Goal: Task Accomplishment & Management: Manage account settings

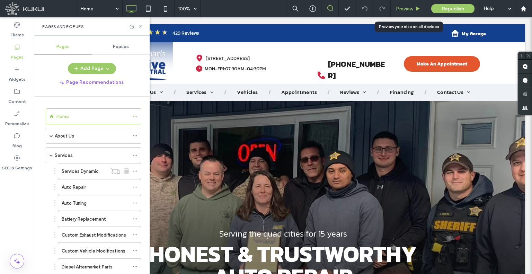
click at [401, 6] on span "Preview" at bounding box center [404, 9] width 17 height 6
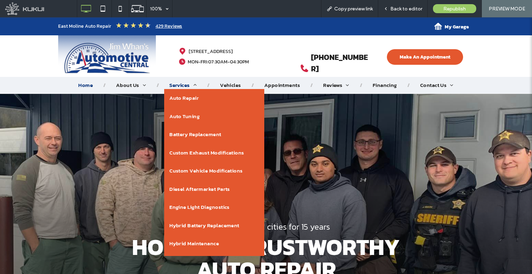
click at [180, 87] on span "Services" at bounding box center [182, 85] width 27 height 8
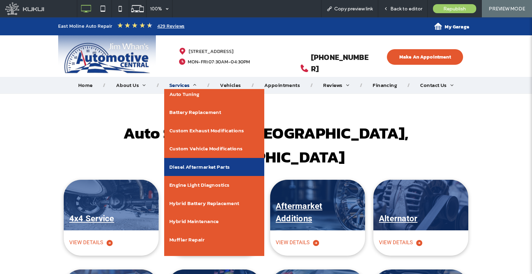
scroll to position [51, 0]
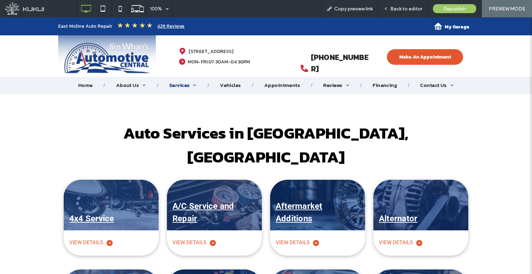
click at [277, 121] on span "Auto Services in East Moline, IL" at bounding box center [265, 145] width 285 height 48
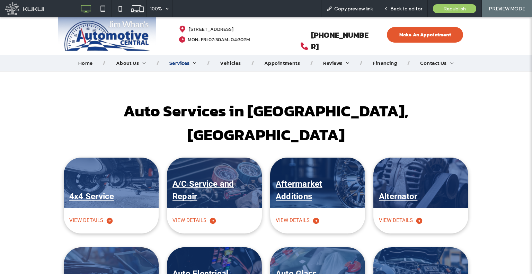
scroll to position [0, 0]
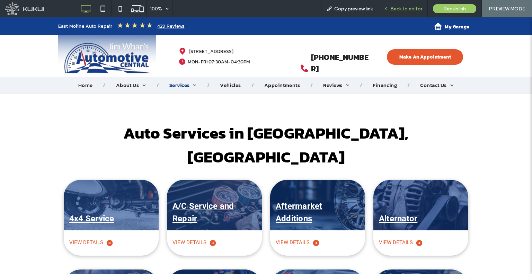
click at [392, 11] on span "Back to editor" at bounding box center [406, 9] width 32 height 6
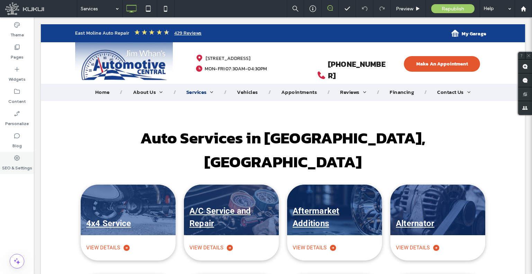
click at [4, 163] on div "SEO & Settings" at bounding box center [17, 163] width 34 height 22
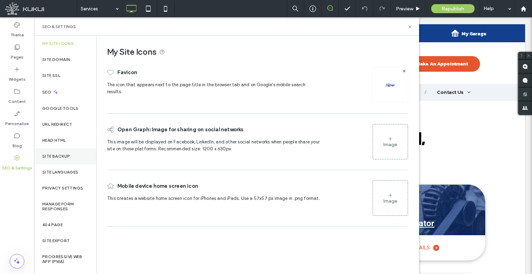
click at [55, 156] on label "Site Backup" at bounding box center [56, 156] width 28 height 5
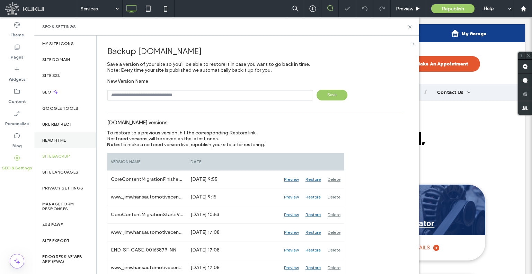
click at [58, 141] on label "Head HTML" at bounding box center [54, 140] width 24 height 5
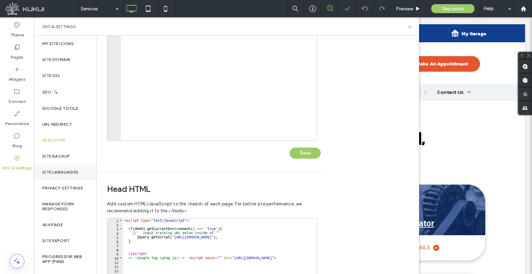
scroll to position [138, 0]
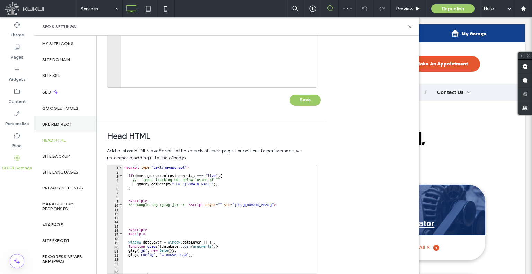
click at [59, 128] on div "URL Redirect" at bounding box center [65, 124] width 62 height 16
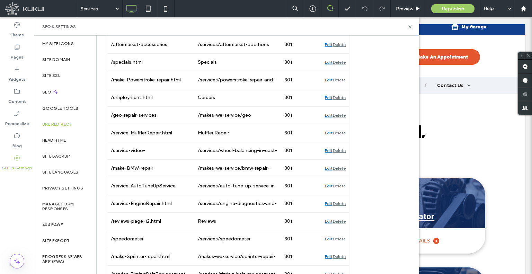
scroll to position [4097, 0]
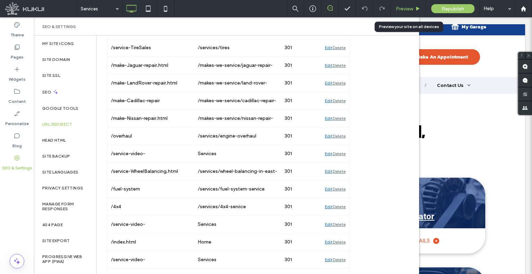
click at [399, 5] on div "Preview" at bounding box center [407, 8] width 35 height 17
click at [396, 10] on span "Preview" at bounding box center [404, 9] width 17 height 6
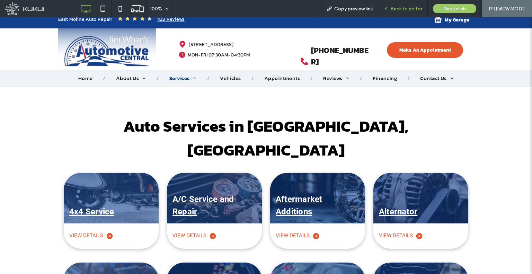
click at [391, 10] on span "Back to editor" at bounding box center [406, 9] width 32 height 6
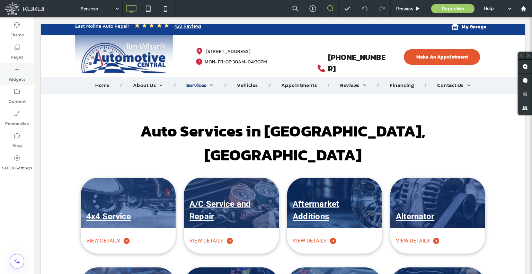
click at [20, 56] on label "Pages" at bounding box center [17, 56] width 13 height 10
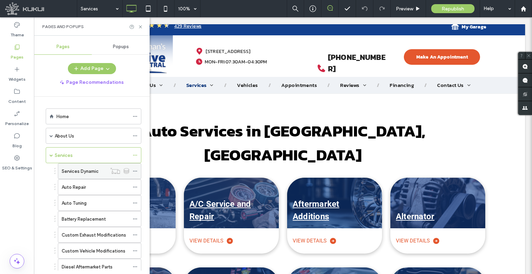
click at [77, 171] on label "Services Dynamic" at bounding box center [80, 171] width 37 height 12
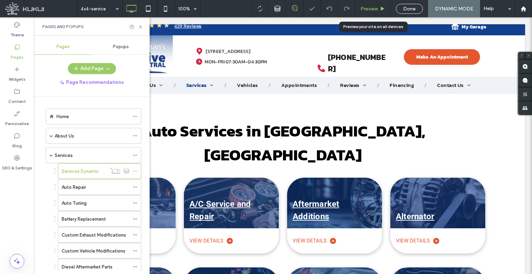
click at [372, 6] on span "Preview" at bounding box center [368, 9] width 17 height 6
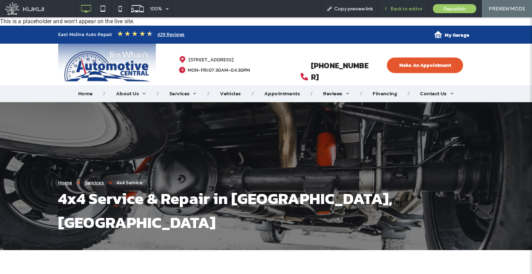
click at [388, 9] on icon at bounding box center [385, 8] width 5 height 5
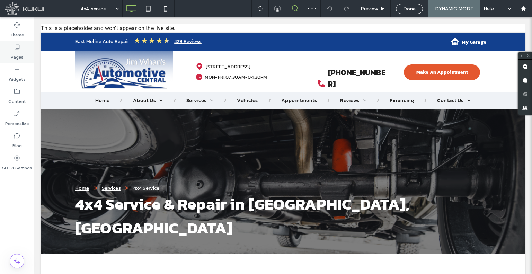
click at [14, 54] on label "Pages" at bounding box center [17, 56] width 13 height 10
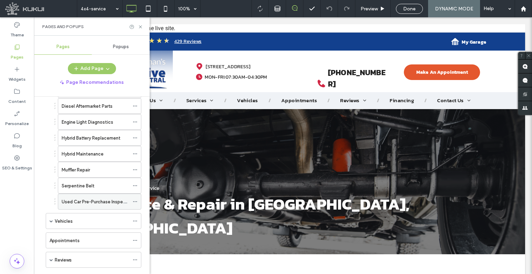
scroll to position [173, 0]
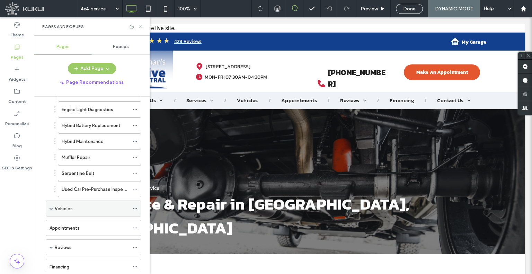
click at [48, 206] on div "Vehicles" at bounding box center [94, 208] width 96 height 16
click at [50, 207] on span at bounding box center [50, 208] width 3 height 3
click at [88, 224] on label "Vehicles Dynamic" at bounding box center [80, 224] width 37 height 12
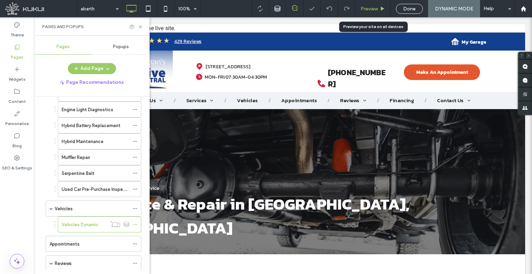
click at [361, 7] on span "Preview" at bounding box center [368, 9] width 17 height 6
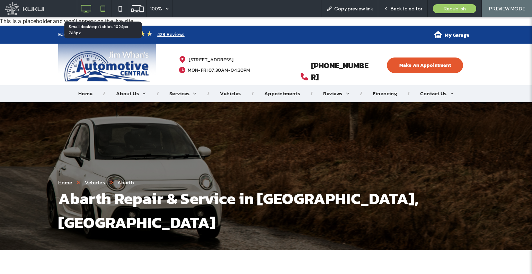
click at [105, 7] on icon at bounding box center [103, 9] width 14 height 14
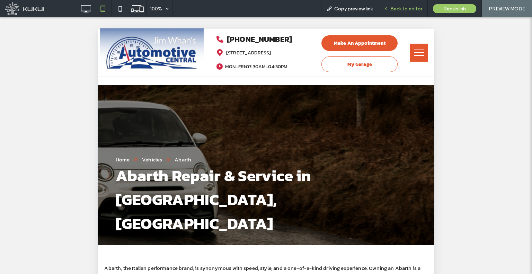
click at [388, 4] on div "Back to editor" at bounding box center [402, 8] width 49 height 17
click at [413, 53] on button "menu" at bounding box center [419, 53] width 18 height 18
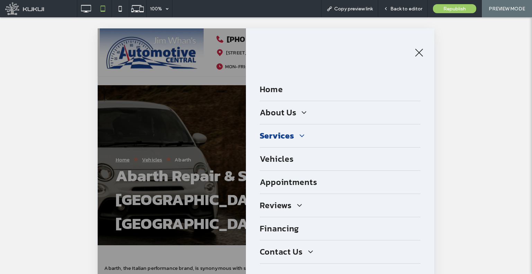
click at [282, 137] on span "Services" at bounding box center [282, 135] width 45 height 12
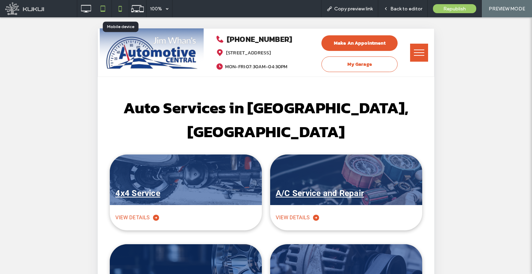
click at [121, 7] on use at bounding box center [119, 9] width 3 height 6
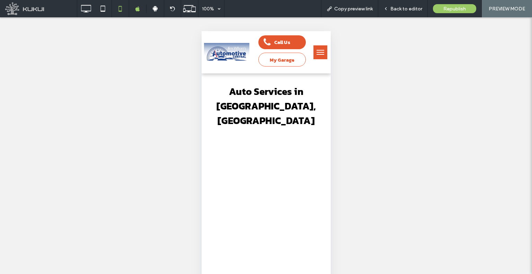
click at [390, 10] on div "Back to editor" at bounding box center [402, 9] width 49 height 6
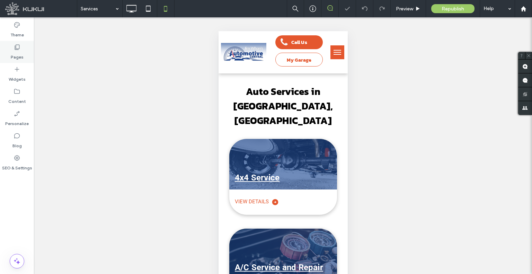
click at [3, 57] on div "Pages" at bounding box center [17, 52] width 34 height 22
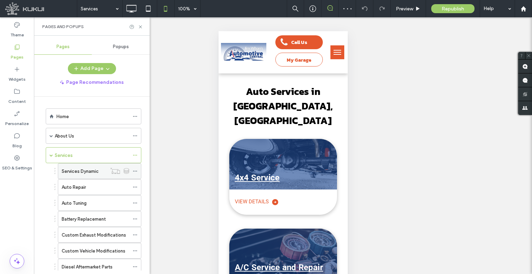
click at [73, 172] on label "Services Dynamic" at bounding box center [80, 171] width 37 height 12
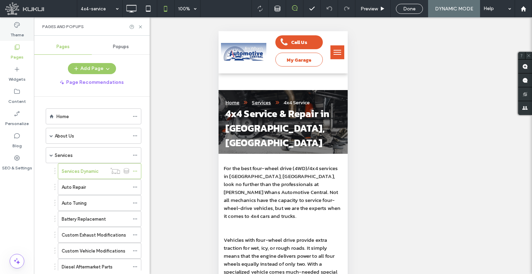
click at [7, 20] on div "Theme" at bounding box center [17, 30] width 34 height 22
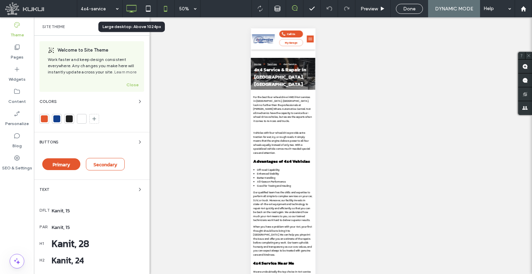
click at [128, 5] on use at bounding box center [131, 9] width 10 height 8
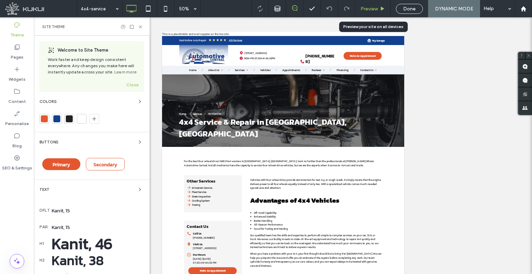
click at [366, 15] on div "Preview" at bounding box center [372, 8] width 35 height 17
click at [364, 10] on span "Preview" at bounding box center [368, 9] width 17 height 6
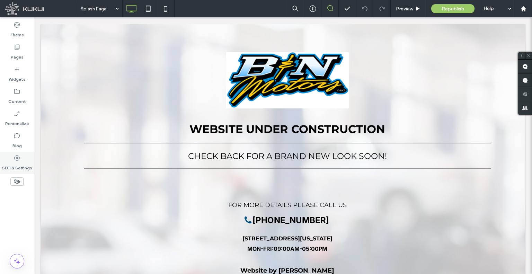
click at [24, 167] on label "SEO & Settings" at bounding box center [17, 166] width 30 height 10
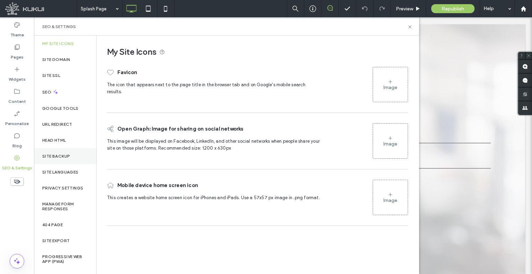
click at [55, 163] on div "Site Backup" at bounding box center [65, 156] width 62 height 16
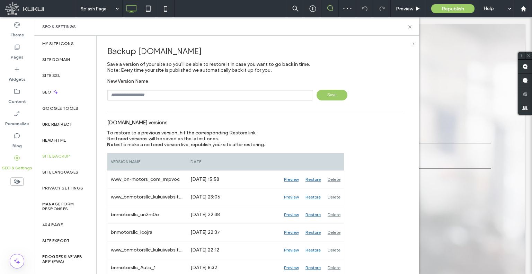
click at [149, 99] on input "text" at bounding box center [210, 95] width 206 height 11
type input "**********"
click at [322, 99] on span "Save" at bounding box center [331, 95] width 31 height 11
click at [17, 88] on icon at bounding box center [16, 91] width 7 height 7
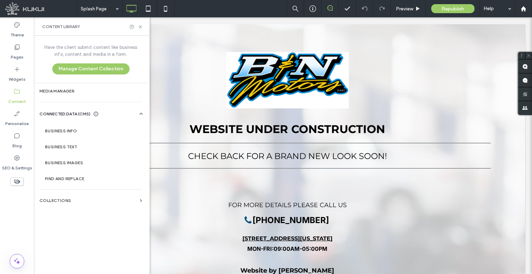
click at [69, 124] on label "URL Redirect" at bounding box center [57, 124] width 30 height 5
click at [69, 131] on label "Business Info" at bounding box center [92, 130] width 94 height 5
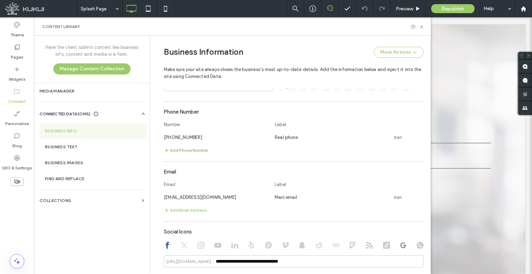
scroll to position [256, 0]
click at [186, 137] on span "(715) 309-2439" at bounding box center [183, 136] width 38 height 5
copy span "(715) 309-2439"
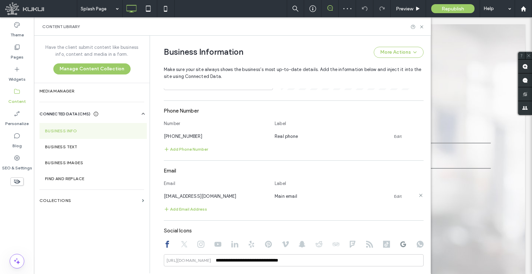
click at [188, 194] on span "sales@bnautosales.com" at bounding box center [200, 195] width 73 height 5
copy span "sales@bnautosales.com"
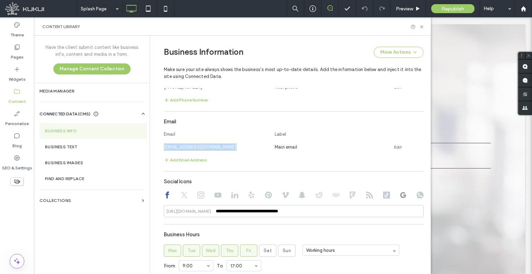
scroll to position [360, 0]
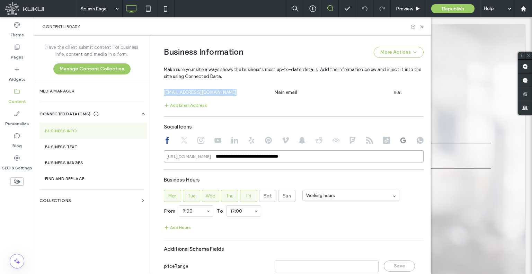
click at [265, 153] on input "**********" at bounding box center [294, 156] width 260 height 12
click at [172, 143] on div at bounding box center [294, 141] width 260 height 8
click at [181, 144] on div at bounding box center [184, 141] width 7 height 8
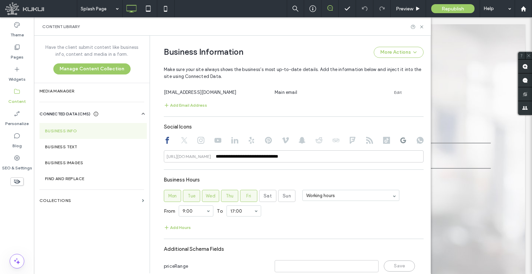
click at [181, 140] on icon at bounding box center [184, 140] width 7 height 7
click at [204, 139] on div at bounding box center [294, 141] width 260 height 8
click at [199, 139] on use at bounding box center [200, 140] width 7 height 7
click at [223, 138] on div at bounding box center [294, 141] width 260 height 8
click at [216, 138] on use at bounding box center [217, 140] width 7 height 5
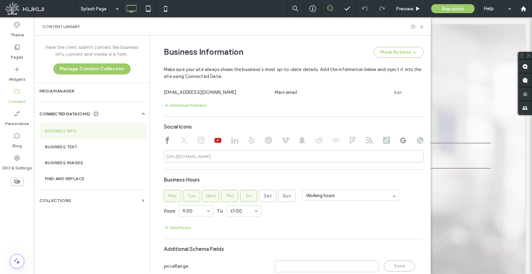
click at [235, 141] on div at bounding box center [294, 141] width 260 height 8
click at [231, 142] on icon at bounding box center [234, 140] width 7 height 7
click at [248, 138] on use at bounding box center [251, 140] width 6 height 7
click at [265, 143] on icon at bounding box center [268, 140] width 7 height 7
click at [282, 139] on icon at bounding box center [285, 140] width 7 height 7
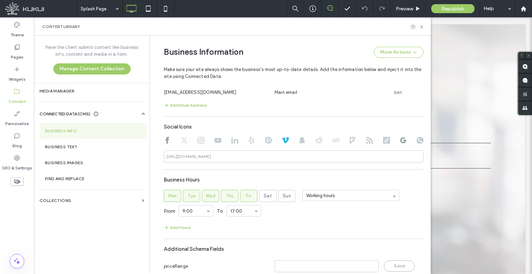
click at [294, 138] on div at bounding box center [294, 141] width 260 height 8
click at [301, 141] on icon at bounding box center [301, 140] width 7 height 7
click at [316, 141] on icon at bounding box center [318, 140] width 7 height 7
click at [328, 138] on div at bounding box center [294, 141] width 260 height 8
click at [334, 137] on icon at bounding box center [335, 140] width 7 height 7
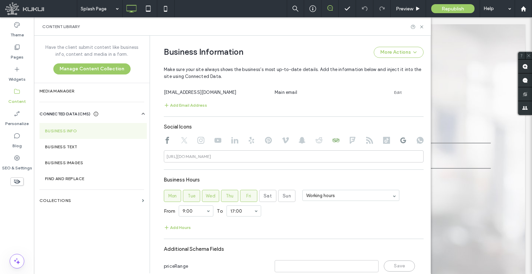
click at [355, 140] on div at bounding box center [294, 141] width 260 height 8
click at [350, 137] on use at bounding box center [353, 140] width 6 height 7
click at [361, 139] on div at bounding box center [294, 141] width 260 height 8
click at [367, 141] on icon at bounding box center [369, 140] width 7 height 7
click at [386, 139] on div at bounding box center [294, 141] width 260 height 8
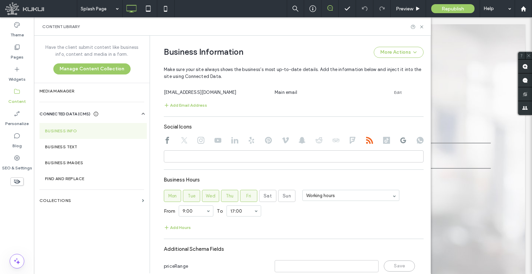
click at [384, 138] on icon at bounding box center [386, 140] width 7 height 7
click at [402, 138] on icon at bounding box center [402, 140] width 7 height 7
type input "**********"
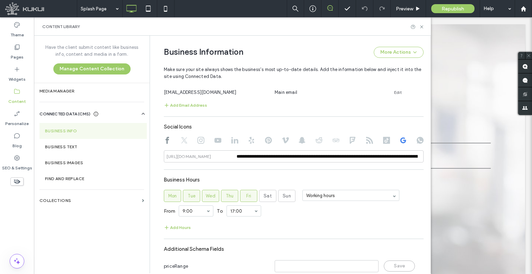
click at [409, 140] on div at bounding box center [294, 141] width 260 height 8
click at [410, 142] on div at bounding box center [294, 141] width 260 height 8
click at [411, 142] on div at bounding box center [294, 141] width 260 height 8
click at [416, 140] on use at bounding box center [419, 140] width 7 height 7
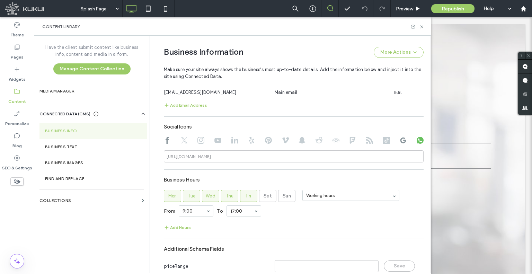
click at [164, 141] on icon at bounding box center [167, 140] width 7 height 7
type input "**********"
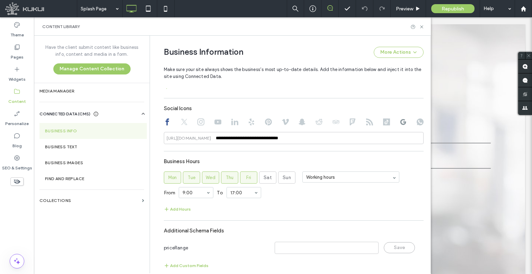
scroll to position [387, 0]
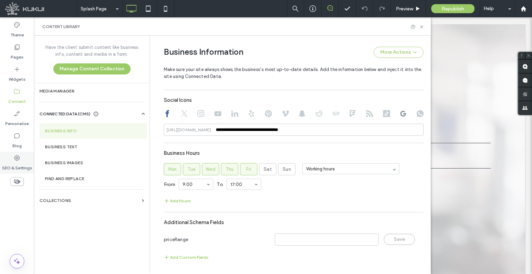
click at [28, 159] on div "SEO & Settings" at bounding box center [17, 163] width 34 height 22
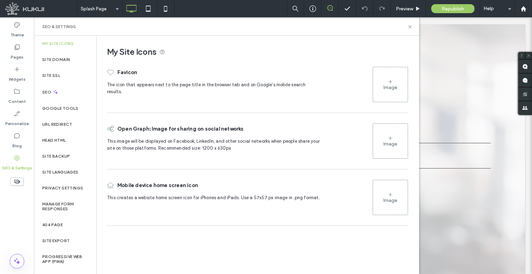
click at [63, 130] on section "Business Info" at bounding box center [92, 131] width 107 height 16
click at [68, 144] on div "Head HTML" at bounding box center [65, 140] width 62 height 16
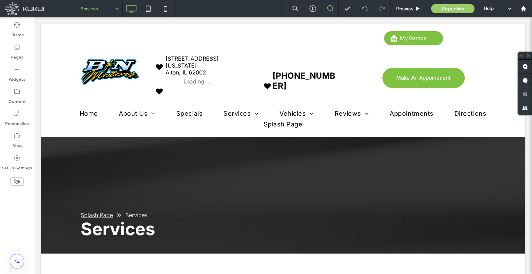
scroll to position [0, 0]
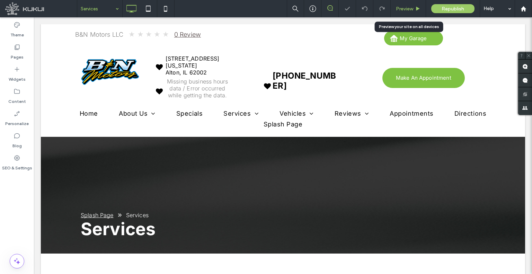
click at [400, 8] on span "Preview" at bounding box center [404, 9] width 17 height 6
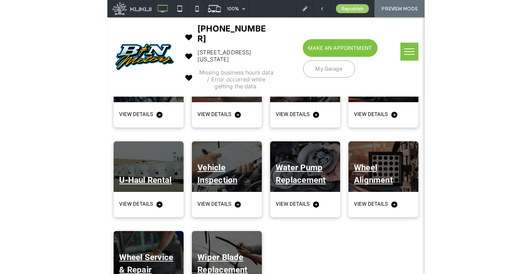
scroll to position [1730, 0]
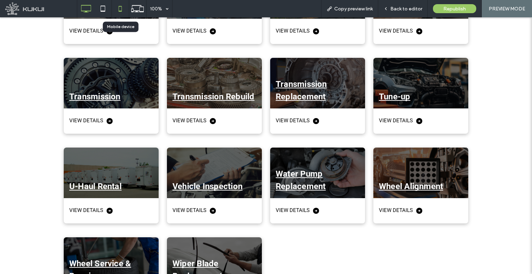
click at [116, 7] on icon at bounding box center [120, 9] width 14 height 14
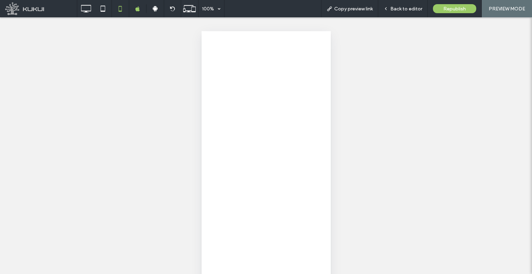
scroll to position [0, 0]
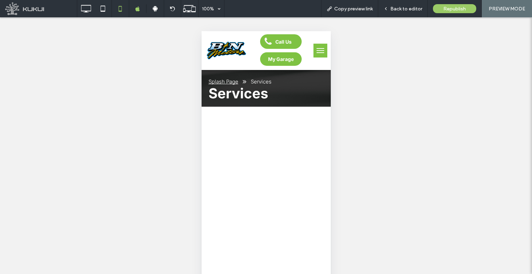
drag, startPoint x: 322, startPoint y: 47, endPoint x: 317, endPoint y: 47, distance: 4.8
click at [314, 47] on button "menu" at bounding box center [320, 51] width 14 height 14
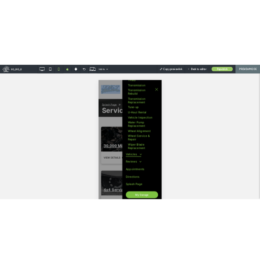
scroll to position [994, 0]
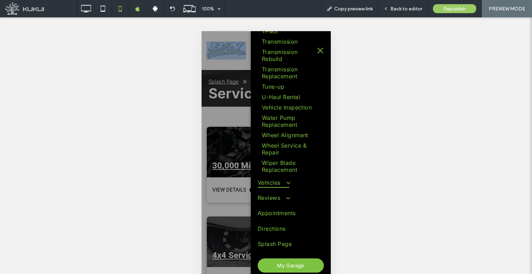
click at [264, 188] on span "Vehicles" at bounding box center [272, 182] width 31 height 10
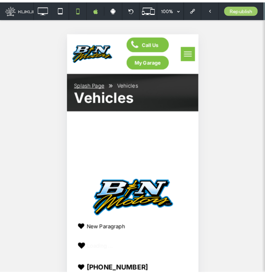
scroll to position [0, 0]
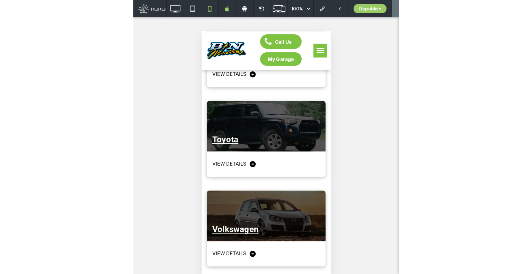
scroll to position [2249, 0]
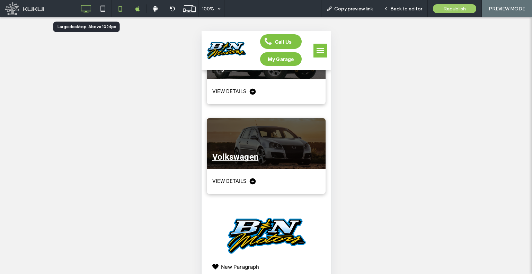
click at [89, 14] on icon at bounding box center [86, 9] width 14 height 14
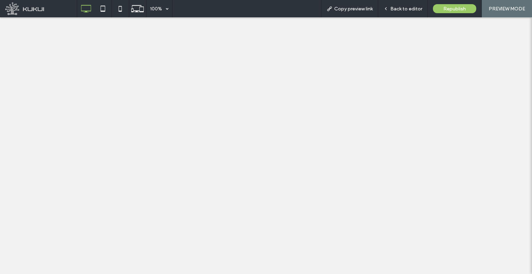
scroll to position [0, 0]
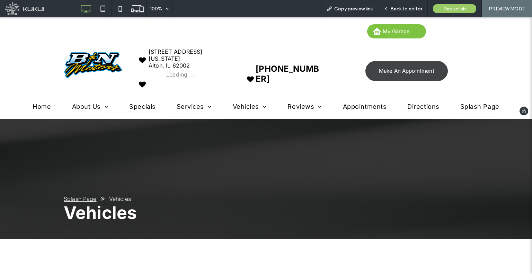
click at [393, 76] on span "Make An Appointment" at bounding box center [406, 70] width 55 height 13
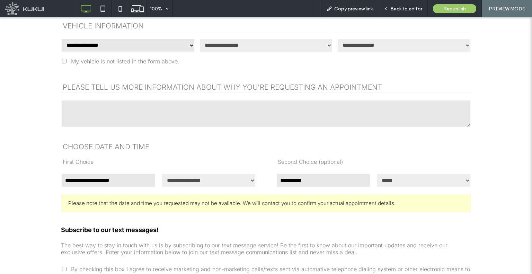
scroll to position [311, 0]
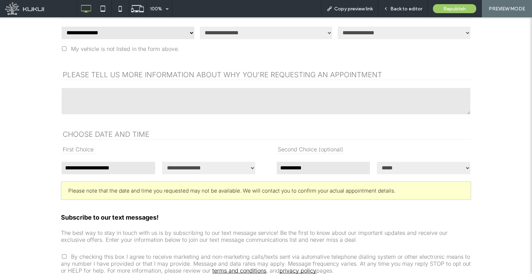
click at [178, 33] on select "**********" at bounding box center [128, 33] width 134 height 14
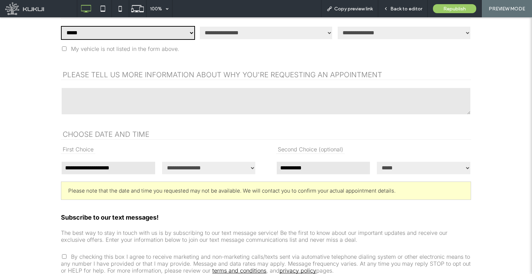
click at [61, 26] on select "**********" at bounding box center [128, 33] width 134 height 14
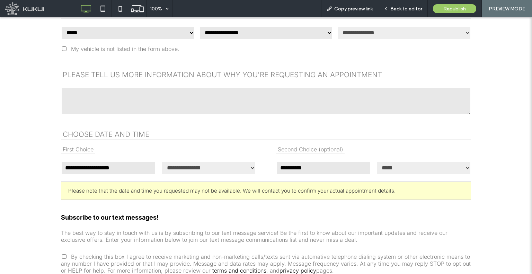
click at [128, 31] on select "**********" at bounding box center [128, 33] width 134 height 14
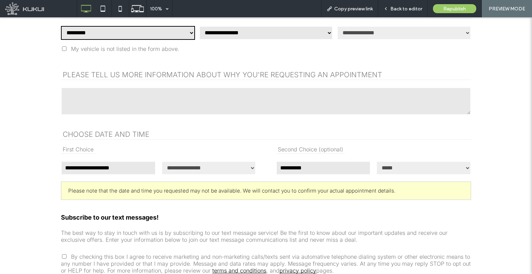
click at [61, 26] on select "**********" at bounding box center [128, 33] width 134 height 14
click at [126, 36] on select "**********" at bounding box center [128, 33] width 134 height 14
click at [61, 26] on select "**********" at bounding box center [128, 33] width 134 height 14
click at [142, 30] on select "**********" at bounding box center [128, 33] width 134 height 14
click at [61, 26] on select "**********" at bounding box center [128, 33] width 134 height 14
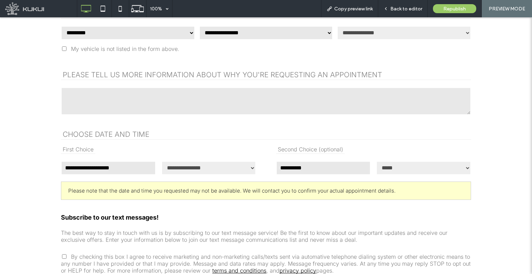
click at [137, 29] on select "**********" at bounding box center [128, 33] width 134 height 14
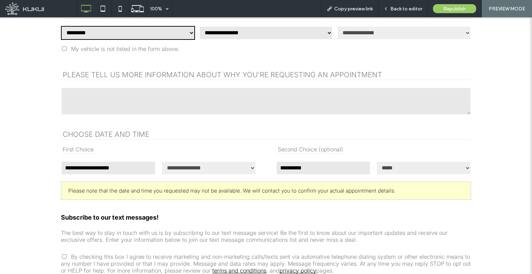
click at [61, 26] on select "**********" at bounding box center [128, 33] width 134 height 14
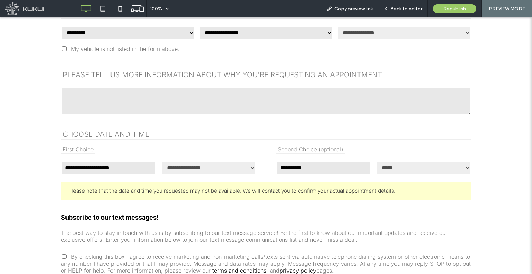
click at [143, 38] on div "**********" at bounding box center [128, 33] width 134 height 16
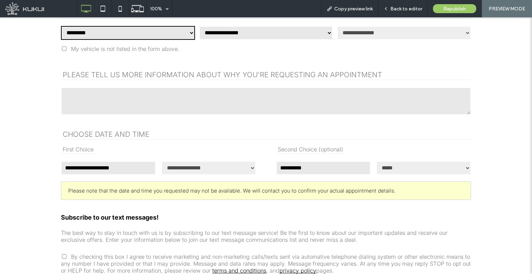
click at [144, 34] on select "**********" at bounding box center [128, 33] width 134 height 14
click at [61, 26] on select "**********" at bounding box center [128, 33] width 134 height 14
click at [109, 33] on select "**********" at bounding box center [128, 33] width 134 height 14
click at [61, 26] on select "**********" at bounding box center [128, 33] width 134 height 14
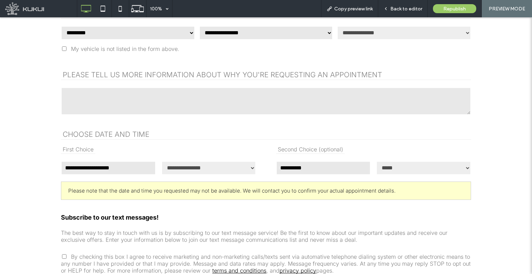
click at [129, 41] on div "My vehicle is not listed in the form above." at bounding box center [266, 49] width 410 height 16
click at [146, 35] on select "**********" at bounding box center [128, 33] width 134 height 14
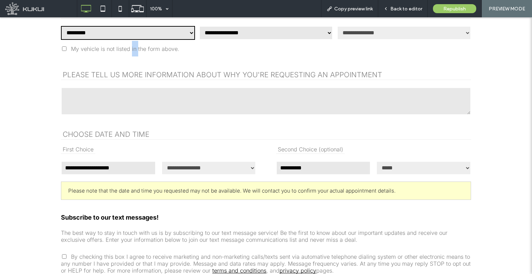
click at [61, 26] on select "**********" at bounding box center [128, 33] width 134 height 14
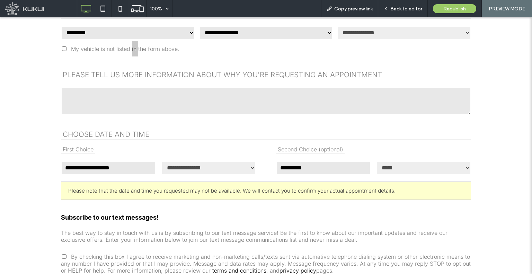
click at [149, 32] on select "**********" at bounding box center [128, 33] width 134 height 14
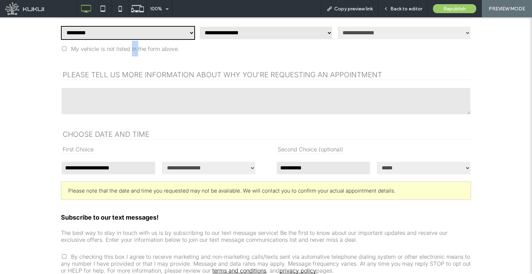
select select "**"
click at [61, 26] on select "**********" at bounding box center [128, 33] width 134 height 14
click at [410, 7] on span "Back to editor" at bounding box center [406, 9] width 32 height 6
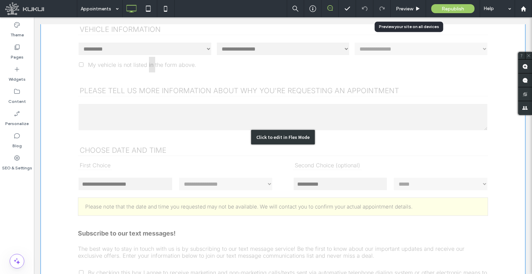
scroll to position [320, 0]
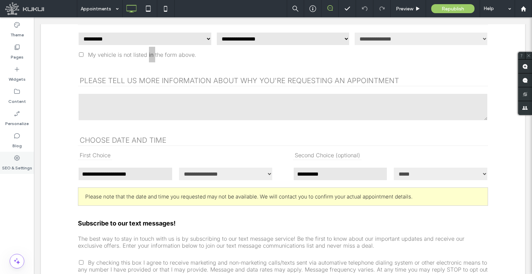
click at [12, 157] on div "SEO & Settings" at bounding box center [17, 163] width 34 height 22
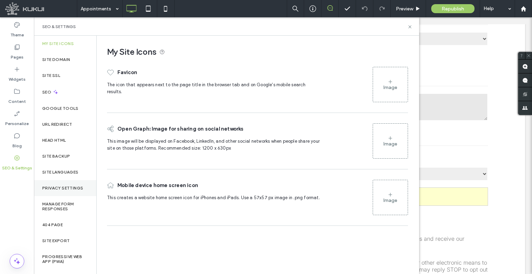
click at [63, 187] on label "Privacy Settings" at bounding box center [62, 187] width 41 height 5
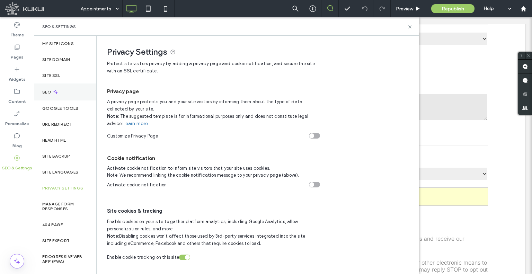
click at [75, 93] on div "SEO" at bounding box center [65, 91] width 62 height 17
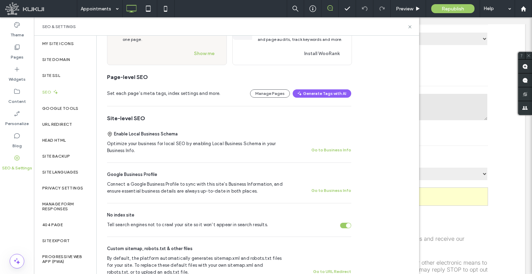
scroll to position [104, 0]
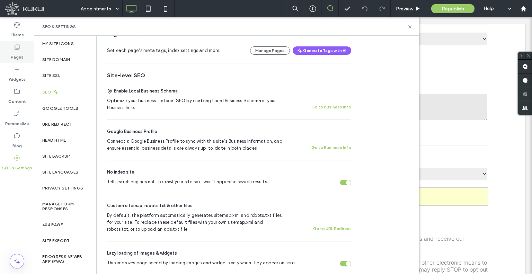
click at [0, 44] on div "Pages" at bounding box center [17, 52] width 34 height 22
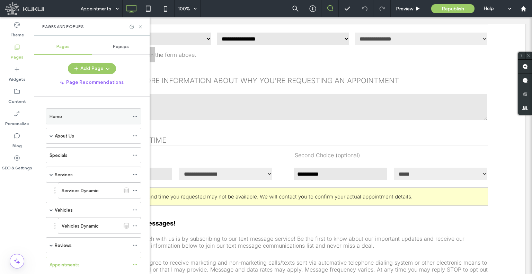
click at [135, 114] on icon at bounding box center [135, 116] width 5 height 5
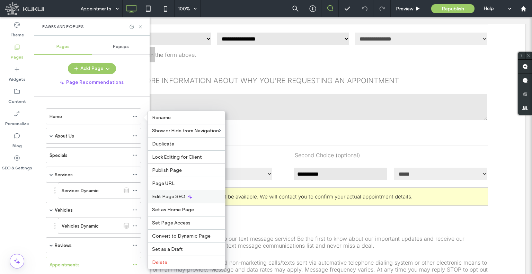
click at [188, 194] on icon at bounding box center [190, 197] width 6 height 6
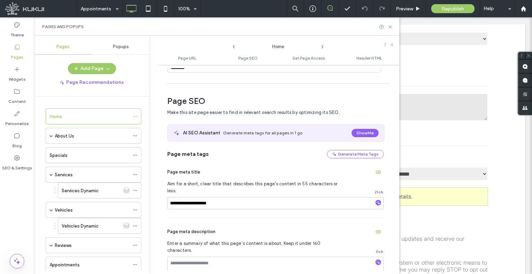
scroll to position [95, 0]
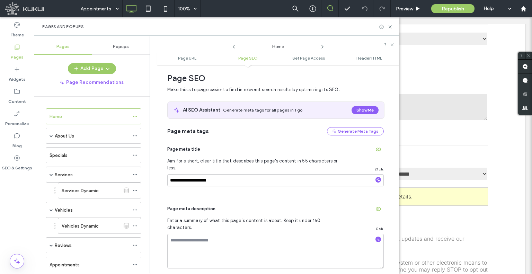
click at [324, 46] on icon at bounding box center [322, 47] width 6 height 6
click at [231, 48] on icon at bounding box center [234, 47] width 6 height 6
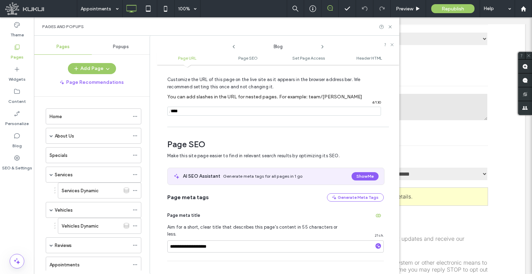
scroll to position [0, 0]
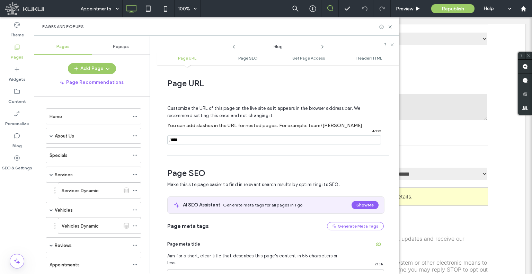
click at [324, 48] on icon at bounding box center [322, 47] width 6 height 6
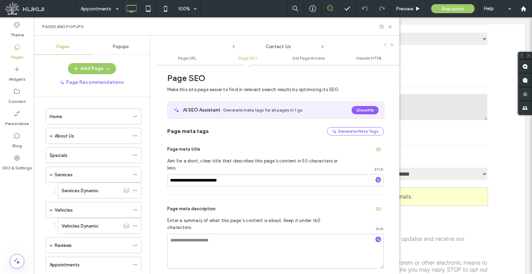
click at [322, 47] on use at bounding box center [321, 46] width 1 height 3
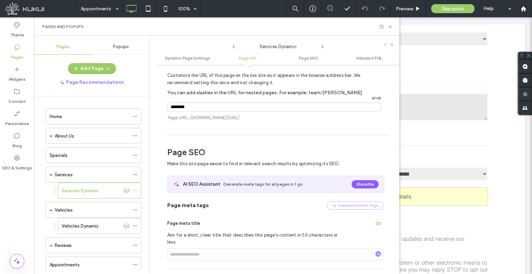
scroll to position [228, 0]
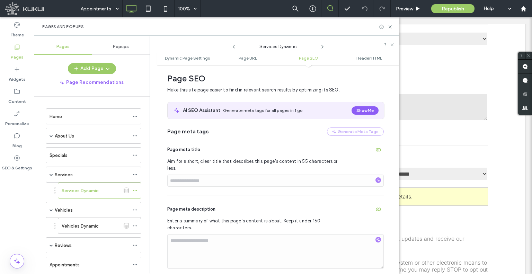
click at [322, 47] on use at bounding box center [321, 46] width 1 height 3
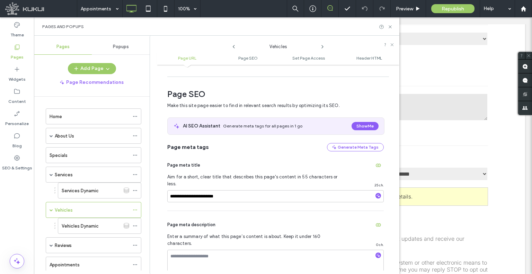
scroll to position [95, 0]
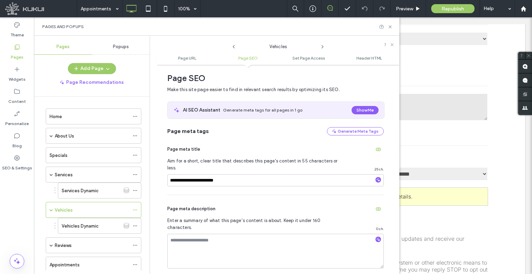
click at [322, 47] on use at bounding box center [321, 46] width 1 height 3
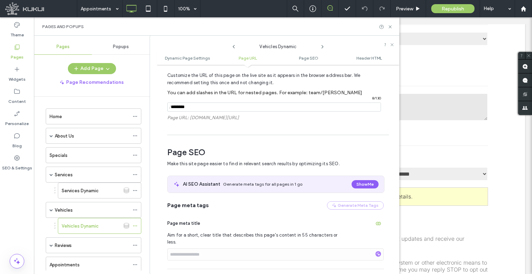
scroll to position [0, 0]
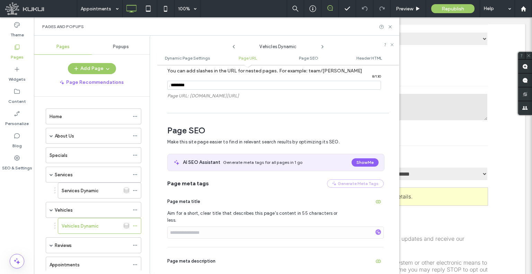
click at [322, 47] on use at bounding box center [321, 46] width 1 height 3
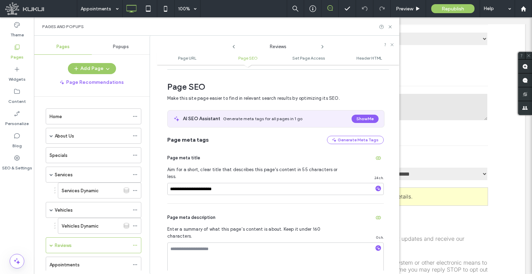
scroll to position [95, 0]
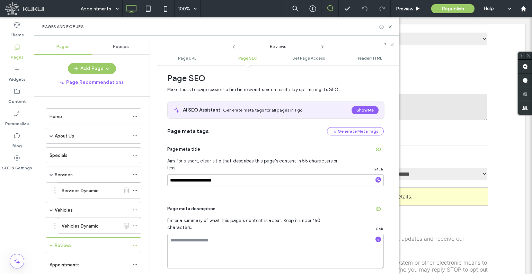
click at [322, 47] on use at bounding box center [321, 46] width 1 height 3
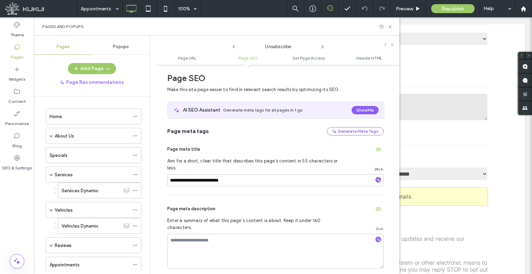
click at [322, 47] on use at bounding box center [321, 46] width 1 height 3
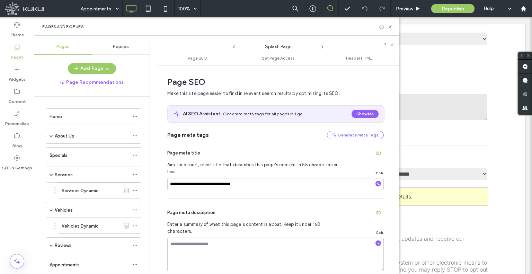
scroll to position [3, 0]
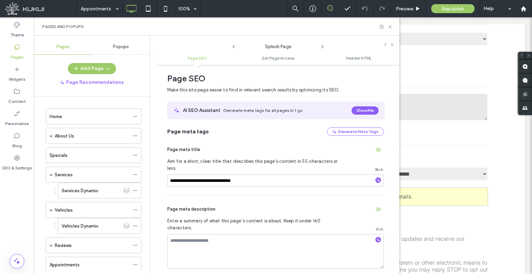
click at [321, 45] on use at bounding box center [321, 46] width 1 height 3
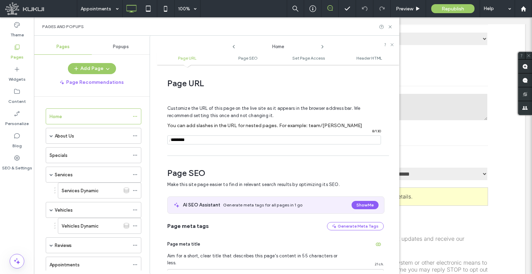
scroll to position [95, 0]
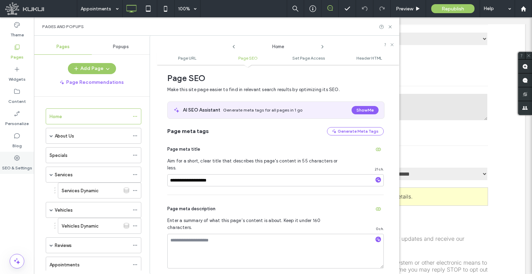
click at [20, 160] on icon at bounding box center [16, 157] width 7 height 7
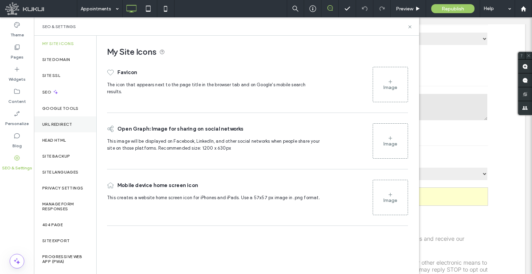
click at [68, 126] on label "URL Redirect" at bounding box center [57, 124] width 30 height 5
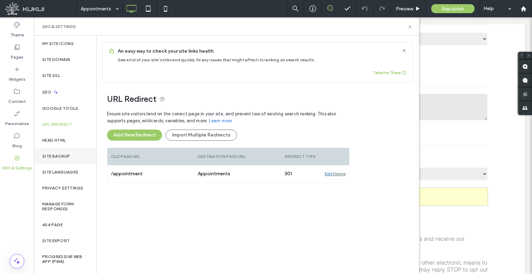
click at [56, 158] on label "Site Backup" at bounding box center [56, 156] width 28 height 5
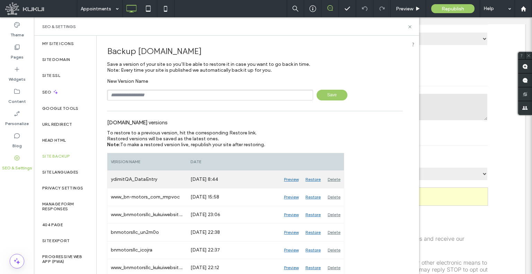
click at [317, 178] on div "Restore" at bounding box center [313, 179] width 22 height 17
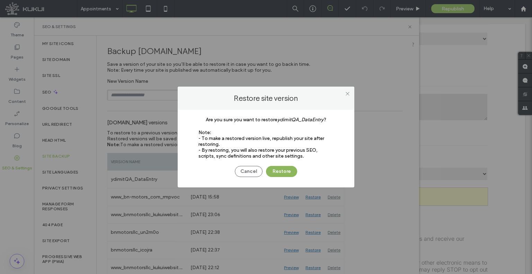
click at [285, 167] on button "Restore" at bounding box center [281, 171] width 31 height 11
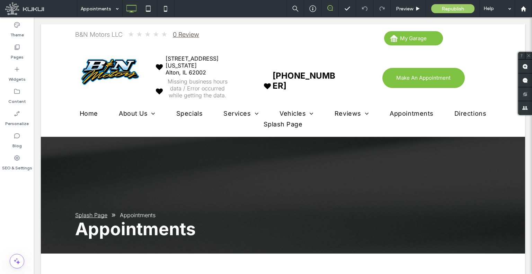
click at [28, 161] on div "SEO & Settings" at bounding box center [17, 163] width 34 height 22
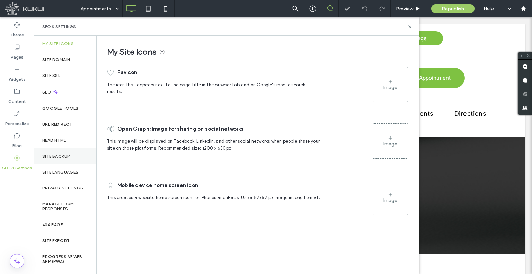
click at [65, 154] on label "Site Backup" at bounding box center [56, 156] width 28 height 5
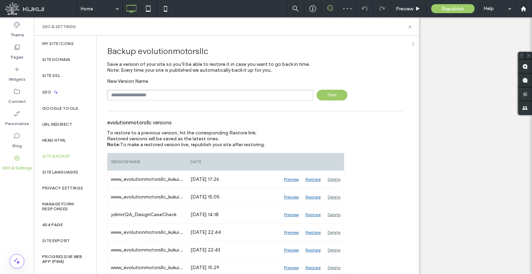
click at [185, 105] on div "Backup evolutionmotorsllc Save a version of your site so you’ll be able to rest…" at bounding box center [255, 218] width 316 height 364
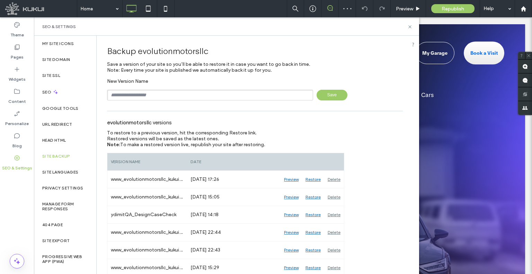
click at [183, 98] on input "text" at bounding box center [210, 95] width 206 height 11
type input "**********"
click at [326, 95] on span "Save" at bounding box center [331, 95] width 31 height 11
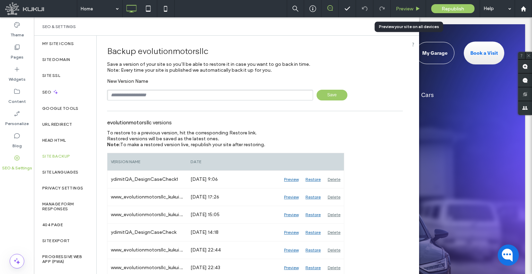
click at [410, 8] on span "Preview" at bounding box center [404, 9] width 17 height 6
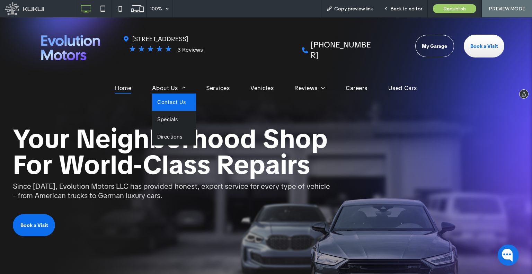
click at [156, 92] on li "About Us Contact Us Specials Directions" at bounding box center [169, 89] width 54 height 15
click at [157, 86] on span "About Us" at bounding box center [168, 87] width 33 height 11
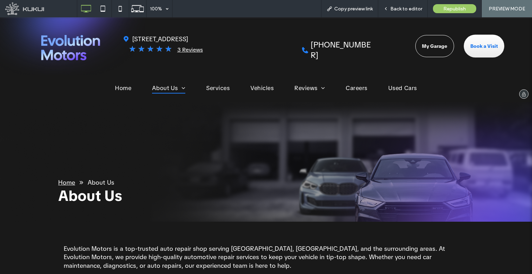
click at [112, 81] on nav "Home About Us Contact Us Specials Directions Services Vehicles Reviews Leave A …" at bounding box center [266, 89] width 532 height 19
click at [118, 84] on span "Home" at bounding box center [123, 87] width 16 height 11
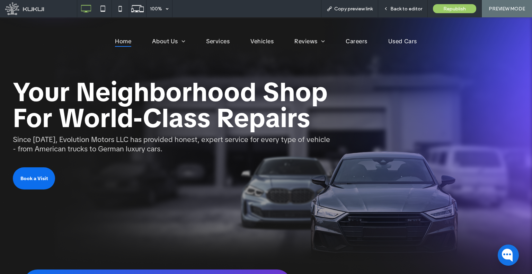
scroll to position [35, 0]
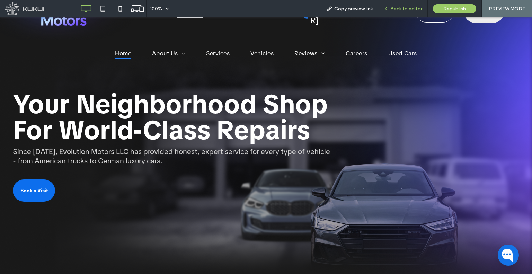
click at [387, 13] on div "Back to editor" at bounding box center [402, 8] width 49 height 17
click at [383, 11] on div "Back to editor" at bounding box center [402, 9] width 49 height 6
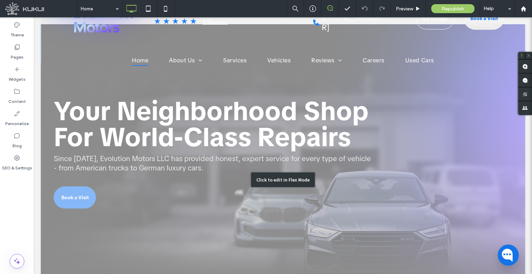
click at [197, 155] on div "Click to edit in Flex Mode" at bounding box center [283, 180] width 484 height 380
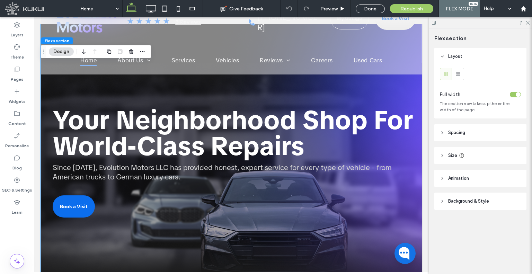
click at [177, 169] on span "Since 2012, Evolution Motors LLC has provided honest, expert service for every …" at bounding box center [222, 172] width 339 height 19
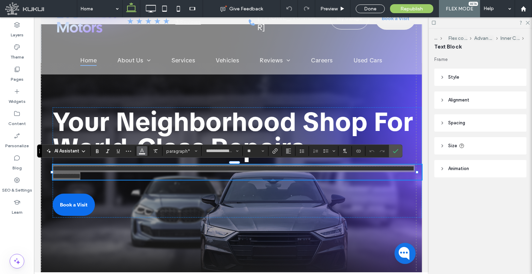
click at [143, 152] on icon "Color" at bounding box center [142, 150] width 6 height 6
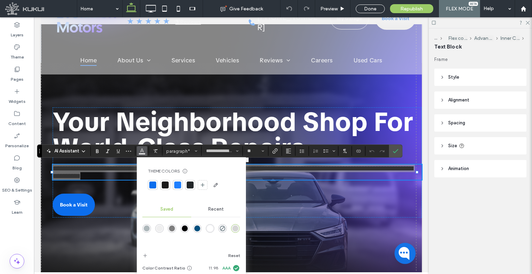
click at [213, 208] on span "Recent" at bounding box center [216, 209] width 16 height 6
click at [172, 210] on span "Saved" at bounding box center [166, 209] width 13 height 6
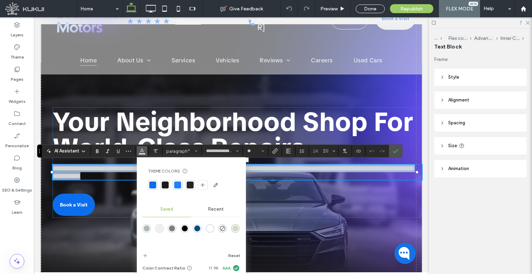
click at [116, 178] on span "**********" at bounding box center [233, 172] width 360 height 15
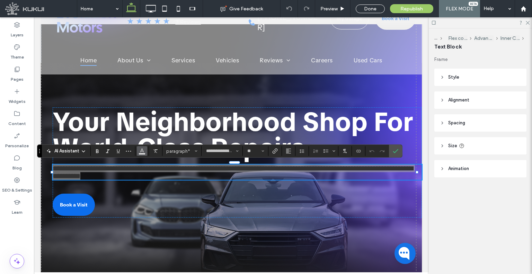
click at [139, 151] on icon "Color" at bounding box center [142, 150] width 6 height 6
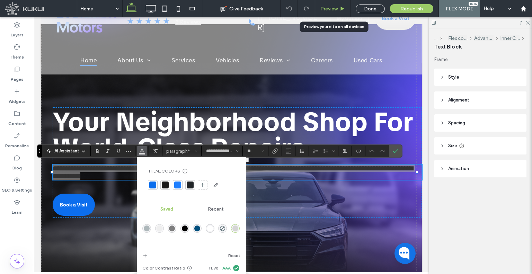
drag, startPoint x: 329, startPoint y: 11, endPoint x: 271, endPoint y: 13, distance: 58.2
click at [329, 11] on span "Preview" at bounding box center [328, 9] width 17 height 6
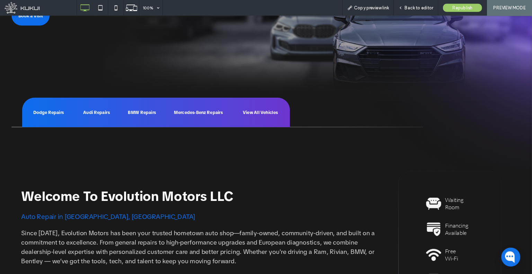
scroll to position [208, 0]
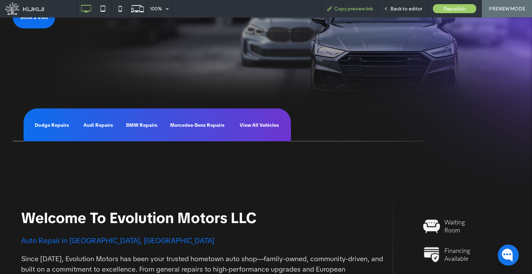
click at [337, 10] on span "Copy preview link" at bounding box center [353, 9] width 38 height 6
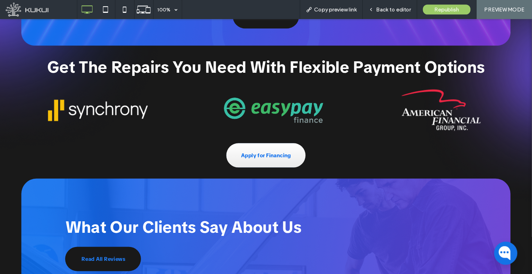
scroll to position [761, 0]
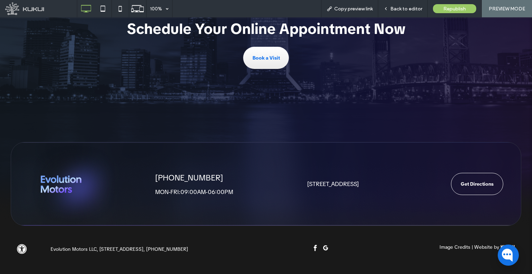
drag, startPoint x: 280, startPoint y: 130, endPoint x: 307, endPoint y: 261, distance: 134.0
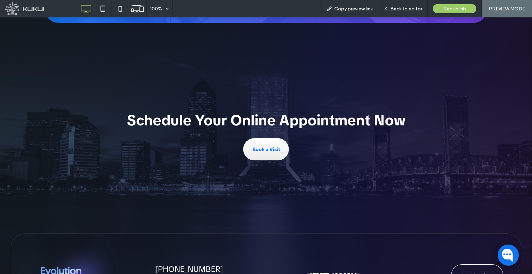
scroll to position [1207, 0]
click at [102, 13] on icon at bounding box center [103, 9] width 14 height 14
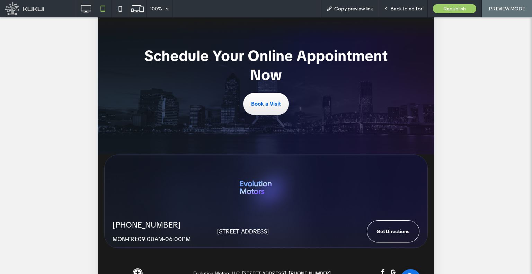
scroll to position [208, 0]
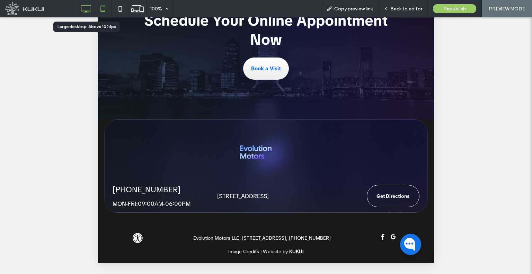
click at [87, 9] on icon at bounding box center [86, 9] width 14 height 14
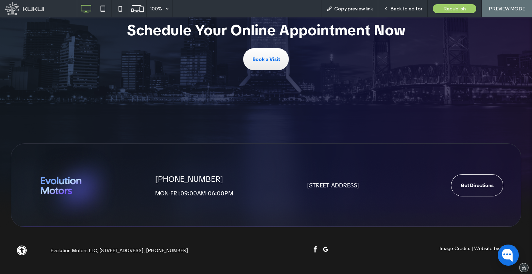
scroll to position [1298, 0]
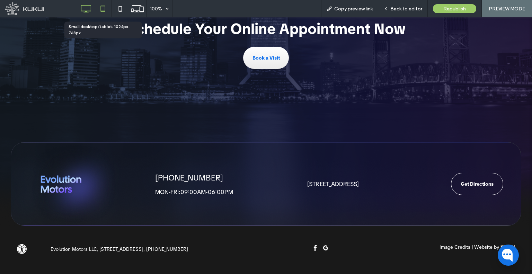
click at [105, 15] on icon at bounding box center [103, 9] width 14 height 14
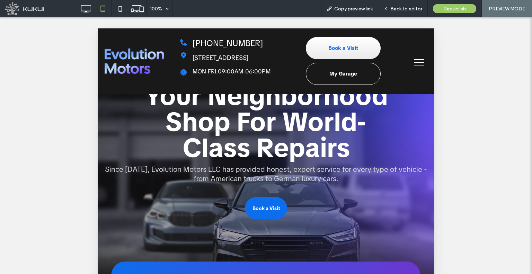
scroll to position [0, 0]
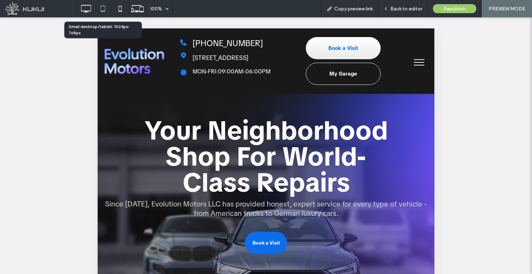
click at [94, 10] on div at bounding box center [102, 9] width 17 height 14
click at [91, 8] on icon at bounding box center [86, 9] width 14 height 14
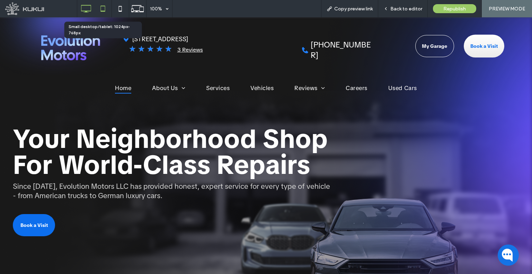
click at [100, 8] on icon at bounding box center [103, 9] width 14 height 14
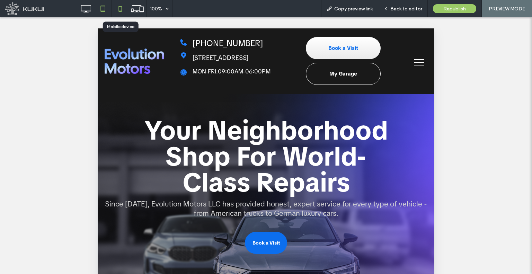
click at [113, 8] on icon at bounding box center [120, 9] width 14 height 14
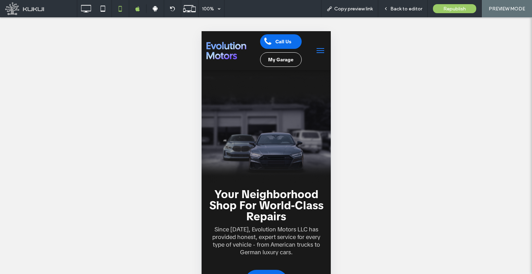
click at [313, 53] on button "menu" at bounding box center [320, 51] width 14 height 14
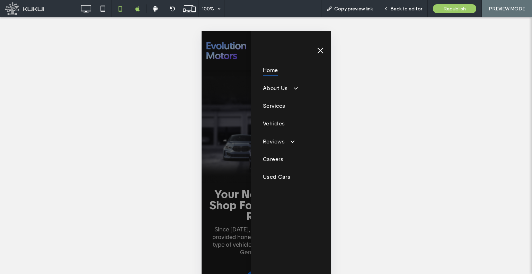
click at [308, 53] on div "Home About Us Contact Us Specials Directions Services Vehicles Reviews Leave A …" at bounding box center [290, 156] width 80 height 250
click at [318, 53] on button "menu" at bounding box center [320, 51] width 14 height 14
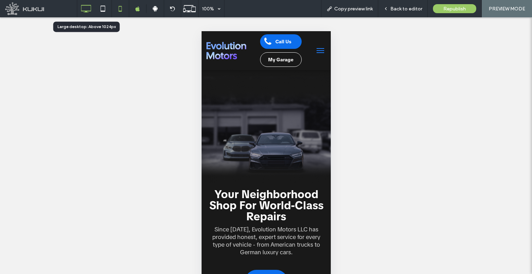
click at [86, 10] on icon at bounding box center [86, 9] width 14 height 14
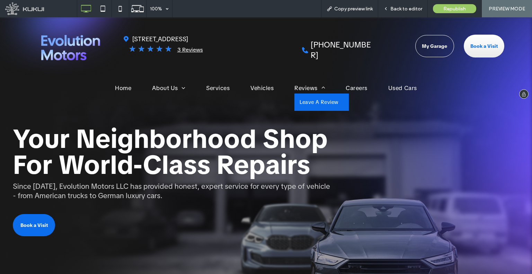
drag, startPoint x: 314, startPoint y: 95, endPoint x: 314, endPoint y: 112, distance: 17.3
click at [314, 95] on link "Leave A Review" at bounding box center [321, 101] width 54 height 17
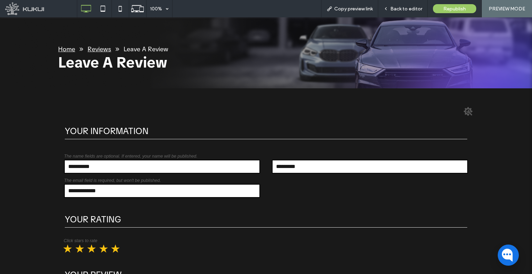
scroll to position [138, 0]
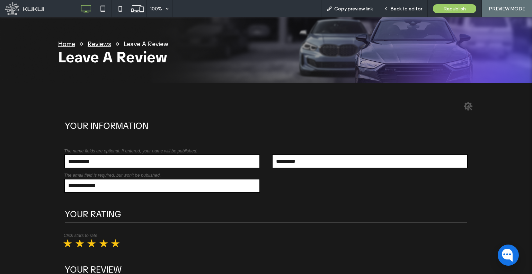
click at [107, 156] on input "text" at bounding box center [162, 161] width 196 height 14
type input "****"
click at [277, 138] on div "Your Information The name fields are optional. If entered, your name will be pu…" at bounding box center [265, 155] width 415 height 88
click at [288, 158] on input "text" at bounding box center [370, 161] width 196 height 14
type input "****"
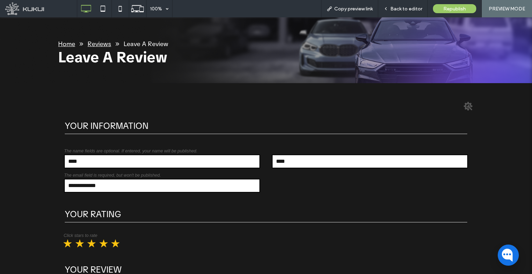
click at [195, 174] on span "The email field is required, but won't be published." at bounding box center [162, 175] width 196 height 5
click at [183, 185] on input "email" at bounding box center [162, 186] width 196 height 14
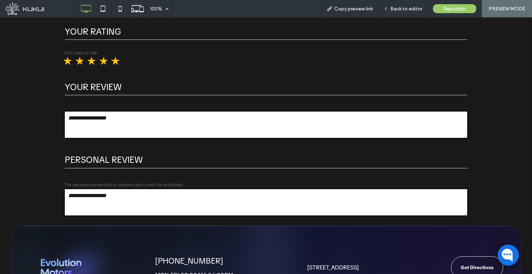
scroll to position [309, 0]
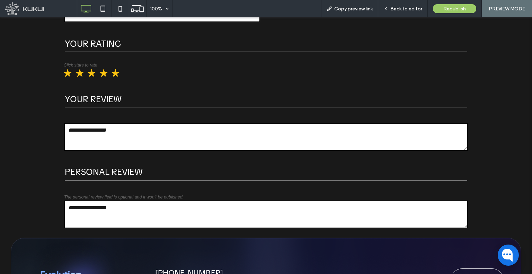
type input "****"
click at [158, 145] on textarea at bounding box center [265, 137] width 403 height 28
type textarea "***"
click at [123, 213] on textarea at bounding box center [265, 214] width 403 height 28
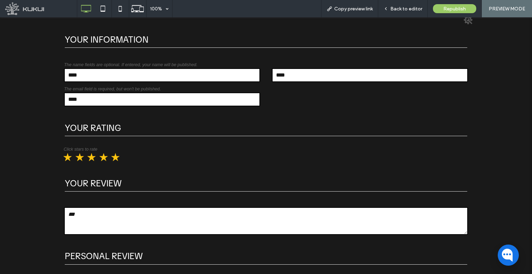
scroll to position [101, 0]
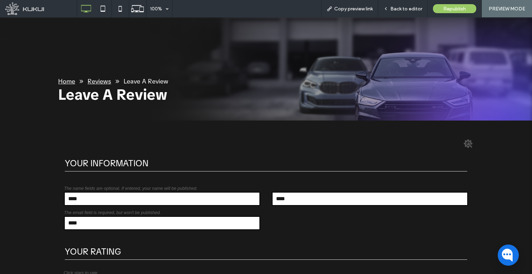
type textarea "****"
click at [108, 15] on icon at bounding box center [103, 9] width 14 height 14
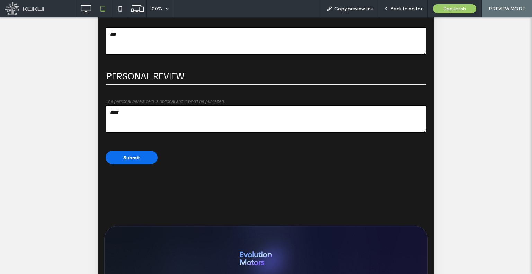
scroll to position [208, 0]
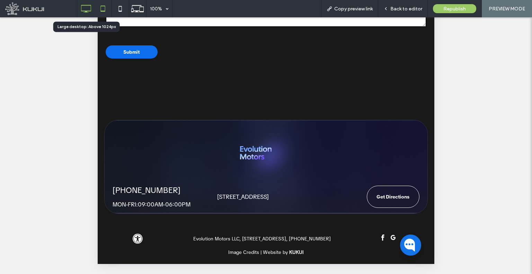
click at [86, 10] on icon at bounding box center [86, 9] width 14 height 14
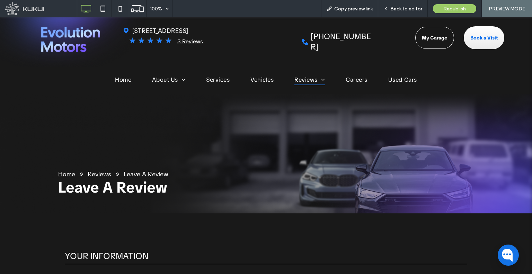
scroll to position [0, 0]
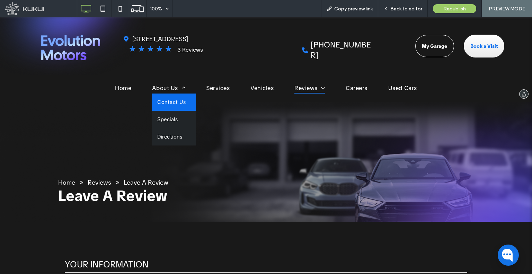
click at [163, 103] on span "Contact Us" at bounding box center [171, 102] width 28 height 7
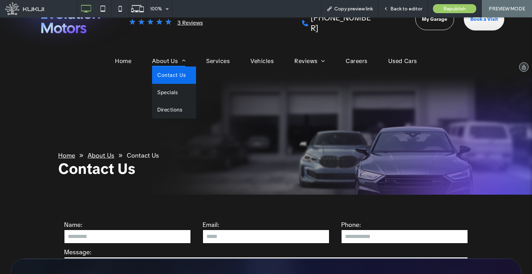
scroll to position [7, 0]
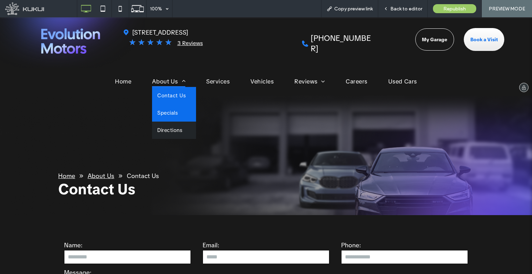
click at [166, 110] on span "Specials" at bounding box center [167, 112] width 20 height 7
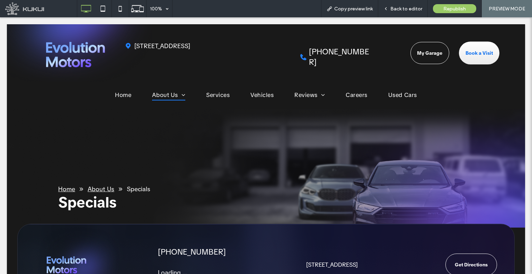
scroll to position [0, 0]
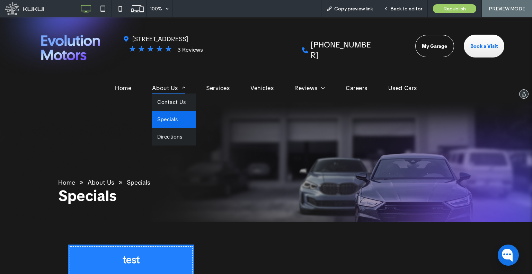
click at [159, 87] on span "About Us" at bounding box center [168, 87] width 33 height 11
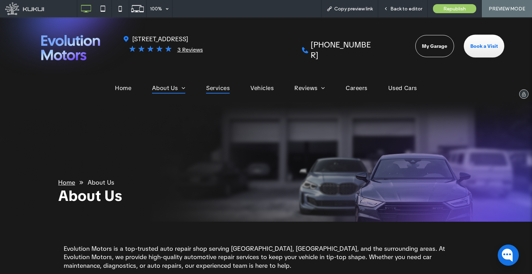
click at [215, 87] on span "Services" at bounding box center [218, 87] width 24 height 11
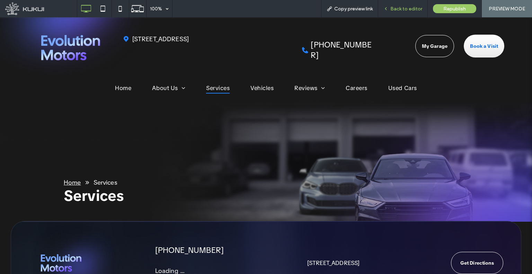
click at [399, 15] on div "Back to editor" at bounding box center [402, 8] width 49 height 17
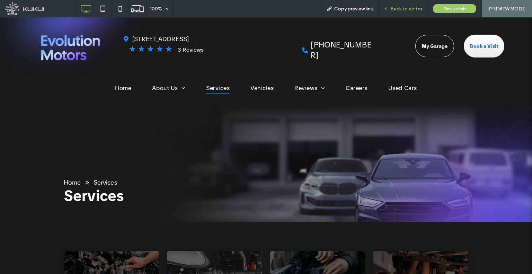
click at [391, 15] on div "Back to editor" at bounding box center [402, 8] width 49 height 17
click at [390, 6] on div "Back to editor" at bounding box center [402, 9] width 49 height 6
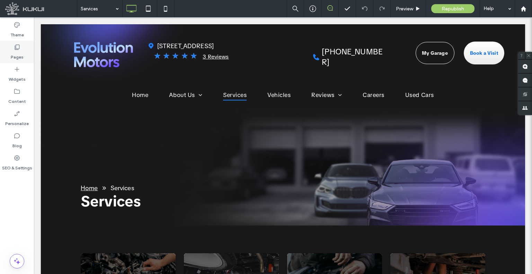
click at [18, 58] on label "Pages" at bounding box center [17, 56] width 13 height 10
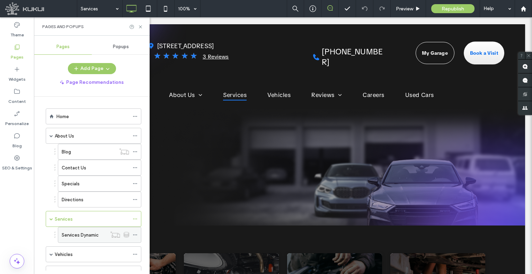
click at [88, 239] on div "Services Dynamic" at bounding box center [84, 234] width 45 height 15
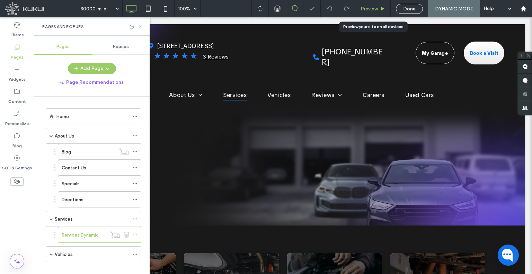
click at [363, 10] on span "Preview" at bounding box center [368, 9] width 17 height 6
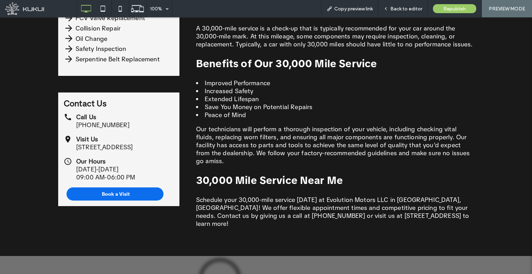
scroll to position [505, 0]
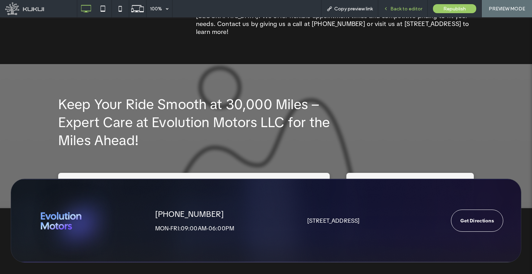
click at [403, 11] on span "Back to editor" at bounding box center [406, 9] width 32 height 6
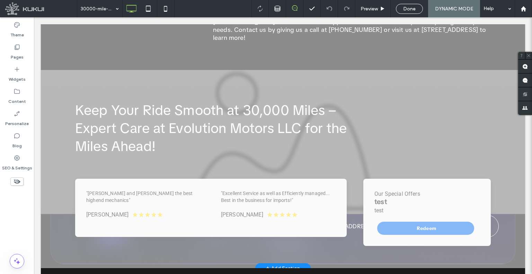
scroll to position [502, 0]
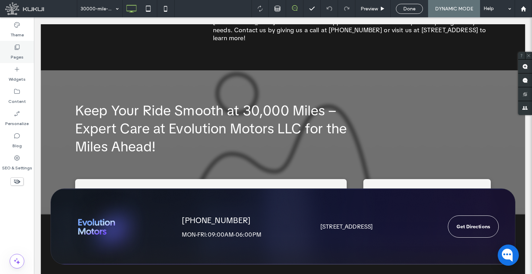
click at [9, 53] on div "Pages" at bounding box center [17, 52] width 34 height 22
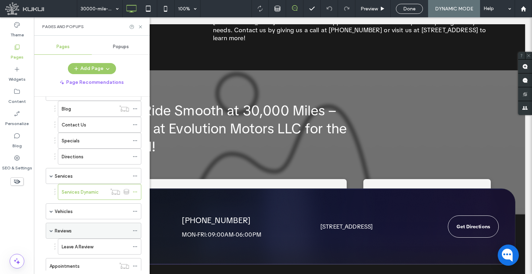
scroll to position [69, 0]
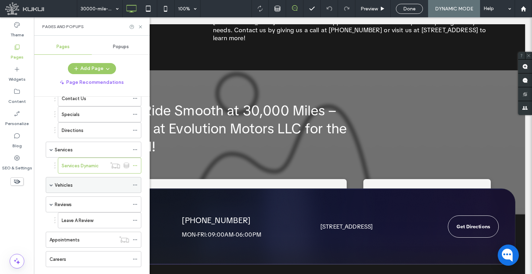
click at [53, 183] on span at bounding box center [50, 184] width 3 height 3
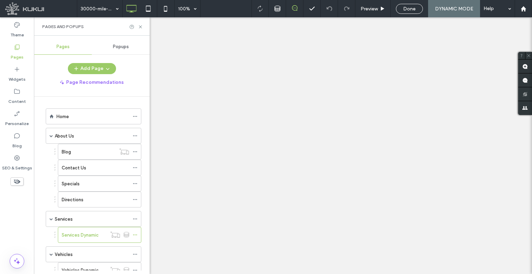
click at [69, 264] on label "Vehicles Dynamic" at bounding box center [80, 270] width 37 height 12
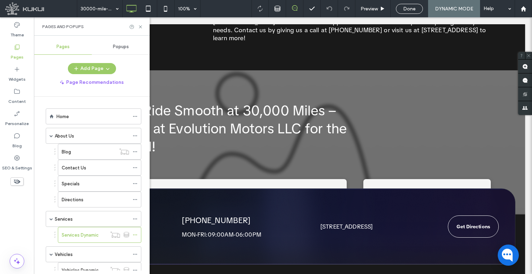
scroll to position [69, 0]
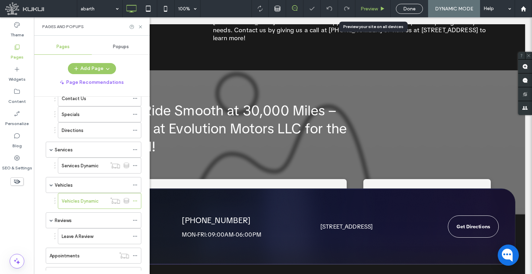
click at [370, 15] on div "Preview" at bounding box center [372, 8] width 35 height 17
click at [363, 12] on div "Preview" at bounding box center [372, 8] width 35 height 17
click at [360, 12] on div "Preview" at bounding box center [372, 8] width 35 height 17
click at [361, 8] on span "Preview" at bounding box center [368, 9] width 17 height 6
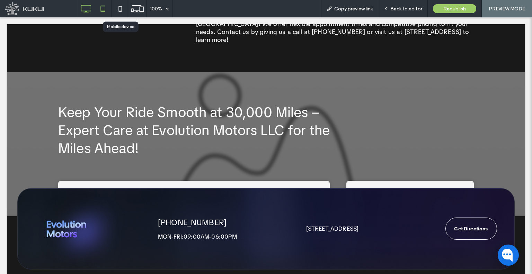
click at [107, 7] on icon at bounding box center [103, 9] width 14 height 14
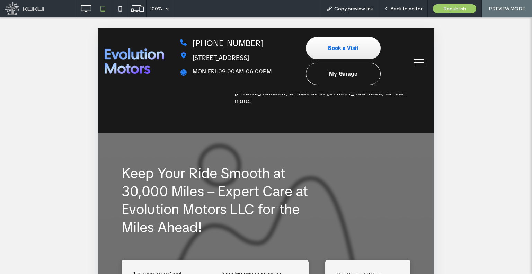
scroll to position [208, 0]
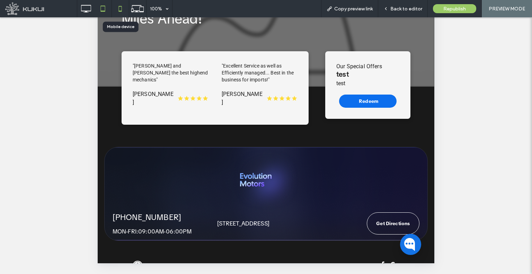
click at [121, 14] on icon at bounding box center [120, 9] width 14 height 14
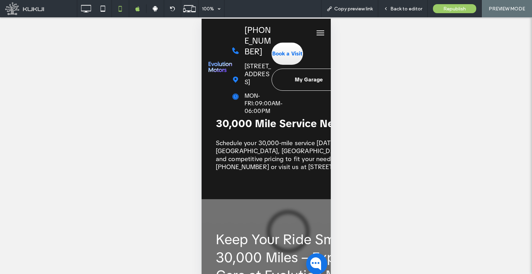
scroll to position [12, 0]
click at [338, 8] on span "Copy preview link" at bounding box center [353, 9] width 38 height 6
click at [391, 7] on span "Back to editor" at bounding box center [406, 9] width 32 height 6
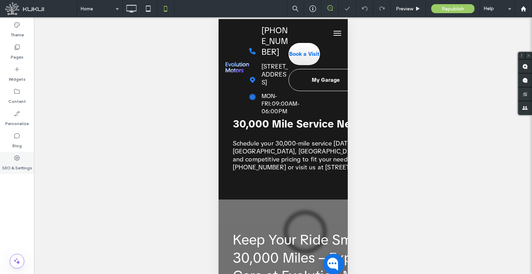
click at [27, 153] on div "SEO & Settings" at bounding box center [17, 163] width 34 height 22
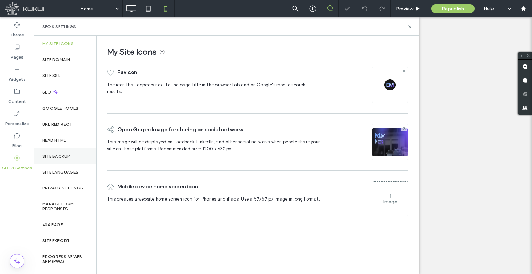
click at [60, 160] on div "Site Backup" at bounding box center [65, 156] width 62 height 16
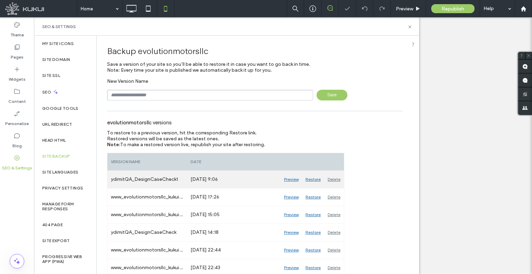
click at [308, 175] on div "Restore" at bounding box center [313, 179] width 22 height 17
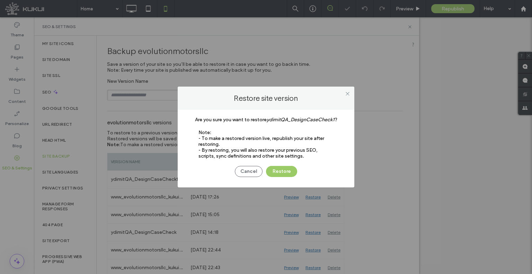
click at [288, 164] on div "Cancel Restore" at bounding box center [266, 168] width 156 height 18
click at [286, 169] on button "Restore" at bounding box center [281, 171] width 31 height 11
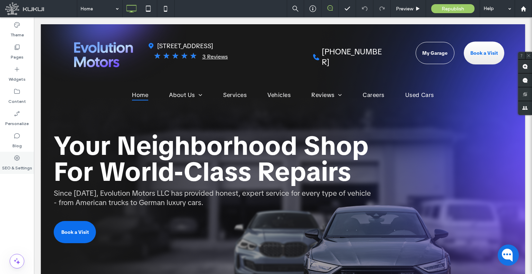
click at [28, 162] on label "SEO & Settings" at bounding box center [17, 166] width 30 height 10
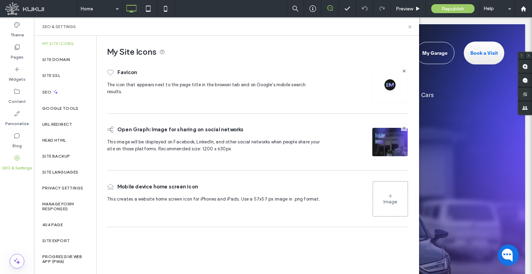
click at [62, 159] on div "Site Backup" at bounding box center [65, 156] width 62 height 16
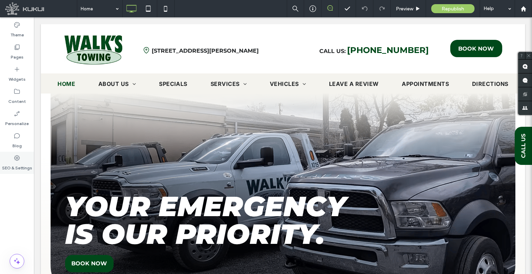
click at [24, 171] on div "SEO & Settings" at bounding box center [17, 163] width 34 height 22
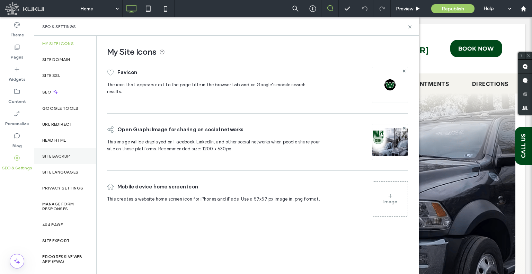
click at [57, 160] on div "Site Backup" at bounding box center [65, 156] width 62 height 16
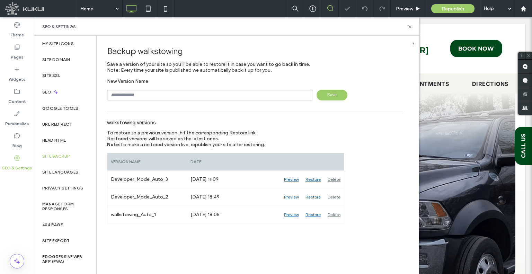
click at [198, 98] on input "text" at bounding box center [210, 95] width 206 height 11
type input "**********"
click at [321, 91] on span "Save" at bounding box center [331, 95] width 31 height 11
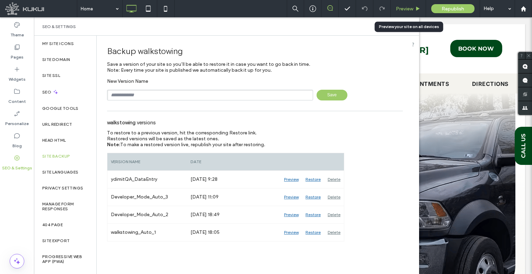
click at [401, 6] on span "Preview" at bounding box center [404, 9] width 17 height 6
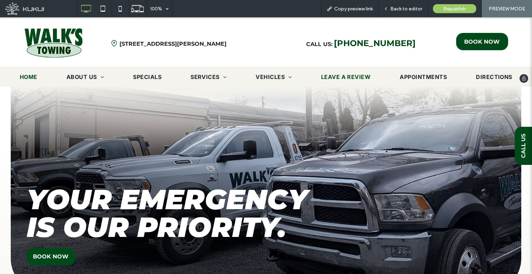
click at [331, 80] on span "Leave A Review" at bounding box center [346, 77] width 50 height 8
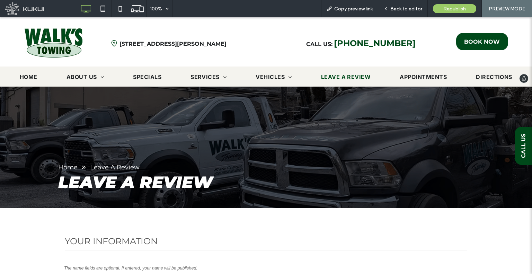
drag, startPoint x: 72, startPoint y: 49, endPoint x: 73, endPoint y: 67, distance: 17.3
click at [72, 49] on img at bounding box center [53, 43] width 59 height 30
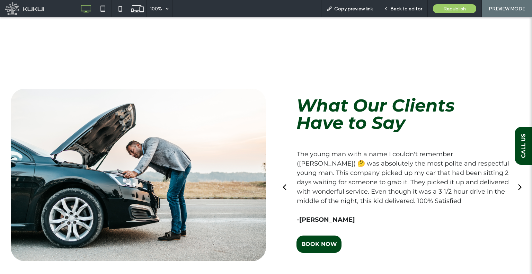
scroll to position [900, 0]
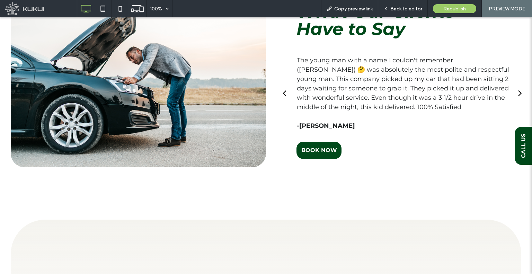
drag, startPoint x: 390, startPoint y: 103, endPoint x: 355, endPoint y: 106, distance: 35.5
click at [361, 106] on p "The young man with a name I couldn't remember ([PERSON_NAME]) 🤔 was absolutely …" at bounding box center [404, 84] width 214 height 56
drag, startPoint x: 350, startPoint y: 108, endPoint x: 388, endPoint y: 108, distance: 38.1
click at [374, 108] on p "The young man with a name I couldn't remember ([PERSON_NAME]) 🤔 was absolutely …" at bounding box center [404, 84] width 214 height 56
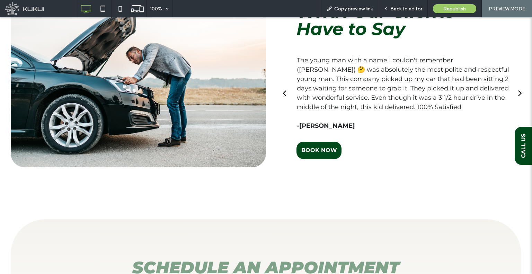
click at [501, 96] on p "The young man with a name I couldn't remember ([PERSON_NAME]) 🤔 was absolutely …" at bounding box center [404, 84] width 214 height 56
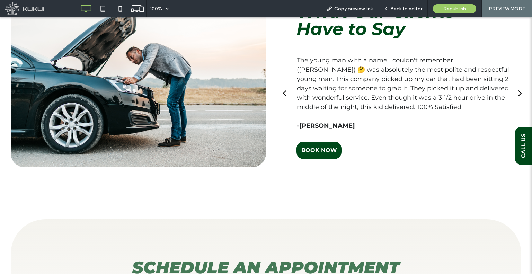
click at [518, 92] on div "next" at bounding box center [520, 93] width 4 height 10
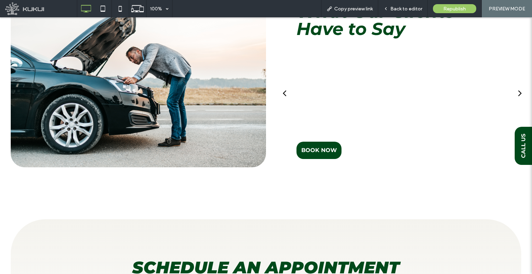
click at [518, 92] on div "next" at bounding box center [520, 93] width 4 height 10
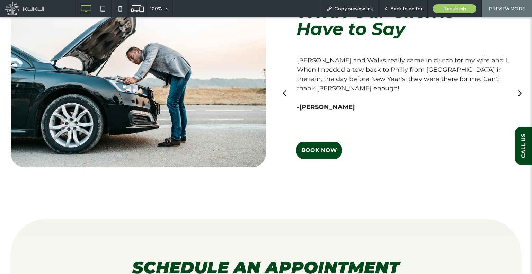
click at [284, 92] on button "back" at bounding box center [284, 93] width 15 height 22
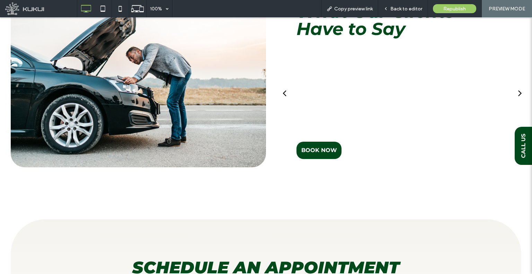
click at [278, 93] on button "Menu" at bounding box center [284, 93] width 15 height 22
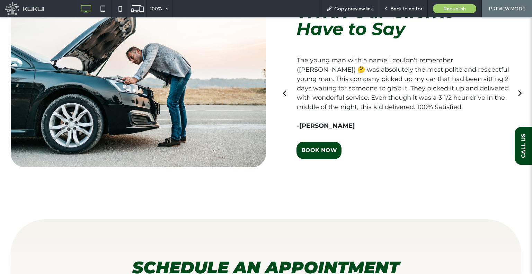
click at [283, 93] on div "back" at bounding box center [284, 93] width 4 height 10
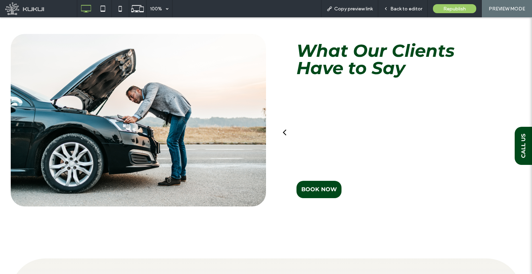
scroll to position [831, 0]
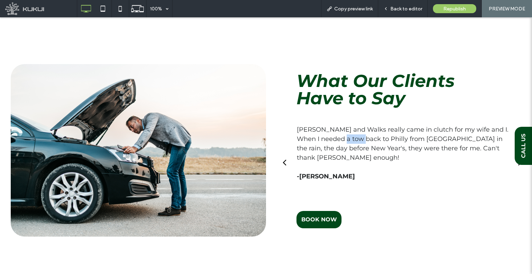
drag, startPoint x: 343, startPoint y: 139, endPoint x: 371, endPoint y: 143, distance: 28.3
click at [366, 143] on p "Justin and Walks really came in clutch for my wife and I. When I needed a tow b…" at bounding box center [404, 143] width 214 height 37
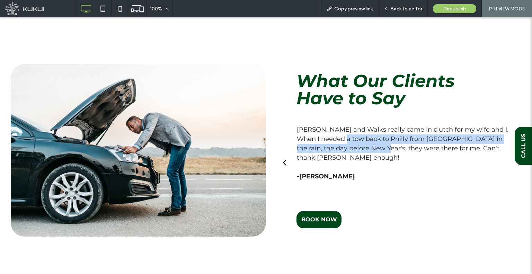
click at [282, 164] on div "back" at bounding box center [284, 162] width 4 height 10
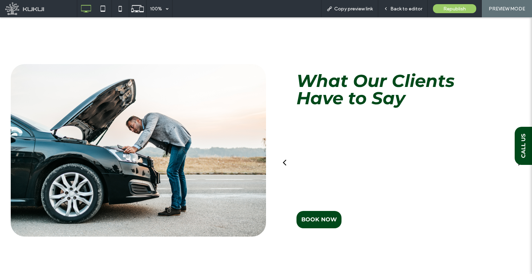
click at [282, 164] on div "back" at bounding box center [284, 162] width 4 height 10
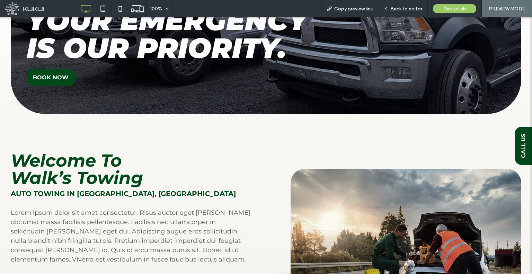
scroll to position [0, 0]
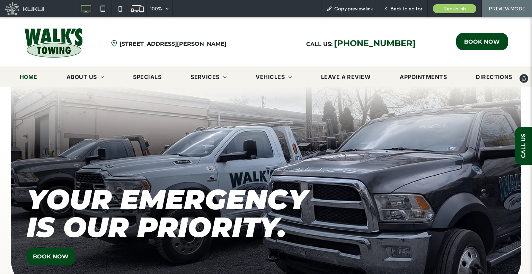
drag, startPoint x: 344, startPoint y: 185, endPoint x: 270, endPoint y: 48, distance: 155.3
click at [394, 12] on div "Back to editor" at bounding box center [402, 8] width 49 height 17
click at [392, 11] on span "Back to editor" at bounding box center [406, 9] width 32 height 6
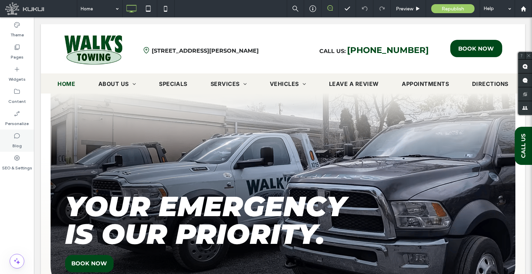
click at [24, 144] on div "Blog" at bounding box center [17, 140] width 34 height 22
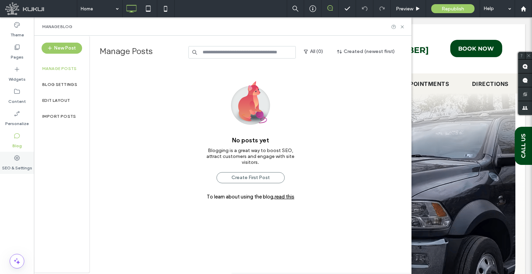
click at [18, 164] on label "SEO & Settings" at bounding box center [17, 166] width 30 height 10
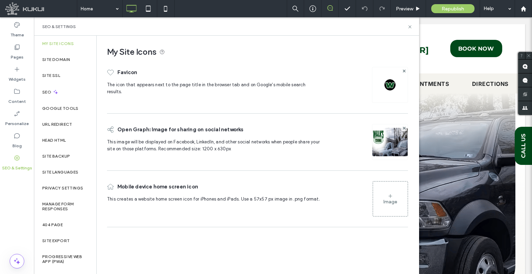
click at [53, 159] on div "New Post Manage posts Blog Settings Edit Layout Import Posts" at bounding box center [61, 154] width 55 height 237
click at [12, 90] on div "Content" at bounding box center [17, 96] width 34 height 22
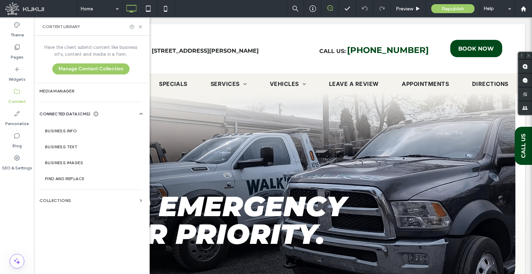
click at [80, 128] on div "URL Redirect" at bounding box center [65, 124] width 62 height 16
click at [97, 133] on section "Business Info" at bounding box center [91, 131] width 105 height 16
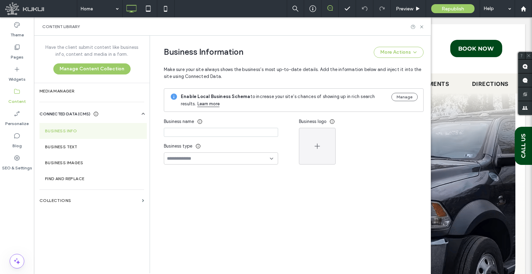
type input "**********"
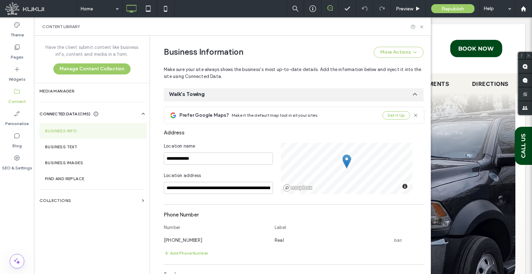
scroll to position [221, 0]
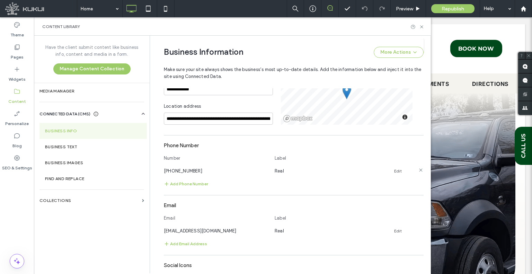
click at [171, 172] on span "(814) 622-4492" at bounding box center [183, 170] width 38 height 5
copy span "(814) 622-4492"
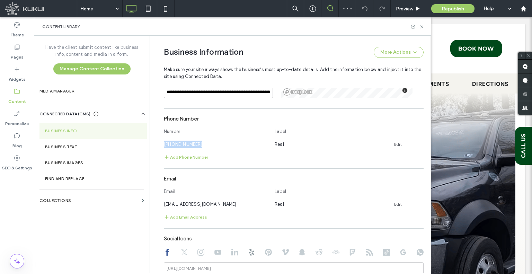
scroll to position [291, 0]
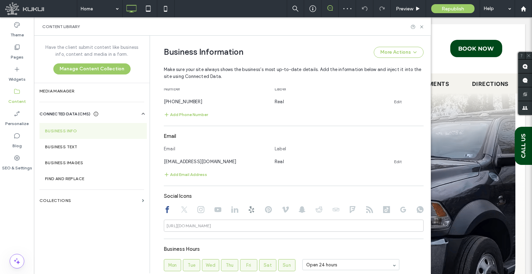
click at [193, 157] on div "Email Label" at bounding box center [294, 150] width 260 height 15
click at [193, 163] on span "walkstowing@mailkukui.com" at bounding box center [200, 161] width 73 height 5
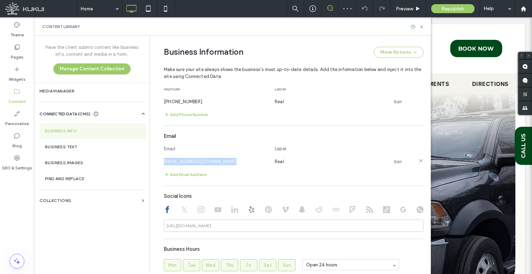
click at [193, 163] on span "walkstowing@mailkukui.com" at bounding box center [200, 161] width 73 height 5
copy span "walkstowing@mailkukui.com"
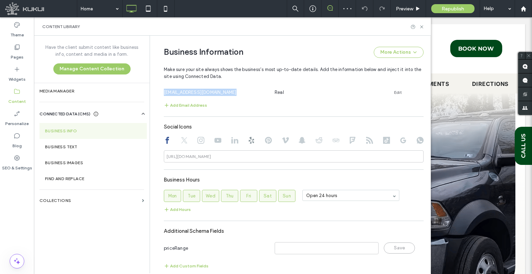
scroll to position [369, 0]
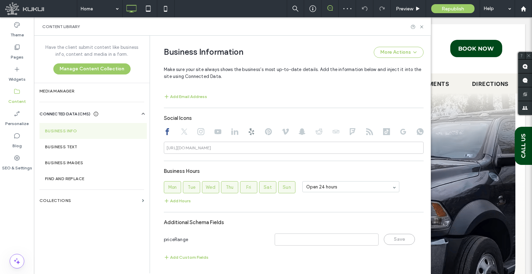
click at [183, 128] on icon at bounding box center [184, 131] width 7 height 7
click at [197, 130] on icon at bounding box center [200, 131] width 7 height 7
click at [223, 132] on div at bounding box center [294, 132] width 260 height 8
click at [217, 131] on use at bounding box center [217, 131] width 7 height 5
click at [233, 132] on use at bounding box center [234, 131] width 7 height 7
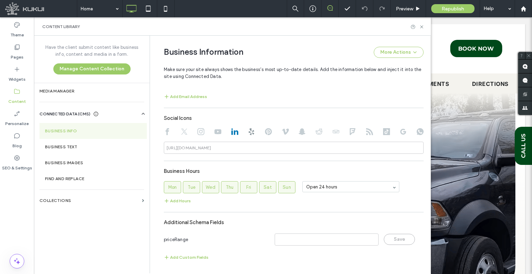
click at [251, 131] on icon at bounding box center [251, 131] width 7 height 7
type input "**********"
click at [265, 129] on use at bounding box center [268, 131] width 7 height 7
click at [250, 131] on use at bounding box center [251, 131] width 6 height 7
type input "**********"
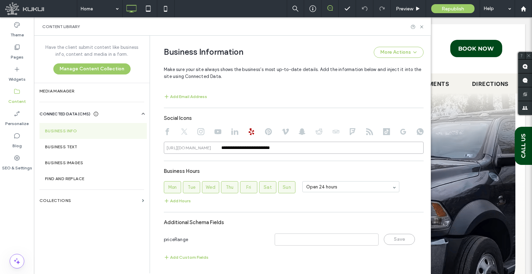
click at [255, 149] on input "**********" at bounding box center [294, 148] width 260 height 12
click at [255, 150] on input "**********" at bounding box center [294, 148] width 260 height 12
click at [269, 131] on div at bounding box center [294, 132] width 260 height 8
click at [267, 133] on icon at bounding box center [268, 131] width 7 height 7
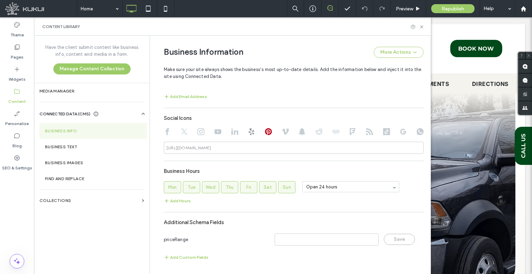
click at [284, 133] on icon at bounding box center [285, 131] width 7 height 7
click at [300, 132] on use at bounding box center [301, 131] width 7 height 7
click at [315, 133] on use at bounding box center [318, 131] width 7 height 6
click at [335, 131] on use at bounding box center [335, 131] width 7 height 4
click at [351, 130] on use at bounding box center [353, 131] width 6 height 7
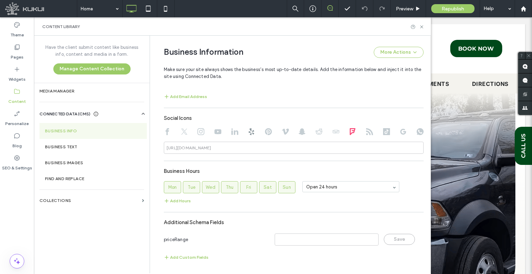
drag, startPoint x: 364, startPoint y: 130, endPoint x: 373, endPoint y: 142, distance: 14.8
click at [366, 131] on icon at bounding box center [369, 131] width 7 height 7
drag, startPoint x: 380, startPoint y: 131, endPoint x: 381, endPoint y: 136, distance: 4.6
click at [383, 132] on use at bounding box center [386, 131] width 7 height 7
click at [400, 131] on use at bounding box center [403, 132] width 6 height 6
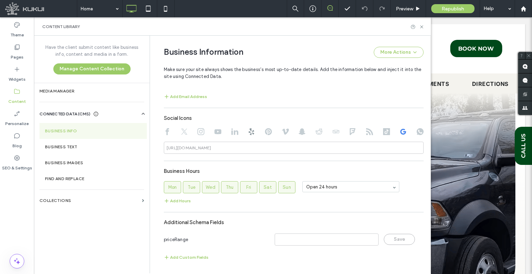
click at [416, 130] on use at bounding box center [419, 131] width 7 height 7
click at [399, 12] on div "Preview" at bounding box center [407, 8] width 35 height 17
click at [396, 8] on span "Preview" at bounding box center [404, 9] width 17 height 6
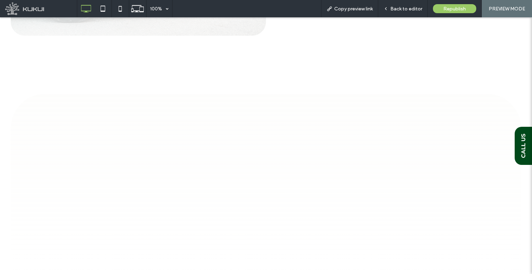
scroll to position [1127, 0]
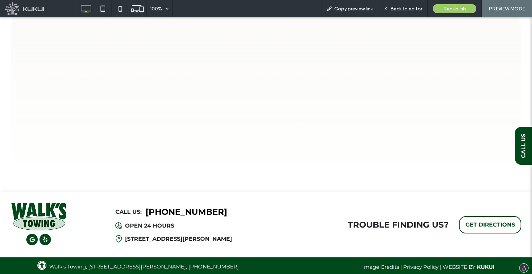
drag, startPoint x: 417, startPoint y: 56, endPoint x: 443, endPoint y: 200, distance: 146.3
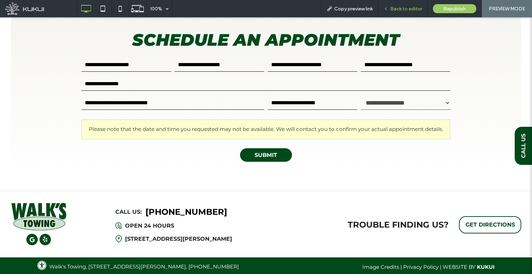
click at [409, 14] on div "Back to editor" at bounding box center [402, 8] width 49 height 17
click at [388, 10] on icon at bounding box center [385, 8] width 5 height 5
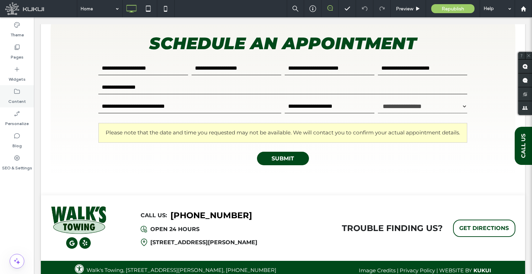
click at [18, 96] on label "Content" at bounding box center [17, 100] width 18 height 10
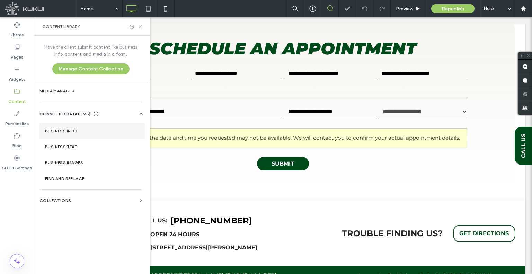
click at [98, 134] on section "Business Info" at bounding box center [91, 131] width 105 height 16
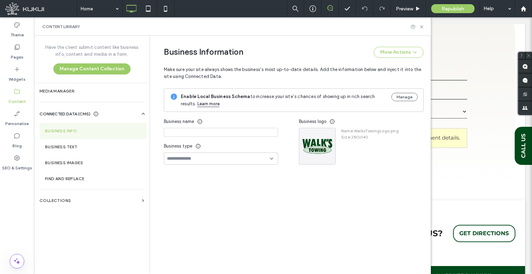
type input "**********"
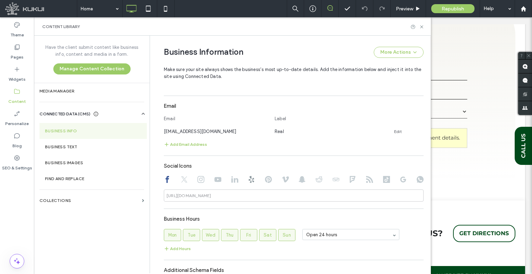
scroll to position [369, 0]
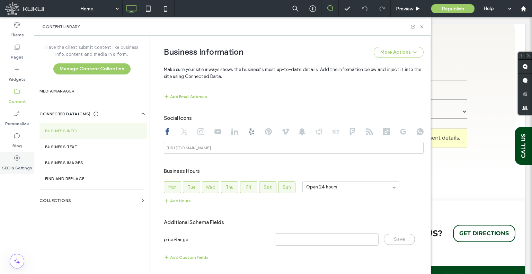
click at [27, 161] on div "SEO & Settings" at bounding box center [17, 163] width 34 height 22
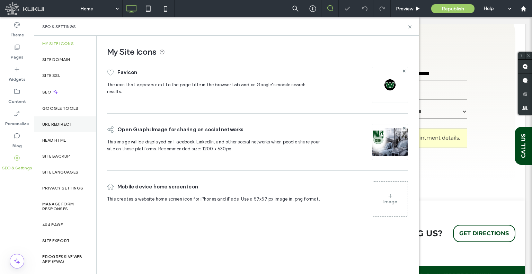
click at [71, 122] on label "URL Redirect" at bounding box center [57, 124] width 30 height 5
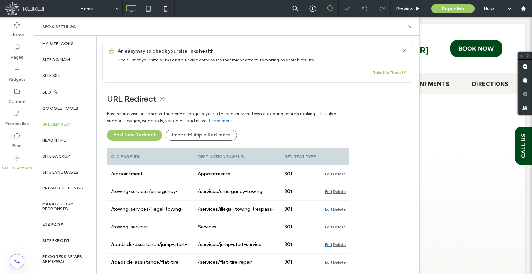
scroll to position [0, 0]
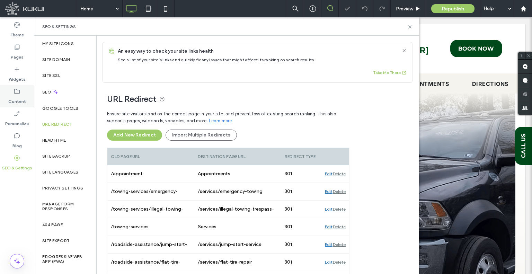
click at [31, 94] on div "Content" at bounding box center [17, 96] width 34 height 22
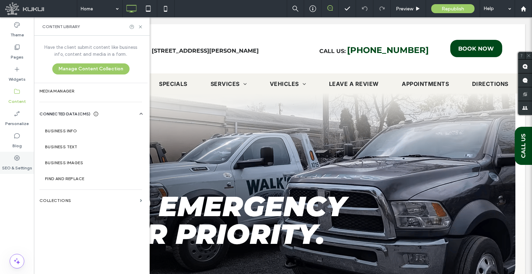
click at [28, 162] on label "SEO & Settings" at bounding box center [17, 166] width 30 height 10
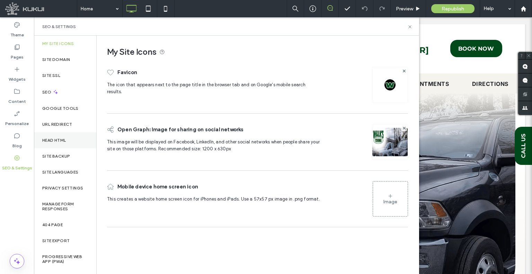
click at [71, 142] on div "Head HTML" at bounding box center [65, 140] width 62 height 16
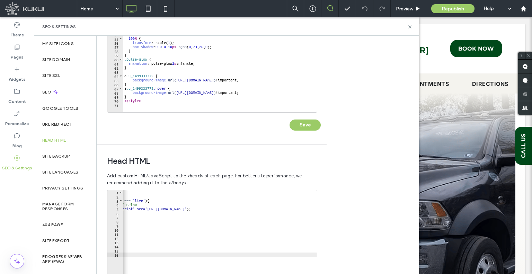
scroll to position [138, 0]
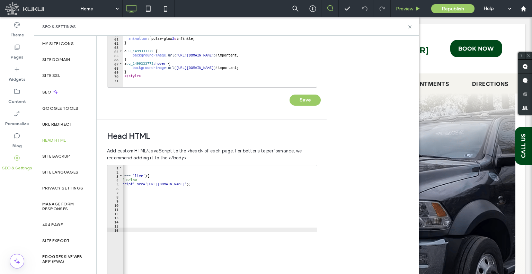
click at [398, 6] on span "Preview" at bounding box center [404, 9] width 17 height 6
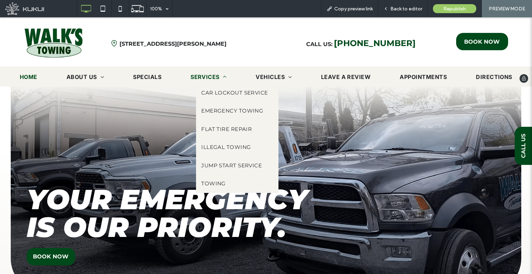
click at [198, 76] on span "Services" at bounding box center [208, 77] width 36 height 8
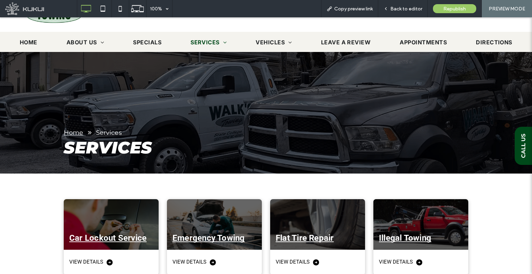
scroll to position [35, 0]
click at [399, 13] on div "Back to editor" at bounding box center [402, 8] width 49 height 17
click at [387, 7] on icon at bounding box center [385, 8] width 5 height 5
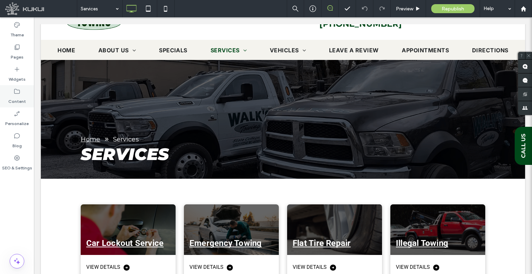
click at [3, 95] on div "Content" at bounding box center [17, 96] width 34 height 22
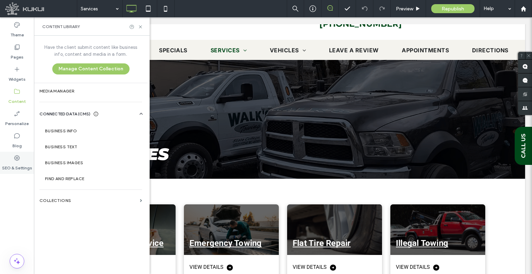
click at [19, 164] on label "SEO & Settings" at bounding box center [17, 166] width 30 height 10
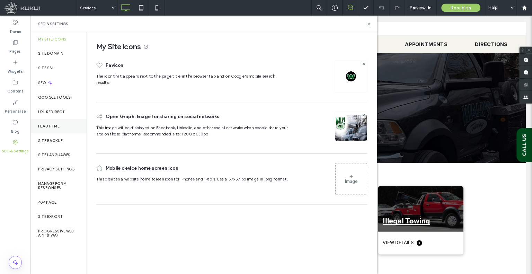
scroll to position [35, 0]
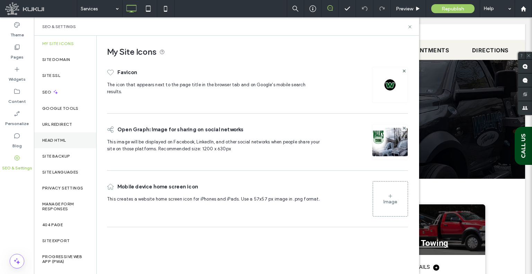
click at [62, 140] on label "Head HTML" at bounding box center [54, 140] width 24 height 5
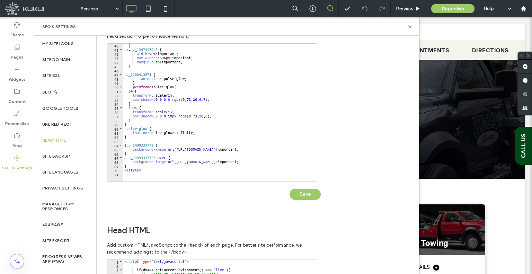
scroll to position [69, 0]
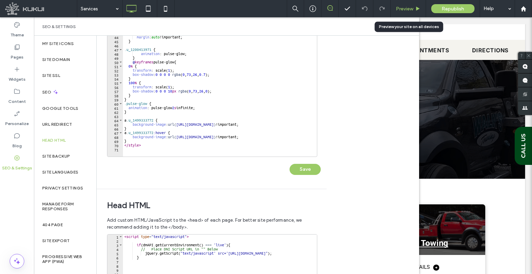
click at [396, 8] on span "Preview" at bounding box center [404, 9] width 17 height 6
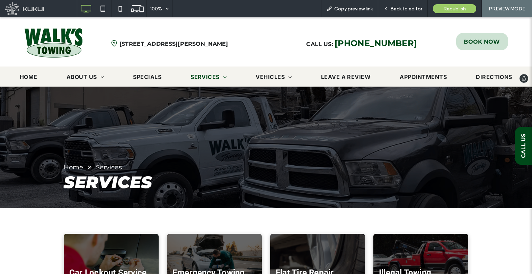
click at [463, 38] on span "BOOK NOW" at bounding box center [481, 41] width 36 height 13
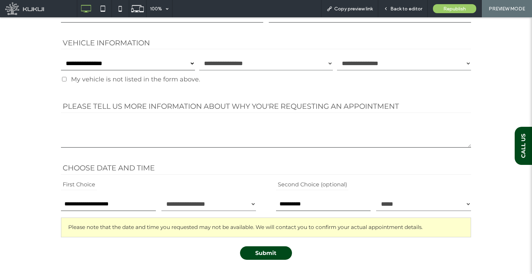
scroll to position [242, 0]
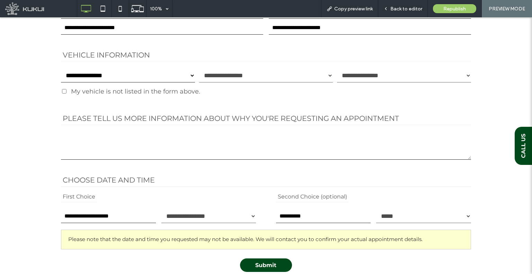
drag, startPoint x: 100, startPoint y: 73, endPoint x: 102, endPoint y: 79, distance: 6.2
click at [100, 73] on select "**********" at bounding box center [128, 76] width 134 height 14
select select "*"
click at [61, 69] on select "**********" at bounding box center [128, 76] width 134 height 14
click at [130, 77] on select "**********" at bounding box center [128, 76] width 134 height 14
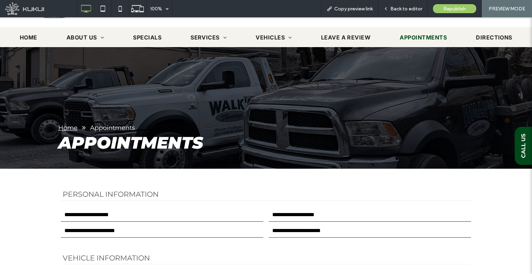
scroll to position [0, 0]
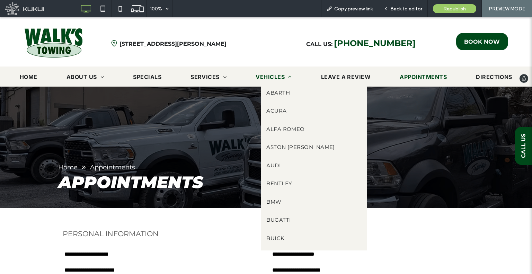
click at [263, 76] on span "Vehicles" at bounding box center [273, 77] width 36 height 8
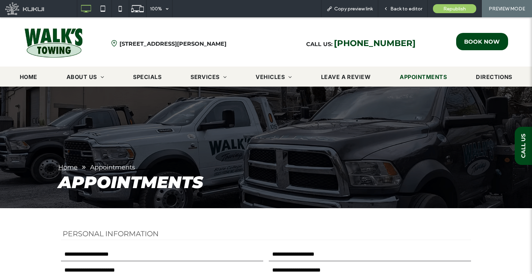
click at [119, 10] on div at bounding box center [266, 137] width 532 height 274
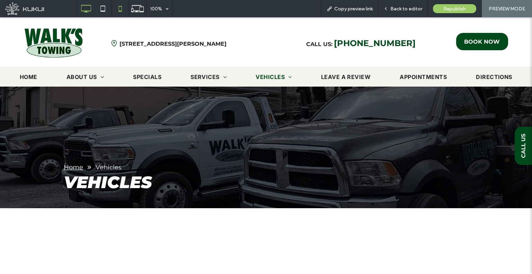
click at [120, 8] on icon at bounding box center [120, 9] width 14 height 14
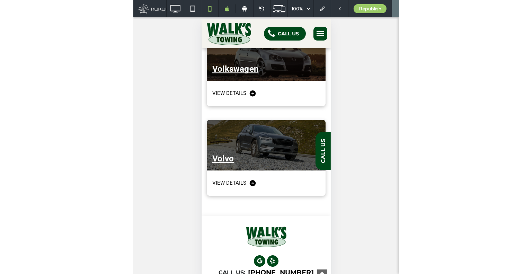
scroll to position [6264, 0]
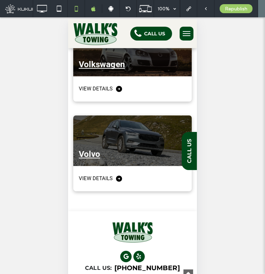
click at [183, 37] on button "menu" at bounding box center [187, 33] width 14 height 14
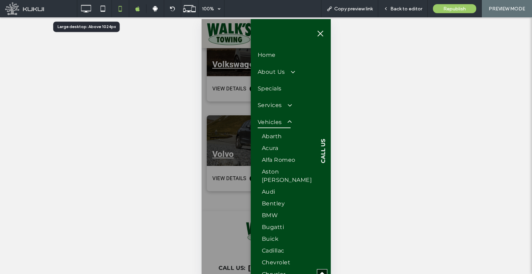
click at [75, 15] on span at bounding box center [41, 9] width 72 height 14
click at [83, 12] on icon at bounding box center [86, 9] width 14 height 14
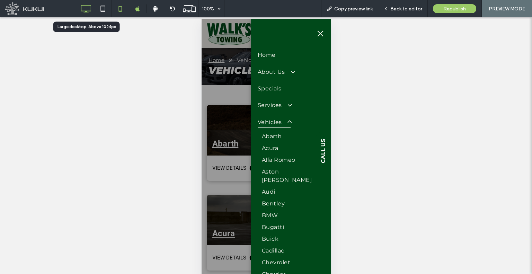
scroll to position [0, 0]
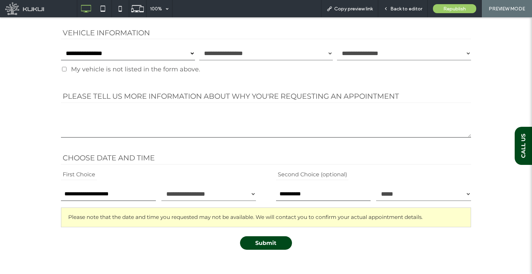
scroll to position [277, 0]
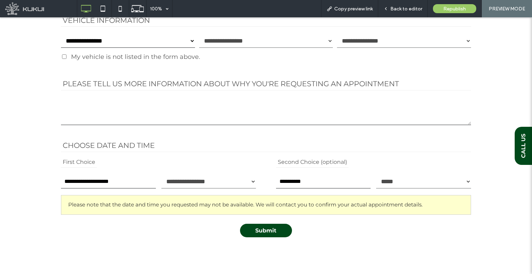
click at [164, 40] on select "**********" at bounding box center [128, 41] width 134 height 14
click at [61, 34] on select "**********" at bounding box center [128, 41] width 134 height 14
click at [110, 41] on select "**********" at bounding box center [128, 41] width 134 height 14
click at [61, 34] on select "**********" at bounding box center [128, 41] width 134 height 14
click at [179, 43] on select "**********" at bounding box center [128, 41] width 134 height 14
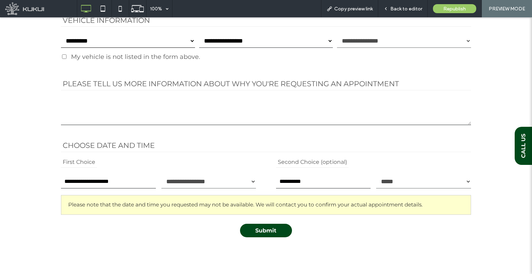
click at [61, 34] on select "**********" at bounding box center [128, 41] width 134 height 14
click at [143, 47] on select "**********" at bounding box center [128, 41] width 134 height 14
click at [61, 34] on select "**********" at bounding box center [128, 41] width 134 height 14
click at [173, 42] on select "**********" at bounding box center [128, 41] width 134 height 14
click at [61, 34] on select "**********" at bounding box center [128, 41] width 134 height 14
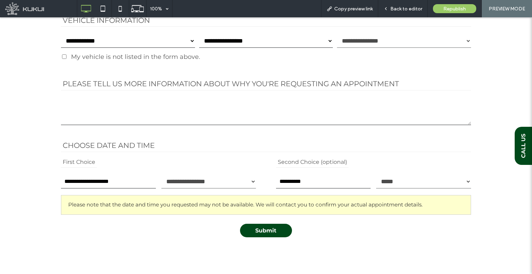
click at [115, 48] on div "**********" at bounding box center [128, 41] width 134 height 16
click at [117, 44] on select "**********" at bounding box center [128, 41] width 134 height 14
click at [61, 34] on select "**********" at bounding box center [128, 41] width 134 height 14
drag, startPoint x: 99, startPoint y: 40, endPoint x: 100, endPoint y: 47, distance: 6.3
click at [99, 40] on select "**********" at bounding box center [128, 41] width 134 height 14
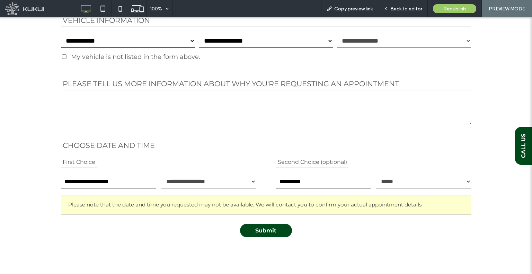
click at [61, 34] on select "**********" at bounding box center [128, 41] width 134 height 14
click at [140, 41] on select "**********" at bounding box center [128, 41] width 134 height 14
click at [109, 48] on div "**********" at bounding box center [128, 41] width 134 height 16
click at [120, 41] on select "**********" at bounding box center [128, 41] width 134 height 14
click at [61, 34] on select "**********" at bounding box center [128, 41] width 134 height 14
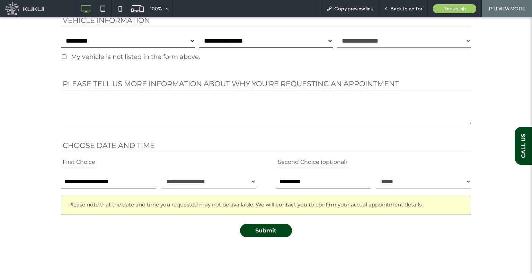
click at [137, 41] on select "**********" at bounding box center [128, 41] width 134 height 14
click at [61, 34] on select "**********" at bounding box center [128, 41] width 134 height 14
click at [152, 43] on select "**********" at bounding box center [128, 41] width 134 height 14
click at [61, 34] on select "**********" at bounding box center [128, 41] width 134 height 14
click at [156, 47] on div "**********" at bounding box center [128, 41] width 134 height 16
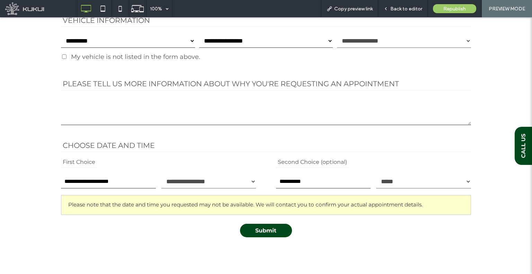
click at [158, 40] on select "**********" at bounding box center [128, 41] width 134 height 14
click at [149, 39] on select "**********" at bounding box center [128, 41] width 134 height 14
click at [61, 34] on select "**********" at bounding box center [128, 41] width 134 height 14
click at [151, 42] on select "**********" at bounding box center [128, 41] width 134 height 14
click at [61, 34] on select "**********" at bounding box center [128, 41] width 134 height 14
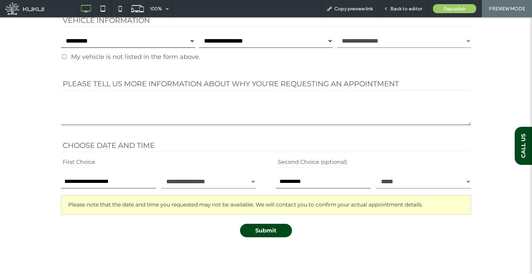
click at [131, 41] on select "**********" at bounding box center [128, 41] width 134 height 14
click at [61, 34] on select "**********" at bounding box center [128, 41] width 134 height 14
click at [91, 41] on select "**********" at bounding box center [128, 41] width 134 height 14
click at [61, 34] on select "**********" at bounding box center [128, 41] width 134 height 14
click at [170, 42] on select "**********" at bounding box center [128, 41] width 134 height 14
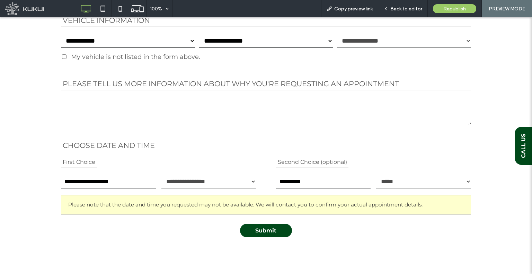
click at [119, 38] on select "**********" at bounding box center [128, 41] width 134 height 14
click at [120, 42] on select "**********" at bounding box center [128, 41] width 134 height 14
click at [61, 34] on select "**********" at bounding box center [128, 41] width 134 height 14
click at [113, 43] on select "**********" at bounding box center [128, 41] width 134 height 14
click at [61, 34] on select "**********" at bounding box center [128, 41] width 134 height 14
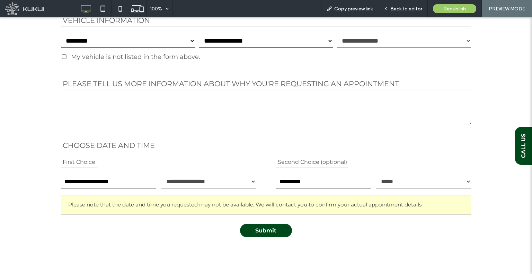
click at [152, 42] on select "**********" at bounding box center [128, 41] width 134 height 14
click at [61, 34] on select "**********" at bounding box center [128, 41] width 134 height 14
click at [154, 36] on select "**********" at bounding box center [128, 41] width 134 height 14
click at [119, 36] on select "**********" at bounding box center [128, 41] width 134 height 14
click at [61, 34] on select "**********" at bounding box center [128, 41] width 134 height 14
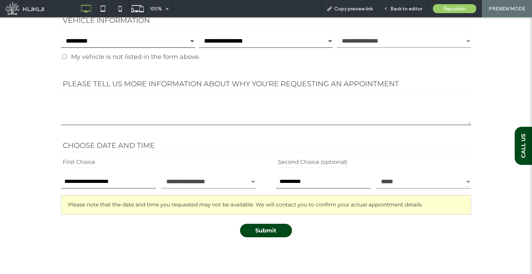
click at [131, 38] on select "**********" at bounding box center [128, 41] width 134 height 14
click at [61, 34] on select "**********" at bounding box center [128, 41] width 134 height 14
click at [86, 43] on select "**********" at bounding box center [128, 41] width 134 height 14
click at [61, 34] on select "**********" at bounding box center [128, 41] width 134 height 14
drag, startPoint x: 130, startPoint y: 37, endPoint x: 130, endPoint y: 42, distance: 4.5
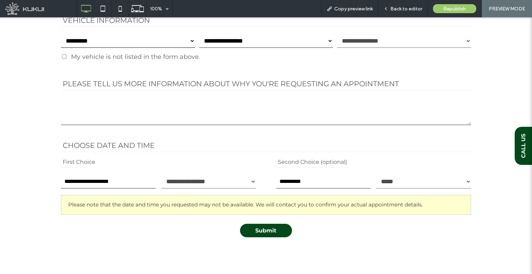
click at [130, 37] on select "**********" at bounding box center [128, 41] width 134 height 14
click at [61, 34] on select "**********" at bounding box center [128, 41] width 134 height 14
click at [114, 43] on select "**********" at bounding box center [128, 41] width 134 height 14
select select "**"
click at [61, 34] on select "**********" at bounding box center [128, 41] width 134 height 14
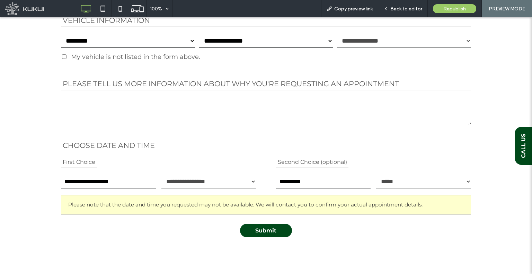
click at [135, 49] on div "My vehicle is not listed in the form above." at bounding box center [266, 57] width 410 height 16
click at [135, 44] on select "**********" at bounding box center [128, 41] width 134 height 14
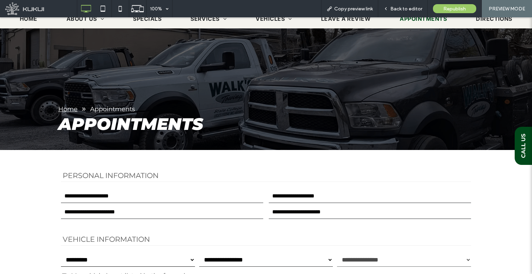
scroll to position [0, 0]
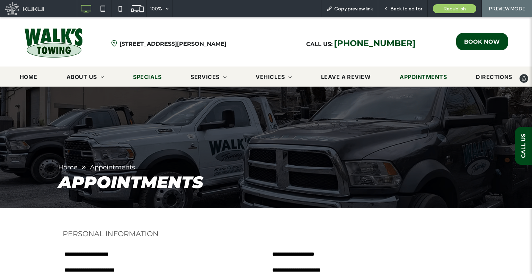
click at [137, 78] on span "Specials" at bounding box center [147, 77] width 28 height 8
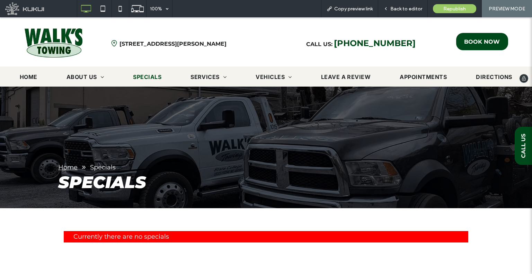
click at [60, 23] on div "Click To Paste [STREET_ADDRESS][PERSON_NAME] Click To Paste Call Us: [PHONE_NUM…" at bounding box center [266, 40] width 532 height 47
drag, startPoint x: 69, startPoint y: 41, endPoint x: 101, endPoint y: 35, distance: 32.8
click at [69, 41] on img at bounding box center [53, 43] width 59 height 30
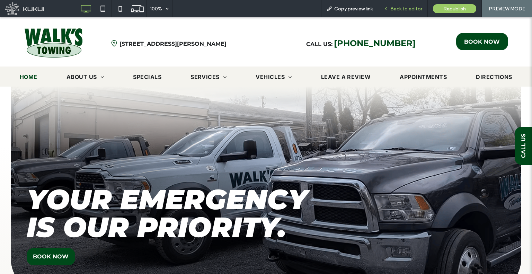
click at [394, 3] on div "Back to editor" at bounding box center [402, 8] width 49 height 17
click at [388, 12] on div "Back to editor" at bounding box center [402, 8] width 49 height 17
click at [388, 11] on div "Back to editor" at bounding box center [402, 9] width 49 height 6
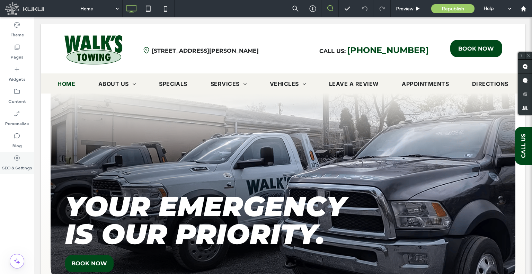
click at [11, 165] on label "SEO & Settings" at bounding box center [17, 166] width 30 height 10
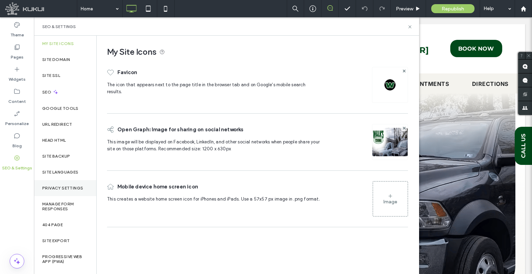
click at [83, 193] on div "Privacy Settings" at bounding box center [65, 188] width 62 height 16
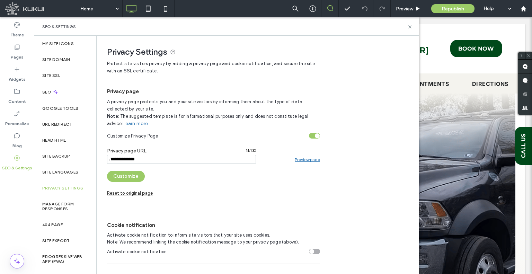
click at [301, 157] on link "Preview page" at bounding box center [306, 159] width 25 height 5
click at [53, 92] on icon at bounding box center [56, 92] width 6 height 6
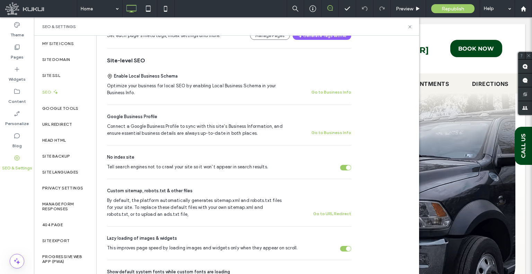
scroll to position [173, 0]
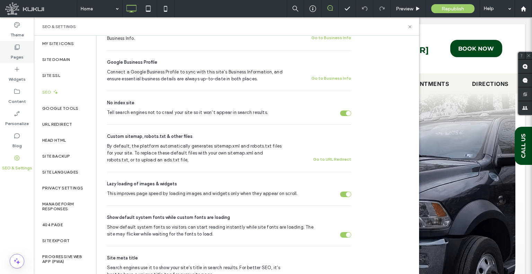
click at [15, 54] on label "Pages" at bounding box center [17, 56] width 13 height 10
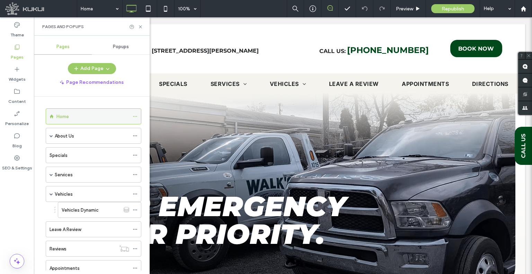
click at [135, 115] on icon at bounding box center [135, 116] width 5 height 5
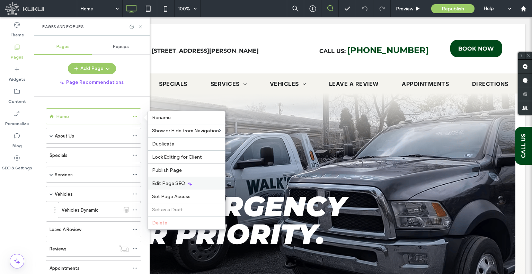
click at [167, 184] on span "Edit Page SEO" at bounding box center [168, 183] width 33 height 6
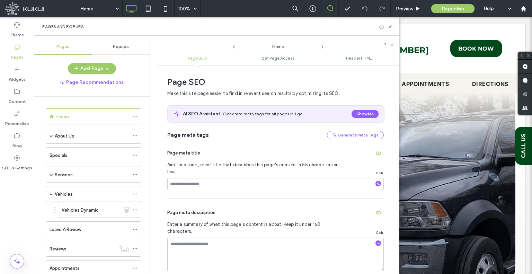
scroll to position [3, 0]
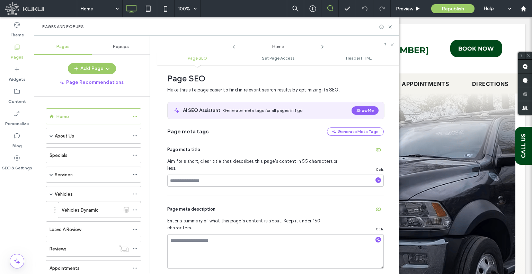
click at [320, 48] on icon at bounding box center [322, 47] width 6 height 6
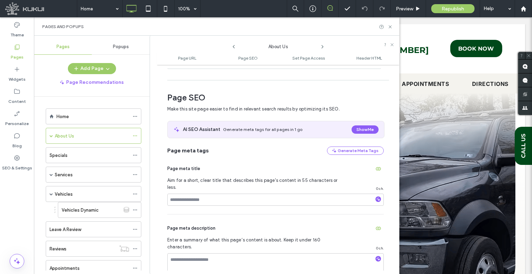
scroll to position [95, 0]
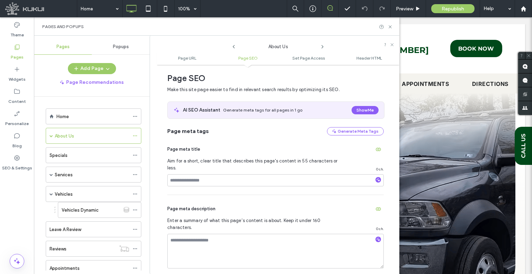
click at [321, 48] on use at bounding box center [321, 46] width 1 height 3
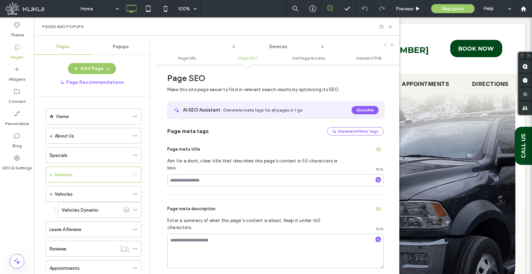
click at [321, 48] on use at bounding box center [321, 46] width 1 height 3
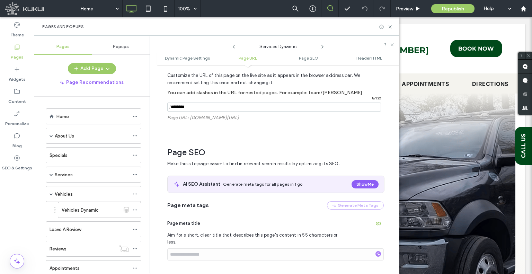
scroll to position [228, 0]
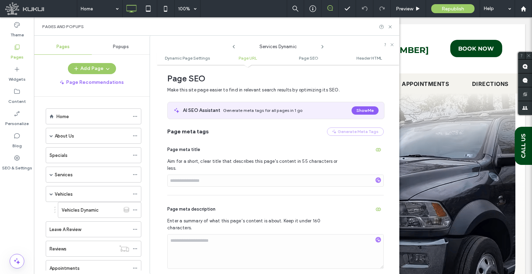
click at [321, 48] on use at bounding box center [321, 46] width 1 height 3
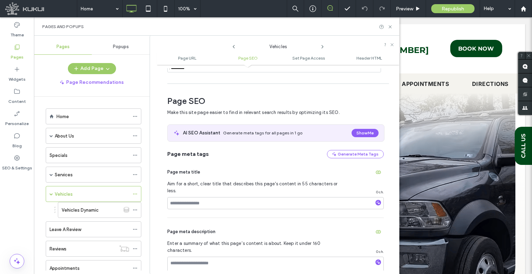
scroll to position [95, 0]
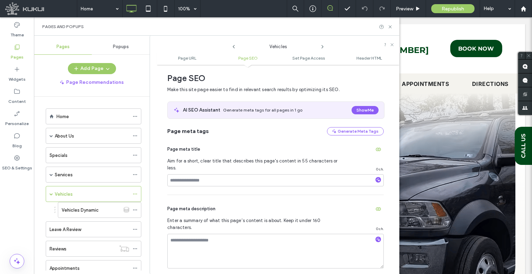
click at [321, 48] on use at bounding box center [321, 46] width 1 height 3
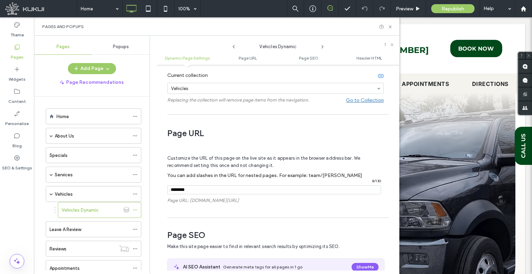
scroll to position [158, 0]
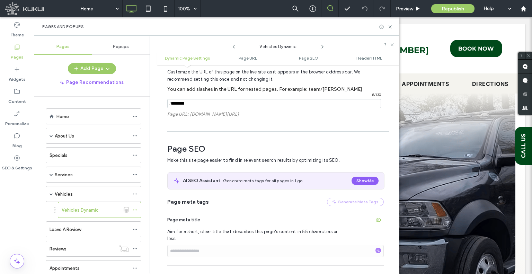
click at [321, 48] on use at bounding box center [321, 46] width 1 height 3
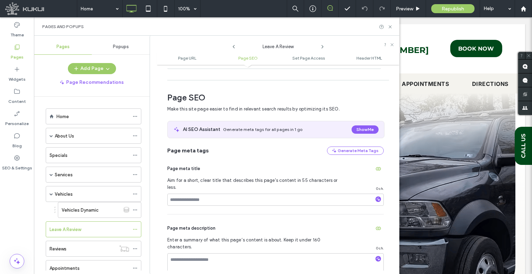
scroll to position [95, 0]
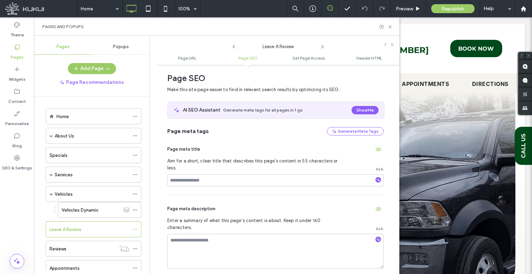
click at [321, 48] on use at bounding box center [321, 46] width 1 height 3
click at [49, 135] on span at bounding box center [50, 135] width 3 height 3
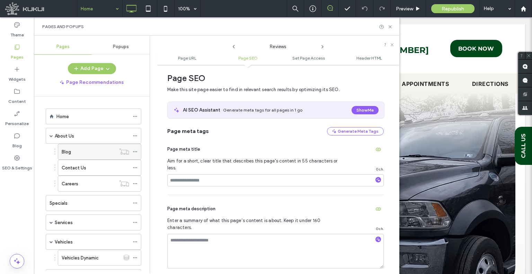
click at [136, 151] on icon at bounding box center [135, 151] width 5 height 5
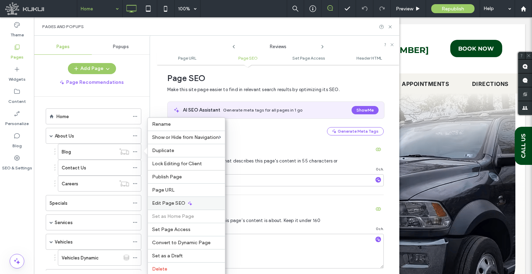
click at [168, 198] on div "Edit Page SEO" at bounding box center [186, 202] width 77 height 13
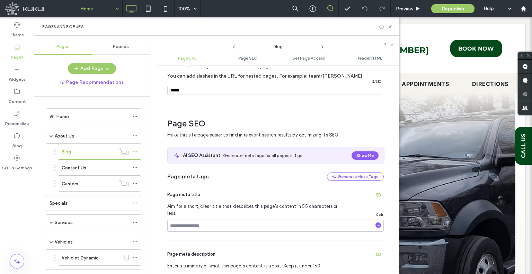
scroll to position [0, 0]
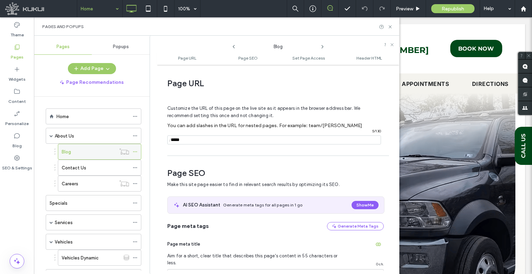
click at [89, 149] on div "Blog" at bounding box center [89, 151] width 54 height 7
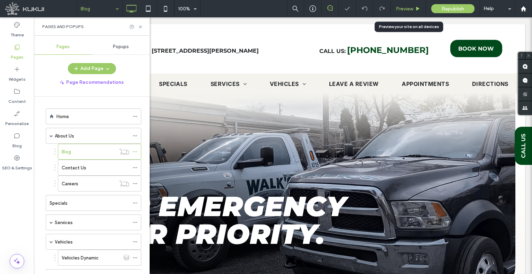
click at [396, 11] on span "Preview" at bounding box center [404, 9] width 17 height 6
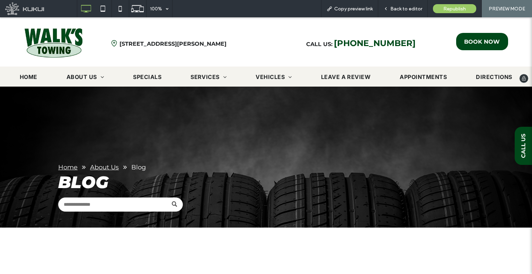
click at [67, 47] on img at bounding box center [53, 43] width 59 height 30
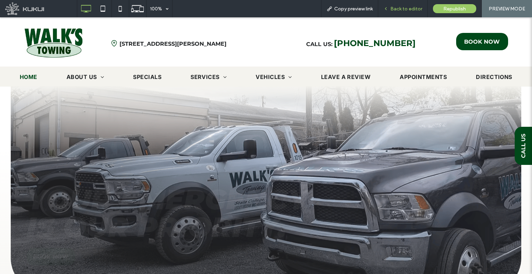
click at [396, 9] on span "Back to editor" at bounding box center [406, 9] width 32 height 6
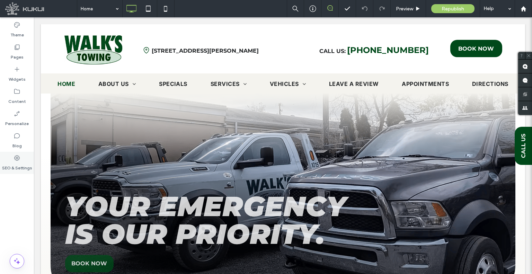
click at [16, 167] on label "SEO & Settings" at bounding box center [17, 166] width 30 height 10
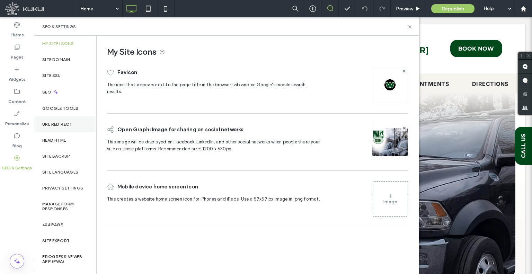
click at [66, 125] on label "URL Redirect" at bounding box center [57, 124] width 30 height 5
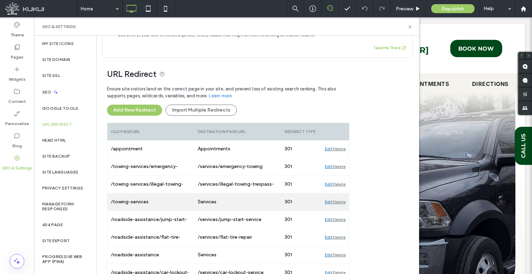
scroll to position [47, 0]
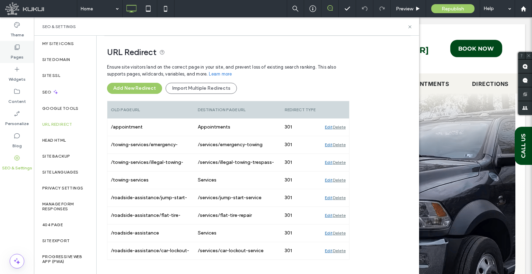
click at [11, 55] on label "Pages" at bounding box center [17, 56] width 13 height 10
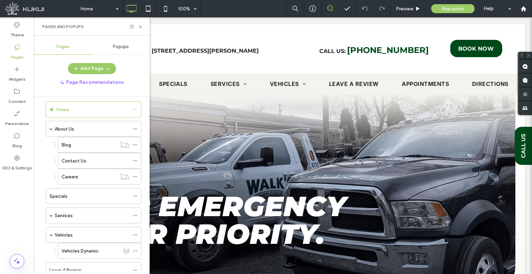
scroll to position [0, 0]
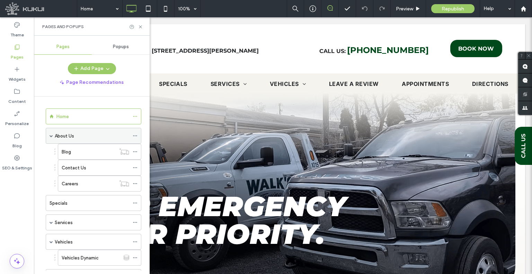
click at [137, 135] on icon at bounding box center [135, 135] width 5 height 5
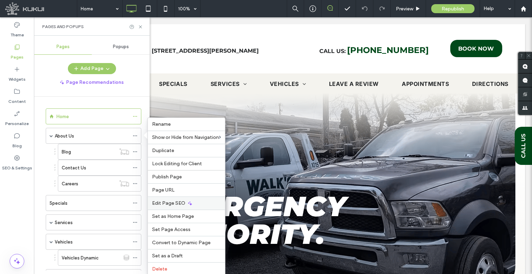
click at [165, 200] on span "Edit Page SEO" at bounding box center [168, 203] width 33 height 6
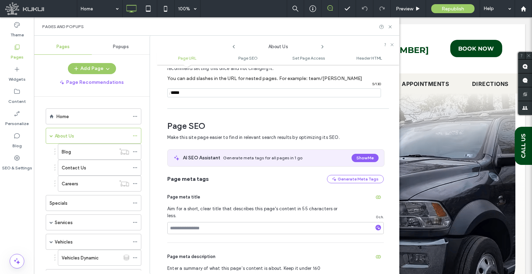
scroll to position [26, 0]
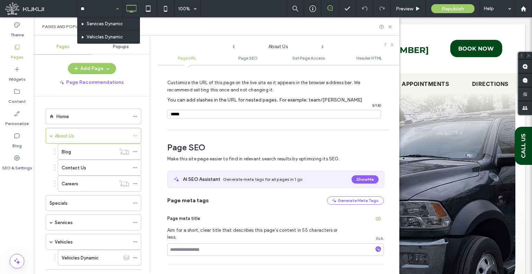
type input "*"
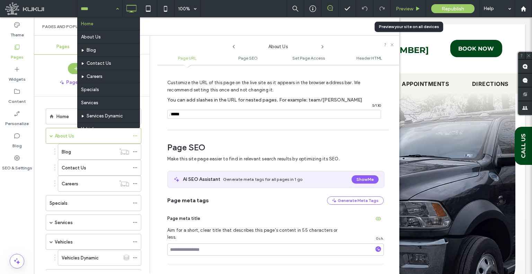
click at [410, 6] on span "Preview" at bounding box center [404, 9] width 17 height 6
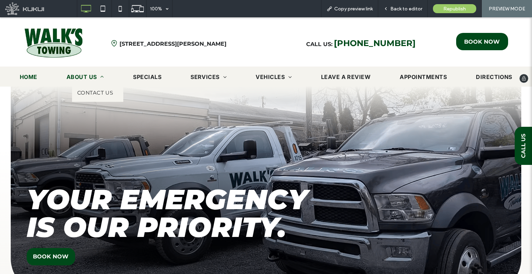
click at [83, 76] on span "About Us" at bounding box center [84, 77] width 37 height 8
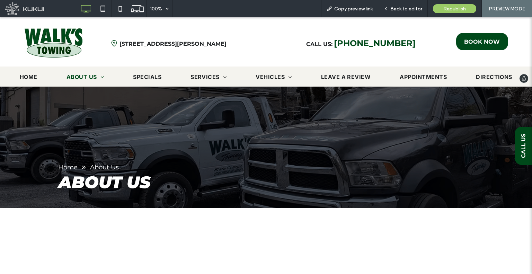
click at [77, 51] on img at bounding box center [53, 43] width 59 height 30
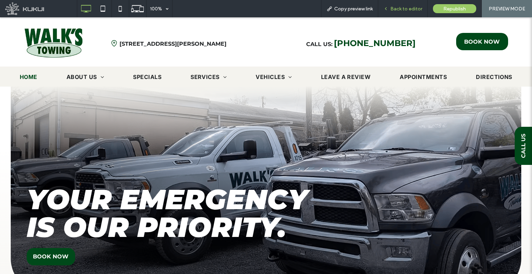
click at [391, 9] on div "Back to editor" at bounding box center [402, 9] width 49 height 6
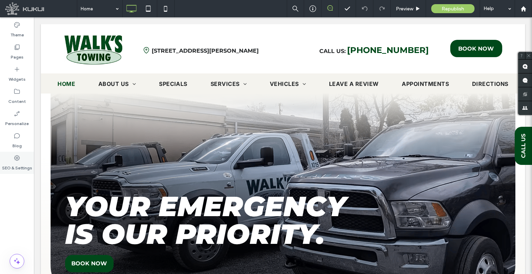
click at [29, 157] on div "SEO & Settings" at bounding box center [17, 163] width 34 height 22
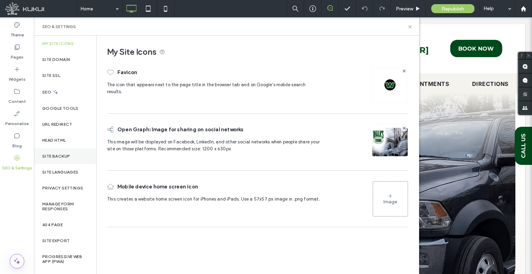
click at [65, 161] on div "Site Backup" at bounding box center [65, 156] width 62 height 16
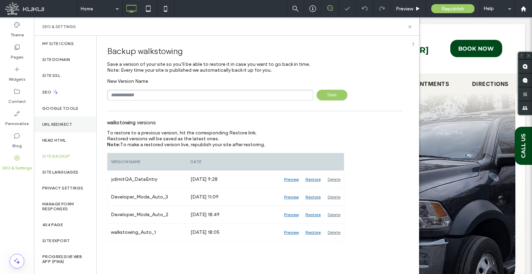
click at [73, 127] on div "URL Redirect" at bounding box center [65, 124] width 62 height 16
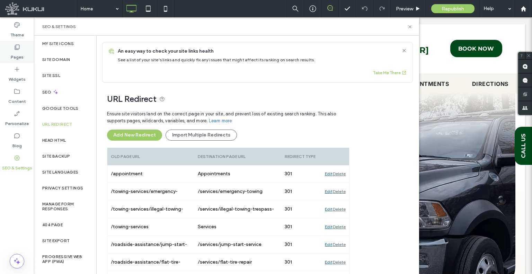
click at [29, 53] on div "Pages" at bounding box center [17, 52] width 34 height 22
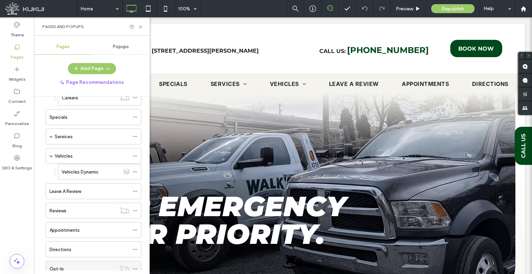
scroll to position [126, 0]
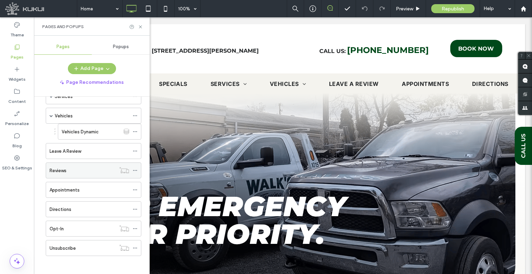
click at [134, 169] on icon at bounding box center [135, 170] width 5 height 5
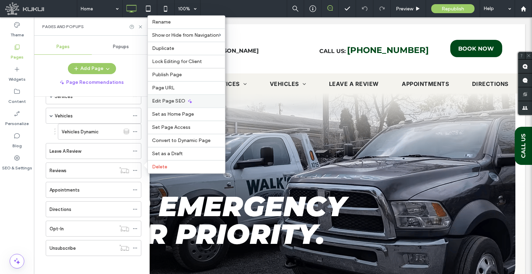
click at [161, 103] on span "Edit Page SEO" at bounding box center [168, 101] width 33 height 6
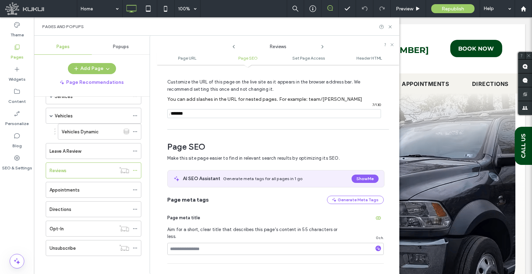
scroll to position [0, 0]
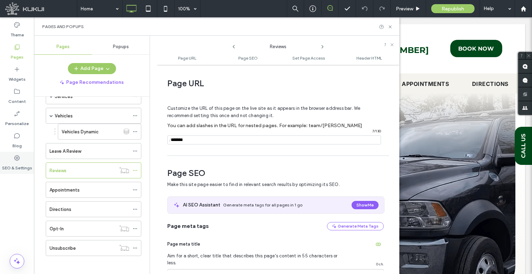
click at [11, 158] on div "SEO & Settings" at bounding box center [17, 163] width 34 height 22
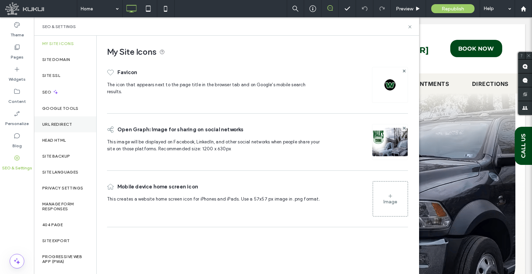
click at [59, 119] on div "URL Redirect" at bounding box center [65, 124] width 62 height 16
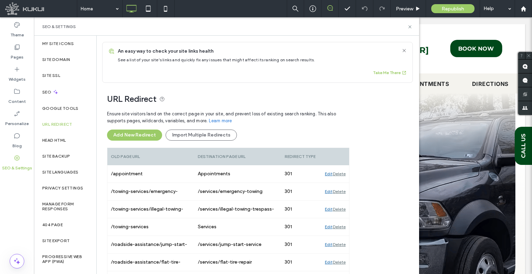
scroll to position [47, 0]
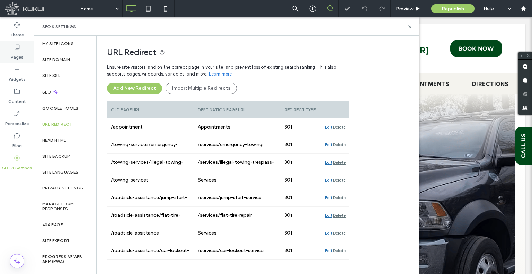
click at [18, 48] on icon at bounding box center [16, 47] width 7 height 7
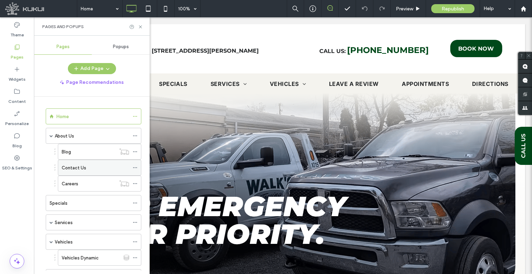
click at [135, 164] on span at bounding box center [135, 167] width 5 height 10
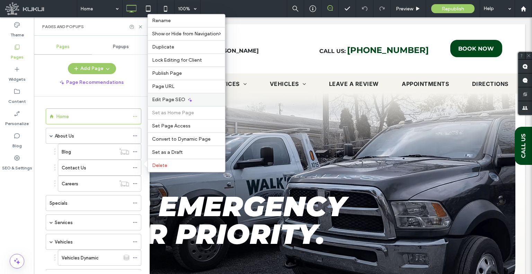
click at [178, 104] on div "Edit Page SEO" at bounding box center [186, 99] width 77 height 13
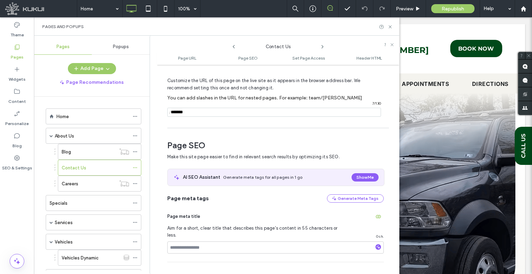
scroll to position [0, 0]
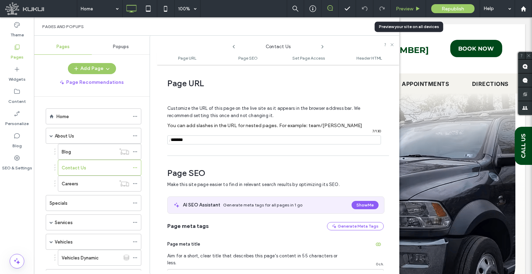
click at [399, 4] on div "Preview" at bounding box center [407, 8] width 35 height 17
click at [402, 12] on div "Preview" at bounding box center [407, 8] width 35 height 17
click at [398, 10] on span "Preview" at bounding box center [404, 9] width 17 height 6
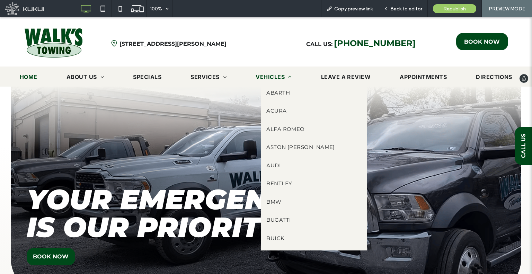
click at [259, 77] on span "Vehicles" at bounding box center [273, 77] width 36 height 8
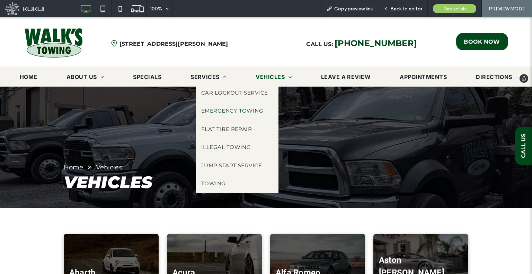
click at [228, 110] on span "Emergency Towing" at bounding box center [232, 111] width 62 height 8
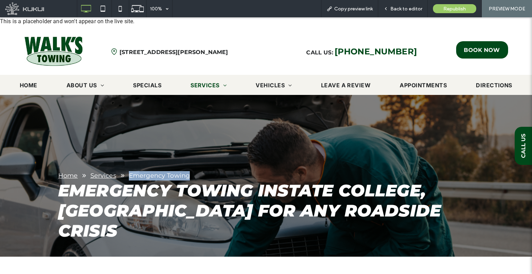
drag, startPoint x: 191, startPoint y: 177, endPoint x: 127, endPoint y: 179, distance: 63.4
click at [127, 179] on nav "Home Services Emergency Towing" at bounding box center [247, 175] width 378 height 9
copy div "Emergency Towing"
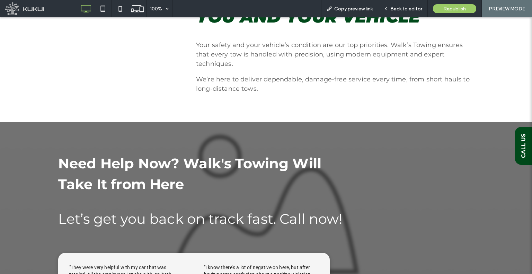
scroll to position [429, 0]
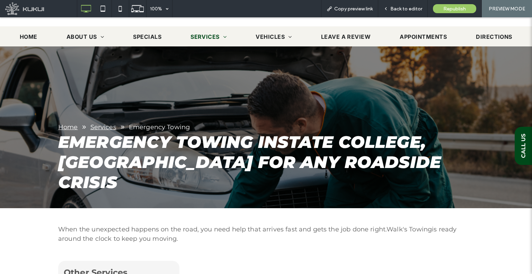
scroll to position [0, 0]
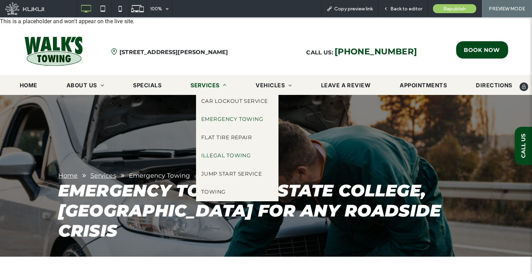
click at [227, 156] on span "Illegal Towing" at bounding box center [225, 156] width 49 height 8
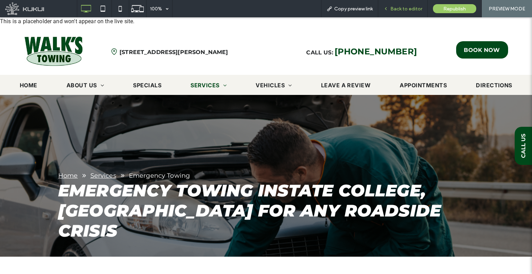
click at [392, 11] on div "Back to editor" at bounding box center [402, 8] width 49 height 17
click at [390, 4] on div "Back to editor" at bounding box center [402, 8] width 49 height 17
click at [392, 9] on span "Back to editor" at bounding box center [406, 9] width 32 height 6
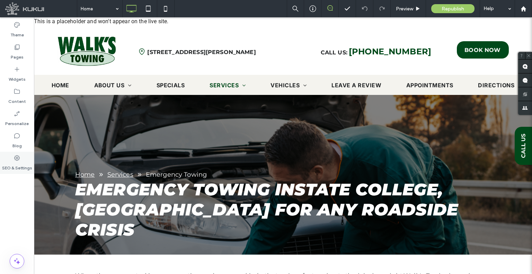
click at [23, 156] on div "SEO & Settings" at bounding box center [17, 163] width 34 height 22
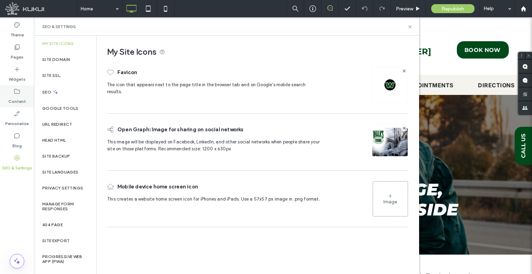
click at [23, 101] on label "Content" at bounding box center [17, 100] width 18 height 10
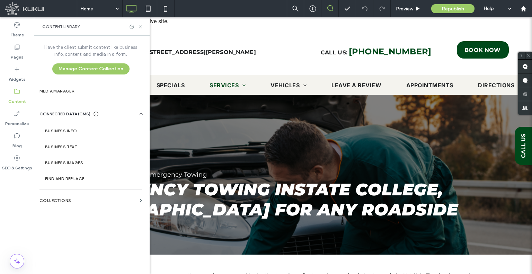
click at [68, 124] on label "URL Redirect" at bounding box center [57, 124] width 30 height 5
click at [69, 130] on label "Business Info" at bounding box center [92, 130] width 94 height 5
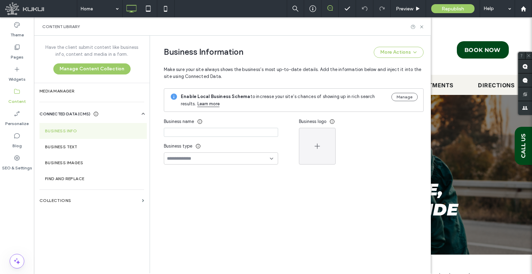
type input "**********"
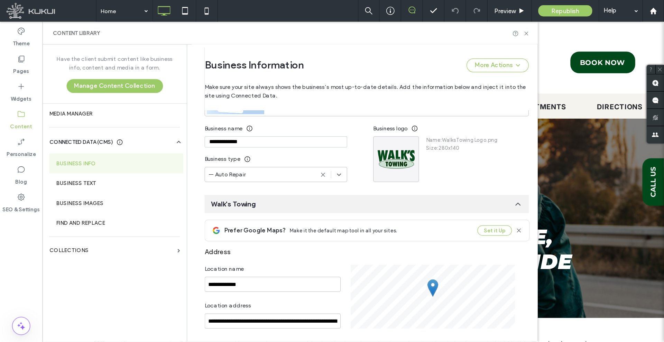
scroll to position [83, 0]
click at [12, 164] on label "SEO & Settings" at bounding box center [17, 166] width 30 height 10
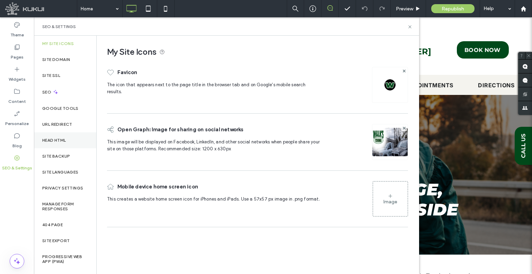
click at [66, 144] on div "Head HTML" at bounding box center [65, 140] width 62 height 16
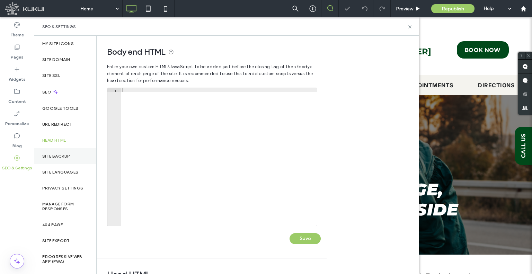
click at [67, 157] on label "Site Backup" at bounding box center [56, 156] width 28 height 5
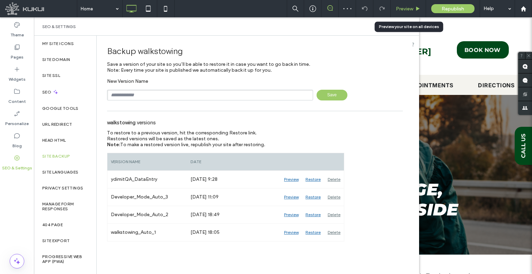
click at [404, 5] on div "Preview" at bounding box center [407, 8] width 35 height 17
click at [397, 5] on div "Preview" at bounding box center [407, 8] width 35 height 17
click at [398, 8] on span "Preview" at bounding box center [404, 9] width 17 height 6
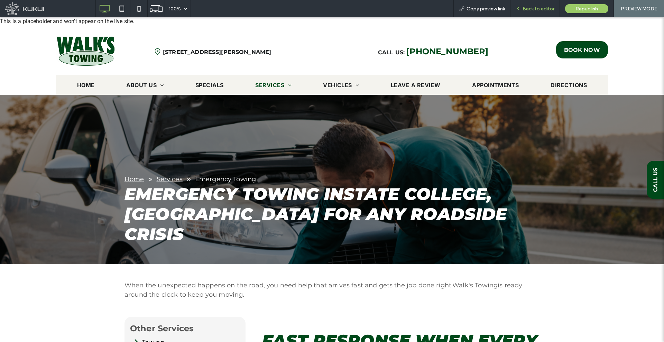
click at [527, 8] on span "Back to editor" at bounding box center [539, 9] width 32 height 6
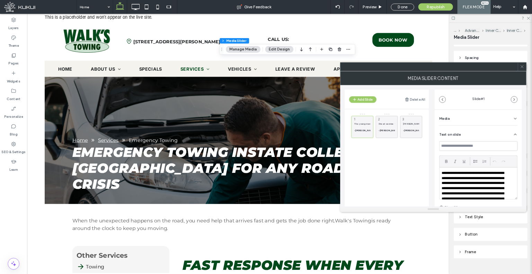
scroll to position [24, 0]
click at [531, 89] on div "MEDIA SLIDER CONTENT" at bounding box center [541, 97] width 233 height 17
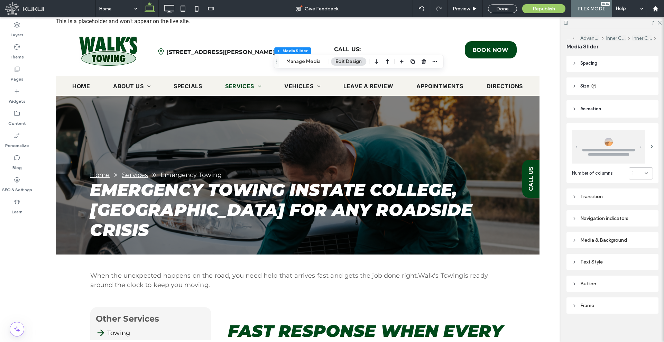
click at [531, 196] on div "Transition" at bounding box center [612, 197] width 81 height 6
click at [531, 194] on icon at bounding box center [574, 196] width 5 height 5
click at [475, 11] on div "Preview" at bounding box center [465, 8] width 35 height 17
click at [463, 13] on div "Preview" at bounding box center [465, 8] width 35 height 17
click at [458, 11] on span "Preview" at bounding box center [461, 9] width 17 height 6
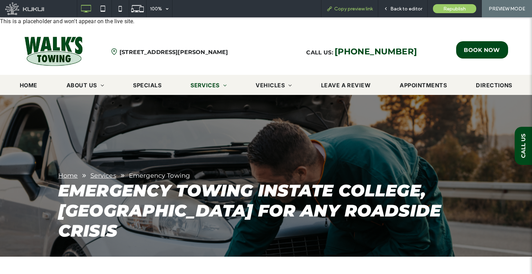
click at [324, 7] on div "Copy preview link" at bounding box center [349, 9] width 56 height 6
click at [402, 11] on div "Back to editor" at bounding box center [402, 8] width 49 height 17
click at [401, 10] on span "Back to editor" at bounding box center [406, 9] width 32 height 6
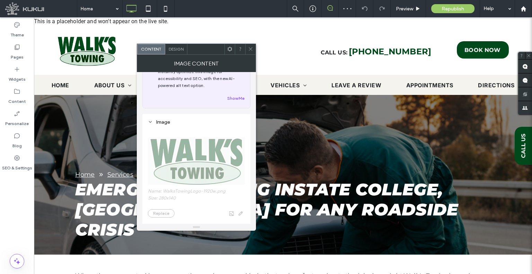
scroll to position [104, 0]
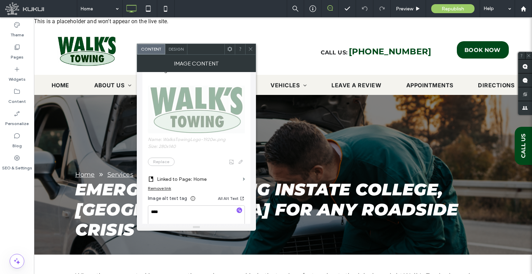
click at [252, 53] on span at bounding box center [250, 49] width 5 height 10
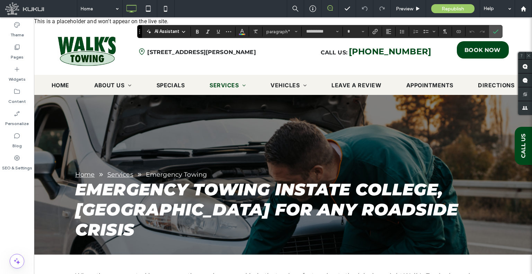
type input "**"
click at [399, 4] on div "Preview" at bounding box center [407, 8] width 35 height 17
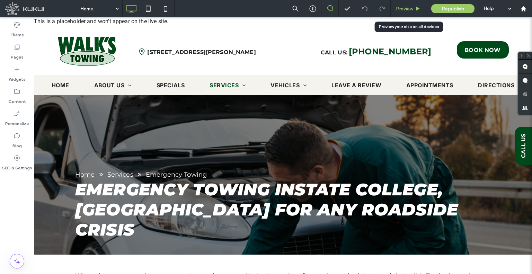
click at [408, 9] on span "Preview" at bounding box center [404, 9] width 17 height 6
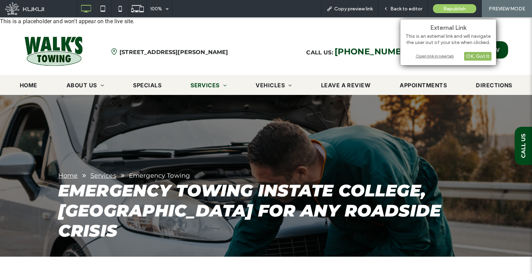
click at [478, 57] on div "OK, Got It" at bounding box center [477, 56] width 27 height 9
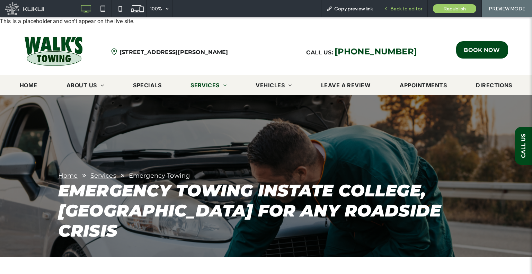
click at [406, 9] on span "Back to editor" at bounding box center [406, 9] width 32 height 6
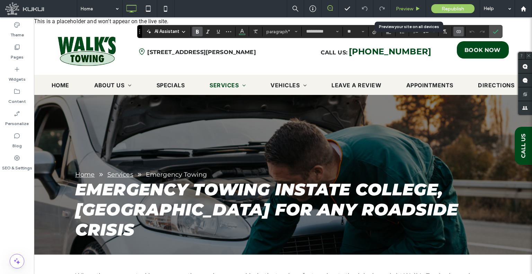
click at [401, 4] on div "Preview" at bounding box center [407, 8] width 35 height 17
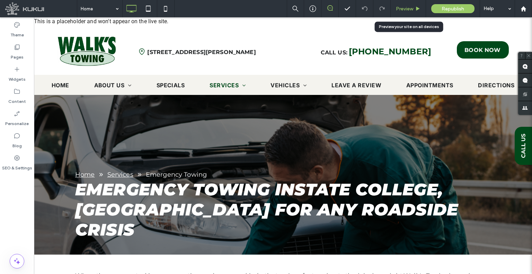
click at [394, 11] on div "Preview" at bounding box center [407, 8] width 35 height 17
click at [404, 6] on span "Preview" at bounding box center [404, 9] width 17 height 6
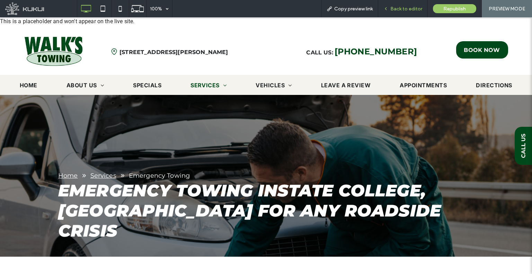
click at [403, 7] on span "Back to editor" at bounding box center [406, 9] width 32 height 6
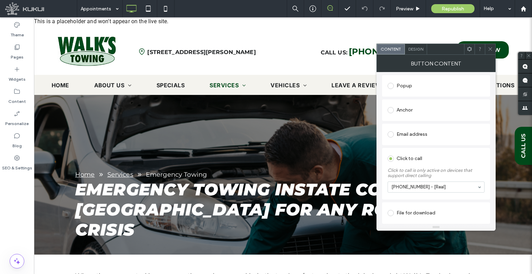
scroll to position [144, 0]
click at [486, 52] on div at bounding box center [489, 49] width 10 height 10
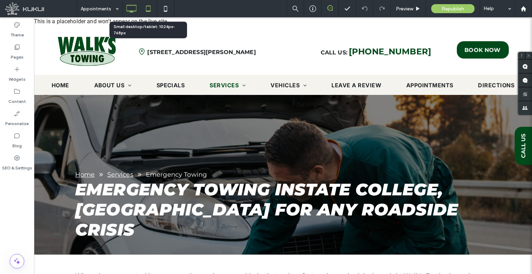
click at [148, 10] on icon at bounding box center [148, 9] width 14 height 14
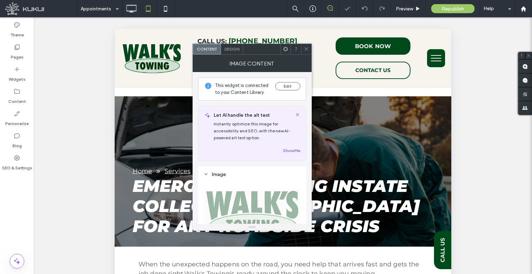
scroll to position [104, 0]
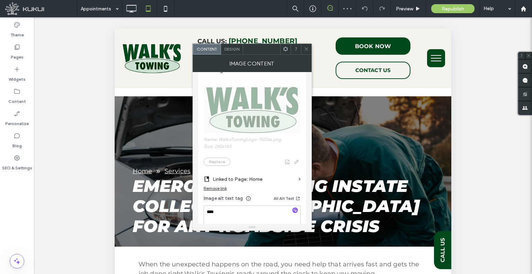
click at [306, 44] on span at bounding box center [305, 49] width 5 height 10
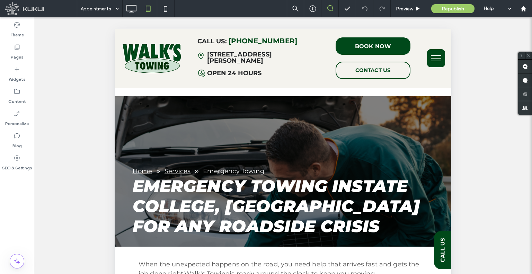
type input "**********"
type input "**"
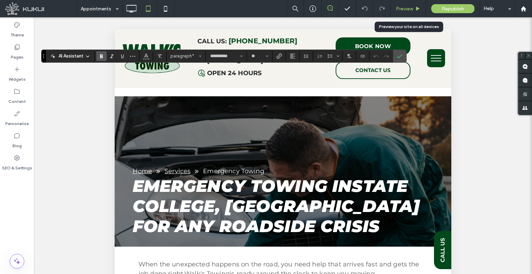
click at [399, 5] on div "Preview" at bounding box center [407, 8] width 35 height 17
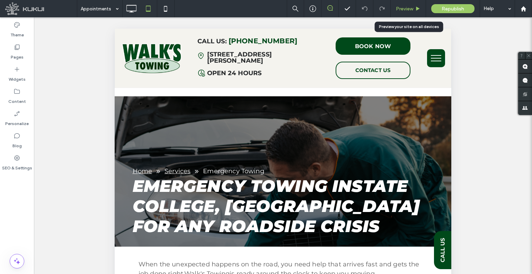
click at [400, 9] on span "Preview" at bounding box center [404, 9] width 17 height 6
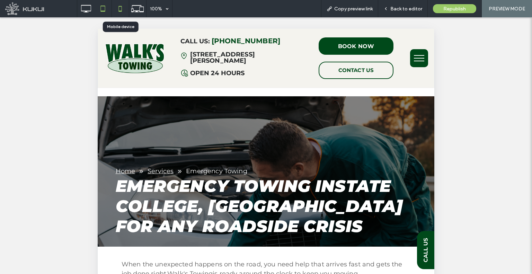
click at [125, 12] on icon at bounding box center [120, 9] width 14 height 14
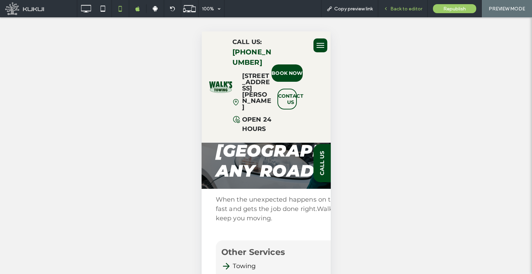
click at [409, 10] on span "Back to editor" at bounding box center [406, 9] width 32 height 6
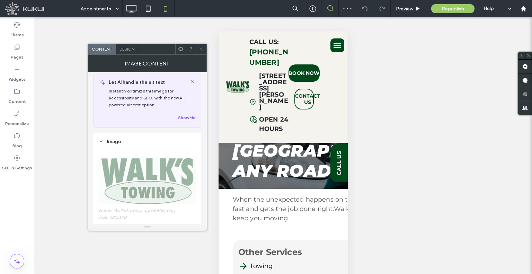
scroll to position [138, 0]
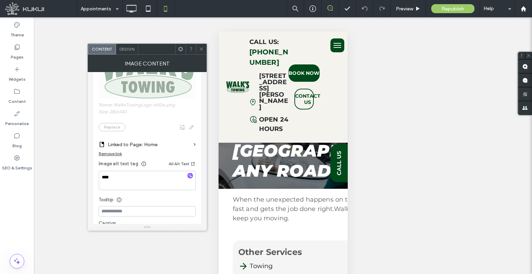
click at [201, 51] on icon at bounding box center [201, 48] width 5 height 5
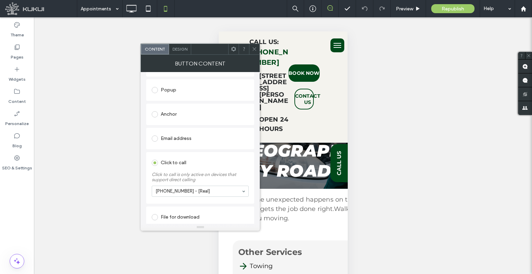
click at [254, 50] on icon at bounding box center [254, 48] width 5 height 5
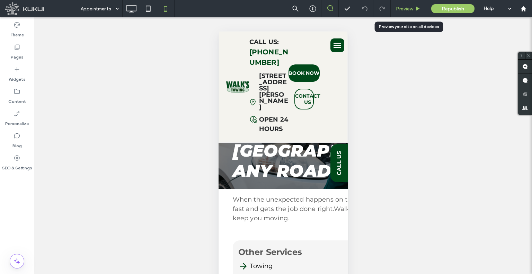
click at [396, 16] on div "Preview" at bounding box center [407, 8] width 35 height 17
click at [406, 8] on span "Preview" at bounding box center [404, 9] width 17 height 6
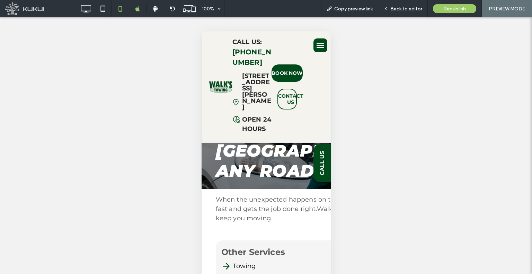
scroll to position [12, 0]
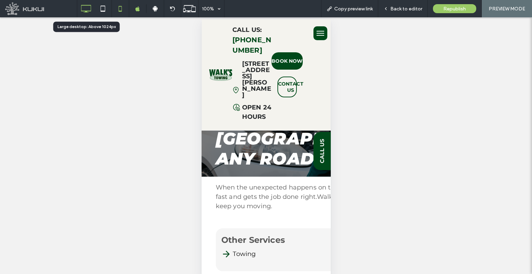
click at [87, 5] on icon at bounding box center [86, 9] width 14 height 14
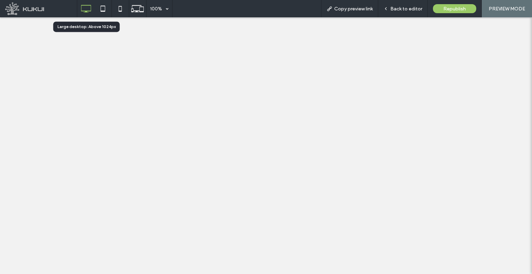
scroll to position [0, 0]
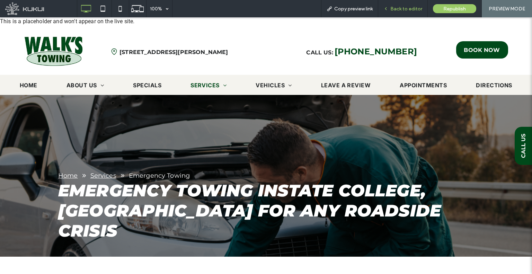
click at [388, 9] on icon at bounding box center [385, 8] width 5 height 5
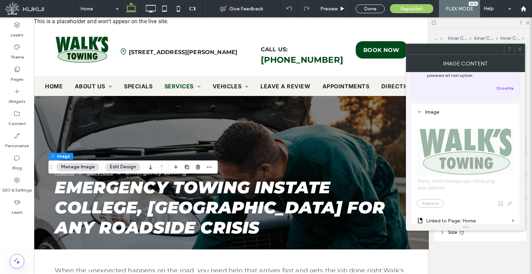
scroll to position [138, 0]
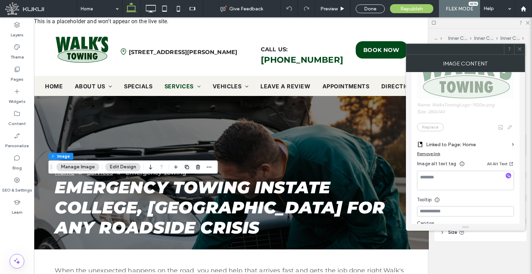
click at [518, 51] on icon at bounding box center [519, 48] width 5 height 5
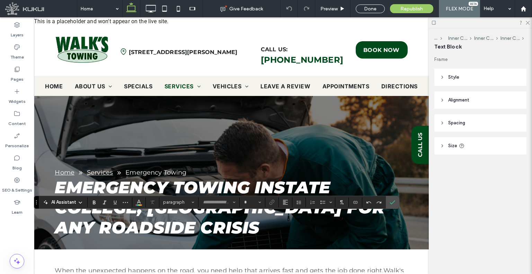
type input "**********"
type input "**"
click at [267, 202] on label "Link" at bounding box center [271, 202] width 10 height 10
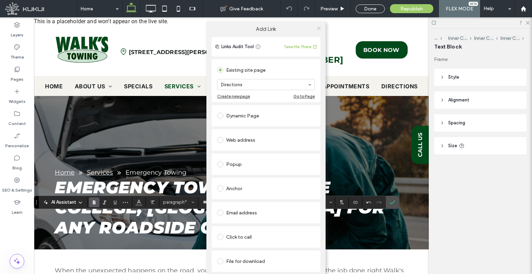
click at [319, 23] on span at bounding box center [318, 28] width 5 height 10
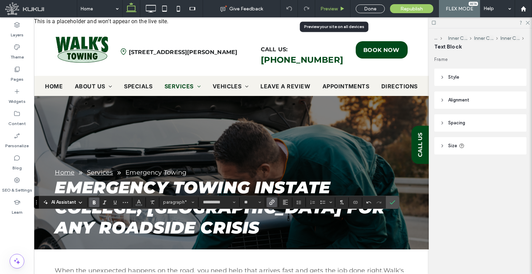
click at [328, 10] on span "Preview" at bounding box center [328, 9] width 17 height 6
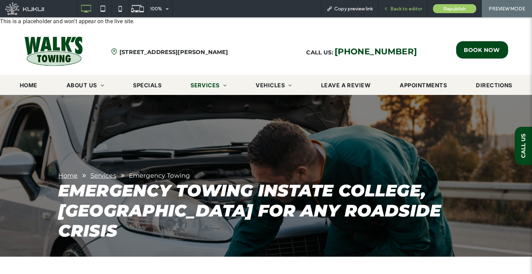
click at [394, 12] on div "Back to editor" at bounding box center [402, 8] width 49 height 17
click at [388, 7] on icon at bounding box center [385, 8] width 5 height 5
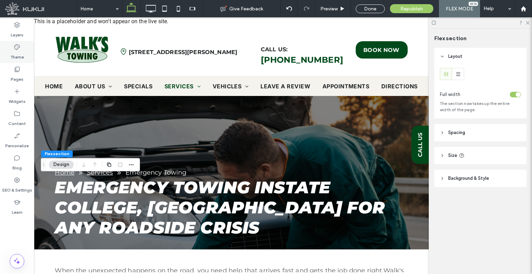
click at [12, 61] on div "Theme" at bounding box center [17, 52] width 34 height 22
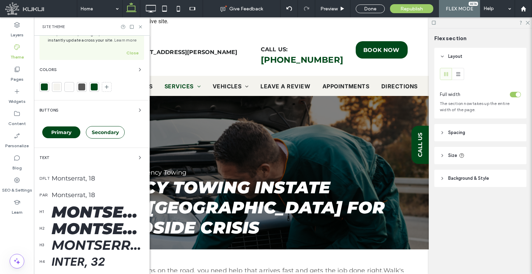
scroll to position [69, 0]
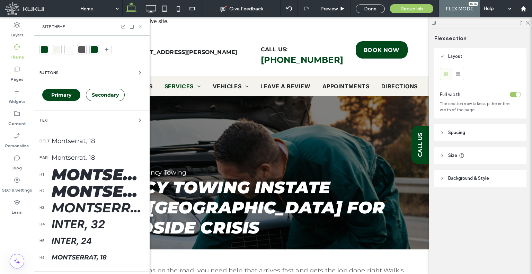
click at [102, 170] on div "Montserrat, 48" at bounding box center [98, 174] width 92 height 19
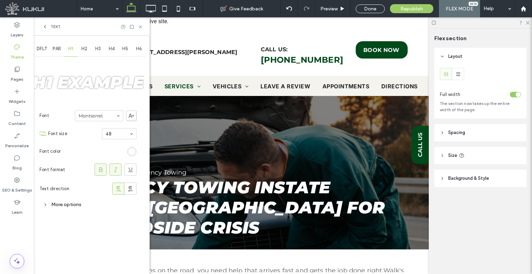
scroll to position [0, 0]
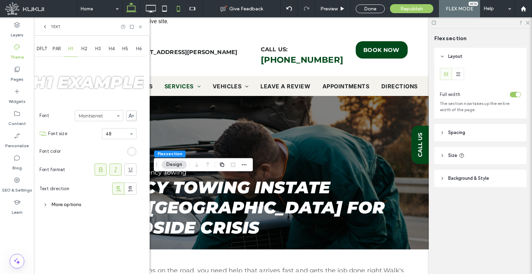
click at [171, 10] on icon at bounding box center [178, 9] width 14 height 14
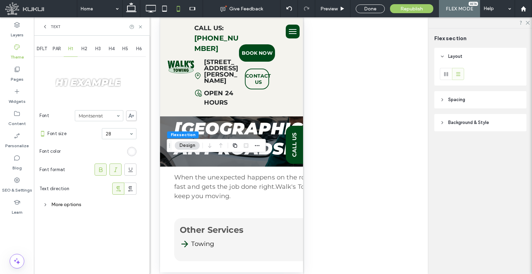
click at [45, 24] on icon at bounding box center [45, 27] width 6 height 6
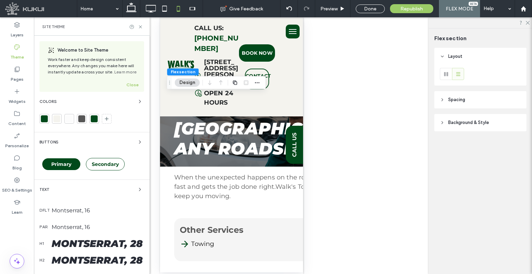
click at [101, 241] on div "Montserrat, 28" at bounding box center [98, 243] width 92 height 12
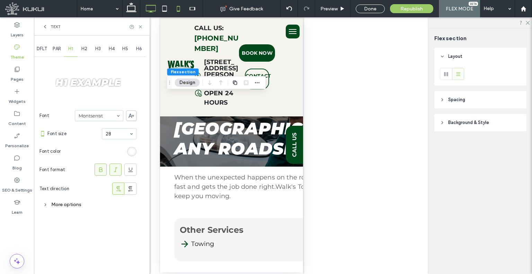
click at [154, 4] on icon at bounding box center [151, 9] width 14 height 14
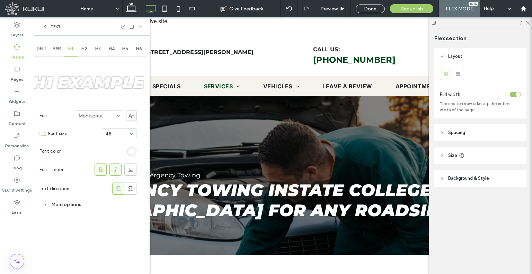
scroll to position [0, 7]
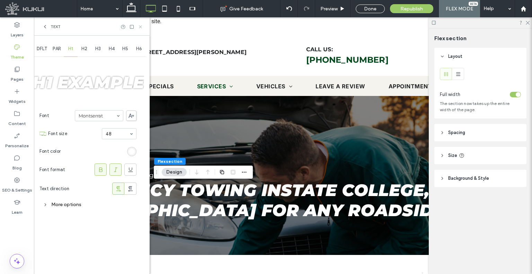
click at [142, 27] on icon at bounding box center [140, 26] width 5 height 5
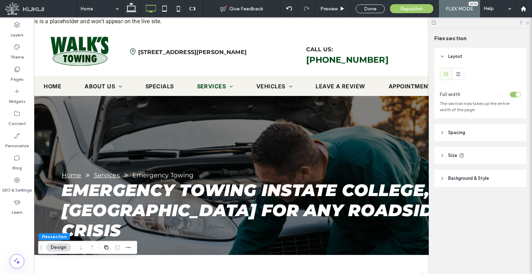
click at [527, 23] on use at bounding box center [527, 23] width 4 height 4
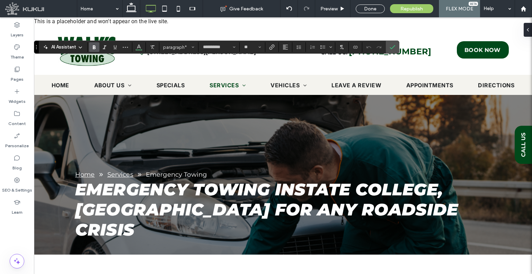
type input "**"
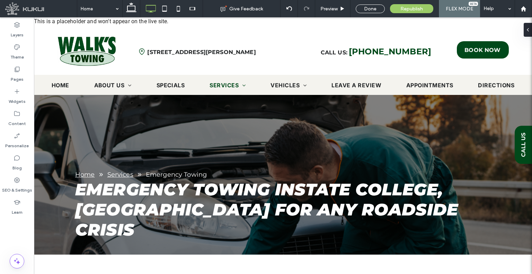
type input "**********"
type input "**"
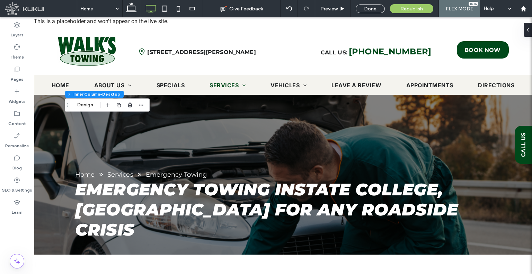
type input "**"
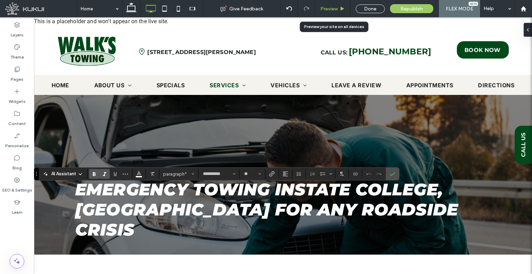
click at [334, 11] on div "Preview" at bounding box center [332, 8] width 35 height 17
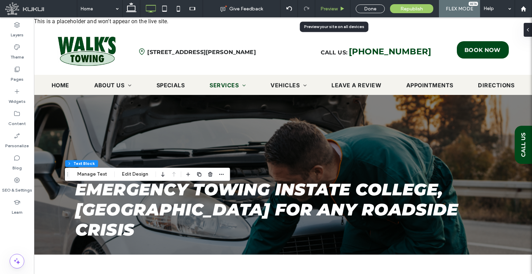
click at [324, 9] on span "Preview" at bounding box center [328, 9] width 17 height 6
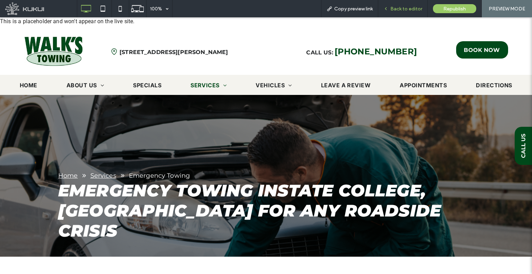
click at [400, 11] on span "Back to editor" at bounding box center [406, 9] width 32 height 6
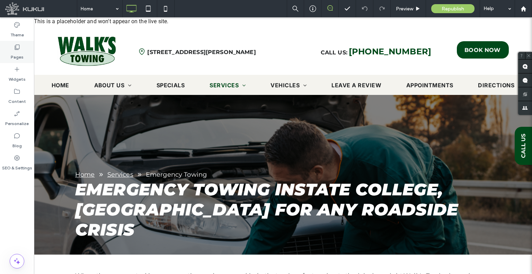
click at [4, 52] on div "Pages" at bounding box center [17, 52] width 34 height 22
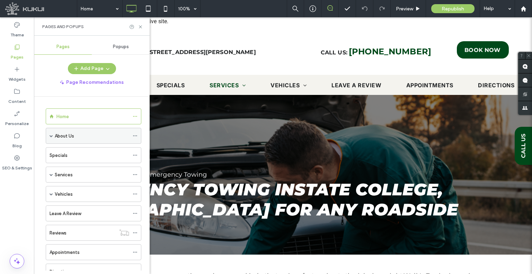
click at [52, 134] on span at bounding box center [50, 135] width 3 height 3
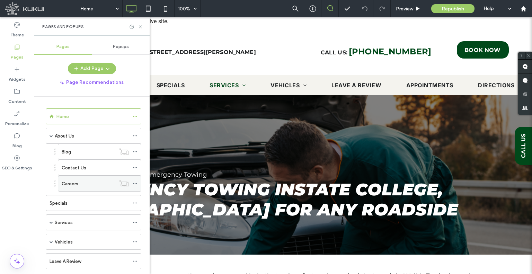
click at [136, 181] on icon at bounding box center [135, 183] width 5 height 5
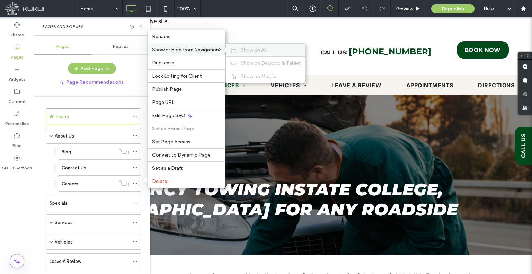
click at [252, 55] on div "Show on All" at bounding box center [265, 50] width 79 height 13
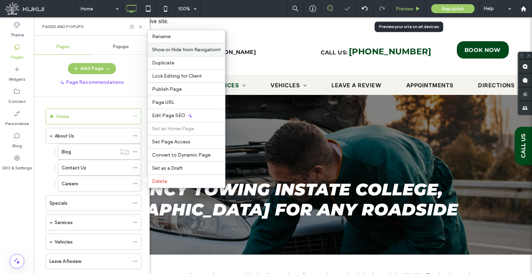
click at [409, 6] on span "Preview" at bounding box center [404, 9] width 17 height 6
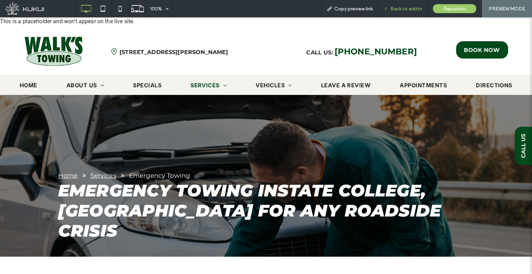
click at [393, 12] on div "Back to editor" at bounding box center [402, 8] width 49 height 17
click at [390, 9] on div "Back to editor" at bounding box center [402, 9] width 49 height 6
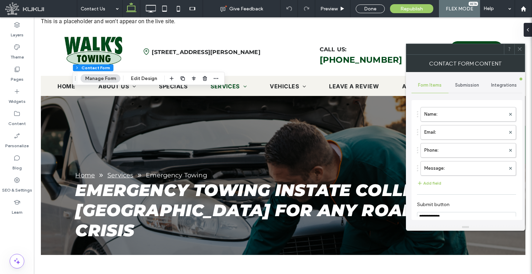
click at [471, 83] on span "Submission" at bounding box center [467, 85] width 24 height 6
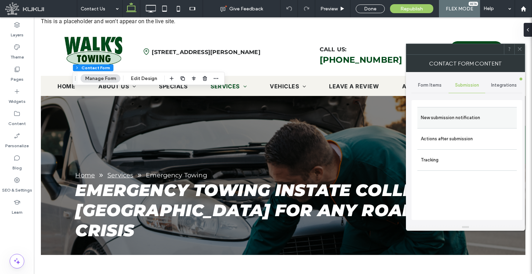
click at [443, 116] on label "New submission notification" at bounding box center [466, 118] width 92 height 14
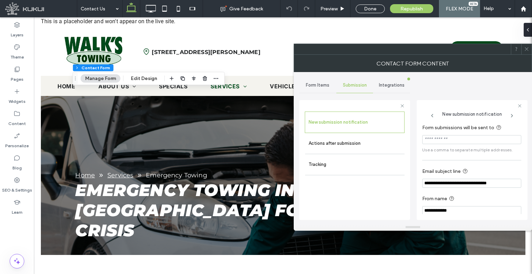
click at [455, 135] on input "Form submissions will be sent to" at bounding box center [471, 139] width 99 height 9
paste input "**********"
type input "**********"
click at [526, 49] on use at bounding box center [525, 48] width 3 height 3
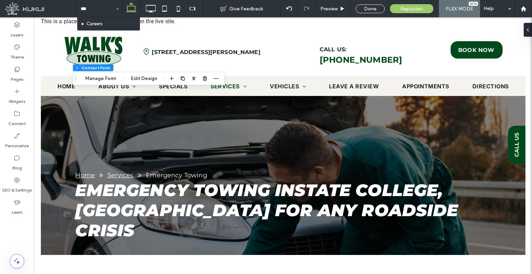
type input "****"
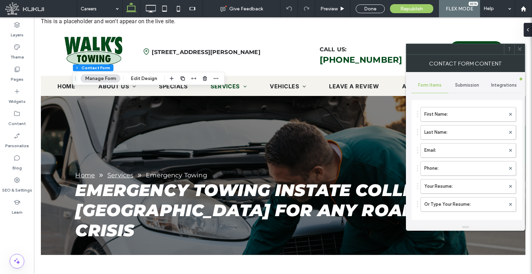
click at [464, 87] on span "Submission" at bounding box center [467, 85] width 24 height 6
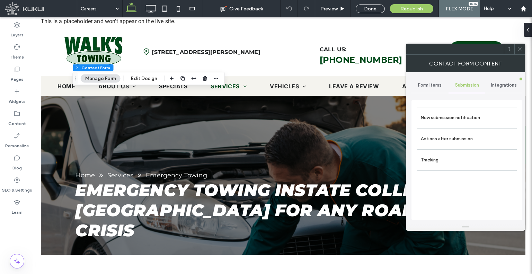
click at [450, 126] on div "New submission notification" at bounding box center [466, 117] width 99 height 21
click at [449, 124] on label "New submission notification" at bounding box center [466, 118] width 92 height 14
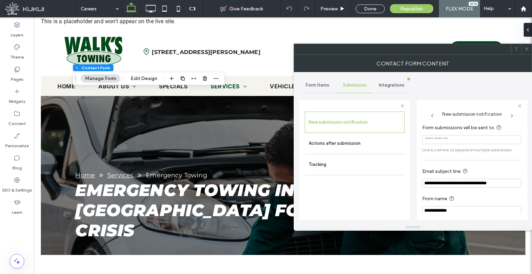
click at [452, 139] on input "Form submissions will be sent to" at bounding box center [471, 139] width 99 height 9
paste input "**********"
type input "**********"
click at [529, 55] on div "Contact Form Content" at bounding box center [412, 63] width 238 height 17
click at [527, 49] on icon at bounding box center [526, 48] width 5 height 5
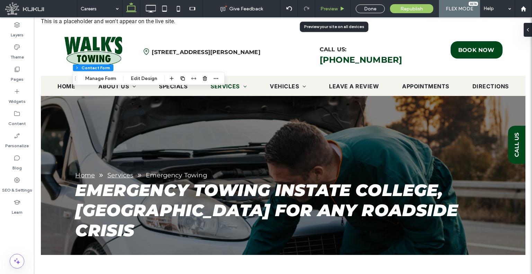
click at [332, 11] on span "Preview" at bounding box center [328, 9] width 17 height 6
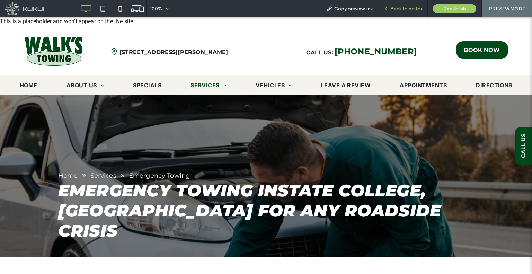
click at [397, 9] on span "Back to editor" at bounding box center [406, 9] width 32 height 6
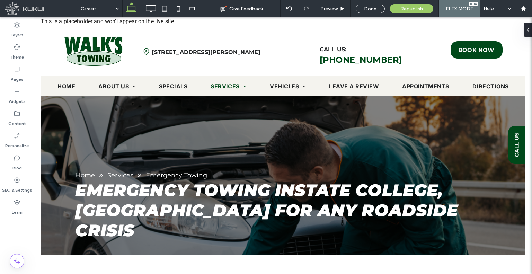
type input "**"
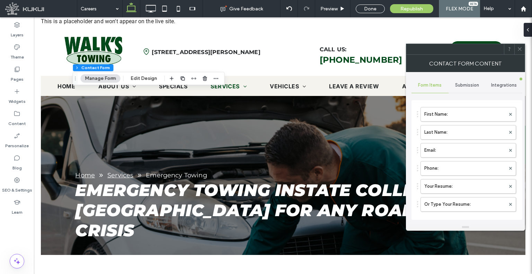
click at [470, 78] on div "Submission" at bounding box center [466, 85] width 37 height 15
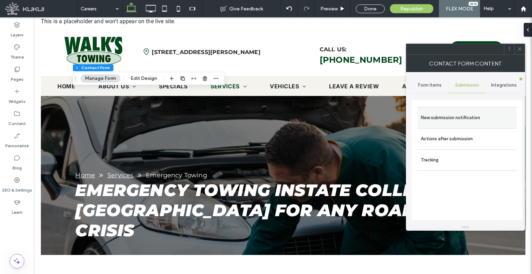
click at [455, 109] on div "New submission notification" at bounding box center [466, 117] width 99 height 21
click at [456, 122] on label "New submission notification" at bounding box center [466, 118] width 92 height 14
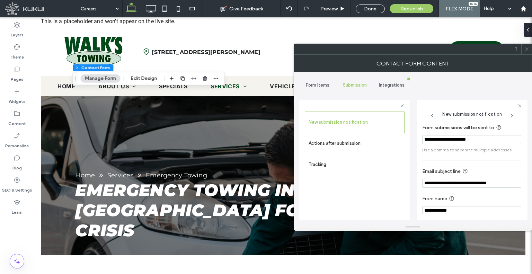
click at [462, 141] on input "**********" at bounding box center [471, 139] width 99 height 9
click at [525, 51] on icon at bounding box center [526, 48] width 5 height 5
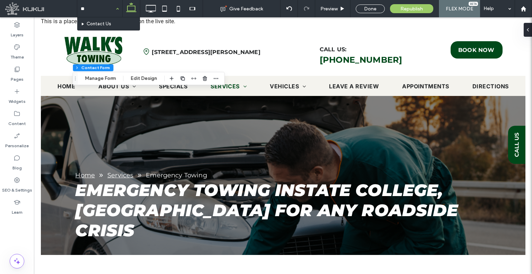
type input "***"
click at [0, 0] on div at bounding box center [0, 0] width 0 height 0
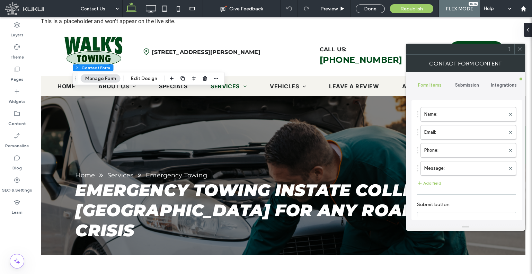
type input "**********"
click at [468, 84] on span "Submission" at bounding box center [467, 85] width 24 height 6
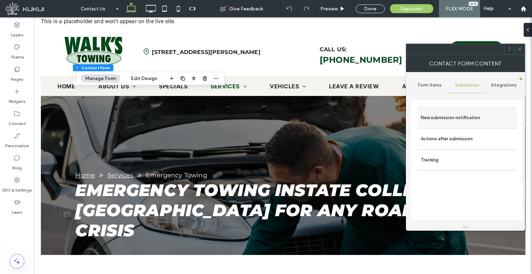
click at [460, 115] on label "New submission notification" at bounding box center [466, 118] width 92 height 14
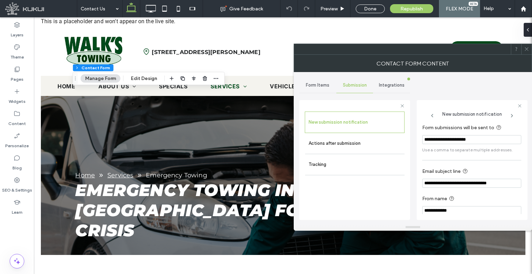
click at [461, 138] on input "**********" at bounding box center [471, 139] width 99 height 9
click at [460, 138] on input "**********" at bounding box center [471, 139] width 99 height 9
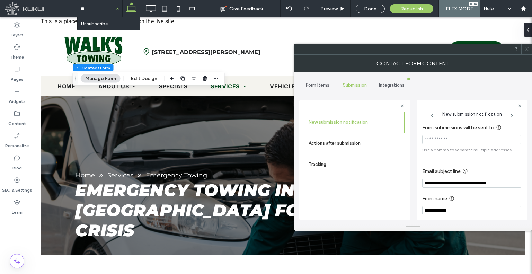
type input "***"
click at [0, 0] on div at bounding box center [0, 0] width 0 height 0
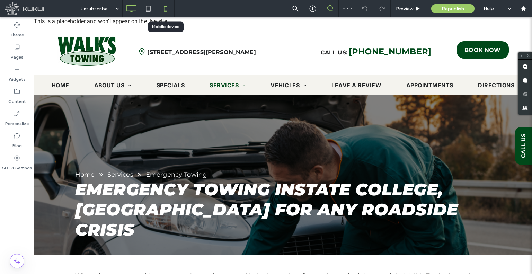
click at [162, 5] on icon at bounding box center [165, 9] width 14 height 14
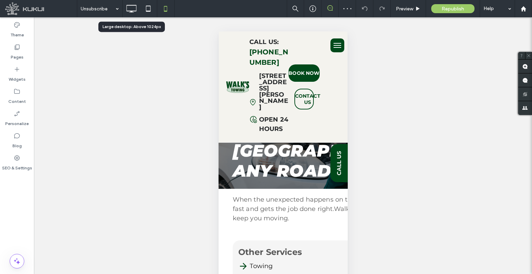
click at [131, 11] on use at bounding box center [131, 9] width 10 height 8
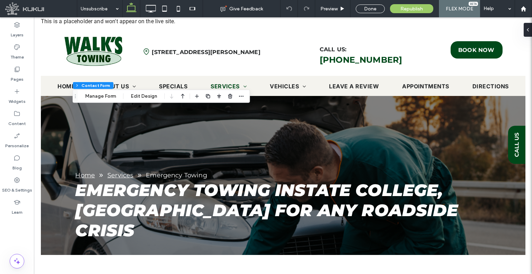
type input "**"
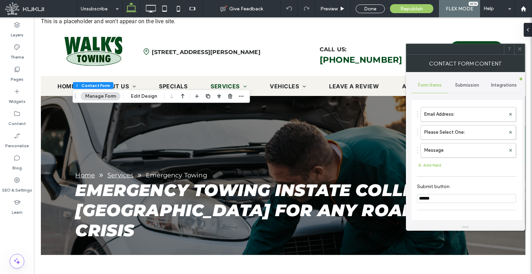
click at [480, 87] on div "Submission" at bounding box center [466, 85] width 37 height 15
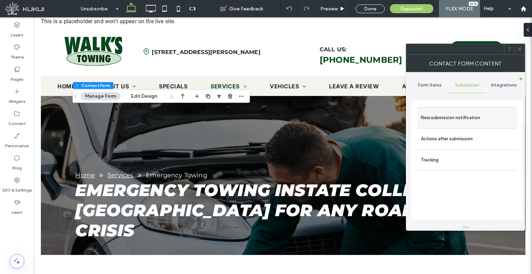
click at [457, 112] on label "New submission notification" at bounding box center [466, 118] width 92 height 14
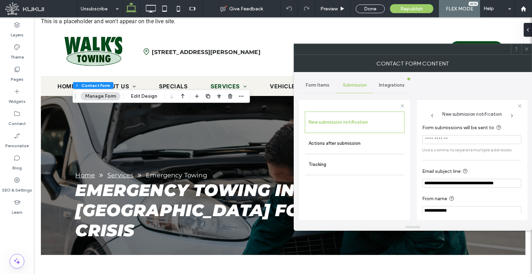
click at [525, 51] on icon at bounding box center [526, 48] width 5 height 5
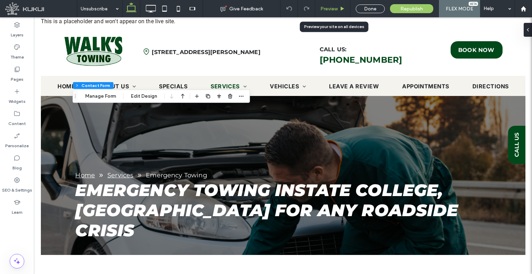
click at [331, 11] on span "Preview" at bounding box center [328, 9] width 17 height 6
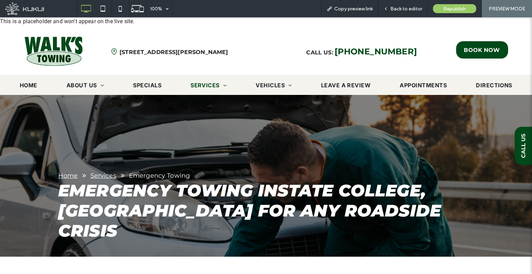
click at [59, 47] on div at bounding box center [266, 137] width 532 height 274
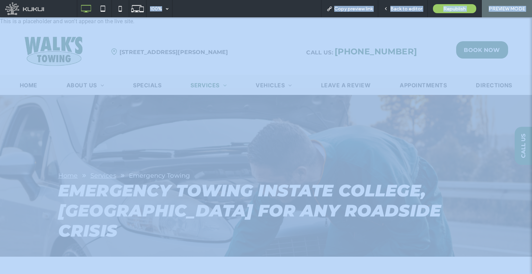
click at [59, 47] on div at bounding box center [266, 137] width 532 height 274
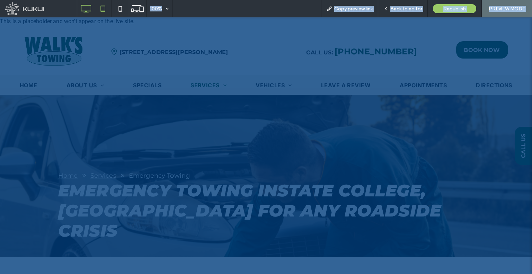
click at [103, 13] on icon at bounding box center [103, 9] width 14 height 14
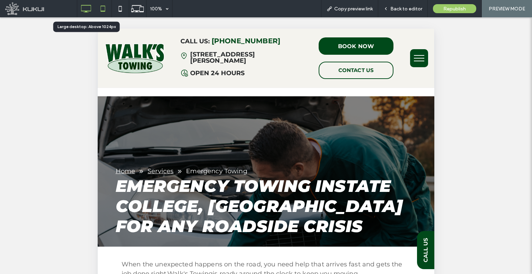
click at [90, 10] on use at bounding box center [86, 9] width 10 height 8
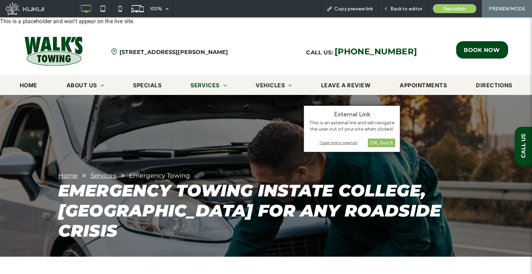
click at [390, 142] on div "OK, Got It" at bounding box center [381, 142] width 27 height 9
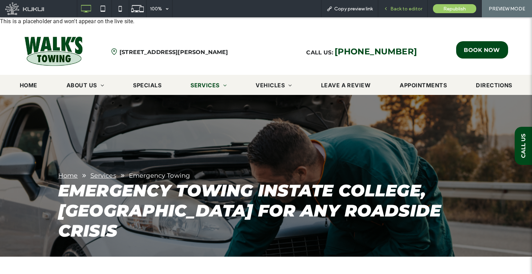
click at [397, 7] on span "Back to editor" at bounding box center [406, 9] width 32 height 6
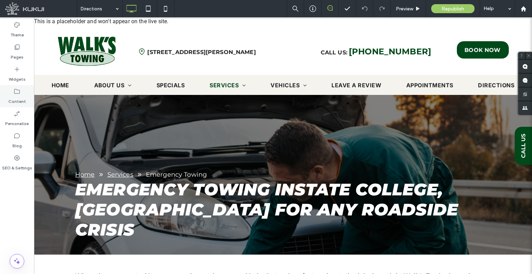
click at [26, 102] on div "Content" at bounding box center [17, 96] width 34 height 22
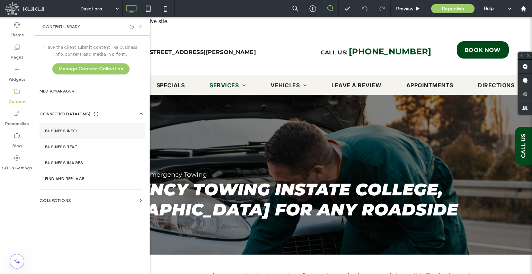
click at [61, 131] on label "Business Info" at bounding box center [92, 130] width 94 height 5
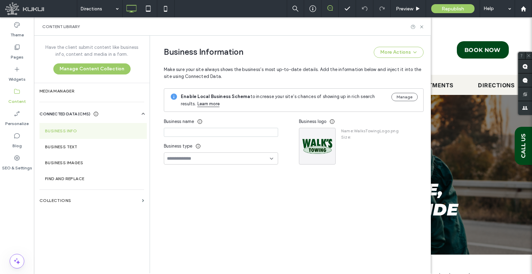
type input "**********"
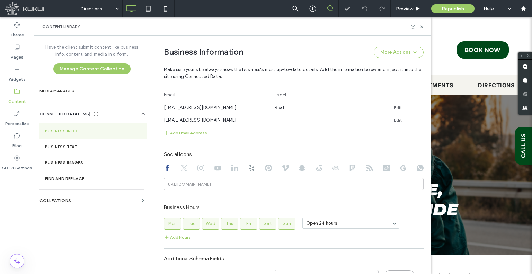
scroll to position [327, 0]
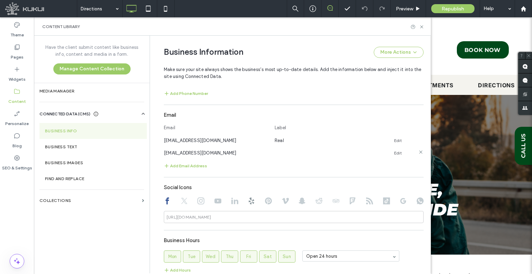
click at [418, 151] on icon at bounding box center [421, 152] width 6 height 6
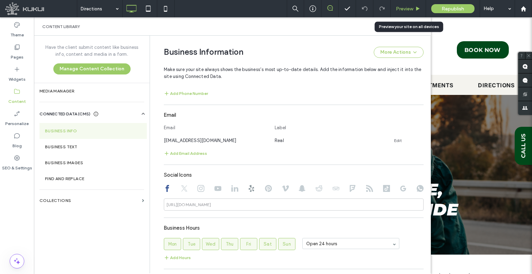
click at [392, 9] on div "Preview" at bounding box center [407, 9] width 35 height 6
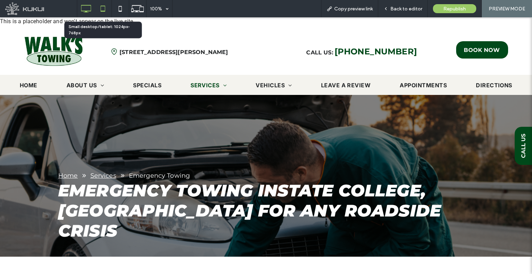
click at [97, 9] on icon at bounding box center [103, 9] width 14 height 14
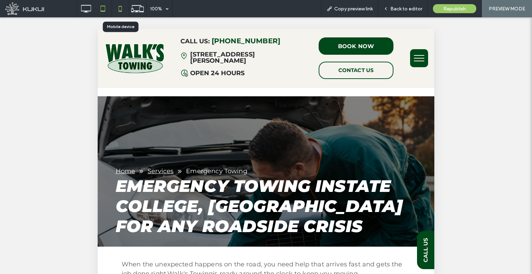
click at [119, 11] on use at bounding box center [119, 9] width 3 height 6
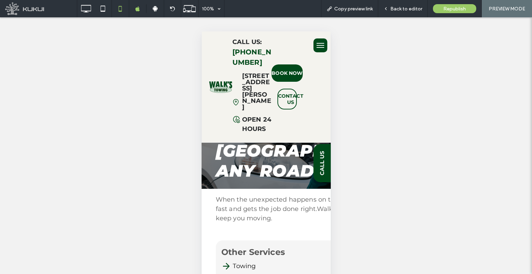
scroll to position [12, 0]
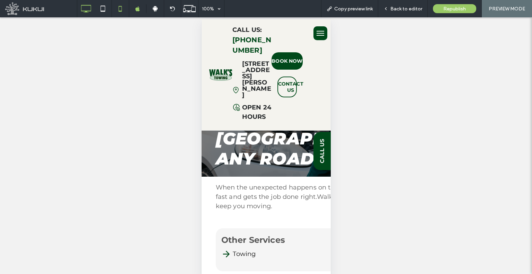
click at [85, 5] on icon at bounding box center [86, 9] width 14 height 14
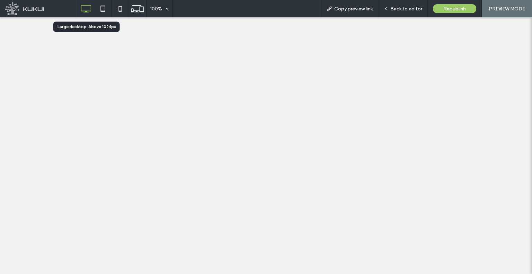
scroll to position [0, 0]
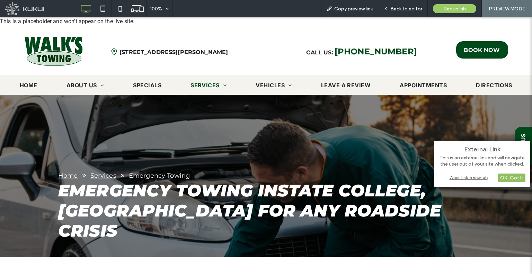
click at [499, 176] on div "OK, Got It" at bounding box center [511, 177] width 27 height 9
click at [464, 180] on div "Open link in new tab" at bounding box center [481, 177] width 87 height 7
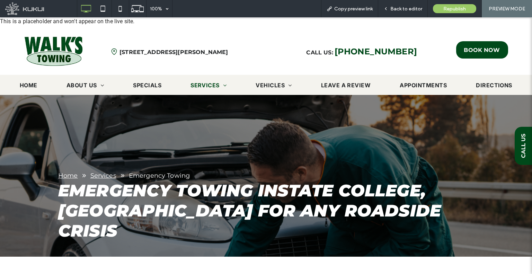
click at [194, 79] on div at bounding box center [266, 137] width 532 height 274
click at [199, 81] on div at bounding box center [266, 137] width 532 height 274
click at [197, 75] on div at bounding box center [266, 137] width 532 height 274
drag, startPoint x: 262, startPoint y: 77, endPoint x: 273, endPoint y: 91, distance: 17.7
click at [273, 91] on div at bounding box center [266, 137] width 532 height 274
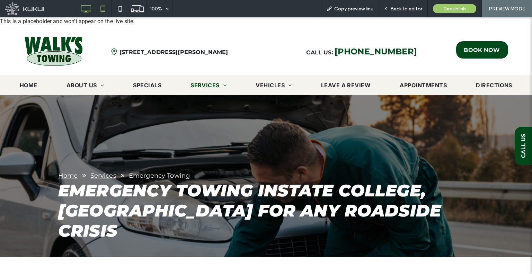
click at [103, 12] on icon at bounding box center [103, 9] width 14 height 14
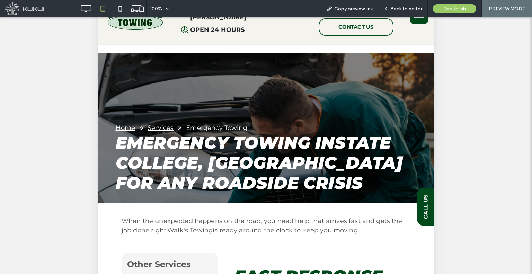
scroll to position [35, 0]
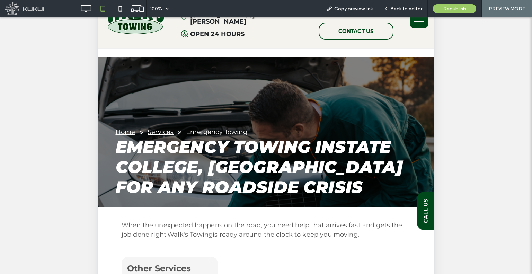
scroll to position [69, 0]
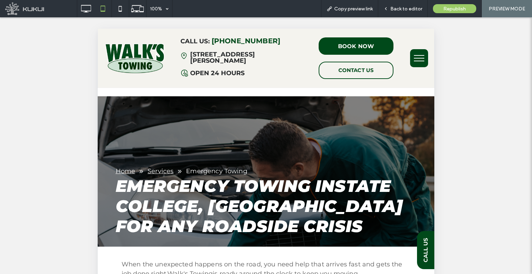
scroll to position [173, 0]
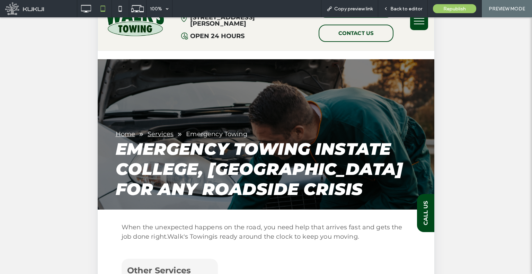
scroll to position [35, 0]
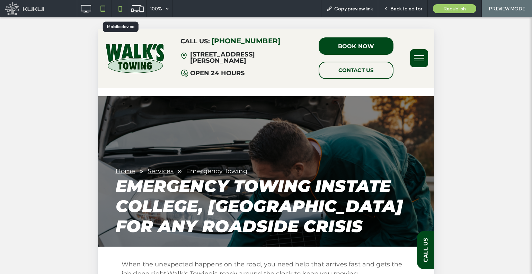
click at [119, 9] on icon at bounding box center [120, 9] width 14 height 14
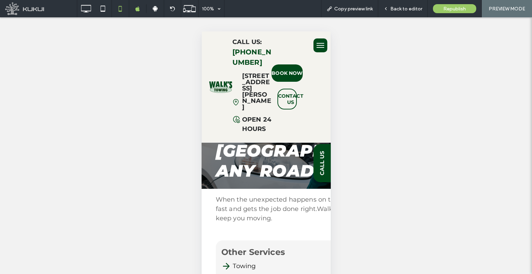
click at [333, 11] on div "Copy preview link" at bounding box center [349, 8] width 57 height 17
click at [333, 7] on div "Copy preview link" at bounding box center [349, 9] width 56 height 6
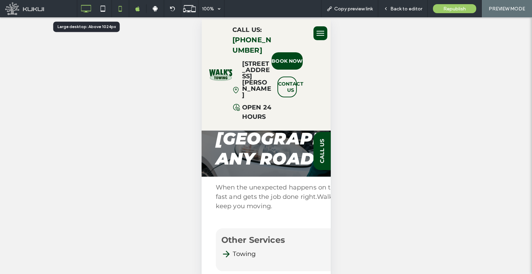
click at [77, 2] on div at bounding box center [85, 9] width 17 height 14
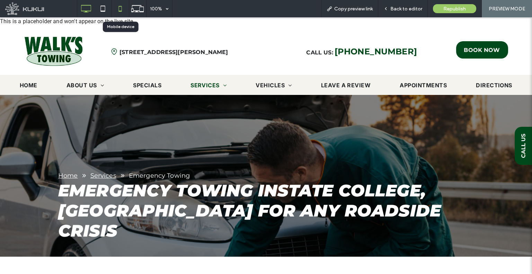
click at [120, 12] on icon at bounding box center [120, 9] width 14 height 14
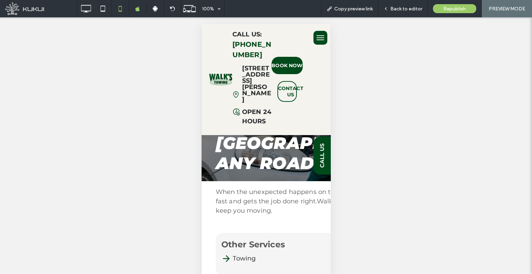
scroll to position [12, 0]
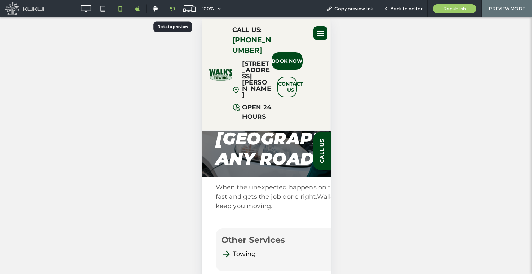
click at [177, 9] on div at bounding box center [172, 8] width 17 height 5
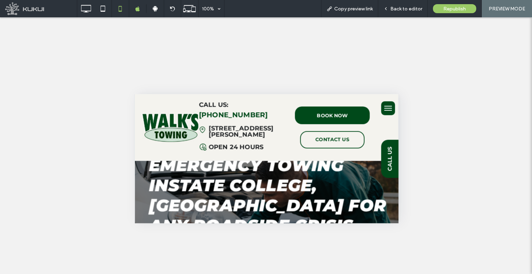
scroll to position [0, 0]
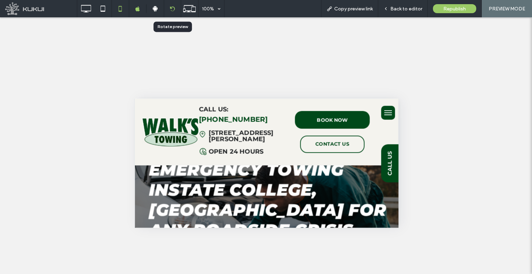
click at [174, 11] on div at bounding box center [172, 8] width 17 height 17
click at [390, 10] on div "Back to editor" at bounding box center [402, 9] width 49 height 6
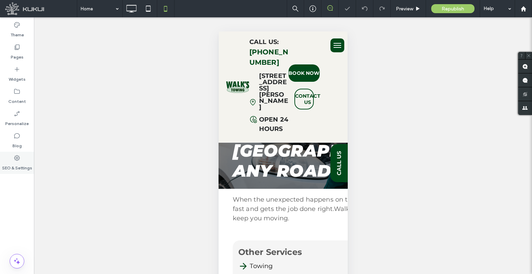
click at [27, 159] on div "SEO & Settings" at bounding box center [17, 163] width 34 height 22
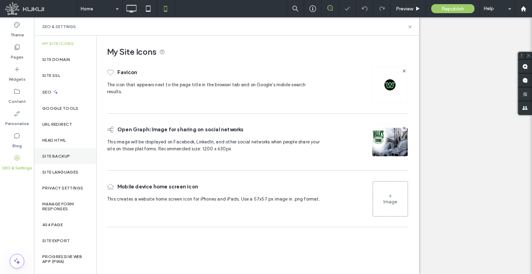
click at [58, 156] on label "Site Backup" at bounding box center [56, 156] width 28 height 5
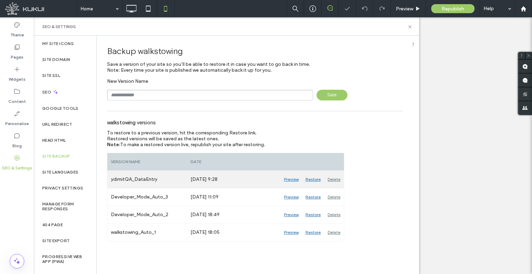
click at [309, 175] on div "Restore" at bounding box center [313, 179] width 22 height 17
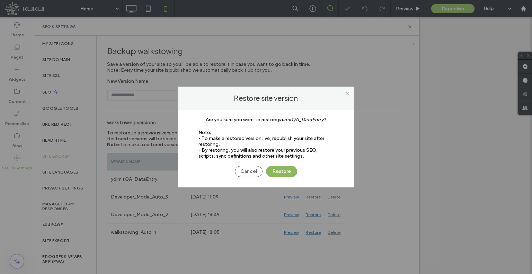
click at [279, 170] on button "Restore" at bounding box center [281, 171] width 31 height 11
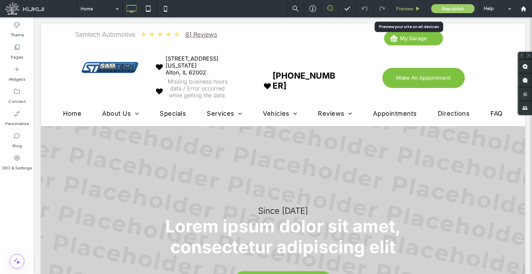
click at [393, 6] on div "Preview" at bounding box center [407, 9] width 35 height 6
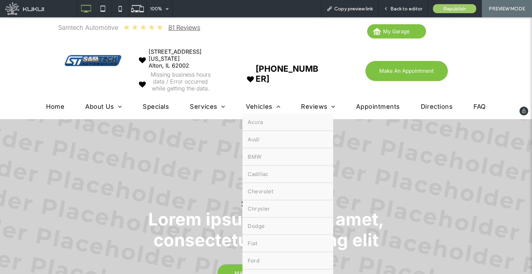
scroll to position [69, 0]
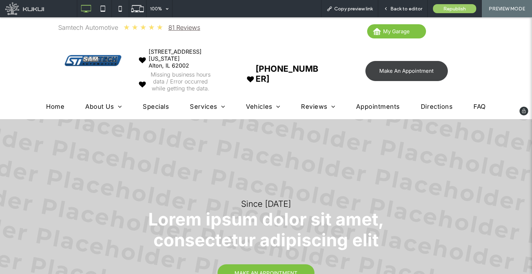
click at [376, 69] on link "Make An Appointment" at bounding box center [406, 71] width 82 height 20
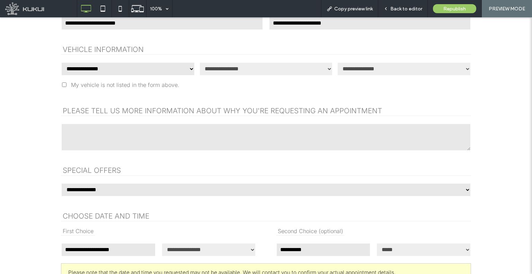
scroll to position [242, 0]
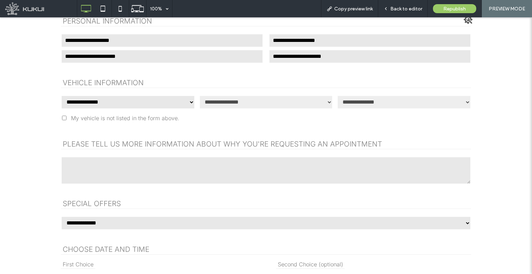
click at [133, 106] on select "**********" at bounding box center [128, 102] width 134 height 14
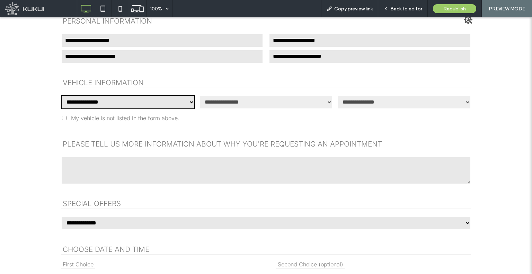
click at [133, 106] on select "**********" at bounding box center [128, 102] width 134 height 14
select select "**"
click at [61, 95] on select "**********" at bounding box center [128, 102] width 134 height 14
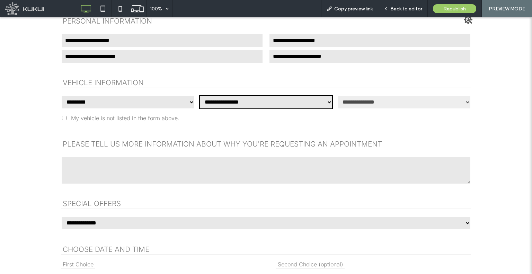
click at [227, 105] on select "**********" at bounding box center [266, 102] width 134 height 14
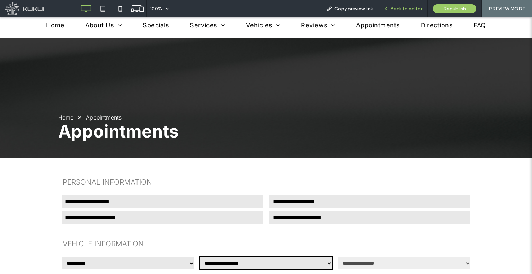
scroll to position [69, 0]
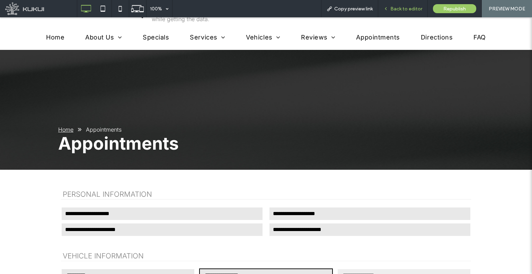
click at [389, 12] on div "Back to editor" at bounding box center [402, 8] width 49 height 17
click at [390, 11] on div "Back to editor" at bounding box center [402, 8] width 49 height 17
click at [386, 7] on icon at bounding box center [385, 8] width 5 height 5
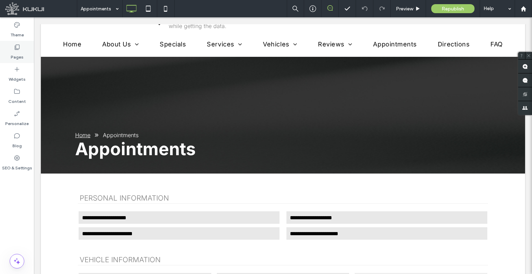
click at [18, 58] on label "Pages" at bounding box center [17, 56] width 13 height 10
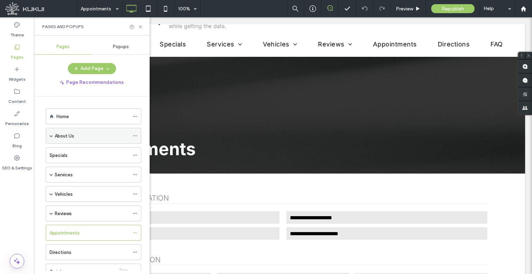
click at [51, 135] on span at bounding box center [50, 135] width 3 height 3
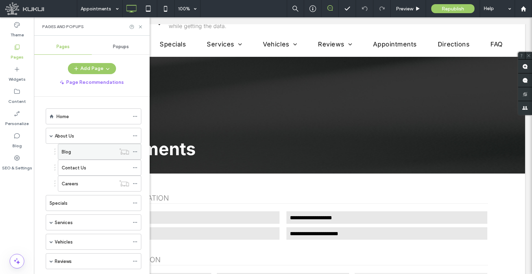
click at [137, 149] on icon at bounding box center [135, 151] width 5 height 5
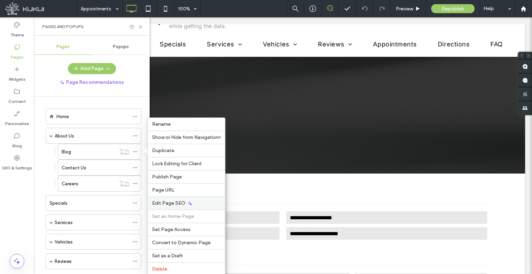
click at [179, 202] on span "Edit Page SEO" at bounding box center [168, 203] width 33 height 6
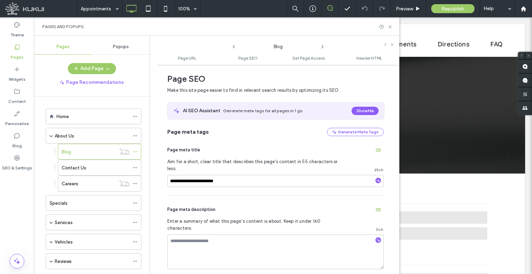
scroll to position [26, 0]
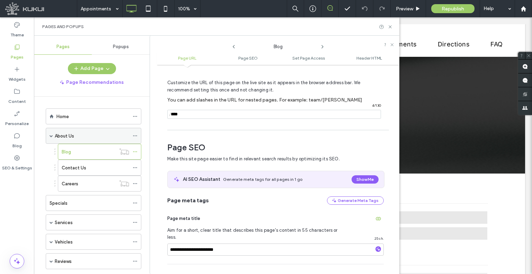
click at [135, 135] on use at bounding box center [135, 135] width 4 height 1
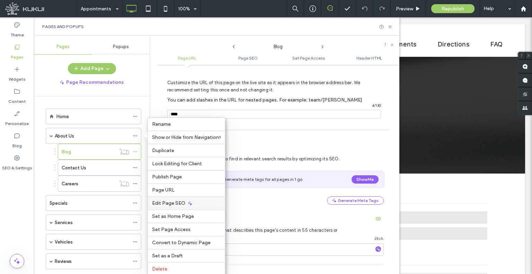
click at [179, 202] on span "Edit Page SEO" at bounding box center [168, 203] width 33 height 6
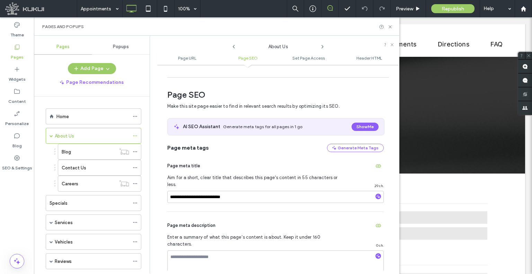
scroll to position [0, 0]
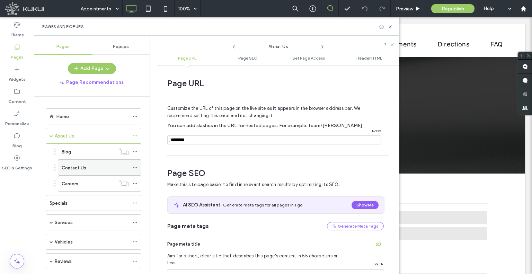
click at [137, 166] on icon at bounding box center [135, 167] width 5 height 5
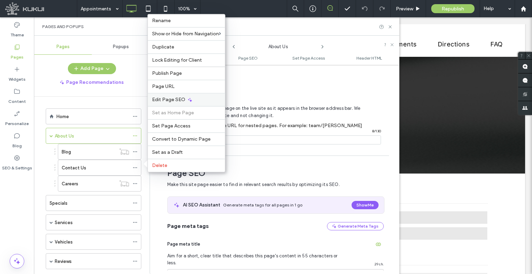
click at [178, 98] on span "Edit Page SEO" at bounding box center [168, 100] width 33 height 6
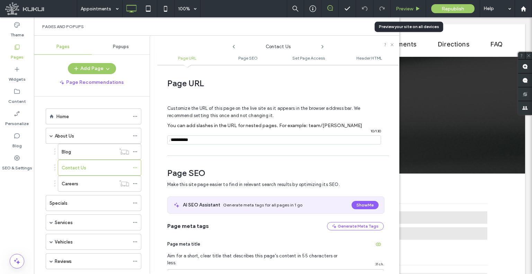
click at [413, 6] on span "Preview" at bounding box center [404, 9] width 17 height 6
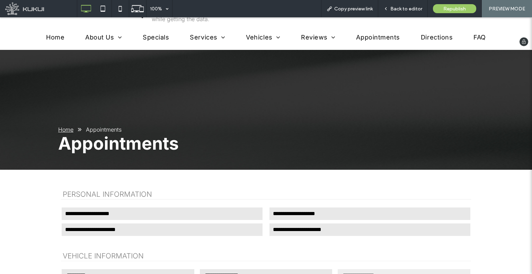
click at [164, 37] on span "Specials" at bounding box center [156, 37] width 26 height 7
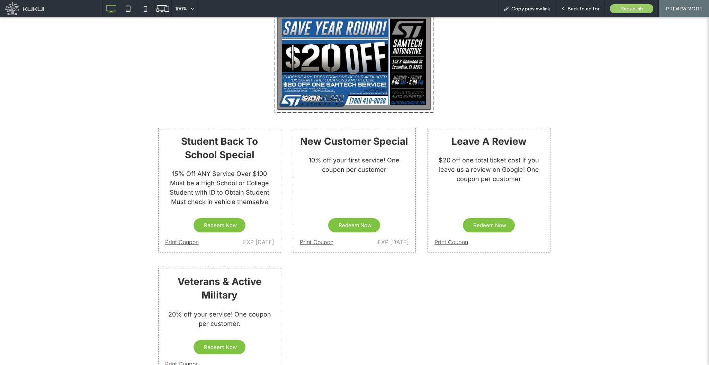
scroll to position [641, 0]
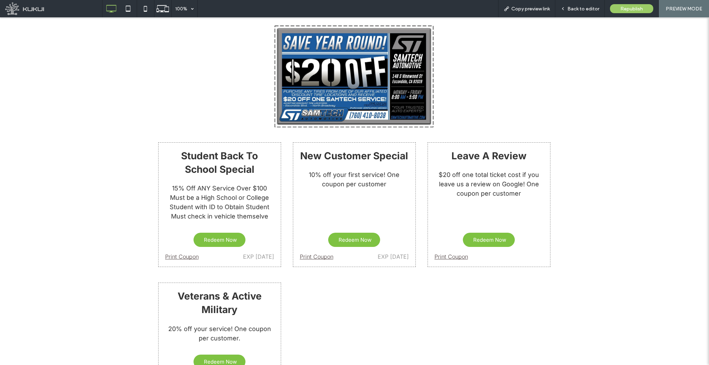
drag, startPoint x: 500, startPoint y: 98, endPoint x: 567, endPoint y: 128, distance: 73.4
drag, startPoint x: 610, startPoint y: 119, endPoint x: 614, endPoint y: 179, distance: 60.0
drag, startPoint x: 614, startPoint y: 179, endPoint x: 622, endPoint y: 251, distance: 72.8
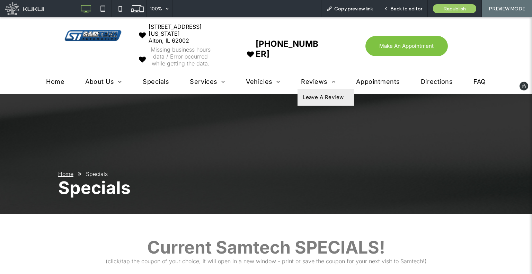
scroll to position [0, 0]
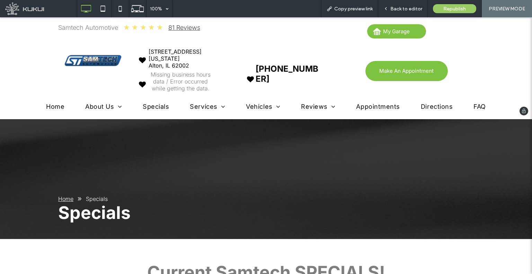
click at [486, 104] on link "FAQ" at bounding box center [479, 106] width 33 height 7
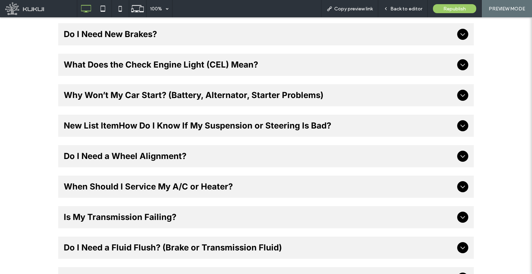
scroll to position [173, 0]
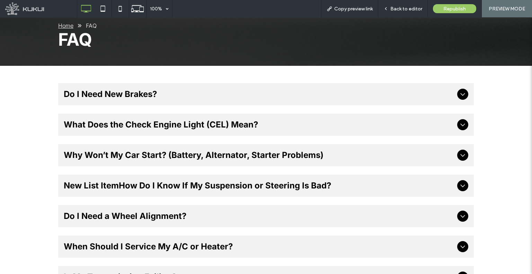
click at [151, 97] on span "Do I Need New Brakes?" at bounding box center [259, 94] width 390 height 10
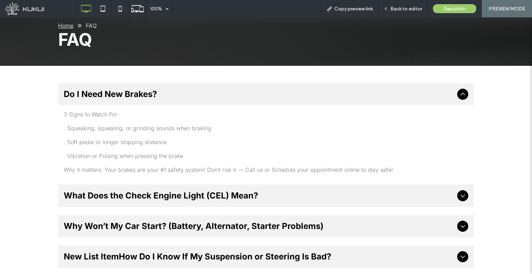
click at [134, 192] on span "What Does the Check Engine Light (CEL) Mean?" at bounding box center [259, 195] width 390 height 10
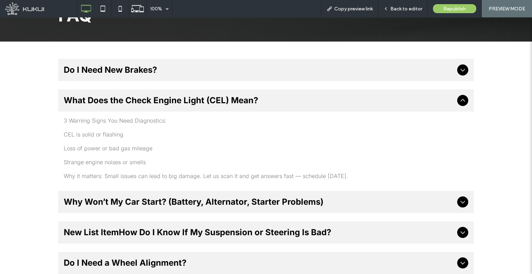
scroll to position [242, 0]
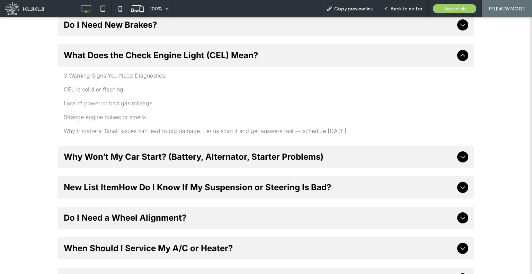
click at [216, 156] on span "Why Won’t My Car Start? (Battery, Alternator, Starter Problems)" at bounding box center [259, 157] width 390 height 10
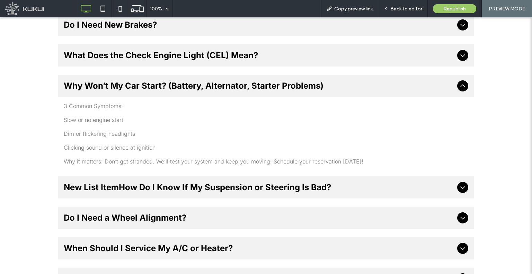
click at [154, 194] on div "New List ItemHow Do I Know If My Suspension or Steering Is Bad?" at bounding box center [265, 187] width 415 height 22
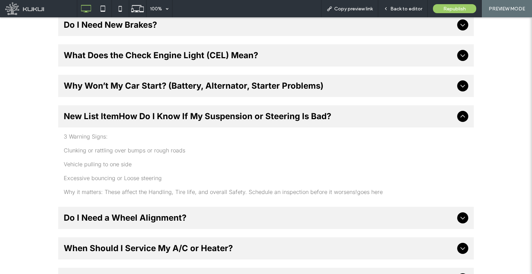
click at [90, 138] on p "3 Warning Signs:" at bounding box center [266, 136] width 404 height 7
copy p "Signs"
click at [173, 204] on ul "Do I Need New Brakes? 3 Signs to Watch For: . Squeaking, squealing, or grinding…" at bounding box center [265, 182] width 415 height 337
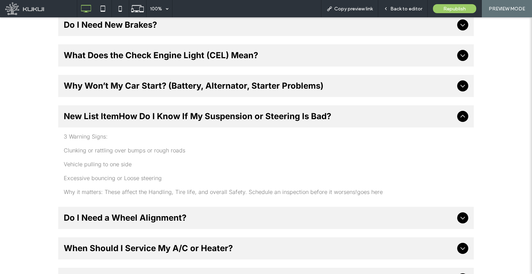
click at [169, 214] on span "Do I Need a Wheel Alignment?" at bounding box center [259, 217] width 390 height 10
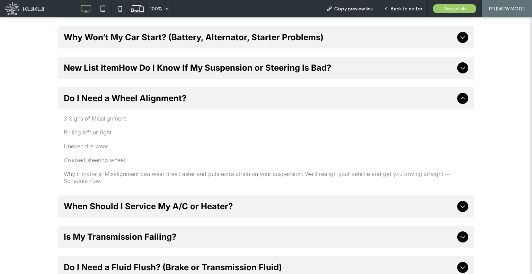
scroll to position [310, 0]
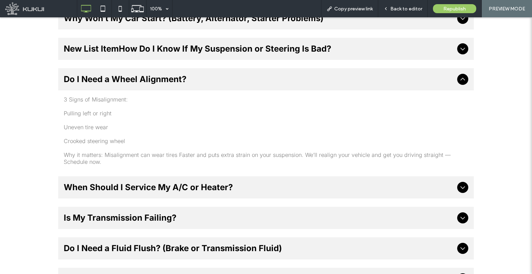
click at [246, 183] on span "When Should I Service My A/C or Heater?" at bounding box center [259, 187] width 390 height 10
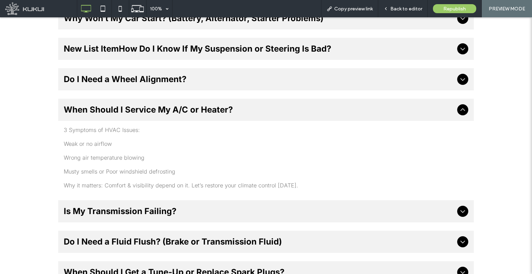
click at [203, 211] on span "Is My Transmission Failing?" at bounding box center [259, 211] width 390 height 10
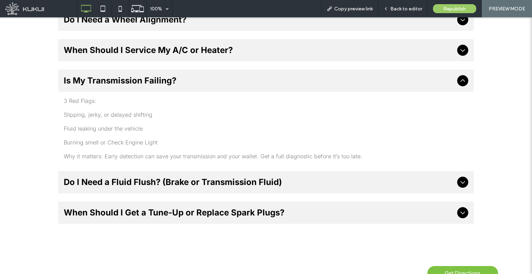
scroll to position [379, 0]
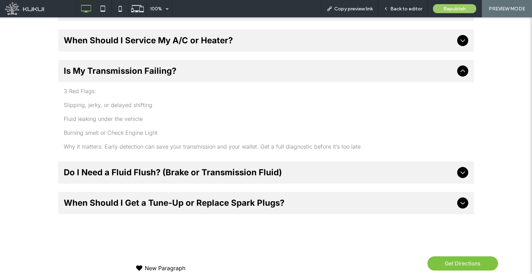
click at [180, 173] on span "Do I Need a Fluid Flush? (Brake or Transmission Fluid)" at bounding box center [259, 172] width 390 height 10
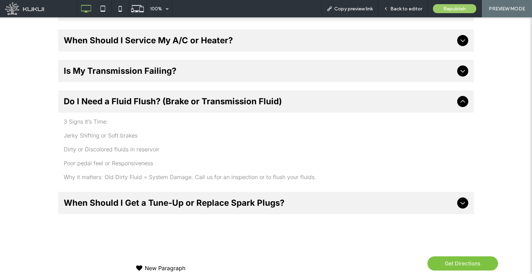
click at [242, 200] on span "When Should I Get a Tune-Up or Replace Spark Plugs?" at bounding box center [259, 203] width 390 height 10
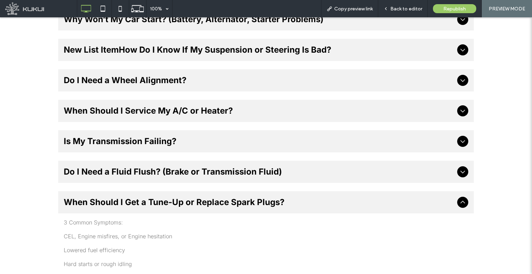
scroll to position [227, 0]
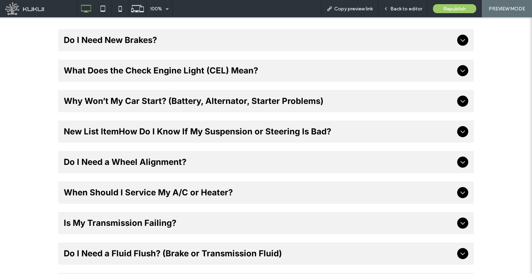
click at [185, 136] on div "New List ItemHow Do I Know If My Suspension or Steering Is Bad?" at bounding box center [265, 131] width 415 height 22
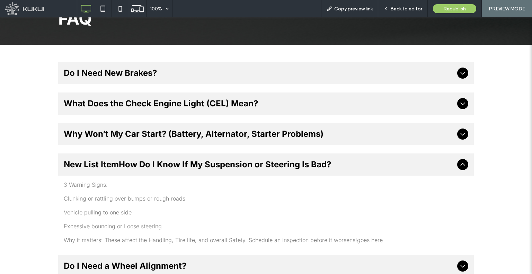
scroll to position [192, 0]
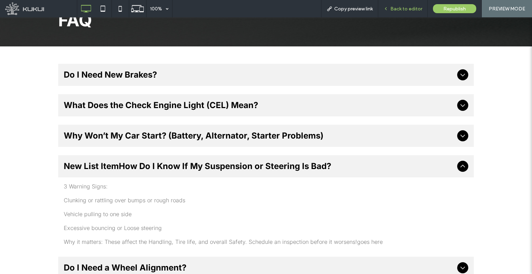
click at [392, 11] on span "Back to editor" at bounding box center [406, 9] width 32 height 6
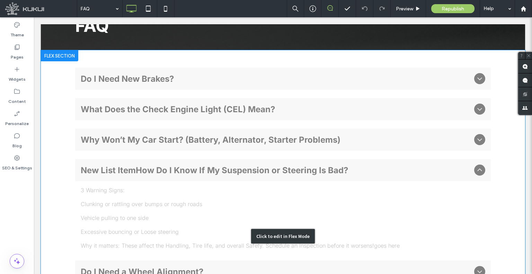
click at [192, 169] on div "Click to edit in Flex Mode" at bounding box center [283, 235] width 484 height 371
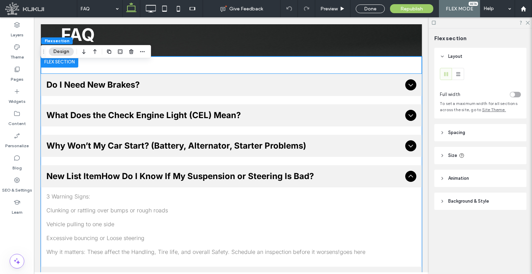
click at [192, 169] on div "New List ItemHow Do I Know If My Suspension or Steering Is Bad?" at bounding box center [231, 176] width 381 height 22
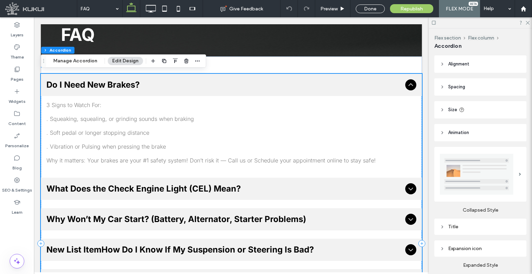
scroll to position [227, 0]
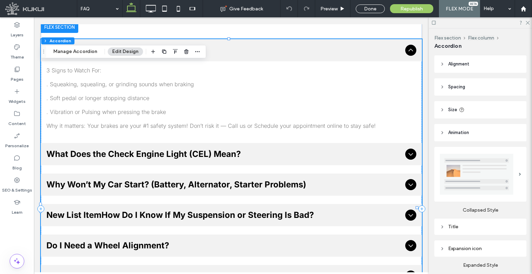
click at [166, 205] on div "New List ItemHow Do I Know If My Suspension or Steering Is Bad?" at bounding box center [231, 215] width 381 height 22
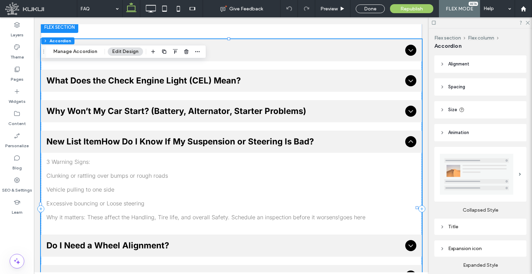
click at [166, 205] on div "3 Warning Signs: Clunking or rattling over bumps or rough roads Vehicle pulling…" at bounding box center [231, 189] width 370 height 62
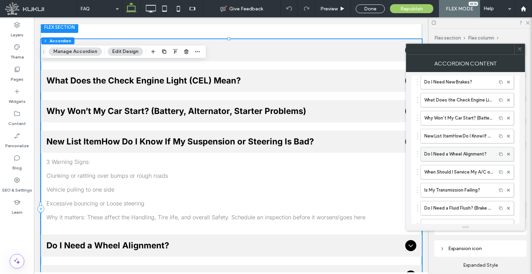
scroll to position [35, 0]
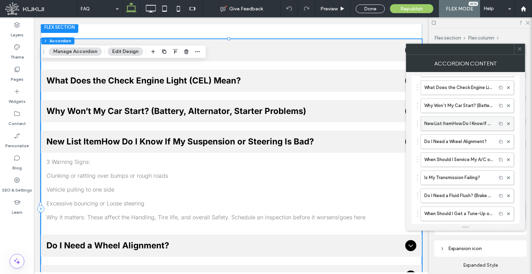
click at [482, 124] on label "New List ItemHow Do I Know If My Suspension or Steering Is Bad?" at bounding box center [458, 124] width 69 height 14
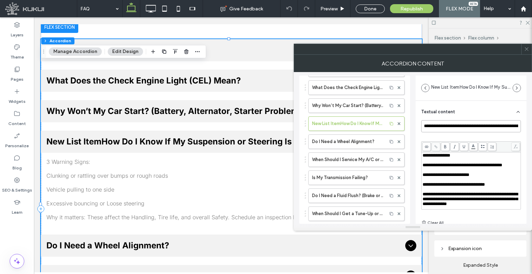
click at [444, 124] on input "**********" at bounding box center [471, 126] width 100 height 12
click at [450, 126] on input "**********" at bounding box center [471, 126] width 100 height 12
drag, startPoint x: 451, startPoint y: 126, endPoint x: 426, endPoint y: 127, distance: 25.0
click at [426, 127] on input "**********" at bounding box center [471, 126] width 100 height 12
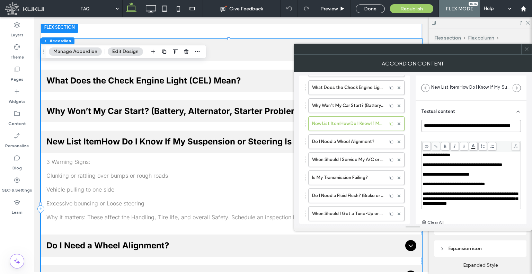
scroll to position [0, 0]
type input "**********"
click at [476, 55] on div "Accordion Content" at bounding box center [412, 63] width 238 height 17
click at [527, 51] on icon at bounding box center [526, 48] width 5 height 5
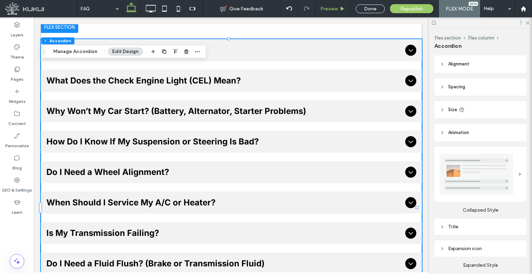
click at [327, 12] on div "Preview" at bounding box center [332, 8] width 35 height 17
drag, startPoint x: 329, startPoint y: 11, endPoint x: 183, endPoint y: 60, distance: 154.2
click at [329, 11] on span "Preview" at bounding box center [328, 9] width 17 height 6
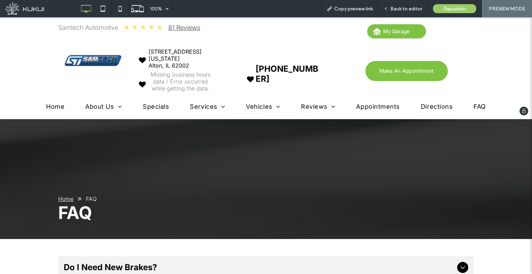
click at [166, 104] on span "Specials" at bounding box center [156, 106] width 26 height 7
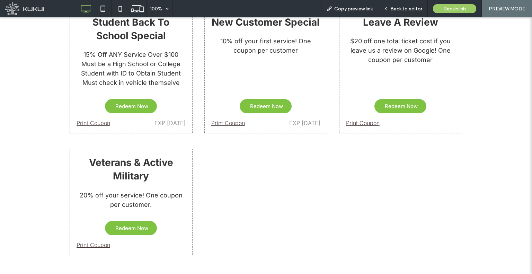
scroll to position [727, 0]
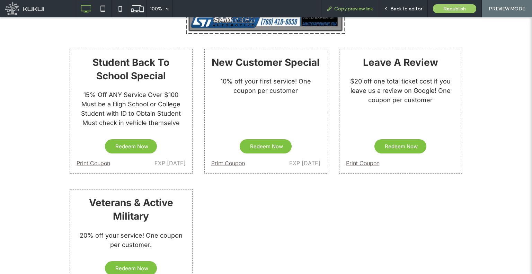
click at [346, 10] on span "Copy preview link" at bounding box center [353, 9] width 38 height 6
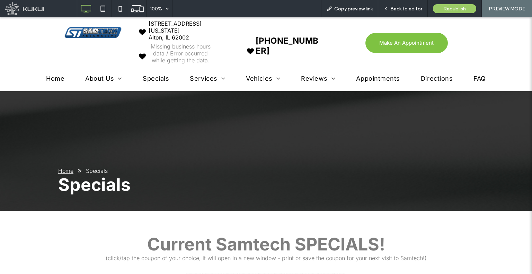
scroll to position [0, 0]
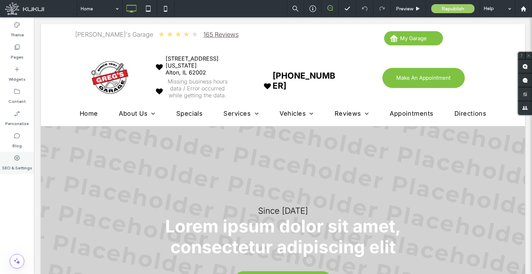
click at [6, 159] on div "SEO & Settings" at bounding box center [17, 163] width 34 height 22
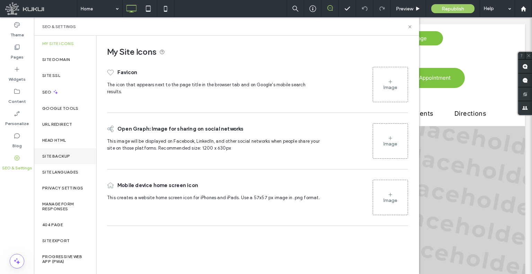
click at [70, 162] on div "Site Backup" at bounding box center [65, 156] width 62 height 16
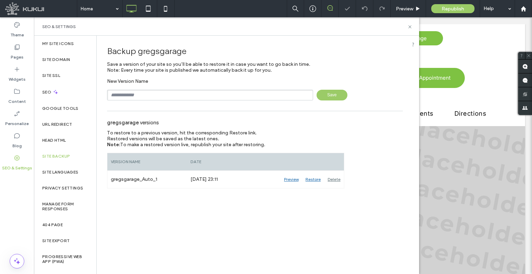
click at [163, 100] on input "text" at bounding box center [210, 95] width 206 height 11
type input "**********"
click at [324, 94] on span "Save" at bounding box center [331, 95] width 31 height 11
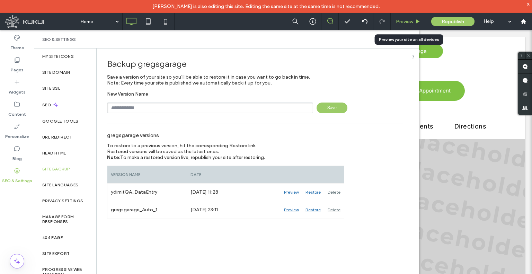
click at [410, 20] on span "Preview" at bounding box center [404, 22] width 17 height 6
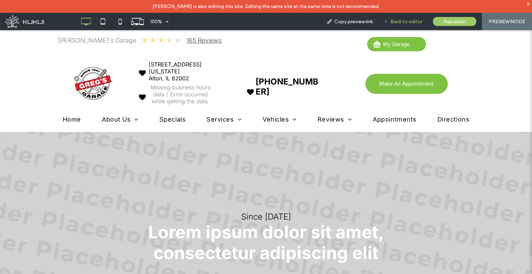
click at [385, 23] on icon at bounding box center [385, 21] width 5 height 5
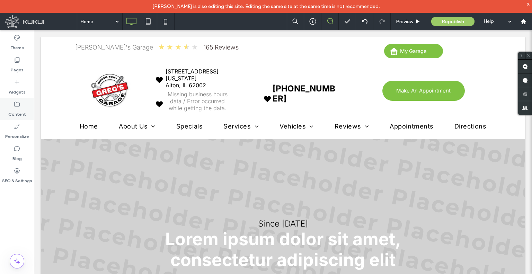
click at [18, 112] on label "Content" at bounding box center [17, 113] width 18 height 10
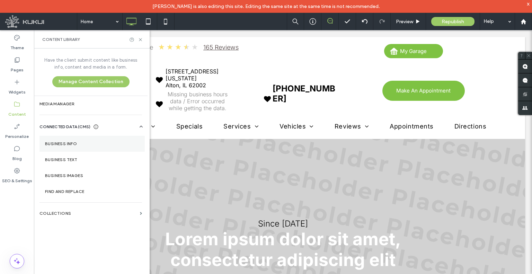
click at [104, 145] on label "Business Info" at bounding box center [92, 143] width 94 height 5
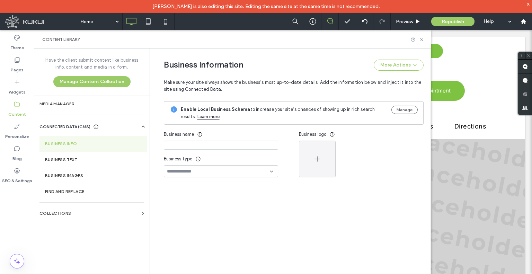
type input "**********"
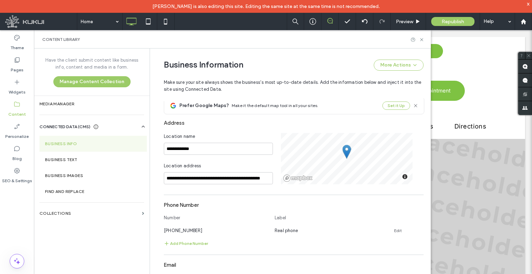
scroll to position [187, 0]
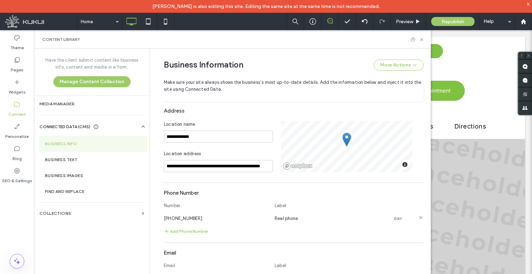
click at [191, 218] on div "(775) 324-0911" at bounding box center [216, 218] width 104 height 7
click at [191, 218] on span "(775) 324-0911" at bounding box center [183, 218] width 38 height 5
copy span "(775) 324-0911"
click at [528, 3] on div "x" at bounding box center [527, 4] width 3 height 6
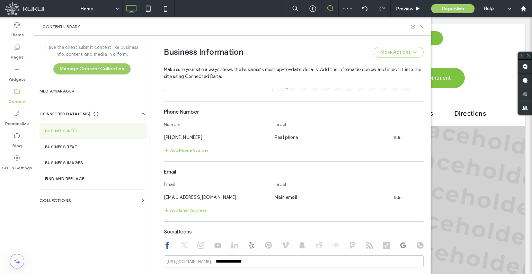
scroll to position [256, 0]
click at [181, 191] on div "Email Label" at bounding box center [294, 184] width 260 height 15
click at [181, 192] on div "Email Label" at bounding box center [294, 184] width 260 height 15
click at [180, 196] on span "gregsgarageinc@gmail.com" at bounding box center [200, 195] width 73 height 5
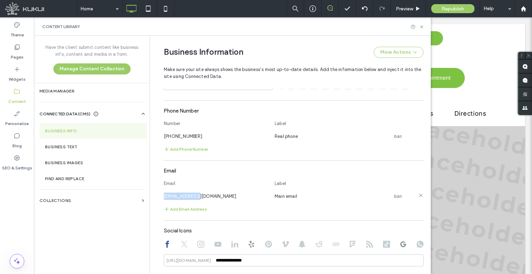
click at [180, 196] on span "gregsgarageinc@gmail.com" at bounding box center [200, 195] width 73 height 5
click at [181, 196] on span "gregsgarageinc@gmail.com" at bounding box center [200, 195] width 73 height 5
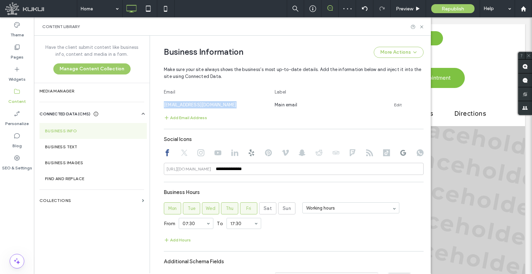
scroll to position [360, 0]
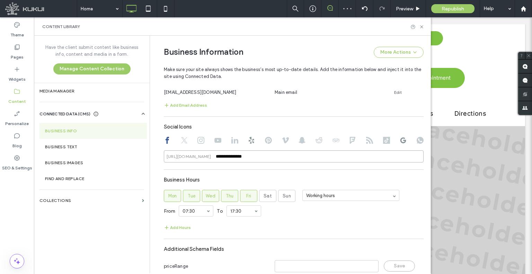
click at [242, 157] on input "**********" at bounding box center [294, 156] width 260 height 12
click at [242, 159] on input "**********" at bounding box center [294, 156] width 260 height 12
click at [244, 159] on input "**********" at bounding box center [294, 156] width 260 height 12
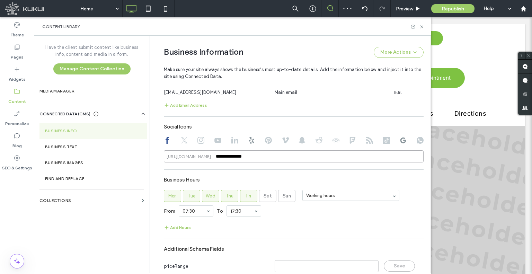
click at [244, 159] on input "**********" at bounding box center [294, 156] width 260 height 12
click at [182, 142] on icon at bounding box center [184, 140] width 7 height 7
click at [198, 142] on icon at bounding box center [200, 140] width 7 height 7
click at [219, 141] on div at bounding box center [294, 141] width 260 height 8
drag, startPoint x: 216, startPoint y: 140, endPoint x: 220, endPoint y: 140, distance: 4.2
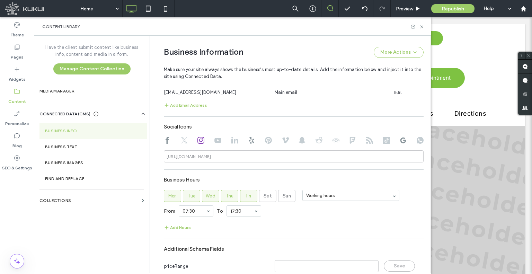
click at [216, 140] on use at bounding box center [217, 140] width 7 height 5
click at [232, 140] on icon at bounding box center [234, 140] width 7 height 7
click at [248, 140] on icon at bounding box center [251, 140] width 7 height 7
type input "**********"
click at [256, 154] on input "**********" at bounding box center [294, 156] width 260 height 12
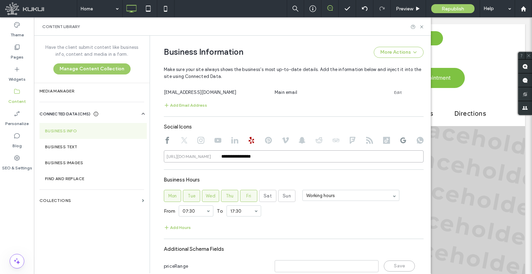
click at [256, 154] on input "**********" at bounding box center [294, 156] width 260 height 12
click at [269, 143] on div at bounding box center [294, 141] width 260 height 8
click at [266, 139] on icon at bounding box center [268, 140] width 7 height 7
click at [287, 137] on div at bounding box center [294, 141] width 260 height 8
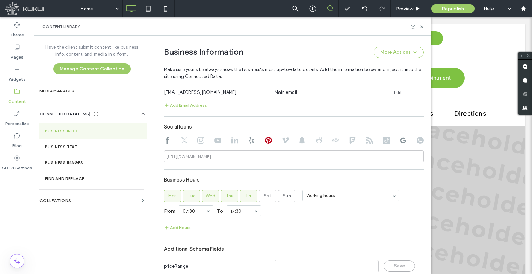
click at [282, 139] on icon at bounding box center [285, 140] width 7 height 7
click at [298, 140] on use at bounding box center [301, 140] width 7 height 7
click at [315, 141] on use at bounding box center [318, 140] width 7 height 6
click at [333, 139] on use at bounding box center [335, 140] width 7 height 4
click at [350, 138] on use at bounding box center [353, 140] width 6 height 7
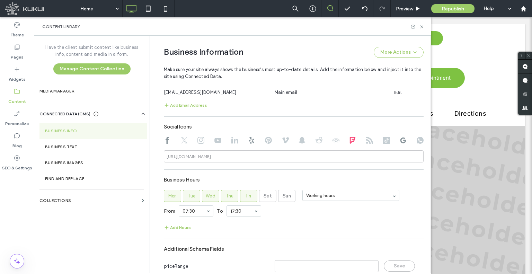
click at [366, 143] on icon at bounding box center [369, 140] width 7 height 7
click at [383, 140] on use at bounding box center [386, 140] width 7 height 7
click at [400, 140] on use at bounding box center [403, 140] width 6 height 6
type input "**********"
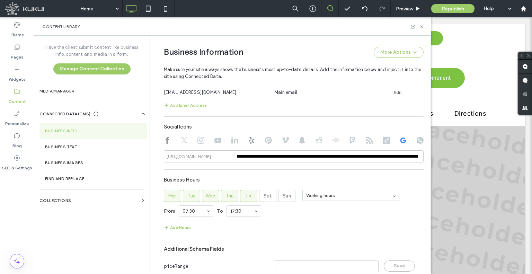
click at [420, 142] on div "**********" at bounding box center [291, 154] width 277 height 237
click at [416, 139] on use at bounding box center [419, 140] width 7 height 7
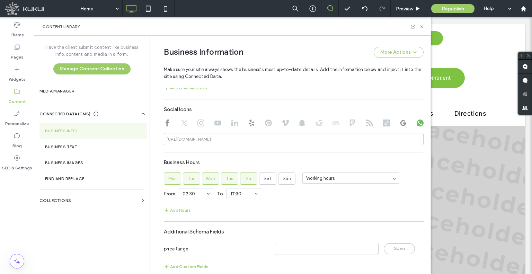
scroll to position [387, 0]
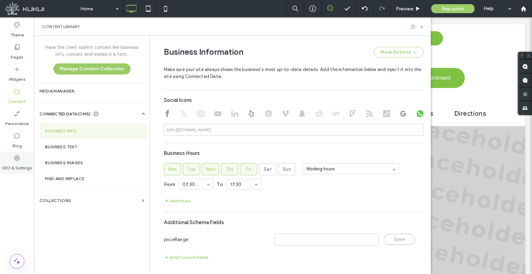
click at [30, 164] on label "SEO & Settings" at bounding box center [17, 166] width 30 height 10
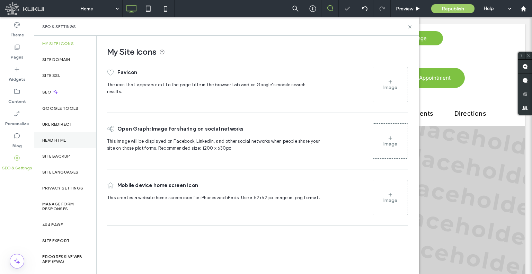
click at [71, 140] on div "Head HTML" at bounding box center [65, 140] width 62 height 16
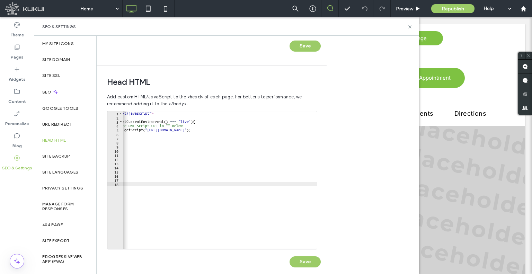
scroll to position [200, 0]
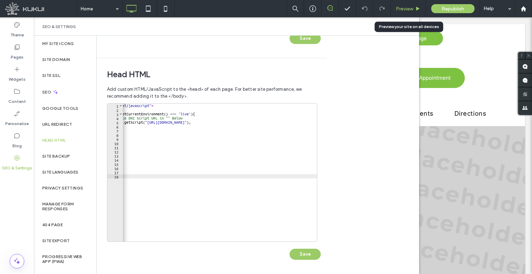
click at [409, 9] on span "Preview" at bounding box center [404, 9] width 17 height 6
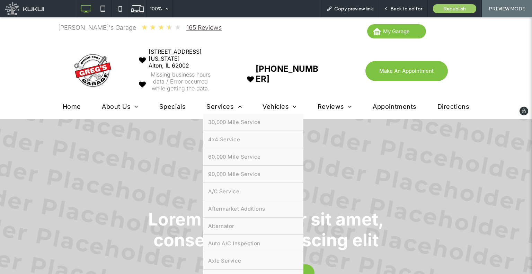
click at [211, 107] on span "Services" at bounding box center [223, 106] width 35 height 7
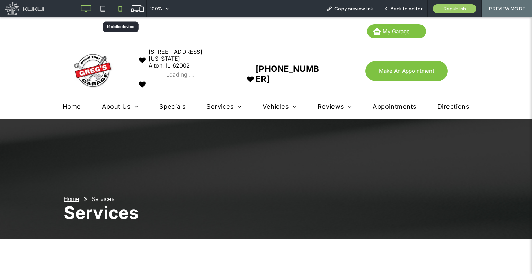
click at [119, 9] on icon at bounding box center [120, 9] width 14 height 14
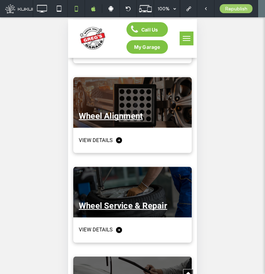
scroll to position [5848, 0]
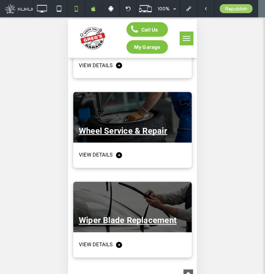
click at [235, 88] on div "Unhide? Yes" at bounding box center [132, 154] width 265 height 274
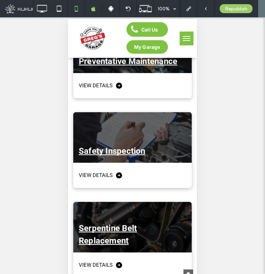
scroll to position [630, 0]
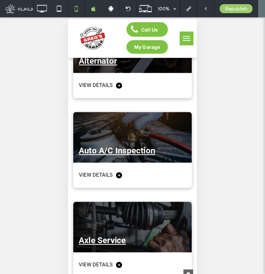
click at [183, 40] on span "menu" at bounding box center [187, 40] width 8 height 1
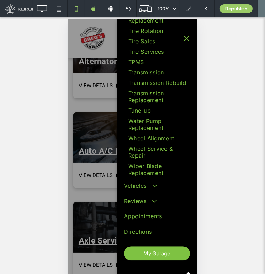
scroll to position [835, 0]
click at [138, 188] on span "Vehicles" at bounding box center [139, 185] width 31 height 10
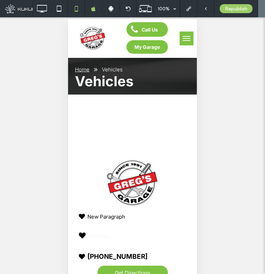
scroll to position [0, 0]
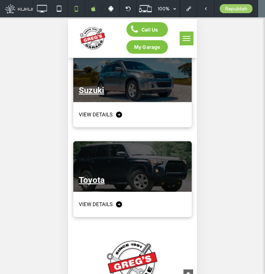
scroll to position [3114, 0]
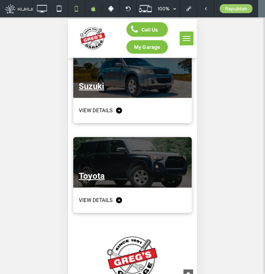
click at [183, 36] on button "menu" at bounding box center [187, 38] width 14 height 14
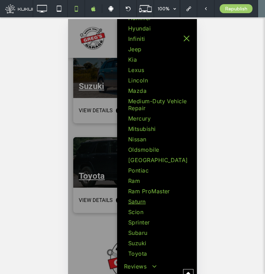
scroll to position [296, 0]
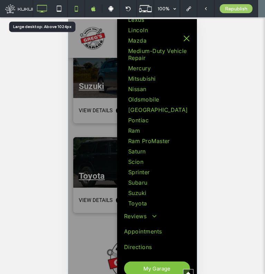
click at [43, 8] on icon at bounding box center [42, 9] width 14 height 14
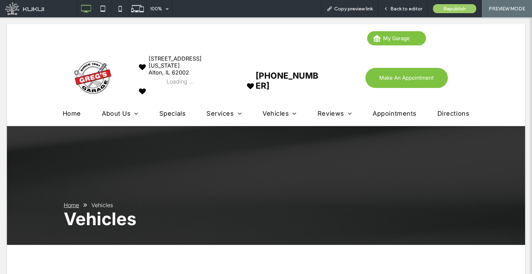
scroll to position [0, 0]
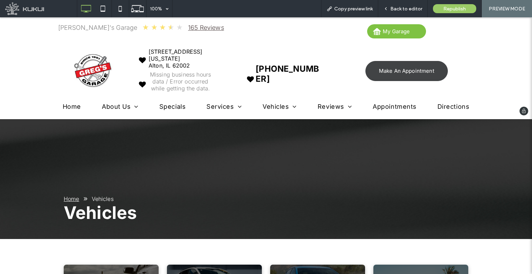
click at [392, 75] on span "Make An Appointment" at bounding box center [406, 70] width 55 height 13
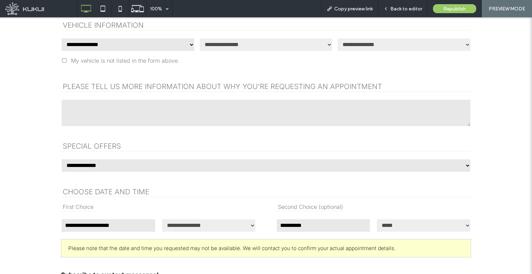
scroll to position [311, 0]
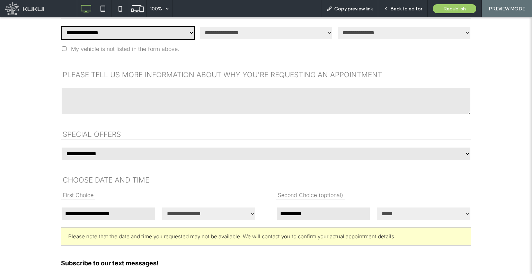
click at [184, 30] on select "**********" at bounding box center [128, 33] width 134 height 14
click at [61, 26] on select "**********" at bounding box center [128, 33] width 134 height 14
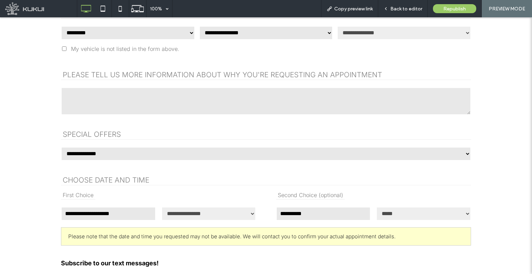
click at [101, 30] on select "**********" at bounding box center [128, 33] width 134 height 14
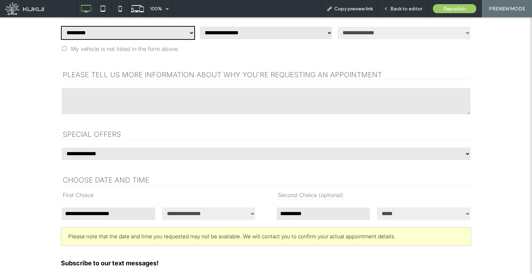
click at [61, 26] on select "**********" at bounding box center [128, 33] width 134 height 14
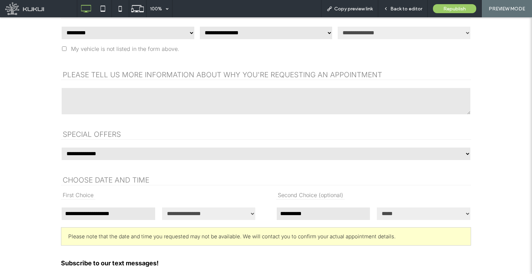
click at [50, 30] on div "**********" at bounding box center [266, 143] width 532 height 433
click at [85, 31] on select "**********" at bounding box center [128, 33] width 134 height 14
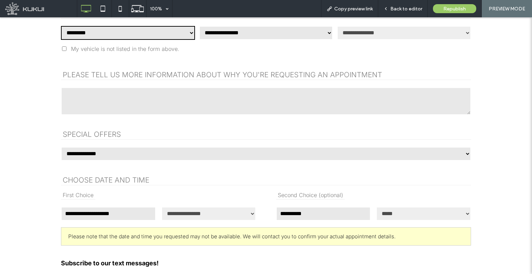
click at [61, 26] on select "**********" at bounding box center [128, 33] width 134 height 14
click at [222, 36] on select "**********" at bounding box center [266, 33] width 134 height 14
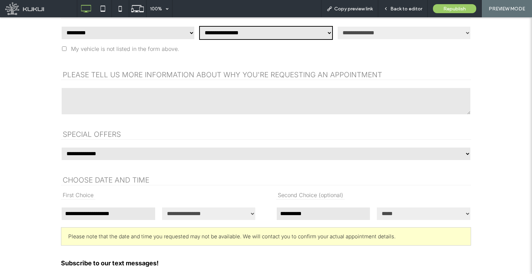
drag, startPoint x: 222, startPoint y: 35, endPoint x: 206, endPoint y: 35, distance: 16.6
click at [222, 35] on select "**********" at bounding box center [266, 33] width 134 height 14
click at [163, 34] on select "**********" at bounding box center [128, 33] width 134 height 14
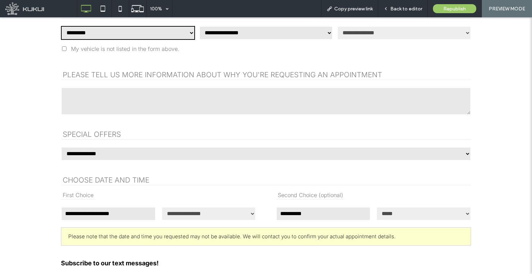
click at [61, 26] on select "**********" at bounding box center [128, 33] width 134 height 14
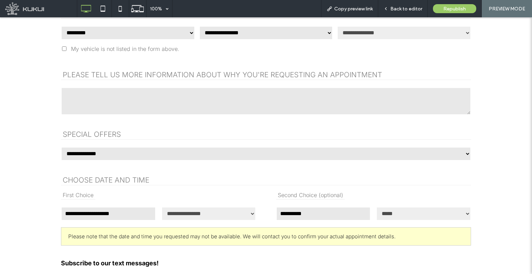
click at [120, 30] on select "**********" at bounding box center [128, 33] width 134 height 14
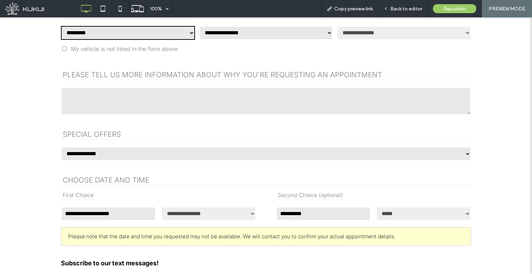
click at [61, 26] on select "**********" at bounding box center [128, 33] width 134 height 14
click at [134, 30] on select "**********" at bounding box center [128, 33] width 134 height 14
click at [61, 26] on select "**********" at bounding box center [128, 33] width 134 height 14
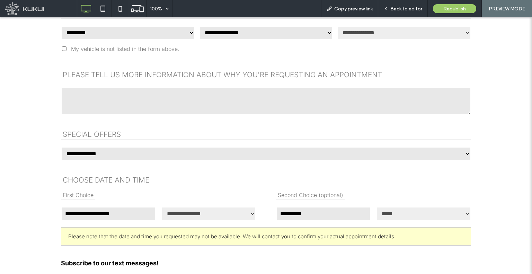
click at [162, 34] on select "**********" at bounding box center [128, 33] width 134 height 14
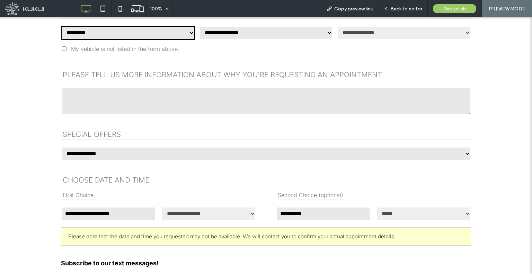
click at [61, 26] on select "**********" at bounding box center [128, 33] width 134 height 14
drag, startPoint x: 122, startPoint y: 27, endPoint x: 125, endPoint y: 38, distance: 12.3
click at [122, 27] on select "**********" at bounding box center [128, 33] width 134 height 14
click at [61, 26] on select "**********" at bounding box center [128, 33] width 134 height 14
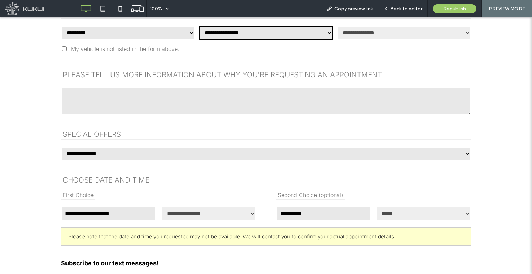
click at [220, 34] on select "**********" at bounding box center [266, 33] width 134 height 14
click at [180, 32] on select "**********" at bounding box center [128, 33] width 134 height 14
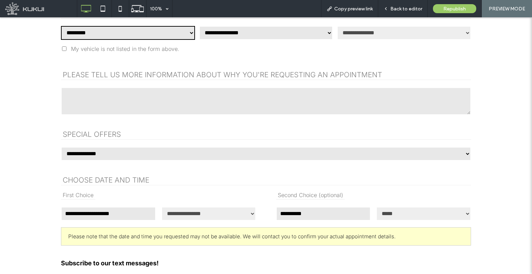
click at [61, 26] on select "**********" at bounding box center [128, 33] width 134 height 14
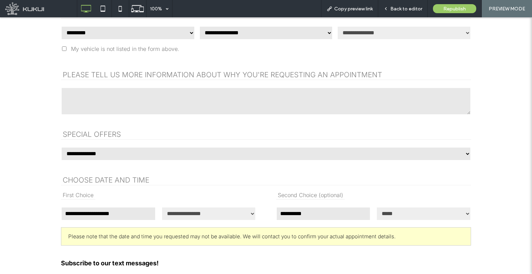
click at [125, 33] on select "**********" at bounding box center [128, 33] width 134 height 14
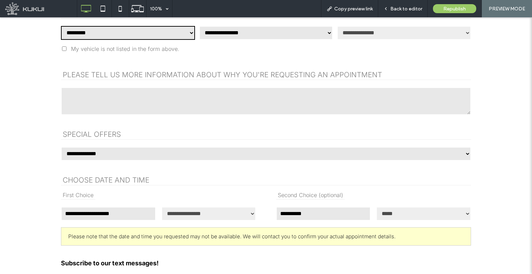
click at [61, 26] on select "**********" at bounding box center [128, 33] width 134 height 14
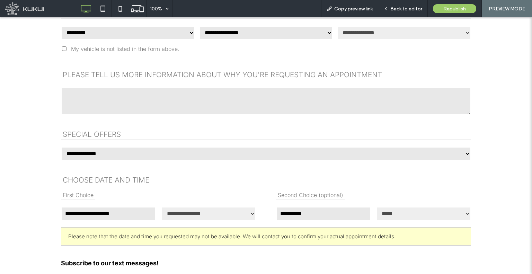
click at [100, 33] on select "**********" at bounding box center [128, 33] width 134 height 14
click at [88, 37] on select "**********" at bounding box center [128, 33] width 134 height 14
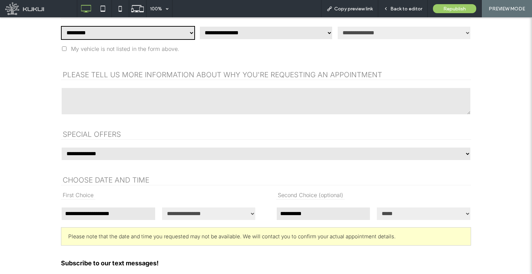
click at [61, 26] on select "**********" at bounding box center [128, 33] width 134 height 14
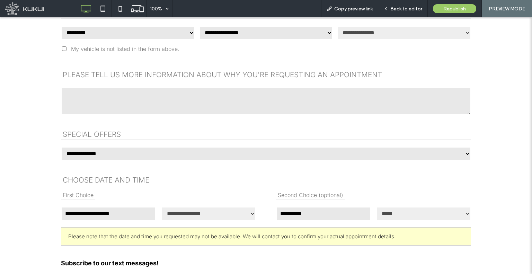
click at [134, 38] on select "**********" at bounding box center [128, 33] width 134 height 14
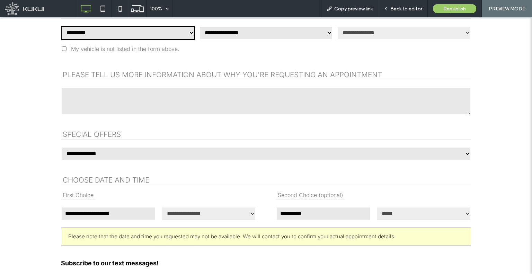
click at [61, 26] on select "**********" at bounding box center [128, 33] width 134 height 14
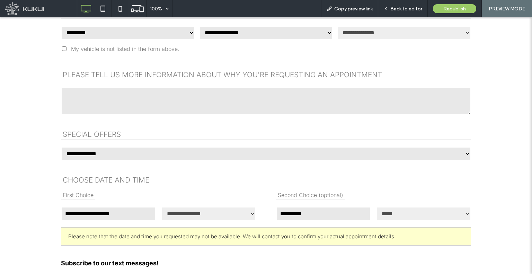
click at [134, 31] on select "**********" at bounding box center [128, 33] width 134 height 14
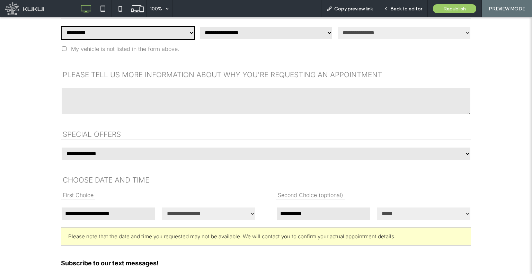
select select "**"
click at [61, 26] on select "**********" at bounding box center [128, 33] width 134 height 14
click at [109, 29] on select "**********" at bounding box center [128, 33] width 134 height 14
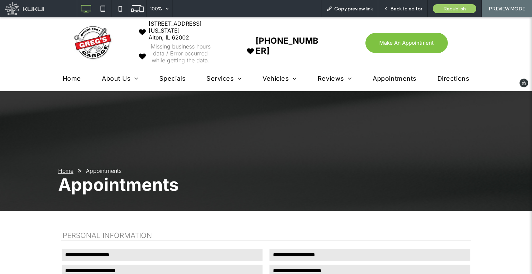
scroll to position [0, 0]
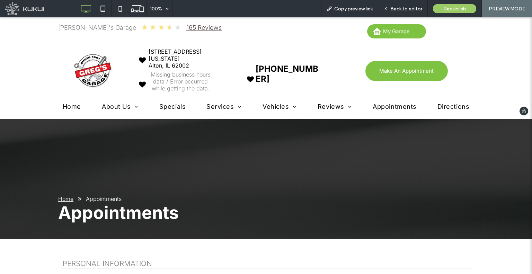
click at [84, 72] on img at bounding box center [93, 71] width 58 height 38
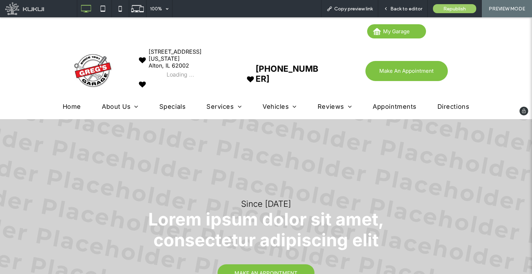
click at [169, 105] on span "Specials" at bounding box center [172, 106] width 26 height 7
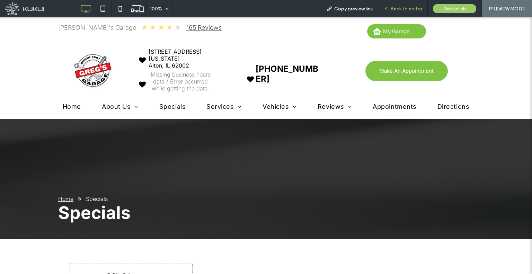
click at [391, 4] on div "Back to editor" at bounding box center [402, 8] width 49 height 17
click at [385, 9] on icon at bounding box center [385, 8] width 5 height 5
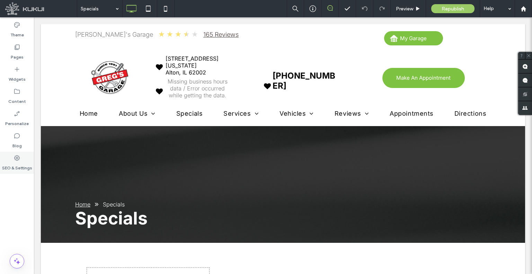
click at [22, 156] on div "SEO & Settings" at bounding box center [17, 163] width 34 height 22
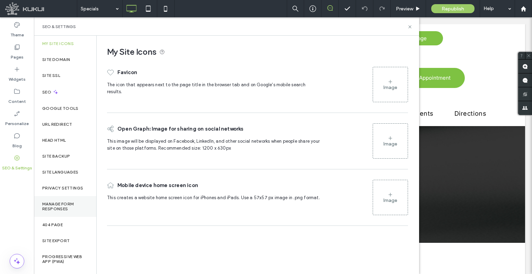
click at [67, 205] on label "Manage Form Responses" at bounding box center [65, 206] width 46 height 10
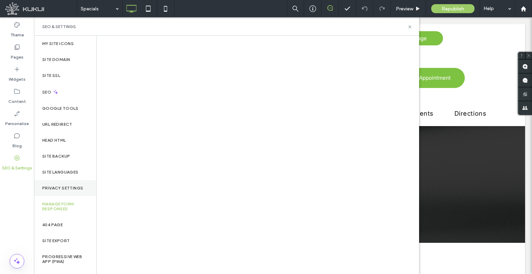
click at [67, 191] on div "Privacy Settings" at bounding box center [65, 188] width 62 height 16
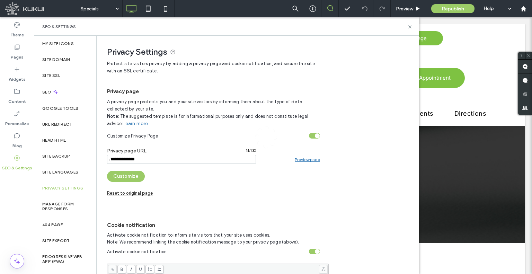
click at [308, 160] on link "Preview page" at bounding box center [306, 159] width 25 height 5
click at [67, 87] on div "SEO" at bounding box center [65, 91] width 62 height 17
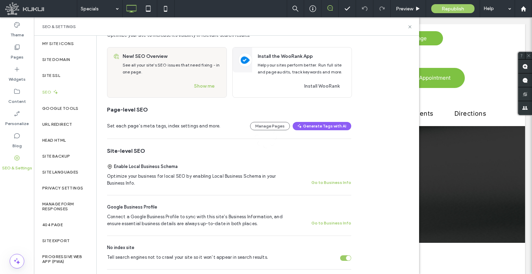
scroll to position [69, 0]
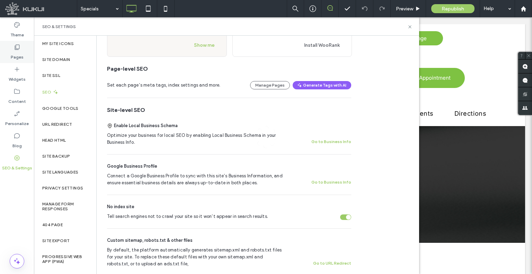
click at [20, 49] on div "Pages" at bounding box center [17, 52] width 34 height 22
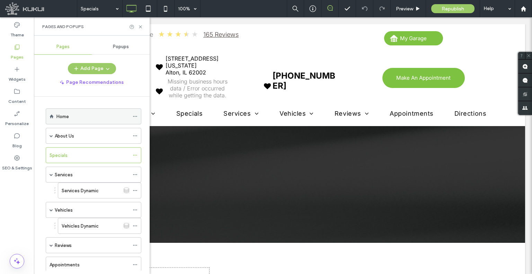
click at [135, 116] on use at bounding box center [135, 116] width 4 height 1
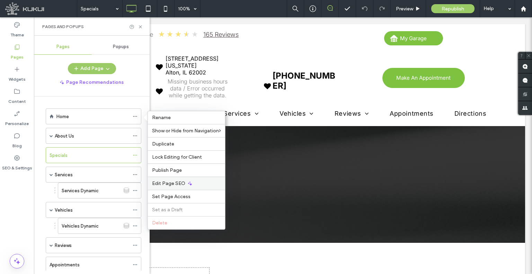
click at [181, 184] on span "Edit Page SEO" at bounding box center [168, 183] width 33 height 6
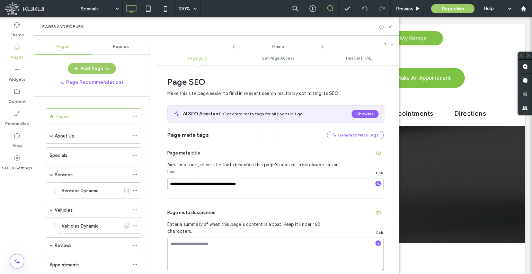
scroll to position [3, 0]
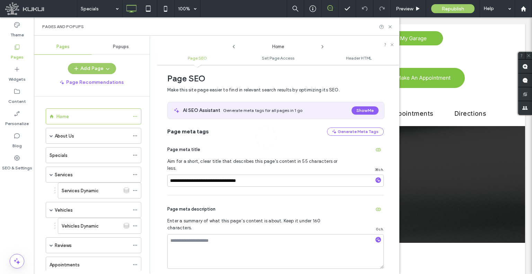
click at [322, 47] on use at bounding box center [321, 46] width 1 height 3
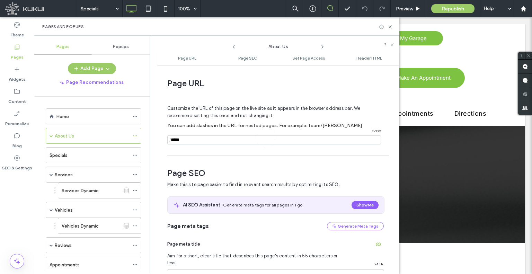
scroll to position [95, 0]
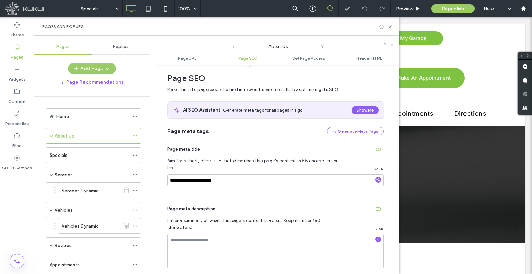
click at [321, 48] on icon at bounding box center [322, 47] width 6 height 6
click at [233, 49] on icon at bounding box center [234, 47] width 6 height 6
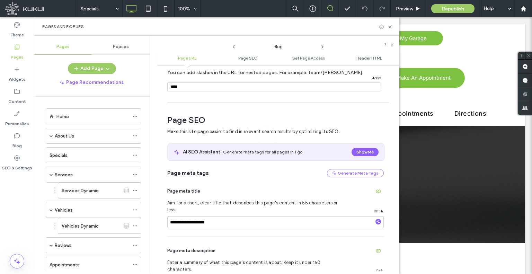
scroll to position [0, 0]
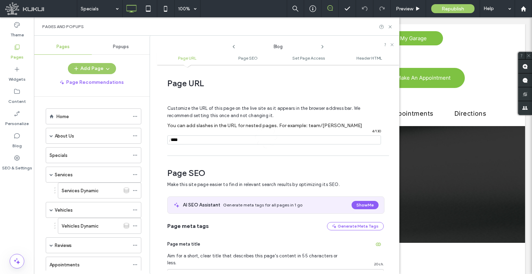
click at [324, 44] on icon at bounding box center [322, 47] width 6 height 6
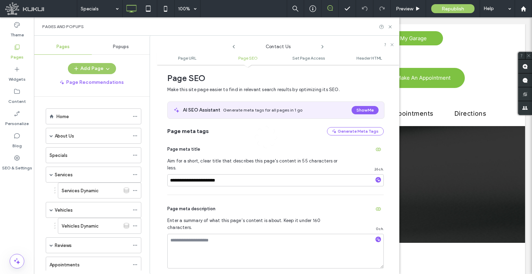
click at [324, 44] on icon at bounding box center [322, 47] width 6 height 6
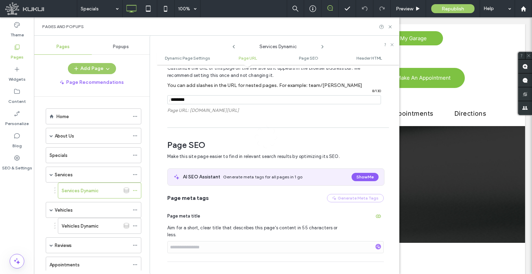
scroll to position [227, 0]
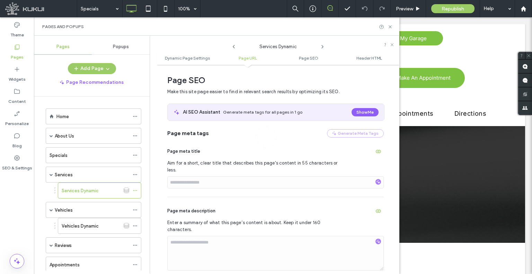
click at [324, 44] on icon at bounding box center [322, 47] width 6 height 6
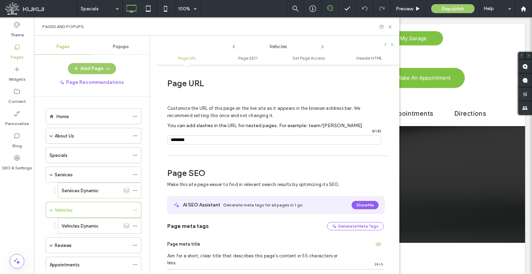
scroll to position [95, 0]
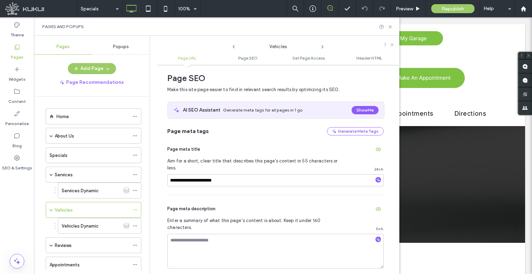
click at [324, 44] on icon at bounding box center [322, 47] width 6 height 6
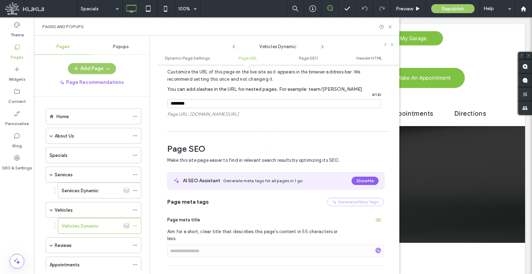
scroll to position [228, 0]
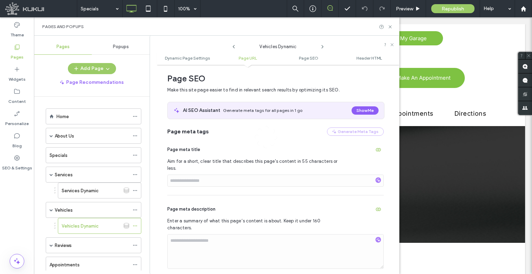
click at [324, 44] on icon at bounding box center [322, 47] width 6 height 6
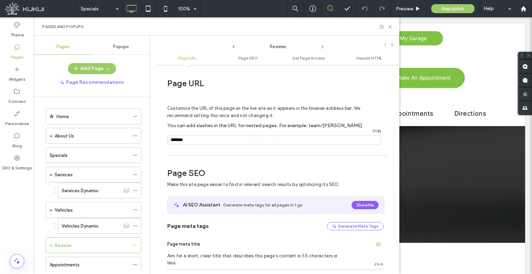
scroll to position [95, 0]
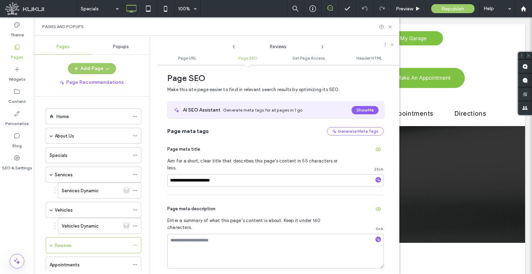
click at [324, 44] on icon at bounding box center [322, 47] width 6 height 6
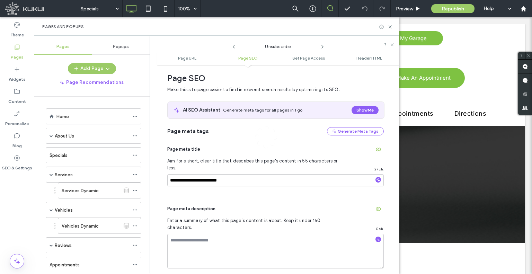
click at [324, 44] on icon at bounding box center [322, 47] width 6 height 6
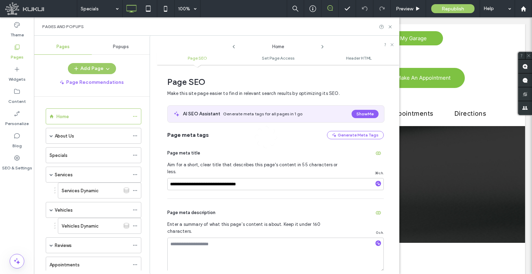
scroll to position [3, 0]
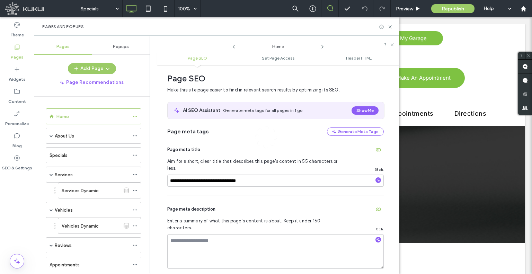
click at [324, 44] on icon at bounding box center [322, 47] width 6 height 6
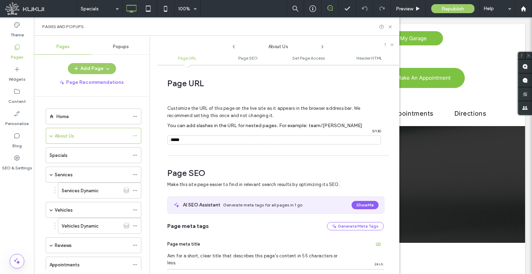
scroll to position [95, 0]
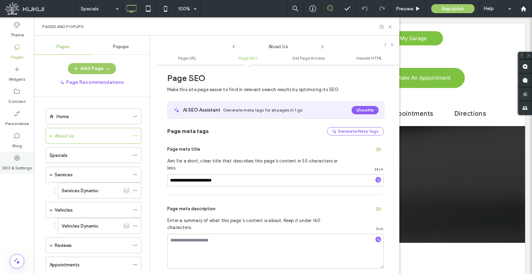
click at [18, 164] on label "SEO & Settings" at bounding box center [17, 166] width 30 height 10
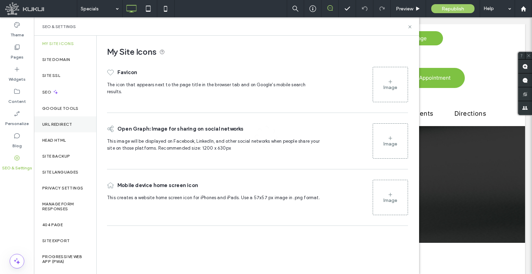
click at [63, 122] on label "URL Redirect" at bounding box center [57, 124] width 30 height 5
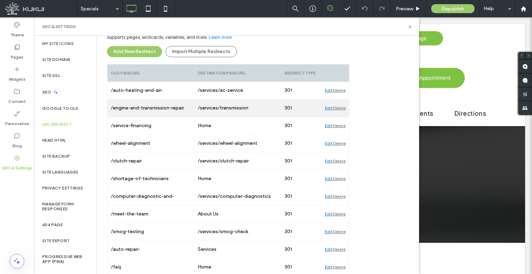
scroll to position [0, 0]
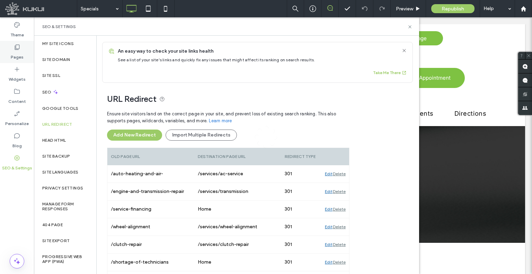
click at [16, 59] on label "Pages" at bounding box center [17, 56] width 13 height 10
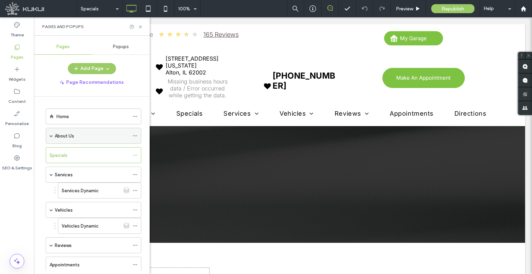
click at [52, 134] on span at bounding box center [50, 135] width 3 height 3
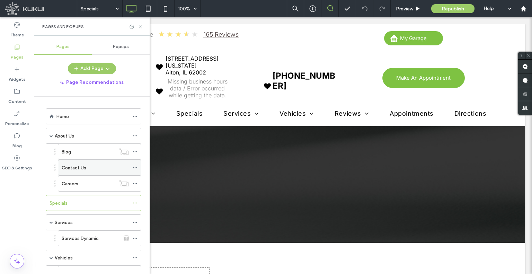
click at [134, 167] on icon at bounding box center [135, 167] width 5 height 5
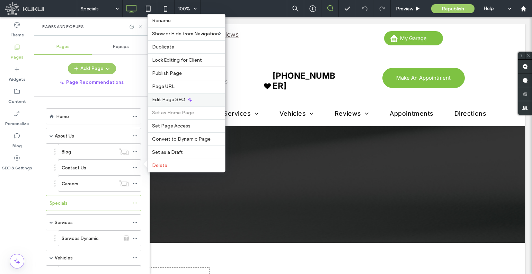
click at [158, 95] on div "Edit Page SEO" at bounding box center [186, 99] width 77 height 13
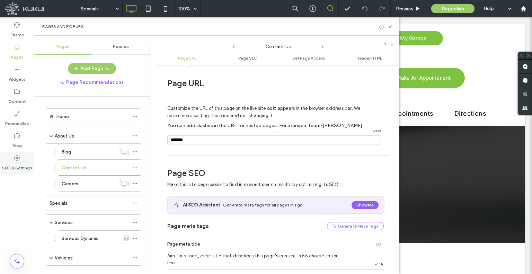
click at [17, 165] on label "SEO & Settings" at bounding box center [17, 166] width 30 height 10
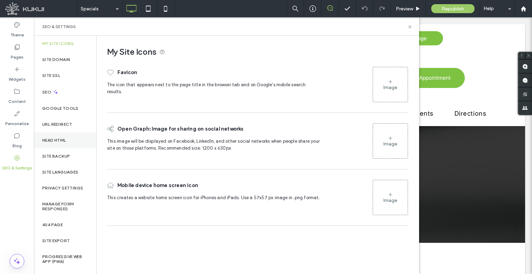
click at [61, 134] on div "Head HTML" at bounding box center [65, 140] width 62 height 16
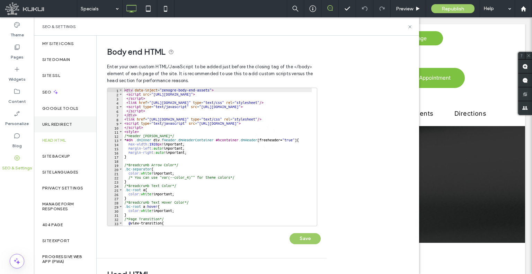
click at [69, 125] on label "URL Redirect" at bounding box center [57, 124] width 30 height 5
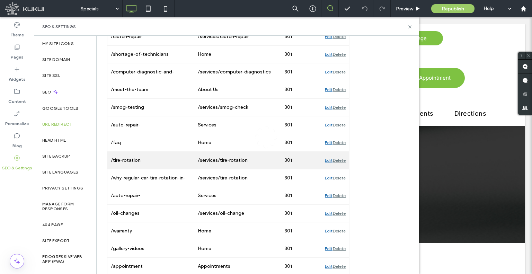
scroll to position [372, 0]
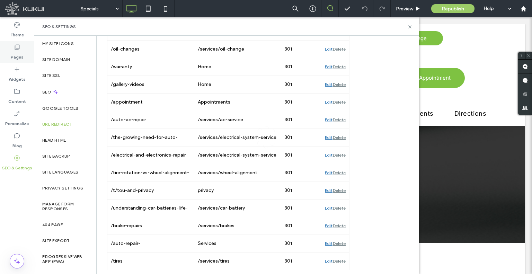
click at [15, 43] on div "Pages" at bounding box center [17, 52] width 34 height 22
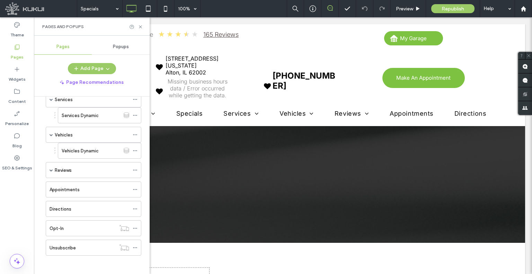
scroll to position [0, 0]
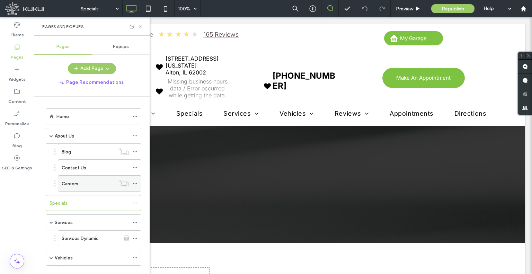
click at [135, 181] on icon at bounding box center [135, 183] width 5 height 5
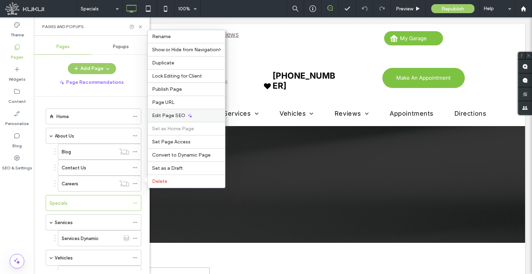
click at [167, 114] on span "Edit Page SEO" at bounding box center [168, 115] width 33 height 6
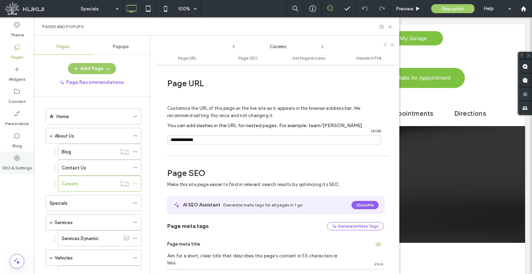
click at [24, 164] on label "SEO & Settings" at bounding box center [17, 166] width 30 height 10
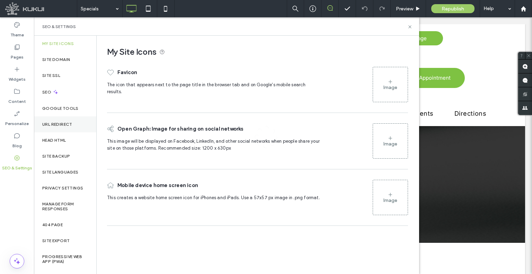
click at [67, 127] on div "URL Redirect" at bounding box center [65, 124] width 62 height 16
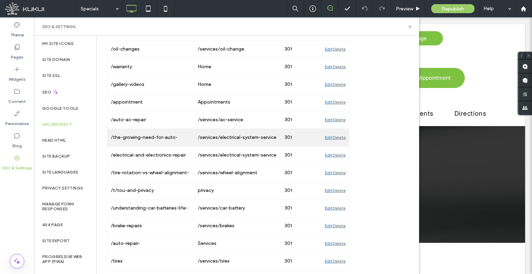
scroll to position [107, 0]
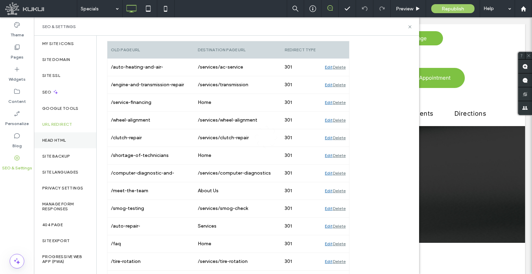
click at [53, 146] on div "Head HTML" at bounding box center [65, 140] width 62 height 16
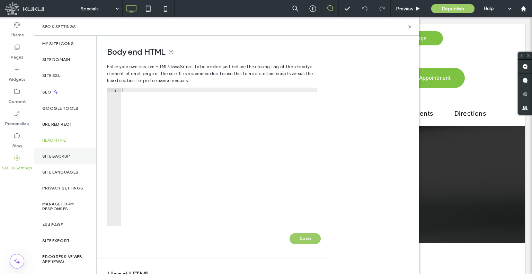
click at [61, 160] on div "Site Backup" at bounding box center [65, 156] width 62 height 16
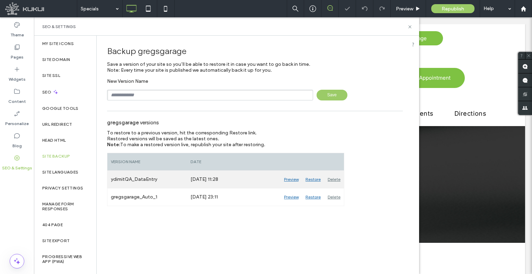
click at [309, 178] on div "Restore" at bounding box center [313, 179] width 22 height 17
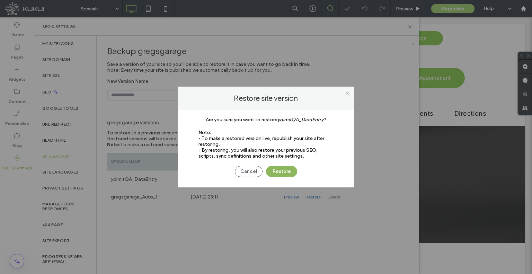
click at [288, 170] on button "Restore" at bounding box center [281, 171] width 31 height 11
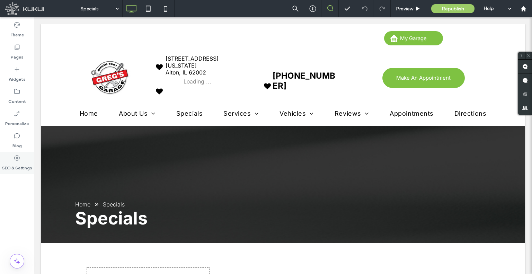
click at [10, 171] on label "SEO & Settings" at bounding box center [17, 166] width 30 height 10
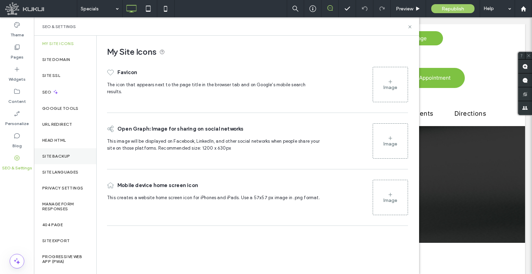
click at [57, 156] on label "Site Backup" at bounding box center [56, 156] width 28 height 5
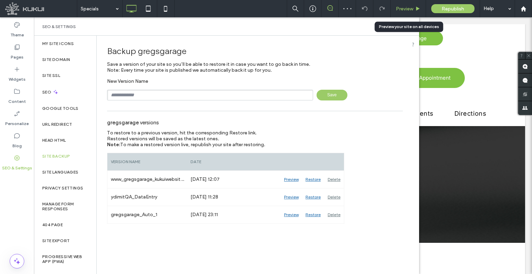
click at [403, 10] on span "Preview" at bounding box center [404, 9] width 17 height 6
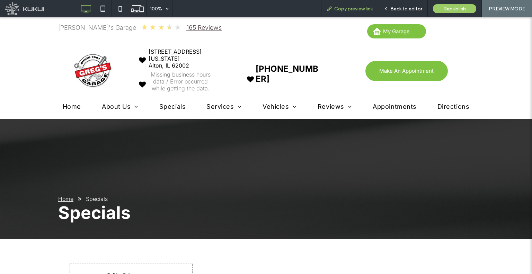
click at [337, 12] on div "Copy preview link" at bounding box center [349, 8] width 57 height 17
click at [329, 8] on icon at bounding box center [329, 9] width 6 height 6
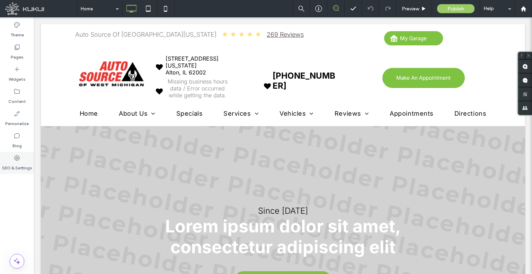
click at [25, 162] on label "SEO & Settings" at bounding box center [17, 166] width 30 height 10
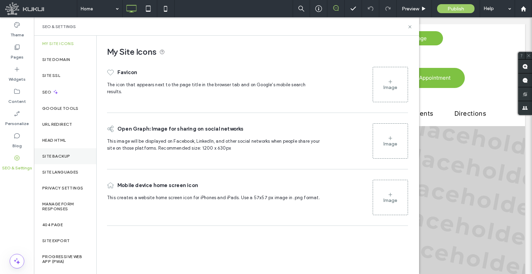
click at [69, 156] on label "Site Backup" at bounding box center [56, 156] width 28 height 5
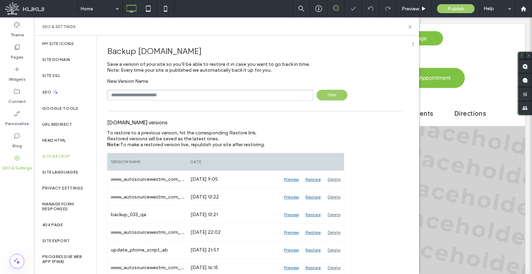
click at [165, 91] on input "text" at bounding box center [210, 95] width 206 height 11
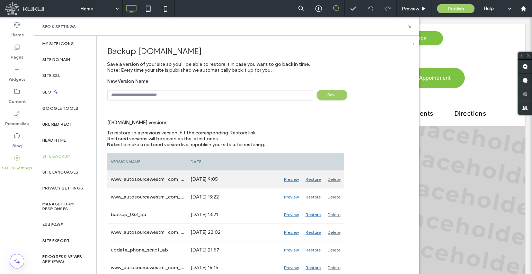
type input "**********"
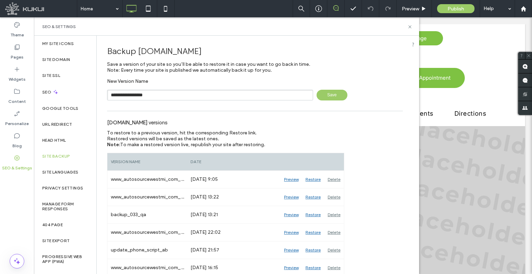
click at [320, 95] on span "Save" at bounding box center [331, 95] width 31 height 11
click at [25, 107] on div "Personalize" at bounding box center [17, 118] width 34 height 22
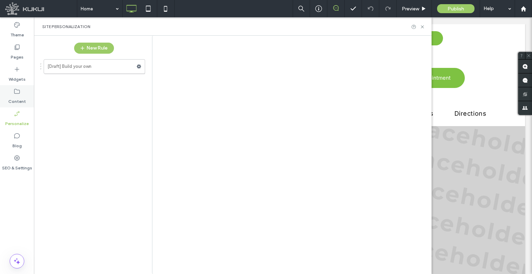
click at [24, 101] on label "Content" at bounding box center [17, 100] width 18 height 10
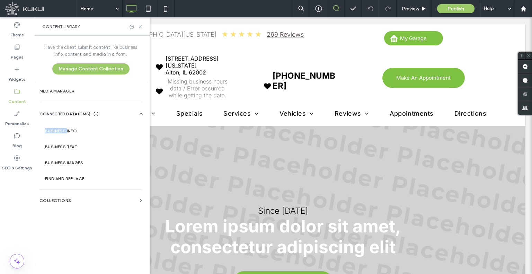
click at [63, 132] on label "Business Info" at bounding box center [92, 130] width 94 height 5
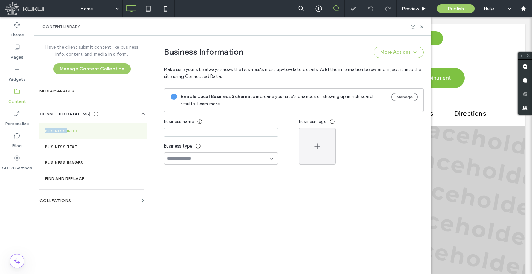
type input "**********"
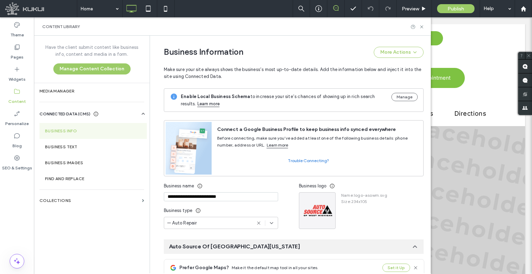
click at [214, 184] on div "Business name" at bounding box center [221, 186] width 114 height 12
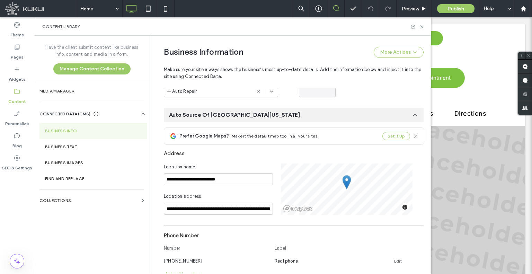
scroll to position [173, 0]
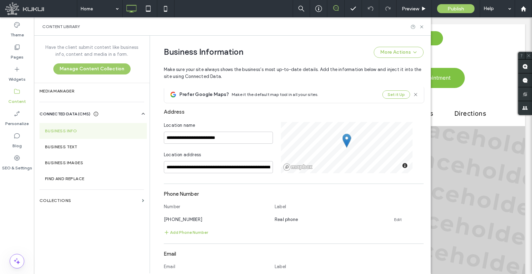
click at [261, 111] on div "Address" at bounding box center [294, 111] width 260 height 13
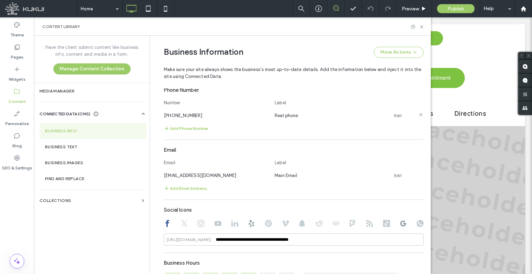
click at [177, 117] on span "[PHONE_NUMBER]" at bounding box center [183, 115] width 38 height 5
copy span "[PHONE_NUMBER]"
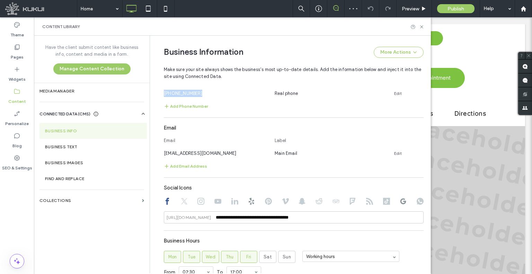
scroll to position [311, 0]
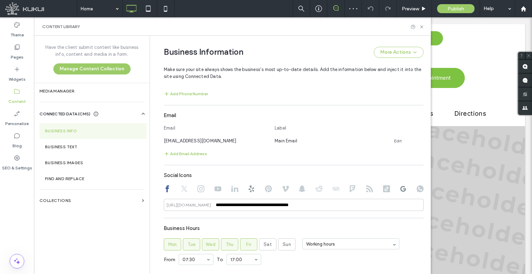
click at [196, 145] on section "Email Email Label [EMAIL_ADDRESS][DOMAIN_NAME] Main Email Edit Add Email Address" at bounding box center [294, 133] width 260 height 49
click at [198, 140] on span "[EMAIL_ADDRESS][DOMAIN_NAME]" at bounding box center [200, 140] width 73 height 5
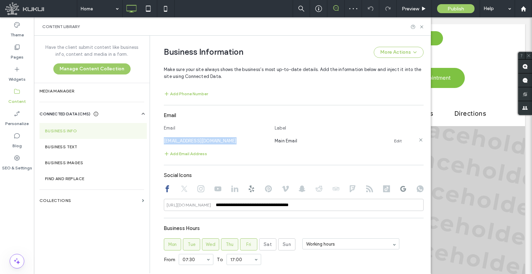
click at [198, 140] on span "[EMAIL_ADDRESS][DOMAIN_NAME]" at bounding box center [200, 140] width 73 height 5
copy span "[EMAIL_ADDRESS][DOMAIN_NAME]"
click at [244, 206] on input "**********" at bounding box center [294, 205] width 260 height 12
click at [243, 206] on input "**********" at bounding box center [294, 205] width 260 height 12
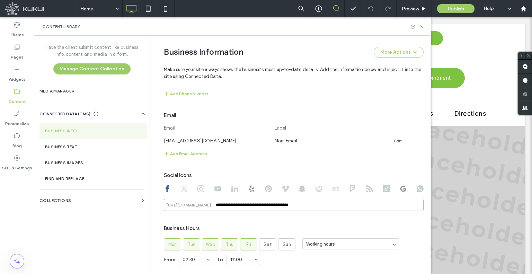
click at [291, 207] on input "**********" at bounding box center [294, 205] width 260 height 12
click at [290, 207] on input "**********" at bounding box center [294, 205] width 260 height 12
click at [182, 192] on icon at bounding box center [184, 188] width 7 height 7
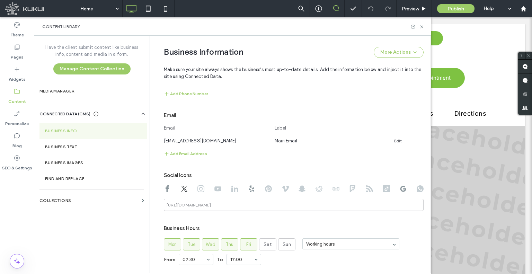
click at [198, 190] on icon at bounding box center [200, 188] width 7 height 7
click at [220, 193] on div at bounding box center [294, 189] width 260 height 8
click at [216, 190] on use at bounding box center [217, 188] width 7 height 5
click at [233, 192] on icon at bounding box center [234, 188] width 7 height 7
click at [251, 190] on icon at bounding box center [251, 188] width 7 height 7
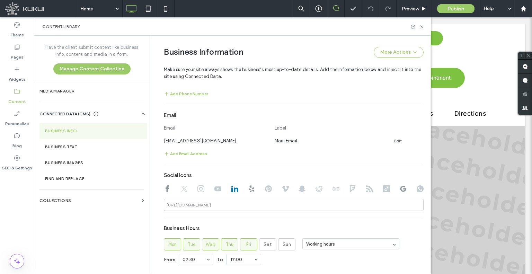
type input "**********"
click at [266, 203] on input "**********" at bounding box center [294, 205] width 260 height 12
click at [265, 189] on icon at bounding box center [268, 188] width 7 height 7
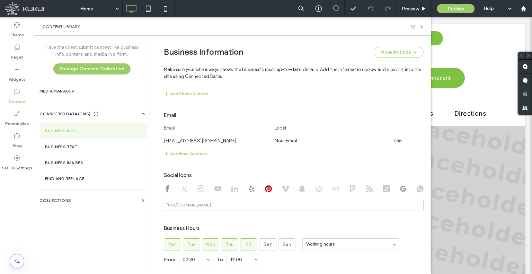
click at [285, 184] on div "Social Icons [URL][DOMAIN_NAME]" at bounding box center [294, 190] width 260 height 42
click at [283, 187] on use at bounding box center [285, 188] width 7 height 6
click at [298, 190] on use at bounding box center [301, 188] width 7 height 7
click at [318, 190] on use at bounding box center [318, 188] width 7 height 6
click at [334, 191] on icon at bounding box center [335, 188] width 7 height 7
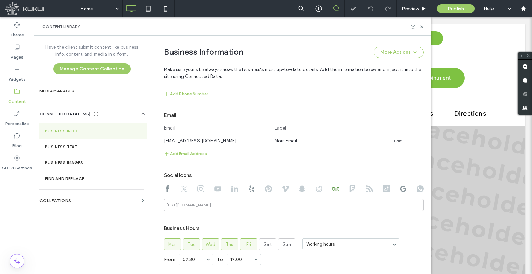
click at [350, 190] on use at bounding box center [353, 188] width 6 height 7
click at [366, 189] on icon at bounding box center [369, 188] width 7 height 7
drag, startPoint x: 384, startPoint y: 191, endPoint x: 397, endPoint y: 191, distance: 12.1
click at [385, 191] on use at bounding box center [386, 188] width 7 height 7
click at [401, 190] on use at bounding box center [403, 189] width 6 height 6
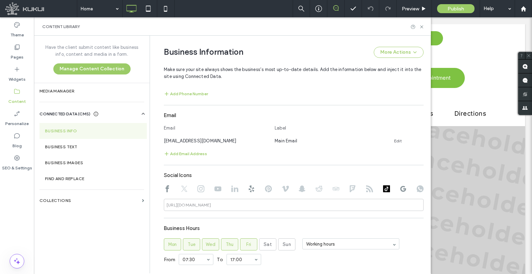
type input "**********"
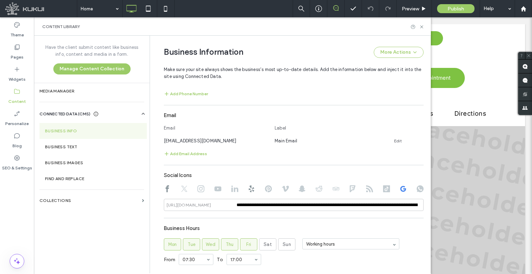
click at [419, 188] on use at bounding box center [419, 188] width 7 height 7
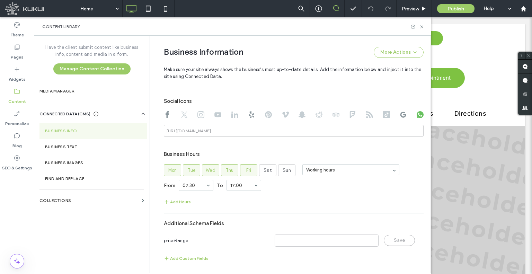
scroll to position [387, 0]
click at [12, 175] on div at bounding box center [17, 177] width 34 height 7
click at [21, 171] on label "SEO & Settings" at bounding box center [17, 166] width 30 height 10
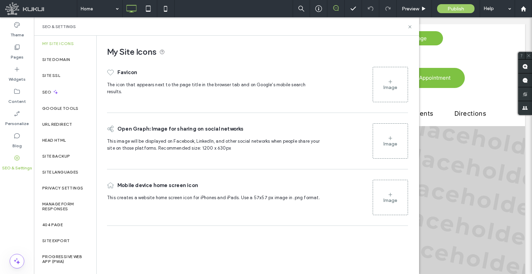
click at [34, 164] on div "CONNECTED DATA (CMS) Business Info Business Text Business Images Find and Repla…" at bounding box center [92, 146] width 116 height 82
click at [71, 126] on label "URL Redirect" at bounding box center [57, 124] width 30 height 5
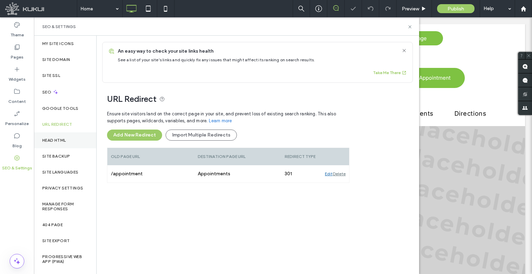
scroll to position [0, 0]
click at [58, 145] on div "Head HTML" at bounding box center [65, 140] width 62 height 16
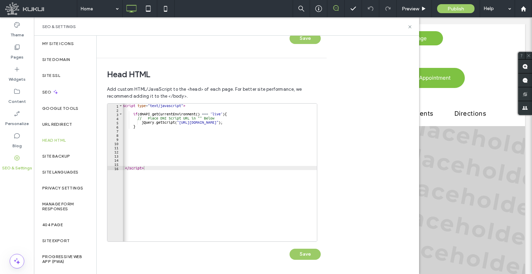
scroll to position [0, 35]
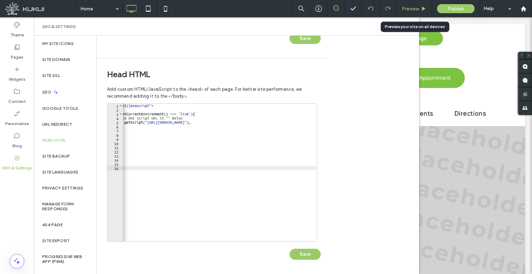
click at [410, 9] on span "Preview" at bounding box center [409, 9] width 17 height 6
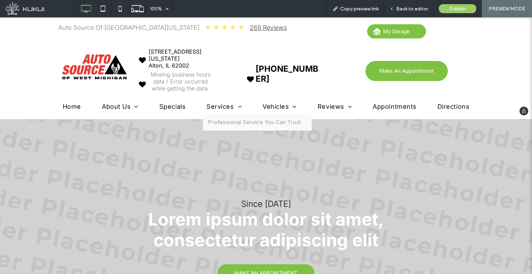
click at [227, 105] on span "Services" at bounding box center [223, 106] width 35 height 7
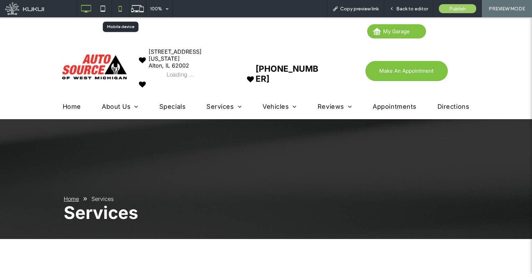
click at [119, 7] on use at bounding box center [119, 9] width 3 height 6
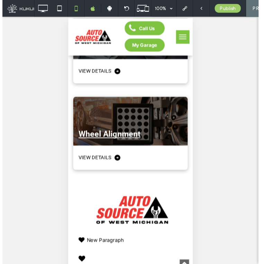
scroll to position [5225, 0]
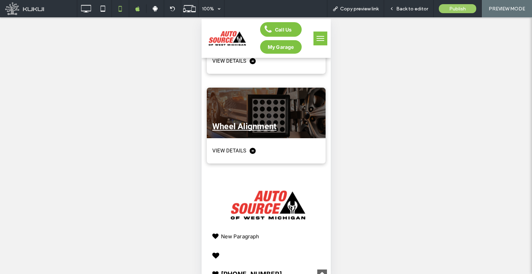
click at [316, 40] on span "menu" at bounding box center [320, 40] width 8 height 1
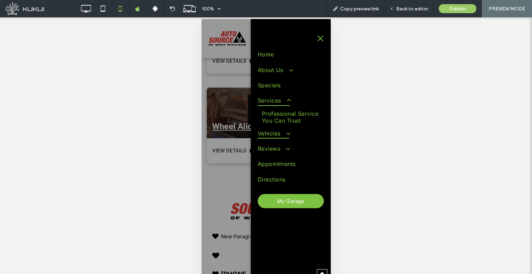
click at [268, 131] on span "Vehicles" at bounding box center [272, 133] width 31 height 10
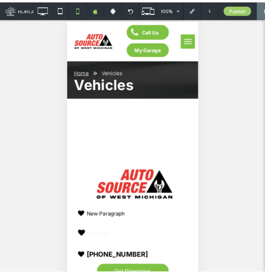
scroll to position [0, 0]
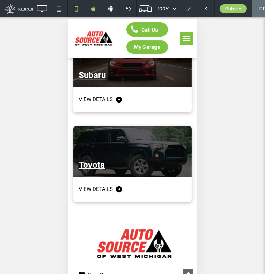
scroll to position [2422, 0]
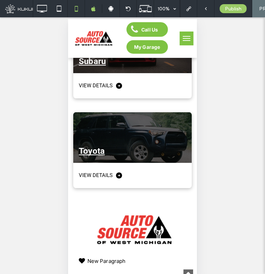
click at [185, 40] on button "menu" at bounding box center [187, 38] width 14 height 14
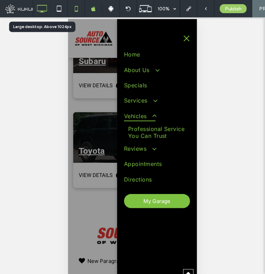
click at [42, 9] on icon at bounding box center [42, 9] width 14 height 14
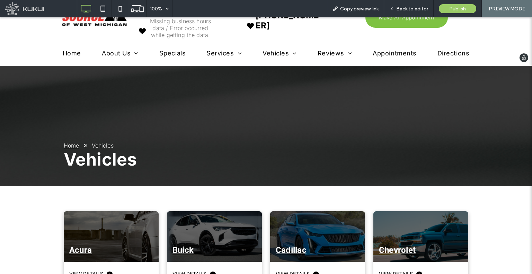
scroll to position [33, 0]
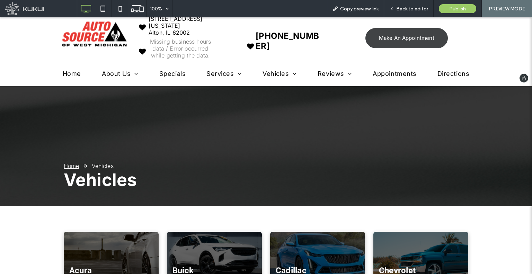
click at [406, 36] on span "Make An Appointment" at bounding box center [406, 37] width 55 height 13
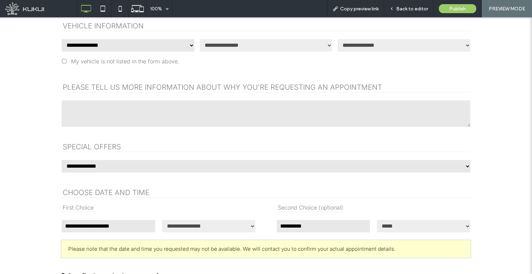
scroll to position [311, 0]
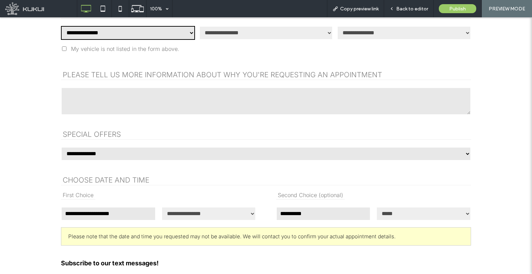
click at [176, 27] on select "**********" at bounding box center [128, 33] width 134 height 14
click at [160, 28] on select "**********" at bounding box center [128, 33] width 134 height 14
click at [61, 26] on select "**********" at bounding box center [128, 33] width 134 height 14
click at [96, 27] on select "**********" at bounding box center [128, 33] width 134 height 14
click at [61, 26] on select "**********" at bounding box center [128, 33] width 134 height 14
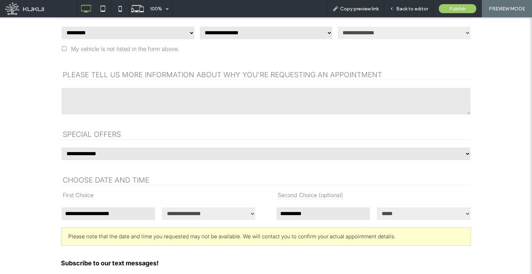
click at [111, 34] on select "**********" at bounding box center [128, 33] width 134 height 14
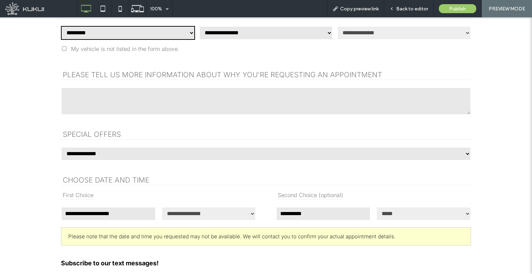
click at [264, 39] on div "**********" at bounding box center [266, 33] width 134 height 16
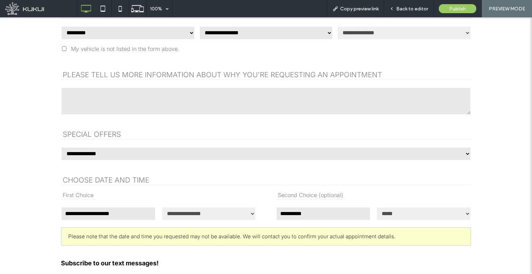
click at [263, 33] on select "**********" at bounding box center [266, 33] width 134 height 14
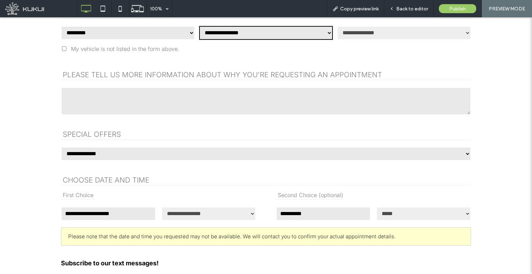
click at [263, 33] on select "**********" at bounding box center [266, 33] width 134 height 14
click at [145, 27] on select "**********" at bounding box center [128, 33] width 134 height 14
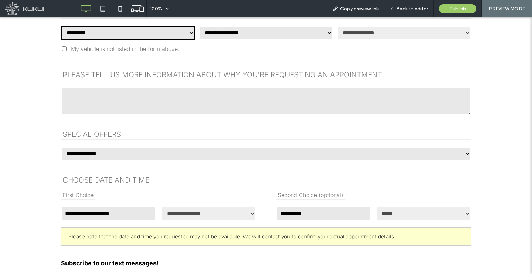
click at [61, 26] on select "**********" at bounding box center [128, 33] width 134 height 14
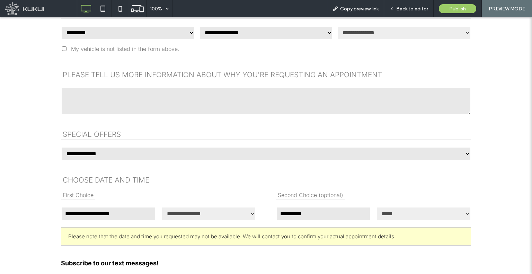
click at [102, 36] on select "**********" at bounding box center [128, 33] width 134 height 14
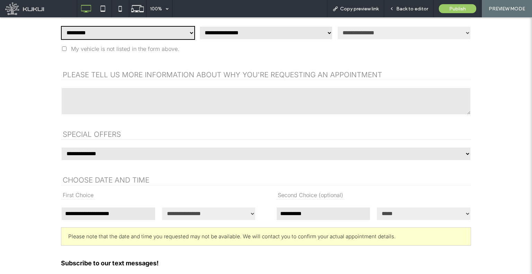
click at [61, 26] on select "**********" at bounding box center [128, 33] width 134 height 14
click at [104, 33] on select "**********" at bounding box center [128, 33] width 134 height 14
click at [61, 26] on select "**********" at bounding box center [128, 33] width 134 height 14
click at [88, 33] on select "**********" at bounding box center [128, 33] width 134 height 14
click at [61, 26] on select "**********" at bounding box center [128, 33] width 134 height 14
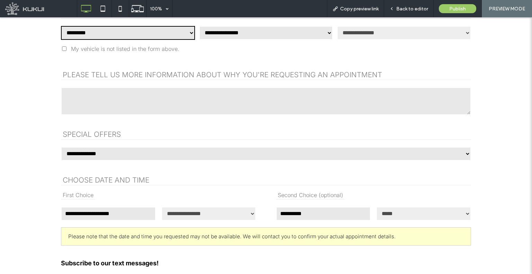
drag, startPoint x: 111, startPoint y: 33, endPoint x: 111, endPoint y: 36, distance: 3.8
click at [111, 33] on select "**********" at bounding box center [128, 33] width 134 height 14
click at [61, 26] on select "**********" at bounding box center [128, 33] width 134 height 14
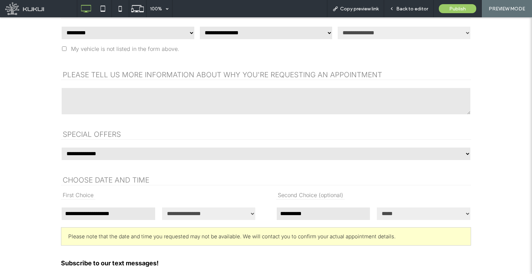
click at [106, 30] on select "**********" at bounding box center [128, 33] width 134 height 14
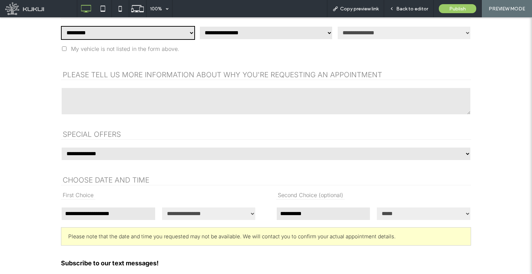
click at [61, 26] on select "**********" at bounding box center [128, 33] width 134 height 14
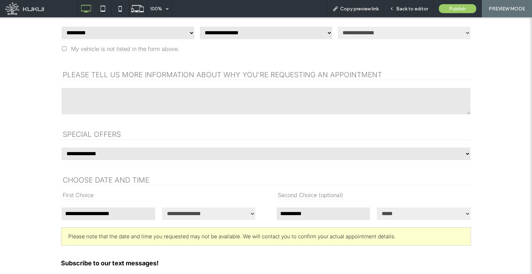
click at [128, 31] on select "**********" at bounding box center [128, 33] width 134 height 14
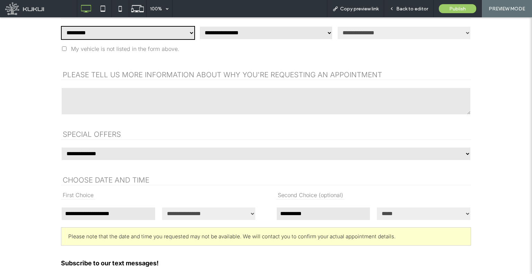
click at [61, 26] on select "**********" at bounding box center [128, 33] width 134 height 14
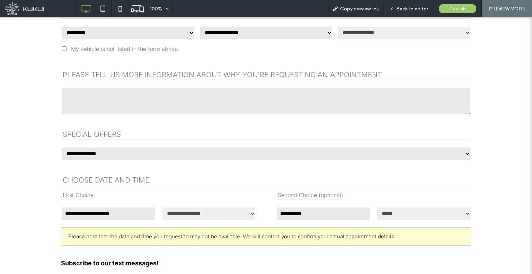
click at [131, 39] on div "**********" at bounding box center [128, 33] width 134 height 16
click at [154, 39] on div "**********" at bounding box center [128, 33] width 134 height 16
click at [162, 34] on select "**********" at bounding box center [128, 33] width 134 height 14
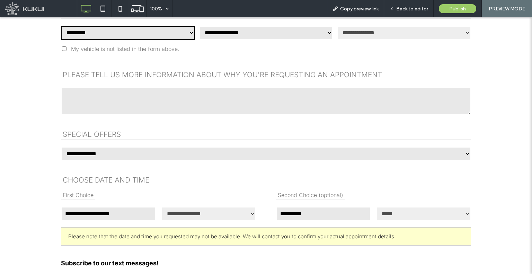
click at [61, 26] on select "**********" at bounding box center [128, 33] width 134 height 14
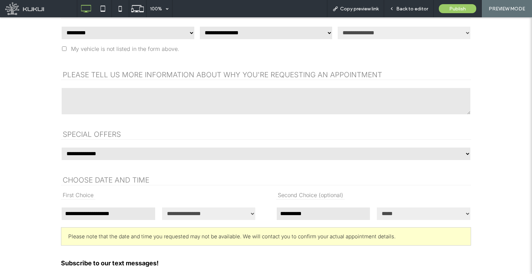
click at [118, 31] on select "**********" at bounding box center [128, 33] width 134 height 14
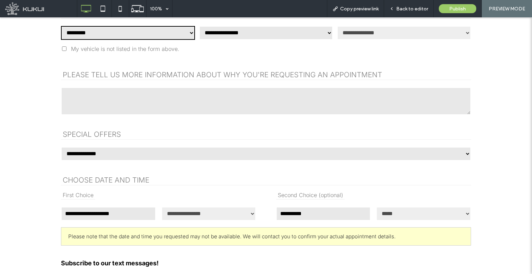
select select "**"
click at [61, 26] on select "**********" at bounding box center [128, 33] width 134 height 14
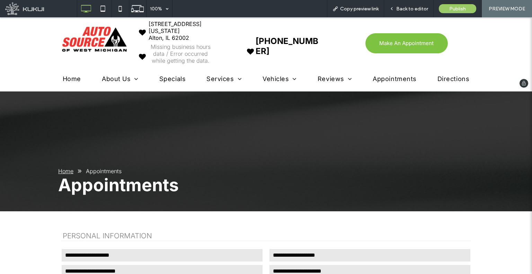
scroll to position [0, 0]
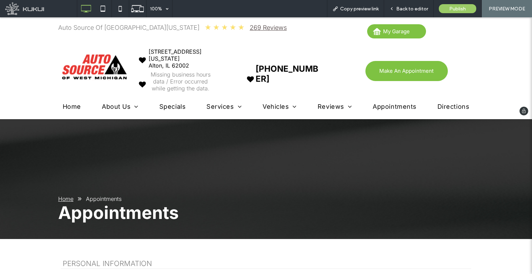
click at [164, 108] on span "Specials" at bounding box center [172, 106] width 26 height 7
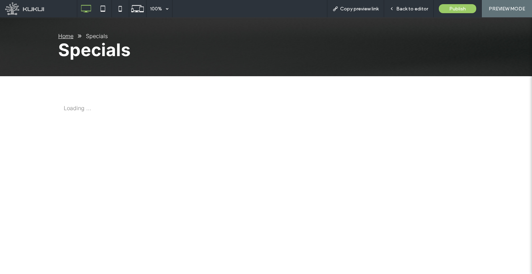
scroll to position [173, 0]
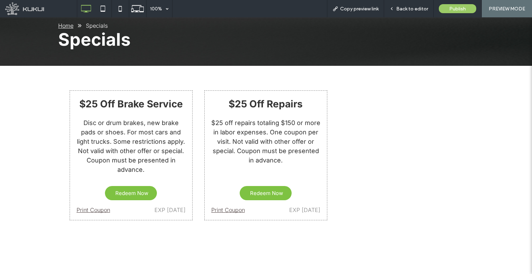
click at [170, 102] on div "$25 Off Brake Service" at bounding box center [130, 103] width 109 height 13
copy div "Brake Service"
drag, startPoint x: 170, startPoint y: 102, endPoint x: 134, endPoint y: 106, distance: 36.2
click at [134, 106] on div "$25 Off Brake Service" at bounding box center [130, 103] width 109 height 13
click at [322, 89] on div "$25 Off Repairs $25 off repairs totaling $150 or more in labor expenses. One co…" at bounding box center [265, 155] width 127 height 133
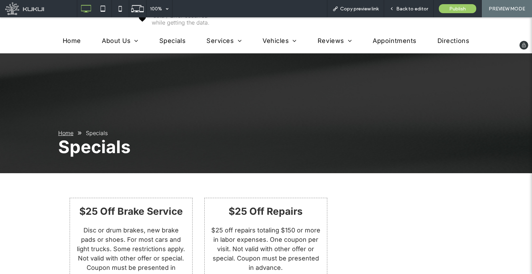
scroll to position [0, 0]
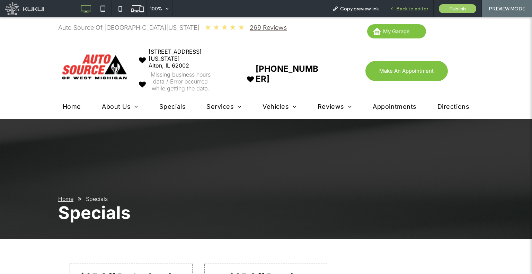
click at [406, 7] on span "Back to editor" at bounding box center [412, 9] width 32 height 6
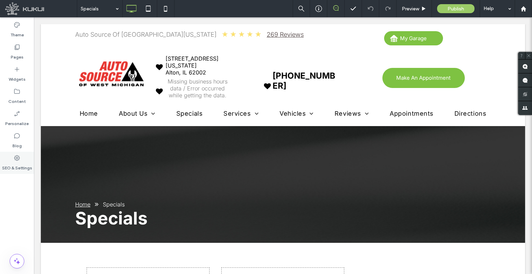
click at [19, 160] on icon at bounding box center [16, 157] width 7 height 7
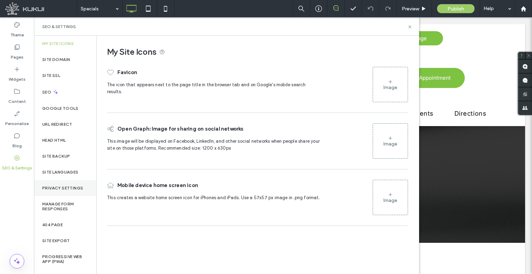
click at [60, 189] on label "Privacy Settings" at bounding box center [62, 187] width 41 height 5
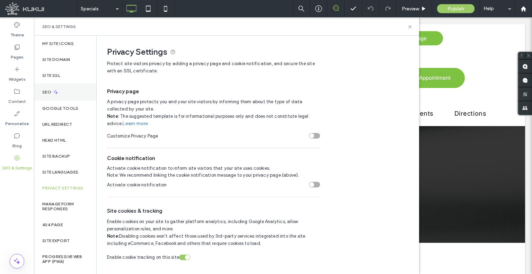
click at [52, 88] on div "SEO" at bounding box center [65, 91] width 62 height 17
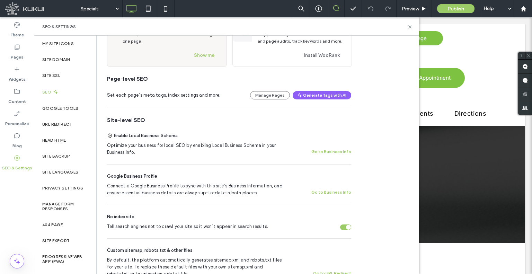
scroll to position [138, 0]
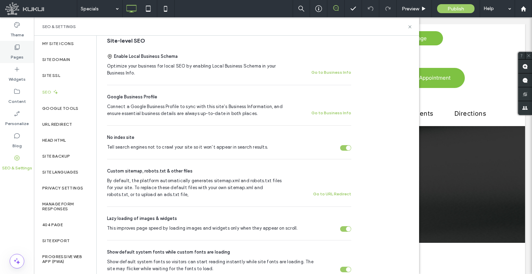
click at [21, 49] on div "Pages" at bounding box center [17, 52] width 34 height 22
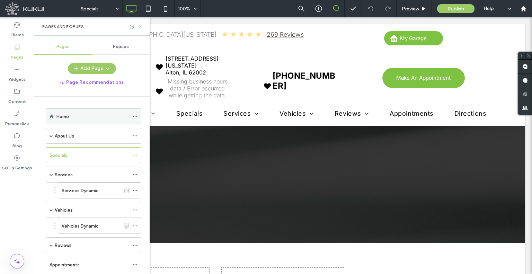
click at [137, 116] on icon at bounding box center [135, 116] width 5 height 5
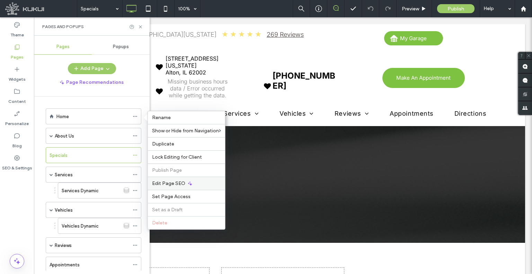
click at [196, 181] on div "Edit Page SEO" at bounding box center [186, 182] width 77 height 13
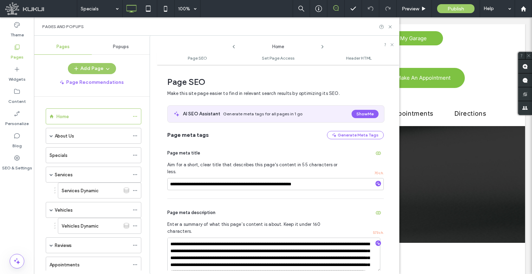
scroll to position [3, 0]
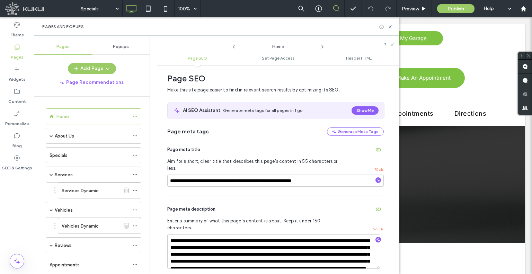
click at [321, 45] on icon at bounding box center [322, 47] width 6 height 6
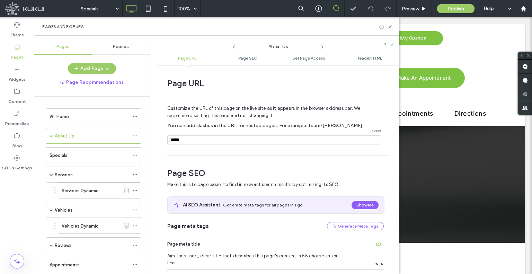
scroll to position [95, 0]
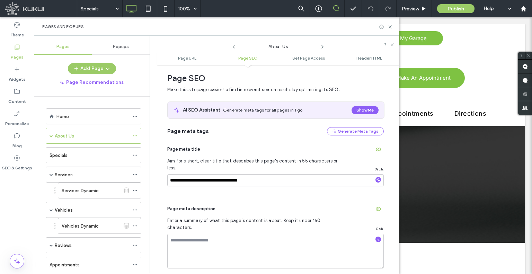
click at [321, 45] on icon at bounding box center [322, 47] width 6 height 6
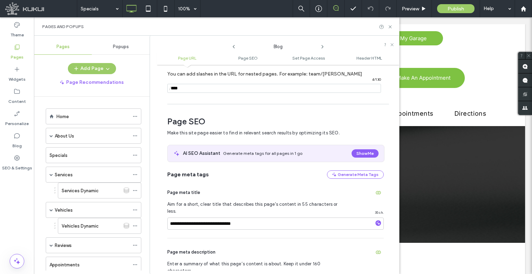
scroll to position [0, 0]
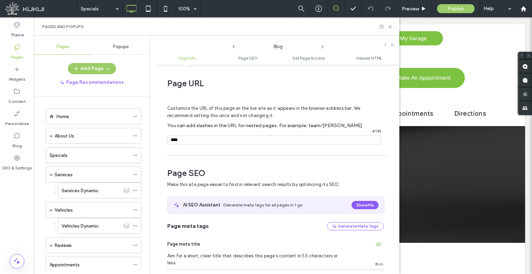
click at [323, 45] on icon at bounding box center [322, 47] width 6 height 6
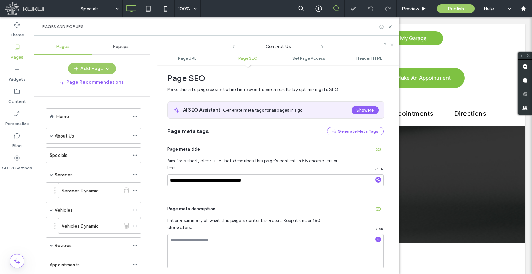
click at [323, 45] on icon at bounding box center [322, 47] width 6 height 6
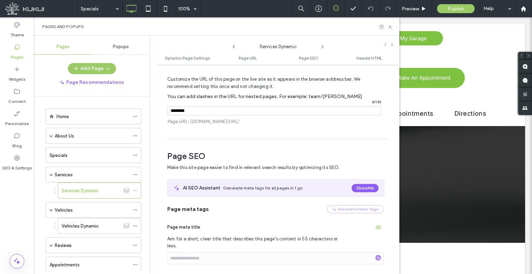
scroll to position [230, 0]
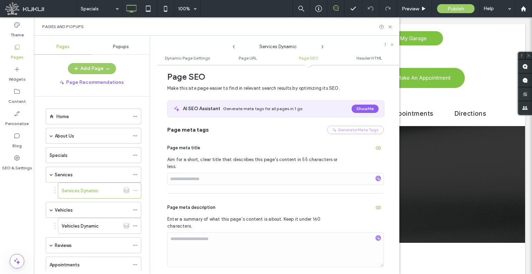
click at [323, 45] on icon at bounding box center [322, 47] width 6 height 6
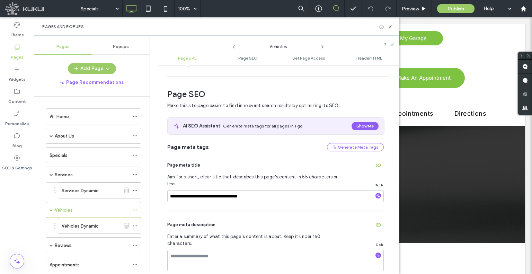
scroll to position [95, 0]
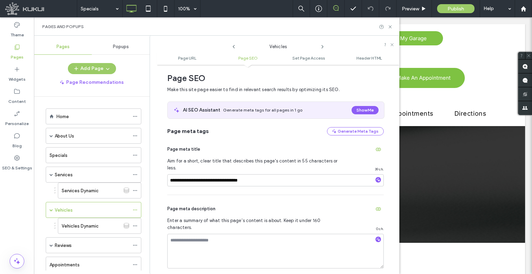
click at [323, 45] on icon at bounding box center [322, 47] width 6 height 6
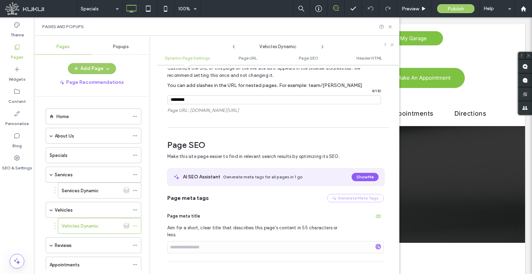
scroll to position [228, 0]
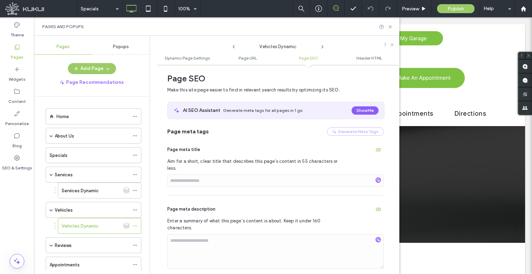
click at [323, 45] on icon at bounding box center [322, 47] width 6 height 6
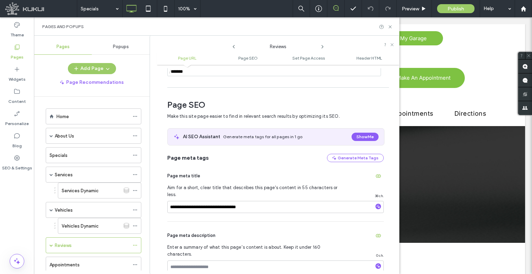
scroll to position [95, 0]
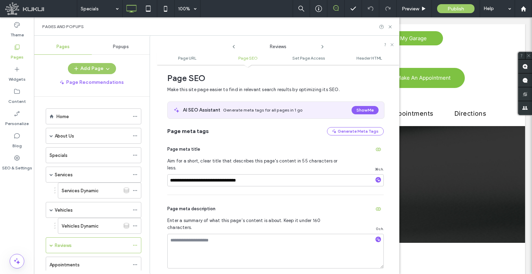
click at [323, 45] on icon at bounding box center [322, 47] width 6 height 6
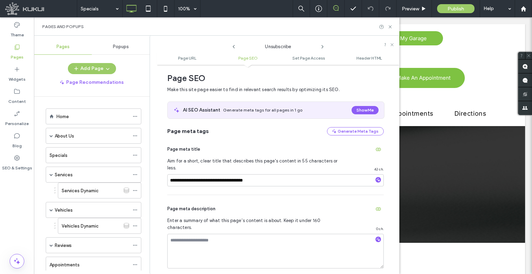
click at [323, 45] on icon at bounding box center [322, 47] width 6 height 6
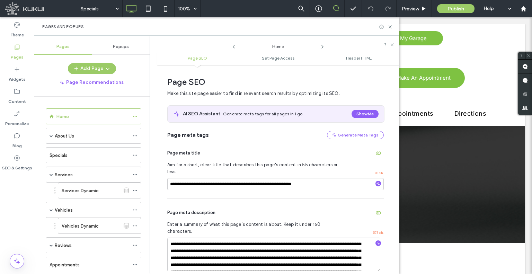
scroll to position [3, 0]
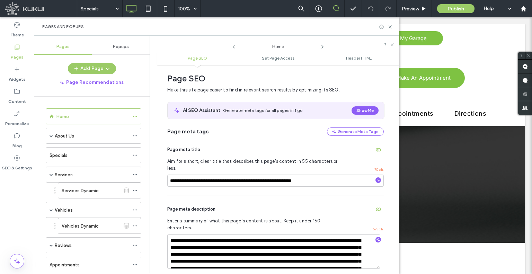
click at [323, 45] on icon at bounding box center [322, 47] width 6 height 6
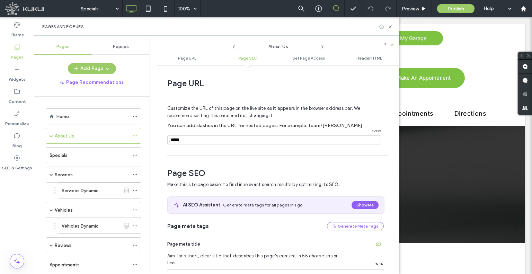
scroll to position [95, 0]
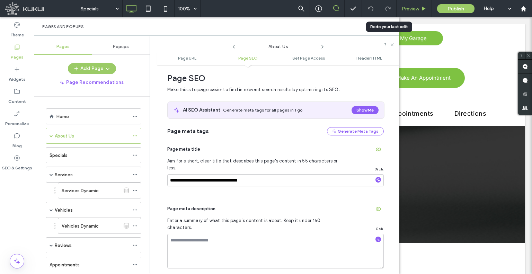
click at [399, 11] on div "Preview" at bounding box center [413, 9] width 35 height 6
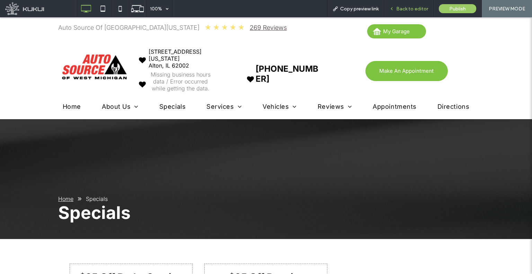
click at [393, 6] on icon at bounding box center [391, 8] width 5 height 5
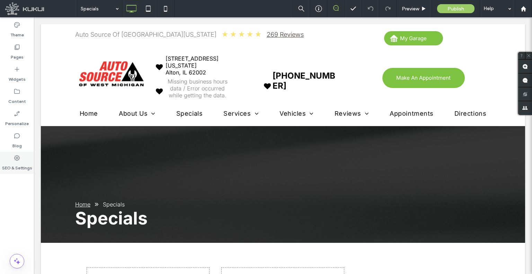
click at [22, 166] on label "SEO & Settings" at bounding box center [17, 166] width 30 height 10
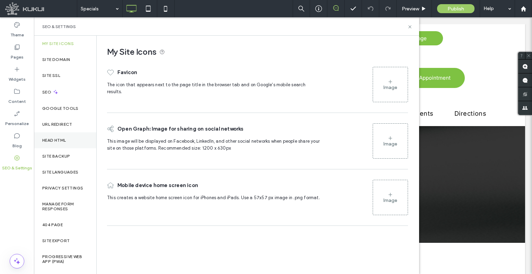
click at [58, 135] on div "Head HTML" at bounding box center [65, 140] width 62 height 16
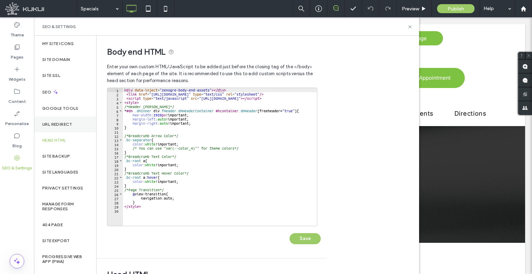
click at [60, 127] on div "URL Redirect" at bounding box center [65, 124] width 62 height 16
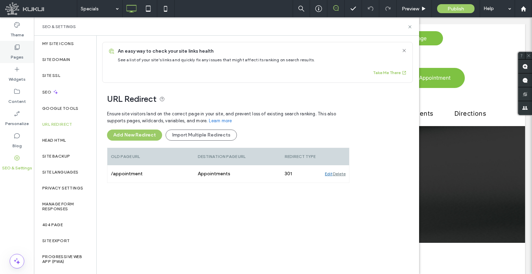
click at [25, 52] on div "Pages" at bounding box center [17, 52] width 34 height 22
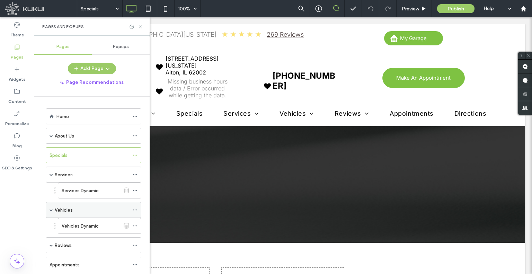
click at [136, 208] on icon at bounding box center [135, 209] width 5 height 5
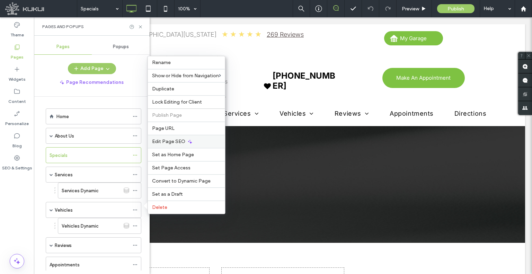
click at [173, 139] on div "Edit Page SEO" at bounding box center [186, 141] width 77 height 13
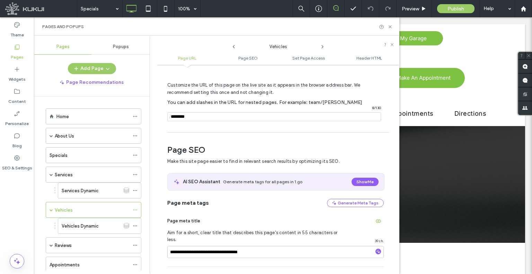
scroll to position [69, 0]
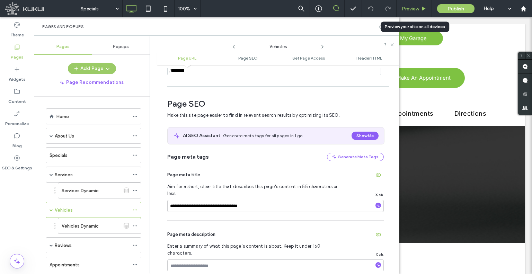
click at [408, 6] on span "Preview" at bounding box center [409, 9] width 17 height 6
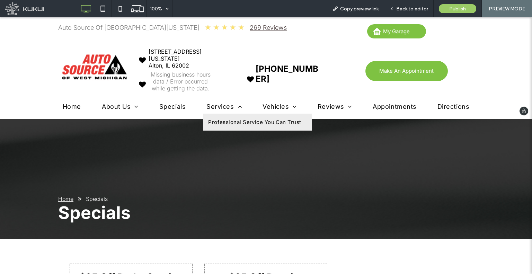
click at [234, 119] on span "Professional Service You Can Trust" at bounding box center [254, 122] width 93 height 7
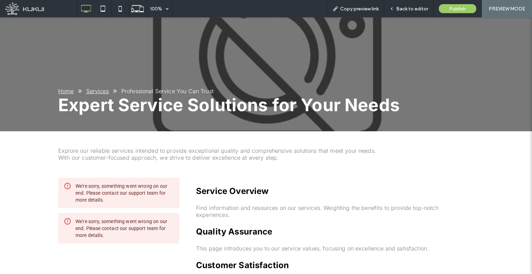
scroll to position [105, 0]
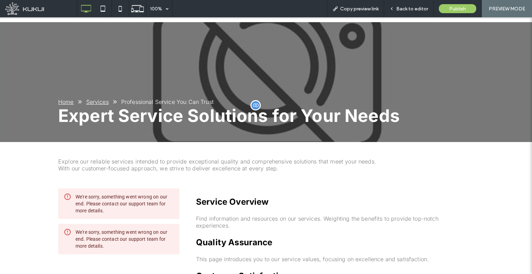
click at [171, 115] on span "Expert Service Solutions for Your Needs" at bounding box center [228, 115] width 341 height 21
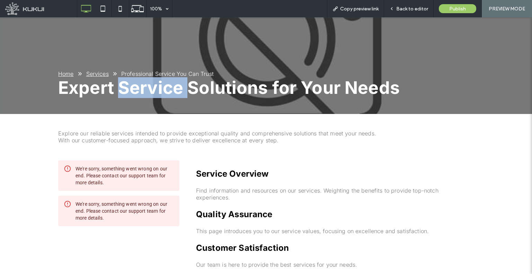
scroll to position [174, 0]
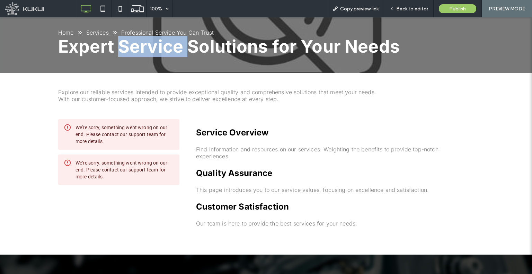
click at [260, 151] on div "Service Overview Find information and resources on our services. Weighting the …" at bounding box center [335, 175] width 278 height 113
click at [263, 146] on p "Find information and resources on our services. Weighting the benefits to provi…" at bounding box center [335, 153] width 278 height 14
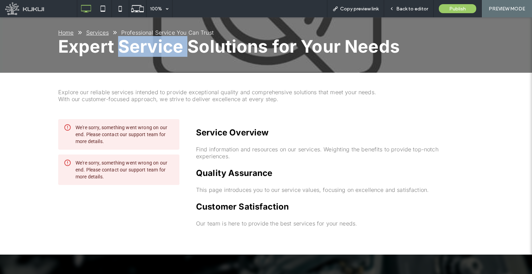
click at [263, 146] on p "Find information and resources on our services. Weighting the benefits to provi…" at bounding box center [335, 153] width 278 height 14
drag, startPoint x: 314, startPoint y: 146, endPoint x: 267, endPoint y: 141, distance: 47.3
click at [273, 143] on div "Service Overview Find information and resources on our services. Weighting the …" at bounding box center [335, 175] width 278 height 113
drag, startPoint x: 266, startPoint y: 131, endPoint x: 206, endPoint y: 132, distance: 60.9
click at [213, 133] on h3 "Service Overview" at bounding box center [335, 132] width 278 height 10
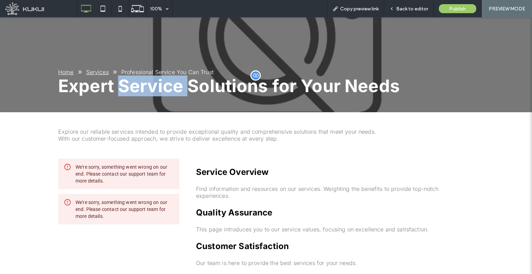
scroll to position [105, 0]
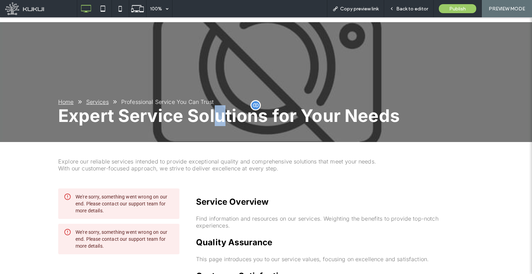
click at [216, 113] on span "Expert Service Solutions for Your Needs" at bounding box center [228, 115] width 341 height 21
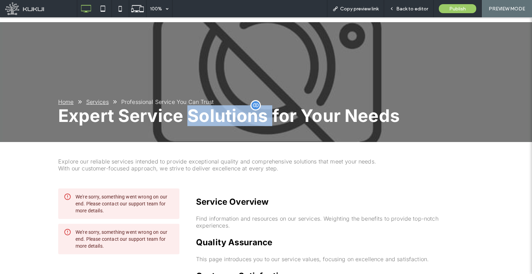
click at [216, 113] on span "Expert Service Solutions for Your Needs" at bounding box center [228, 115] width 341 height 21
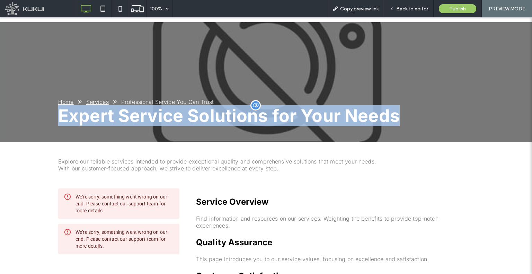
click at [216, 113] on span "Expert Service Solutions for Your Needs" at bounding box center [228, 115] width 341 height 21
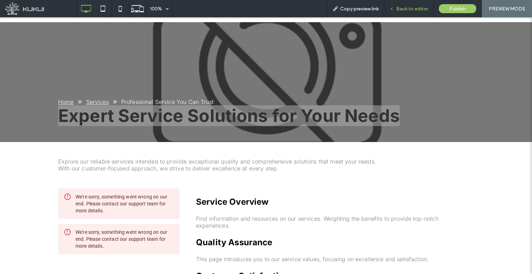
click at [401, 7] on span "Back to editor" at bounding box center [412, 9] width 32 height 6
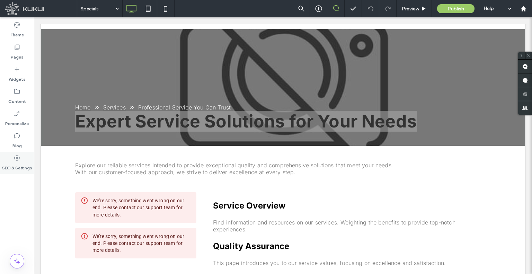
click at [3, 164] on label "SEO & Settings" at bounding box center [17, 166] width 30 height 10
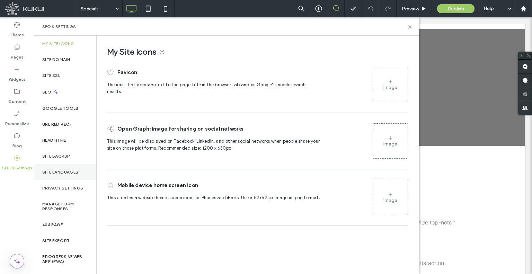
click at [59, 169] on div "Site Languages" at bounding box center [65, 172] width 62 height 16
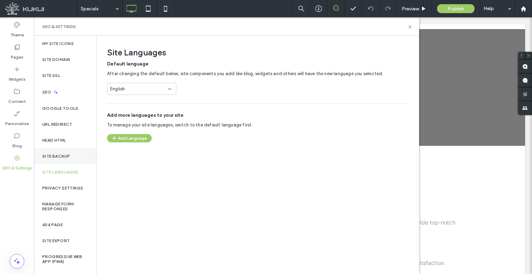
click at [62, 158] on label "Site Backup" at bounding box center [56, 156] width 28 height 5
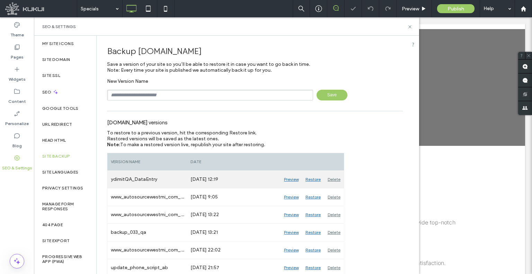
click at [316, 178] on div "Restore" at bounding box center [313, 179] width 22 height 17
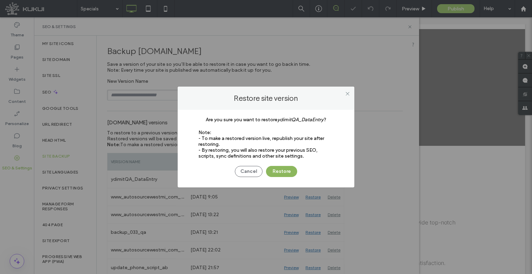
click at [294, 166] on button "Restore" at bounding box center [281, 171] width 31 height 11
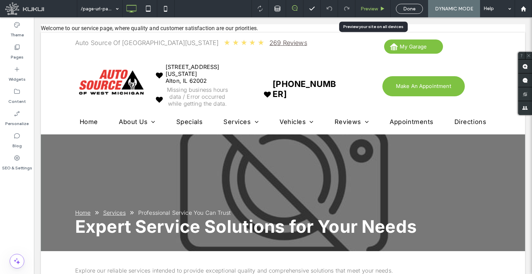
click at [370, 8] on span "Preview" at bounding box center [368, 9] width 17 height 6
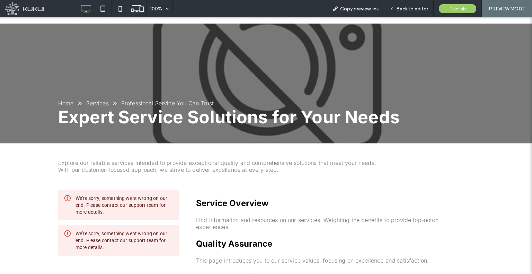
scroll to position [35, 0]
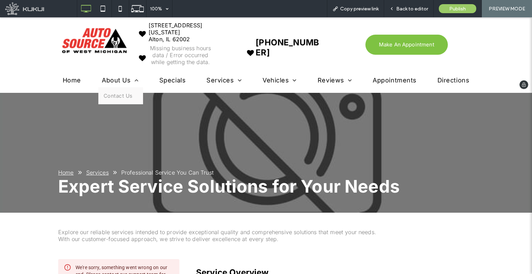
drag, startPoint x: 121, startPoint y: 81, endPoint x: 121, endPoint y: 98, distance: 17.0
click at [121, 81] on span "About Us" at bounding box center [120, 79] width 37 height 7
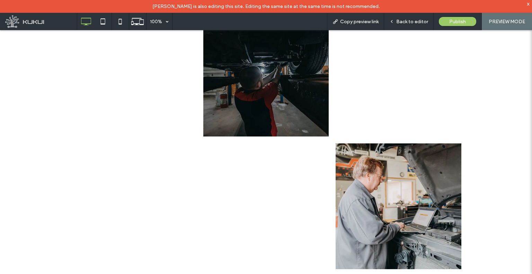
scroll to position [687, 0]
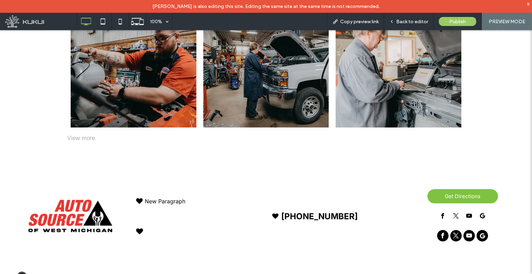
click at [89, 135] on div "View more" at bounding box center [266, 137] width 404 height 7
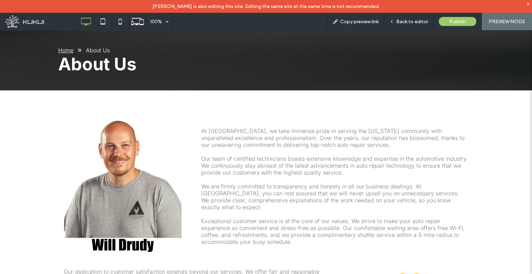
scroll to position [0, 0]
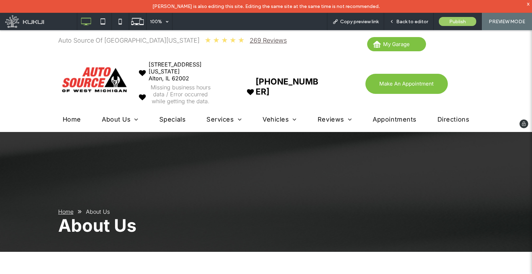
click at [104, 89] on img at bounding box center [92, 79] width 69 height 31
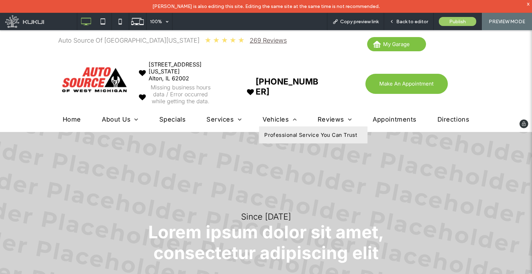
click at [272, 134] on span "Professional Service You Can Trust" at bounding box center [310, 134] width 93 height 7
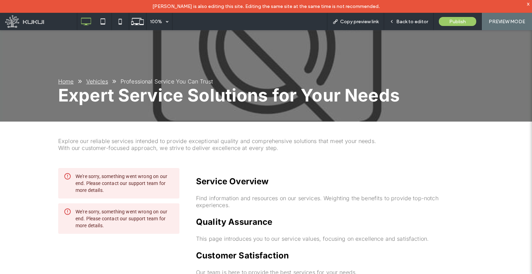
scroll to position [35, 0]
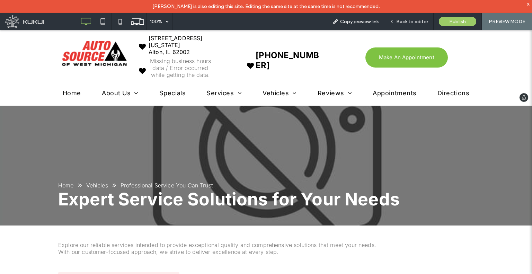
click at [98, 54] on img at bounding box center [92, 53] width 69 height 31
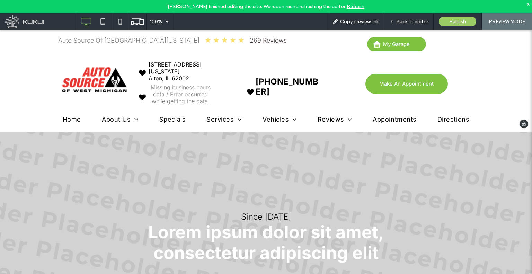
click at [104, 77] on img at bounding box center [92, 79] width 69 height 31
click at [391, 24] on div "Back to editor" at bounding box center [408, 22] width 49 height 6
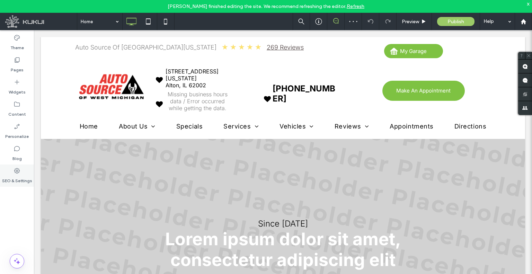
click at [12, 182] on label "SEO & Settings" at bounding box center [17, 179] width 30 height 10
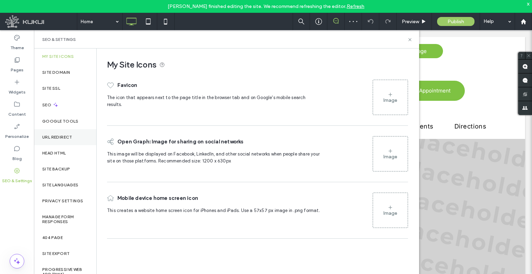
click at [57, 138] on label "URL Redirect" at bounding box center [57, 137] width 30 height 5
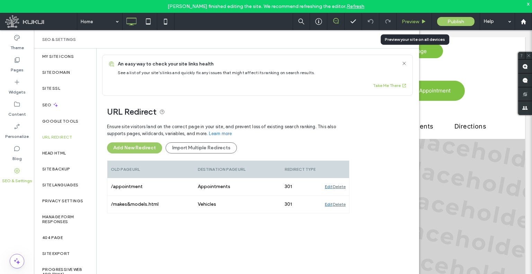
click at [399, 18] on div "Preview" at bounding box center [413, 21] width 35 height 17
click at [402, 19] on span "Preview" at bounding box center [409, 22] width 17 height 6
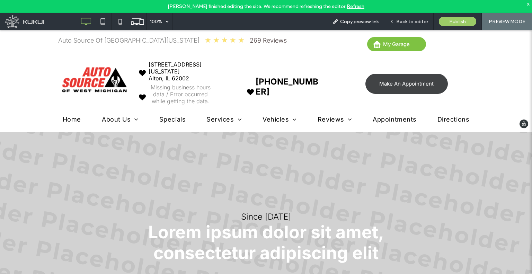
click at [387, 74] on link "Make An Appointment" at bounding box center [406, 84] width 82 height 20
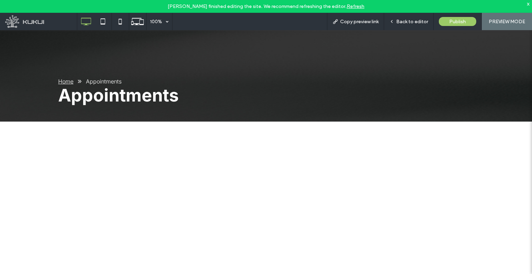
scroll to position [208, 0]
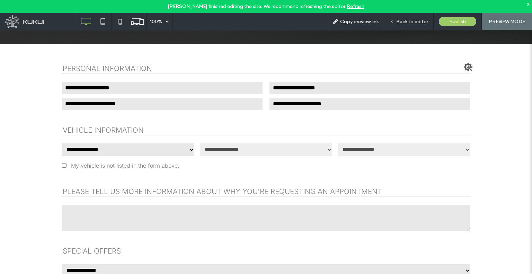
click at [119, 142] on div "**********" at bounding box center [128, 150] width 134 height 16
click at [118, 145] on select "**********" at bounding box center [128, 150] width 134 height 14
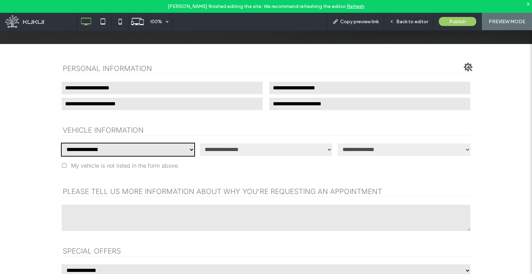
select select "**"
click at [393, 21] on icon at bounding box center [391, 21] width 5 height 5
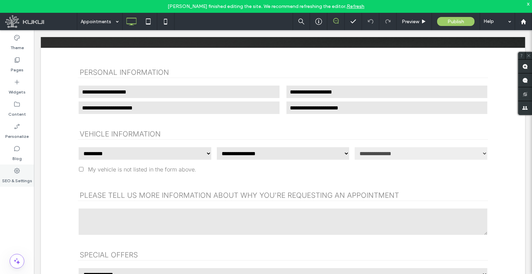
click at [0, 179] on div "SEO & Settings" at bounding box center [17, 175] width 34 height 22
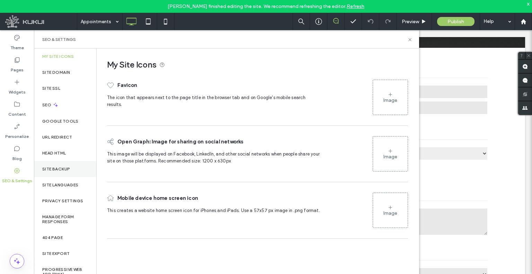
click at [57, 171] on div "Site Backup" at bounding box center [65, 169] width 62 height 16
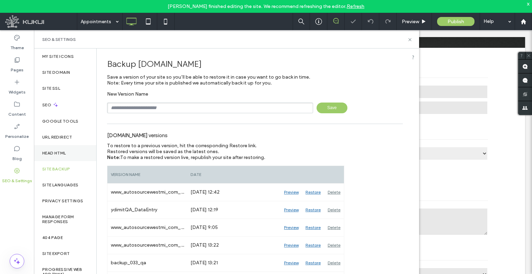
click at [59, 150] on div "Head HTML" at bounding box center [65, 153] width 62 height 16
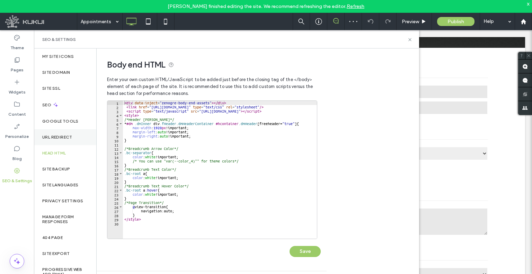
click at [51, 133] on div "URL Redirect" at bounding box center [65, 137] width 62 height 16
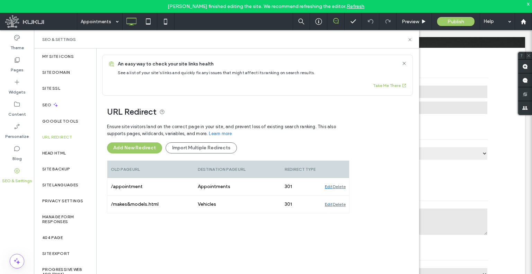
click at [9, 211] on div "Theme Pages Widgets Content Personalize Blog SEO & Settings" at bounding box center [17, 158] width 34 height 256
click at [57, 168] on label "Site Backup" at bounding box center [56, 168] width 28 height 5
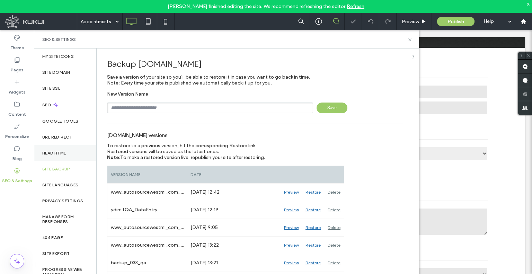
click at [61, 155] on div "Head HTML" at bounding box center [65, 153] width 62 height 16
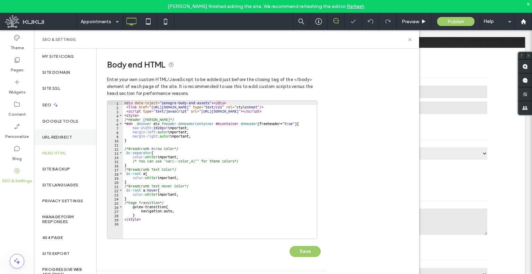
click at [57, 137] on label "URL Redirect" at bounding box center [57, 137] width 30 height 5
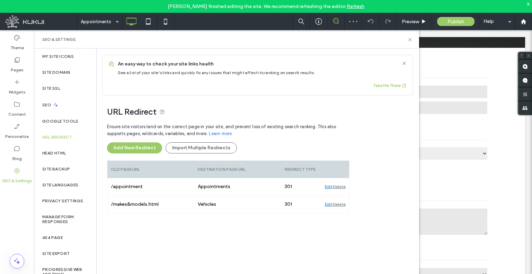
click at [349, 8] on link "Refresh" at bounding box center [355, 6] width 18 height 6
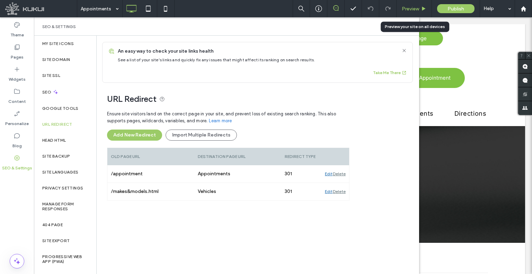
click at [400, 10] on div "Preview" at bounding box center [413, 9] width 35 height 6
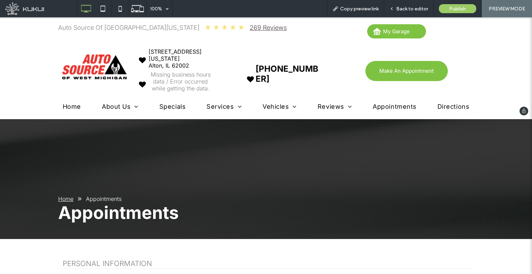
click at [96, 64] on img at bounding box center [92, 67] width 69 height 31
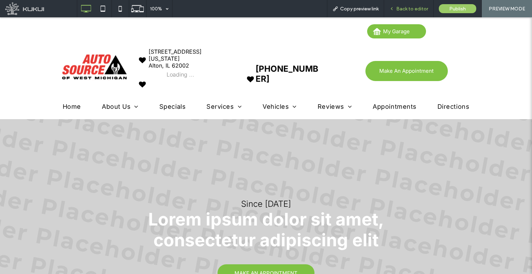
click at [397, 12] on div "Back to editor" at bounding box center [408, 8] width 49 height 17
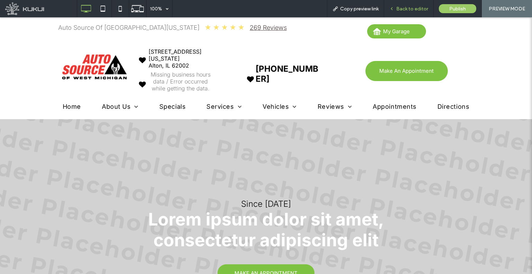
click at [402, 11] on span "Back to editor" at bounding box center [412, 9] width 32 height 6
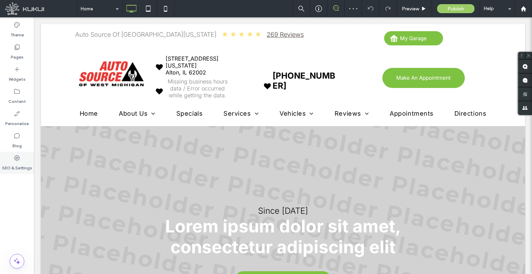
click at [23, 167] on label "SEO & Settings" at bounding box center [17, 166] width 30 height 10
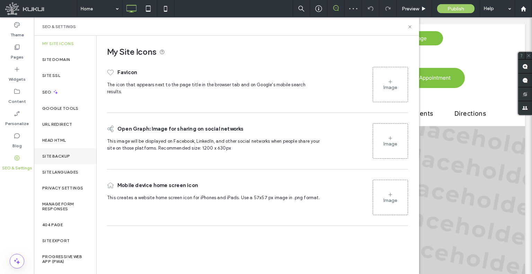
click at [62, 151] on div "Site Backup" at bounding box center [65, 156] width 62 height 16
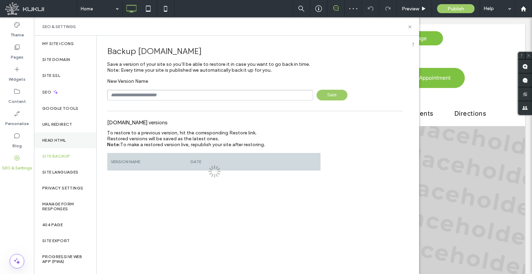
click at [66, 139] on label "Head HTML" at bounding box center [54, 140] width 24 height 5
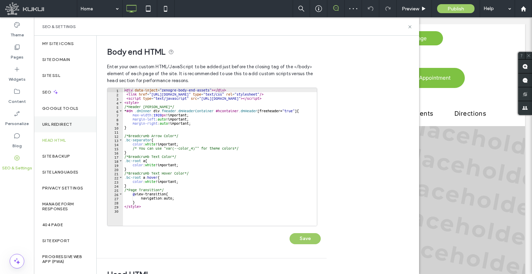
click at [64, 124] on label "URL Redirect" at bounding box center [57, 124] width 30 height 5
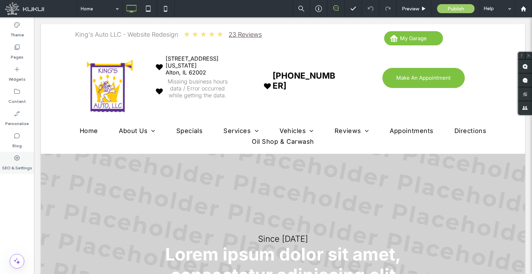
click at [31, 165] on label "SEO & Settings" at bounding box center [17, 166] width 30 height 10
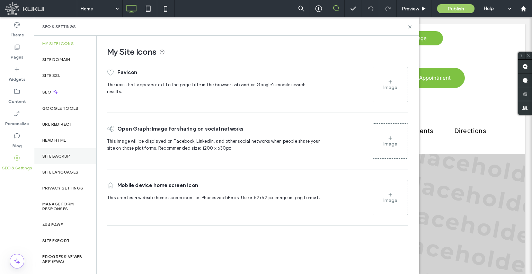
click at [53, 156] on label "Site Backup" at bounding box center [56, 156] width 28 height 5
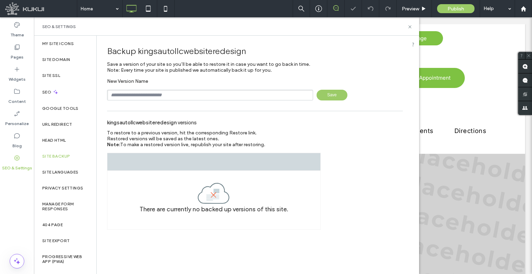
click at [179, 89] on div "New Version Name Save" at bounding box center [255, 89] width 296 height 22
click at [179, 96] on input "text" at bounding box center [210, 95] width 206 height 11
type input "**********"
click at [334, 93] on span "Save" at bounding box center [331, 95] width 31 height 11
